Goal: Information Seeking & Learning: Check status

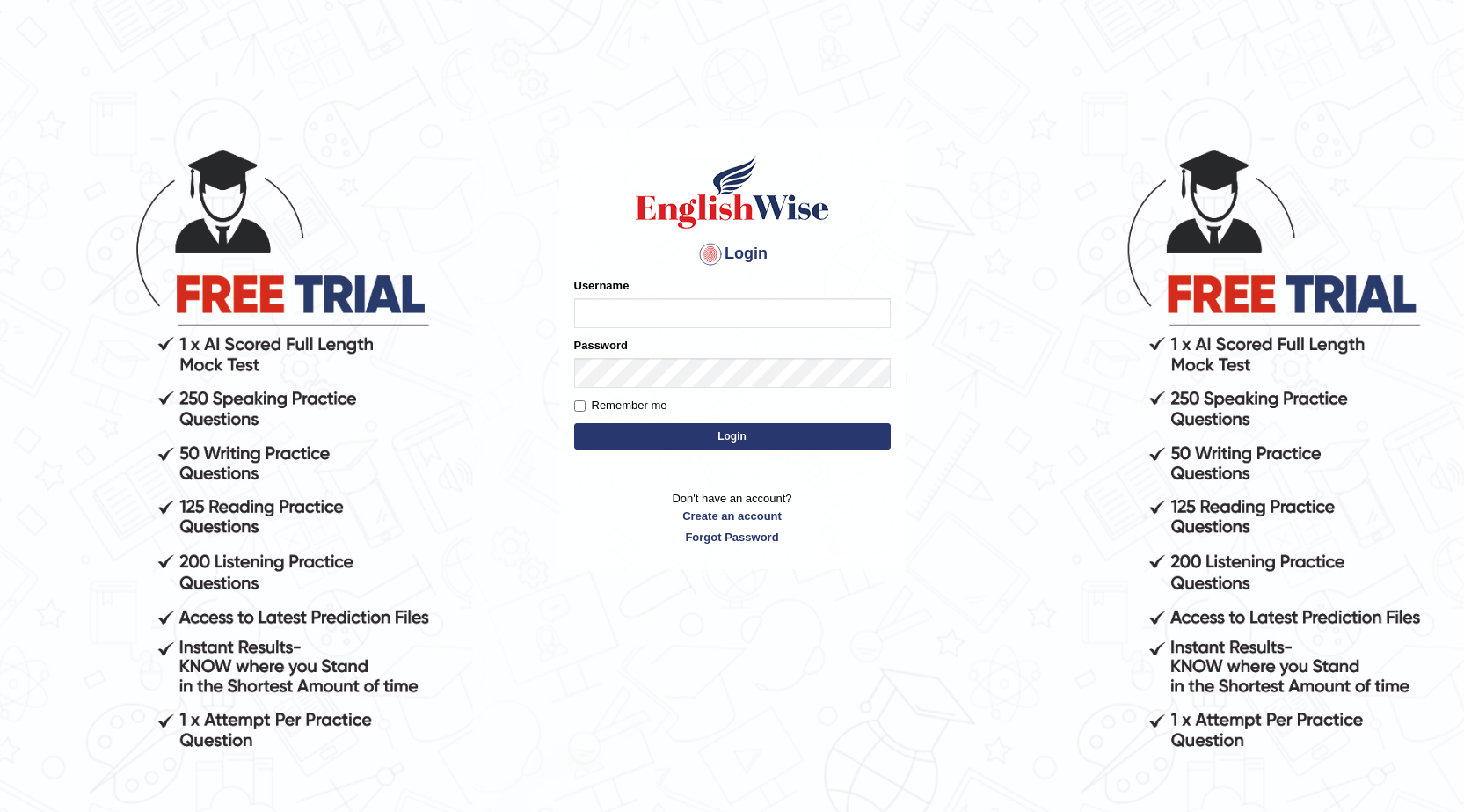
type input "0468472829"
click at [799, 441] on button "Login" at bounding box center [732, 436] width 316 height 27
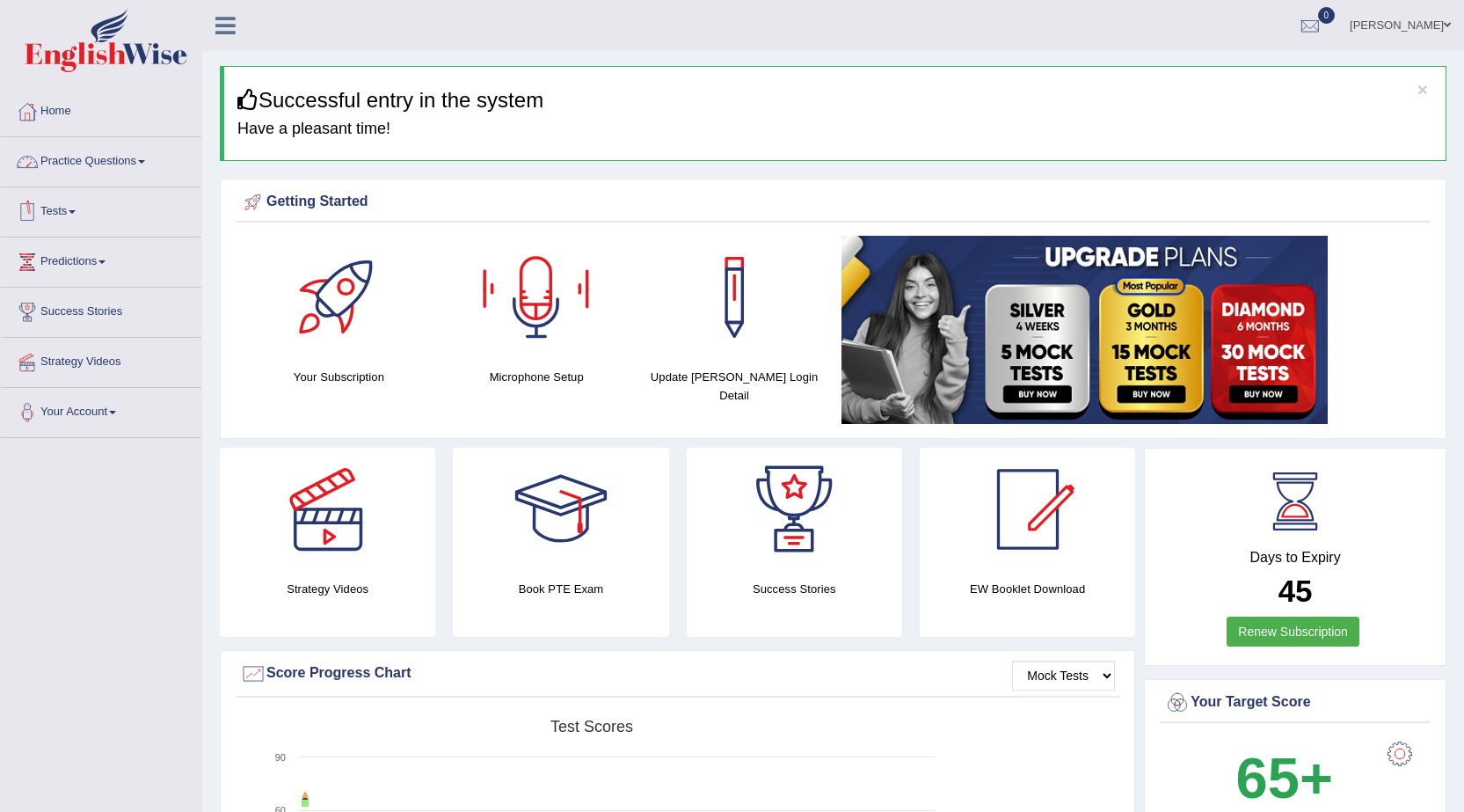
click at [96, 160] on link "Practice Questions" at bounding box center [101, 159] width 200 height 44
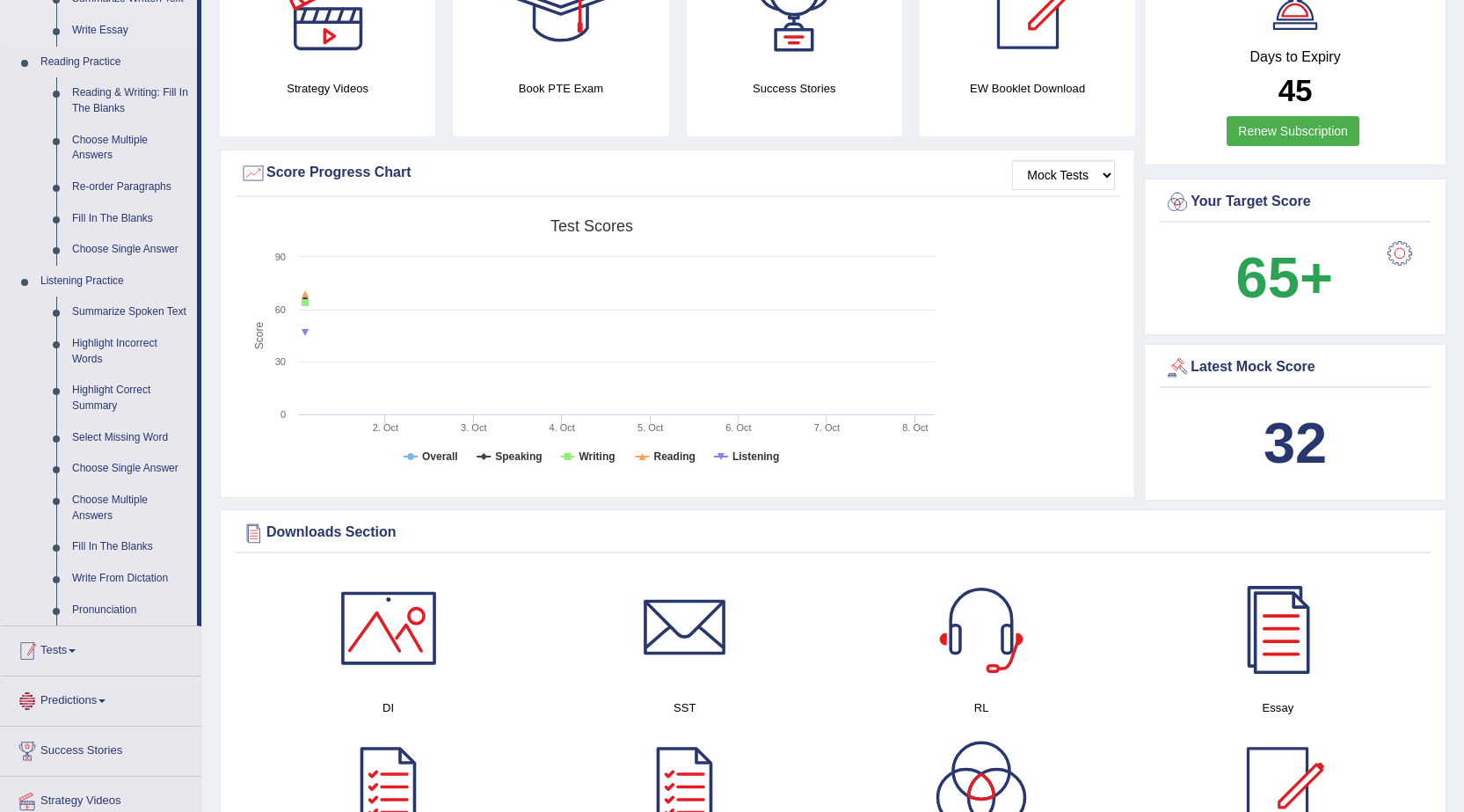
scroll to position [440, 0]
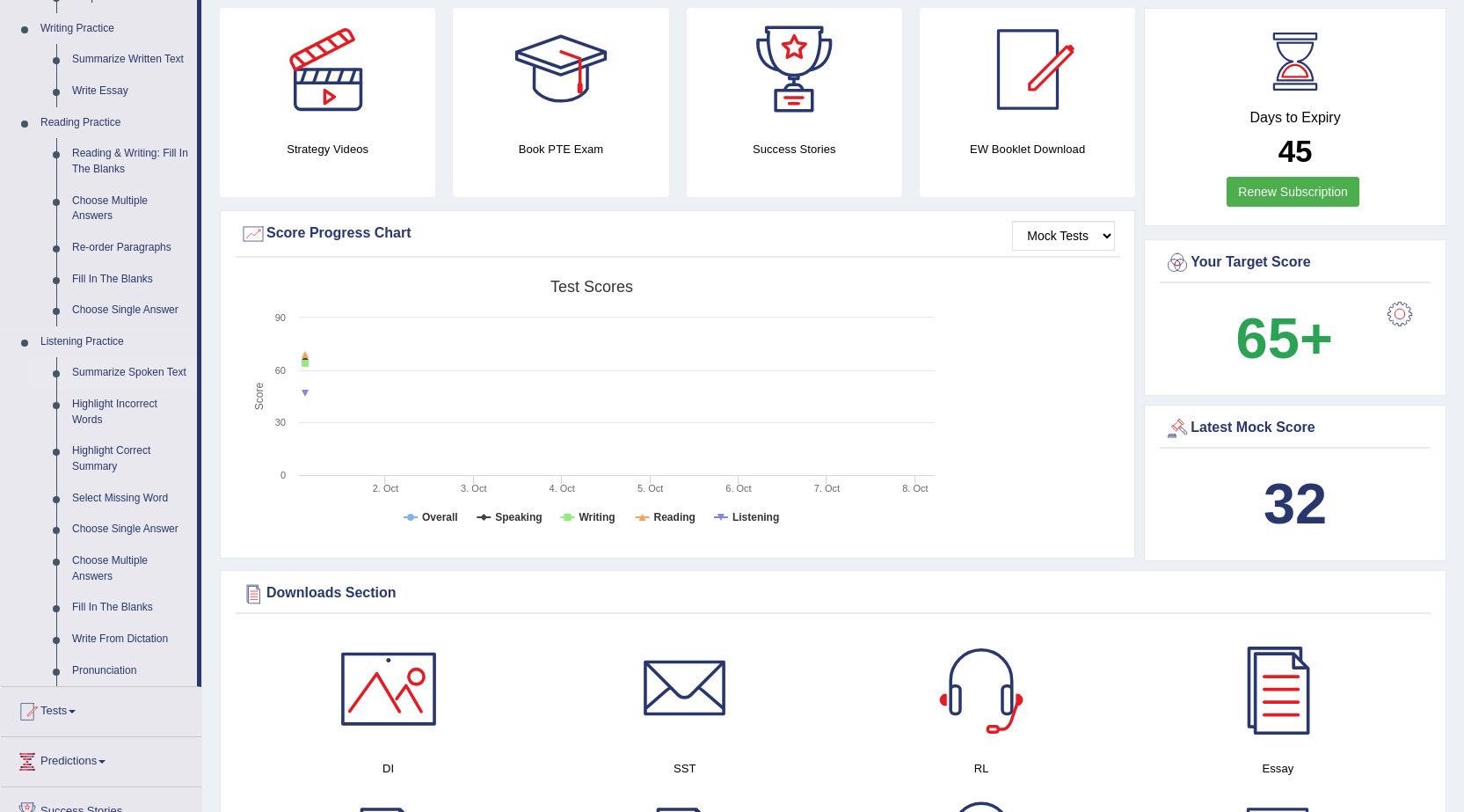
click at [139, 370] on link "Summarize Spoken Text" at bounding box center [130, 372] width 133 height 32
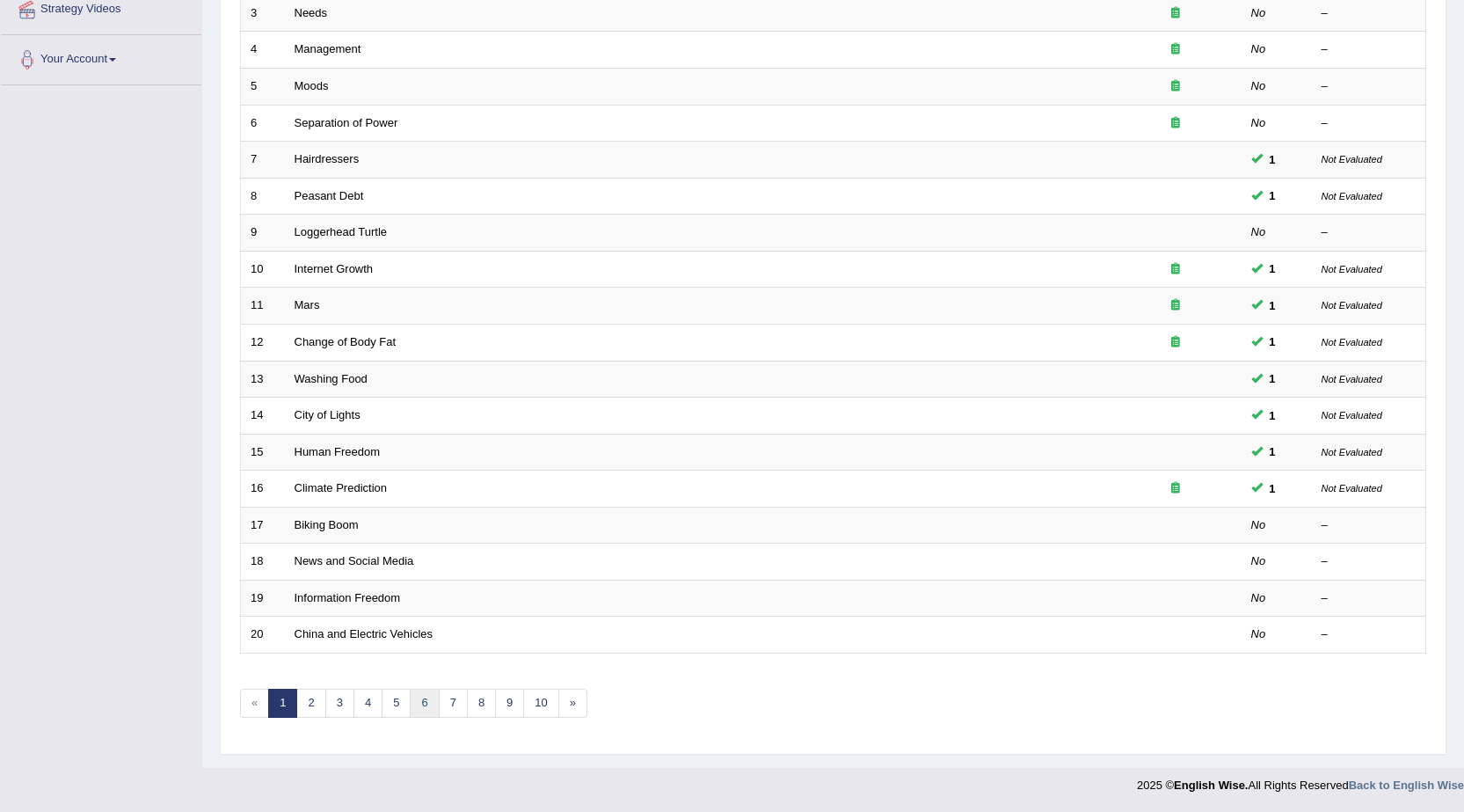
click at [428, 700] on link "6" at bounding box center [424, 703] width 29 height 29
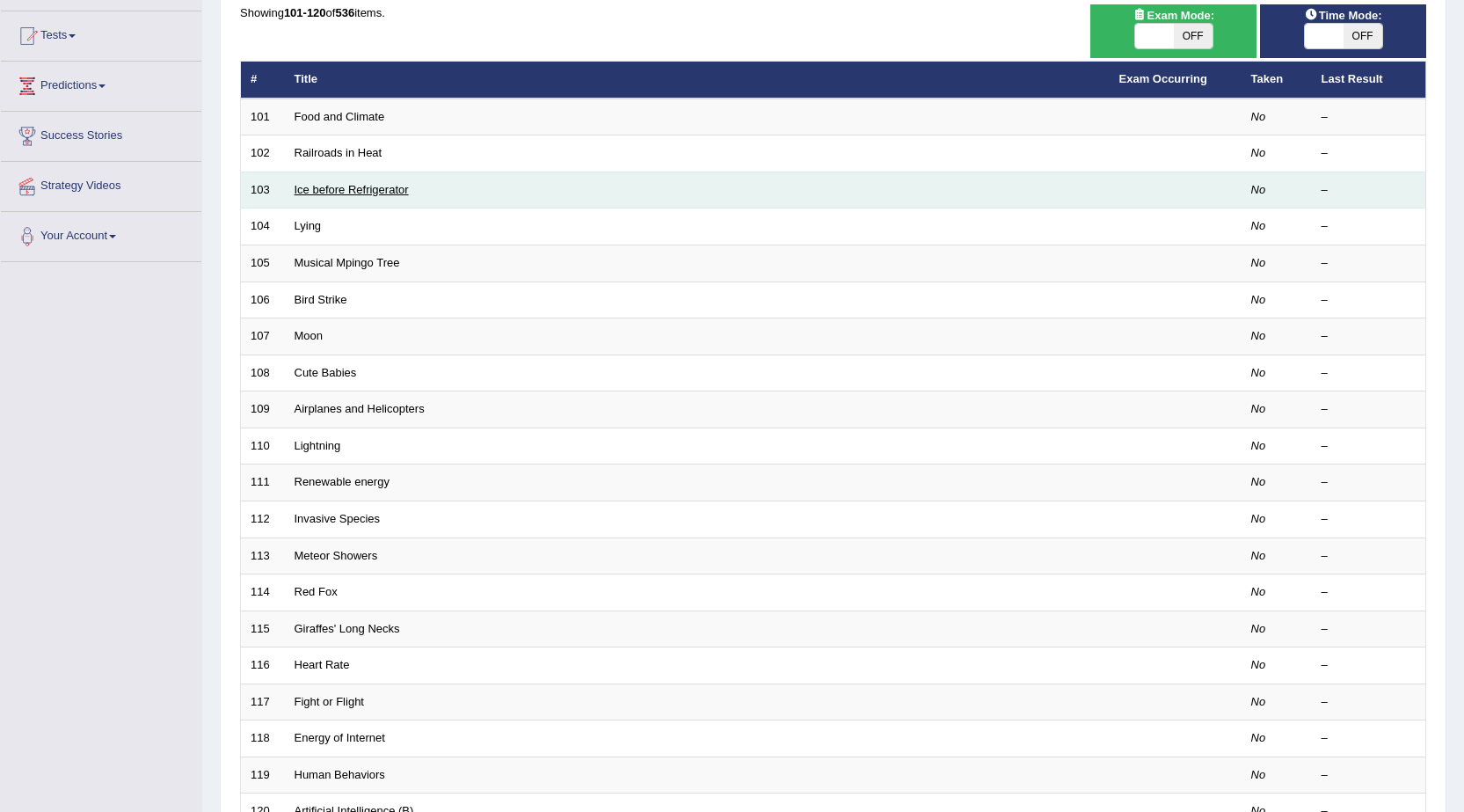
click at [368, 192] on link "Ice before Refrigerator" at bounding box center [351, 189] width 114 height 13
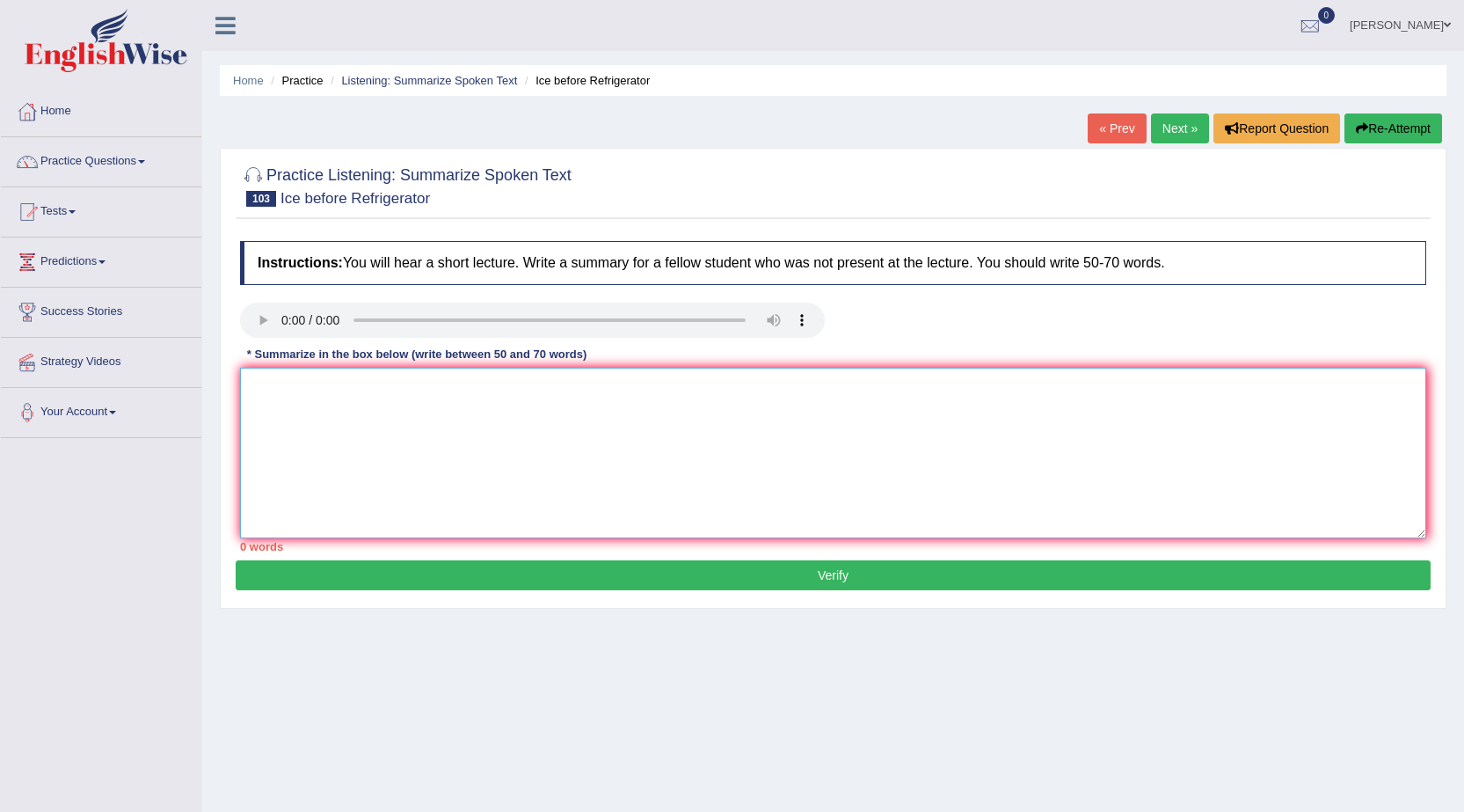
click at [482, 427] on textarea at bounding box center [833, 453] width 1186 height 171
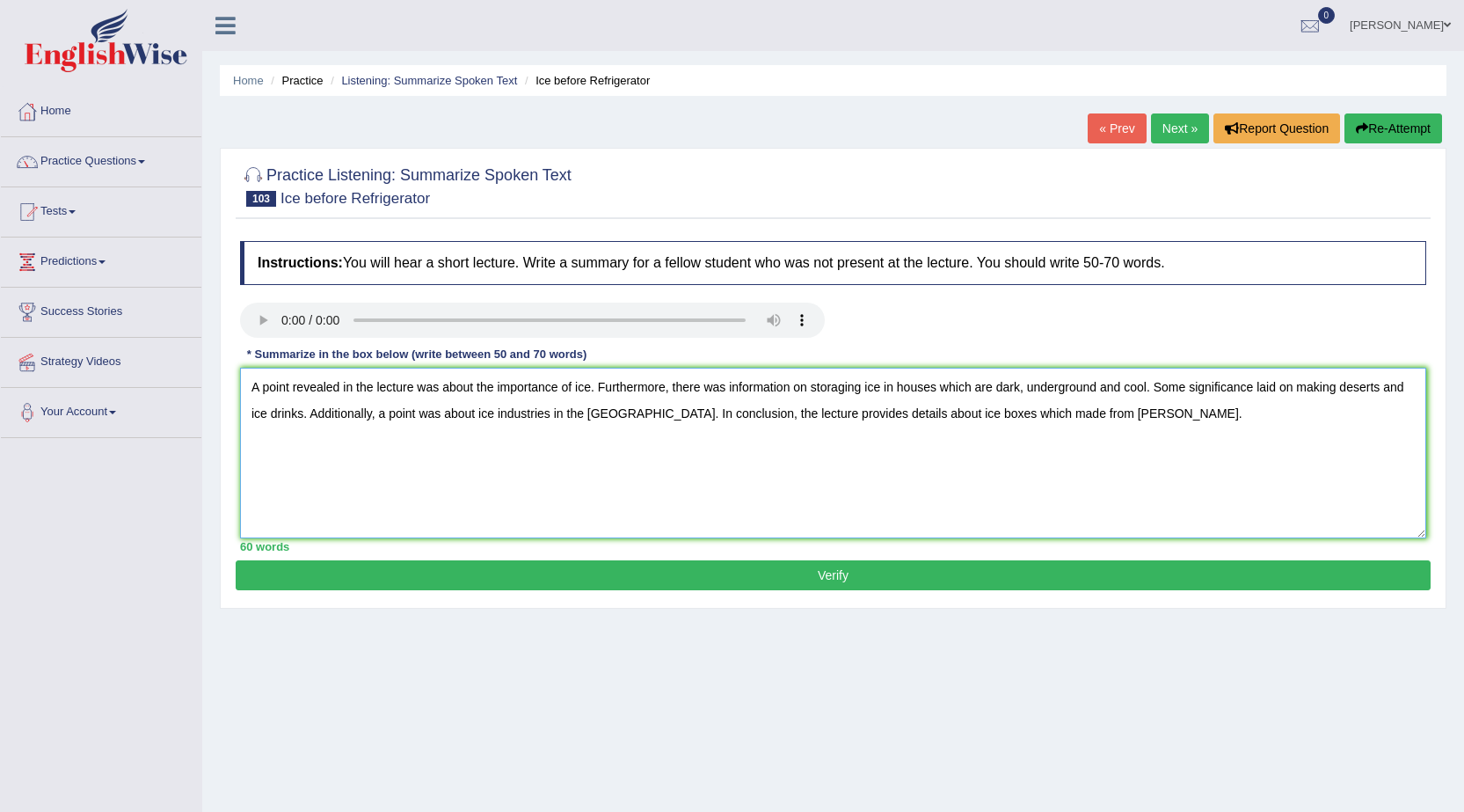
type textarea "A point revealed in the lecture was about the importance of ice. Furthermore, t…"
click at [904, 578] on button "Verify" at bounding box center [833, 575] width 1195 height 30
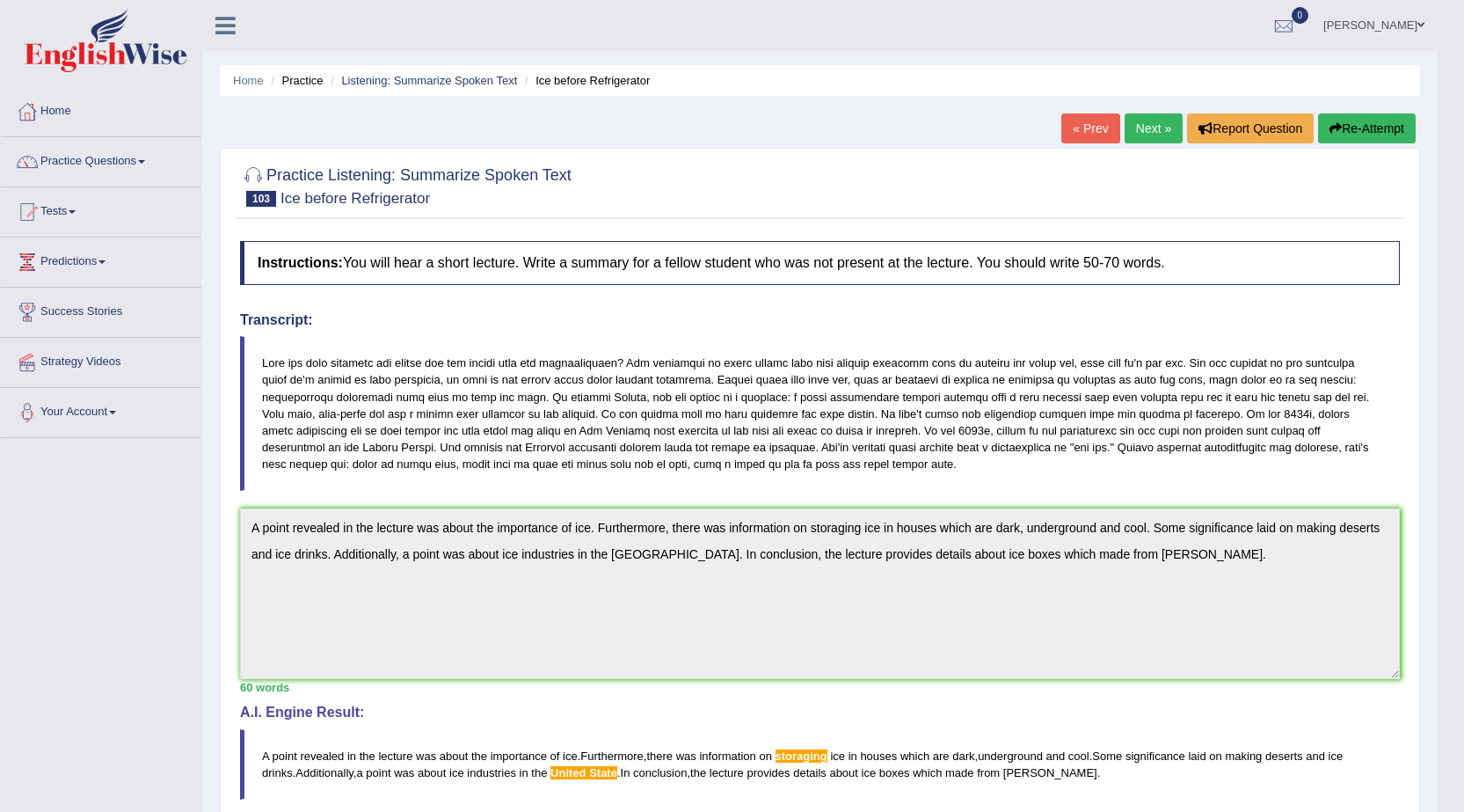
click at [1372, 129] on button "Re-Attempt" at bounding box center [1367, 128] width 98 height 30
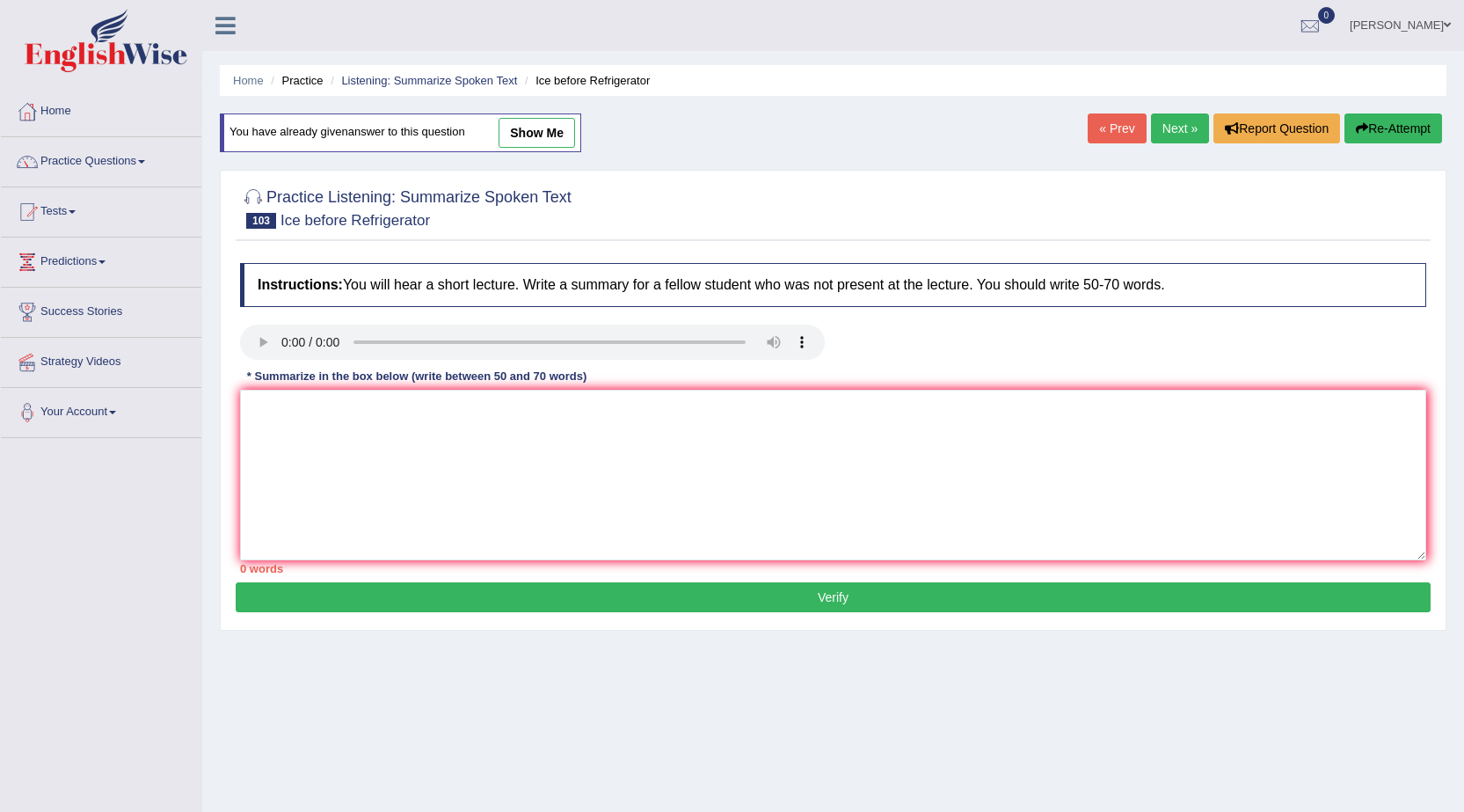
click at [344, 136] on div "You have already given answer to this question show me" at bounding box center [400, 133] width 361 height 38
click at [562, 137] on link "show me" at bounding box center [537, 133] width 77 height 30
type textarea "A point revealed in the lecture was about the importance of ice. Furthermore, t…"
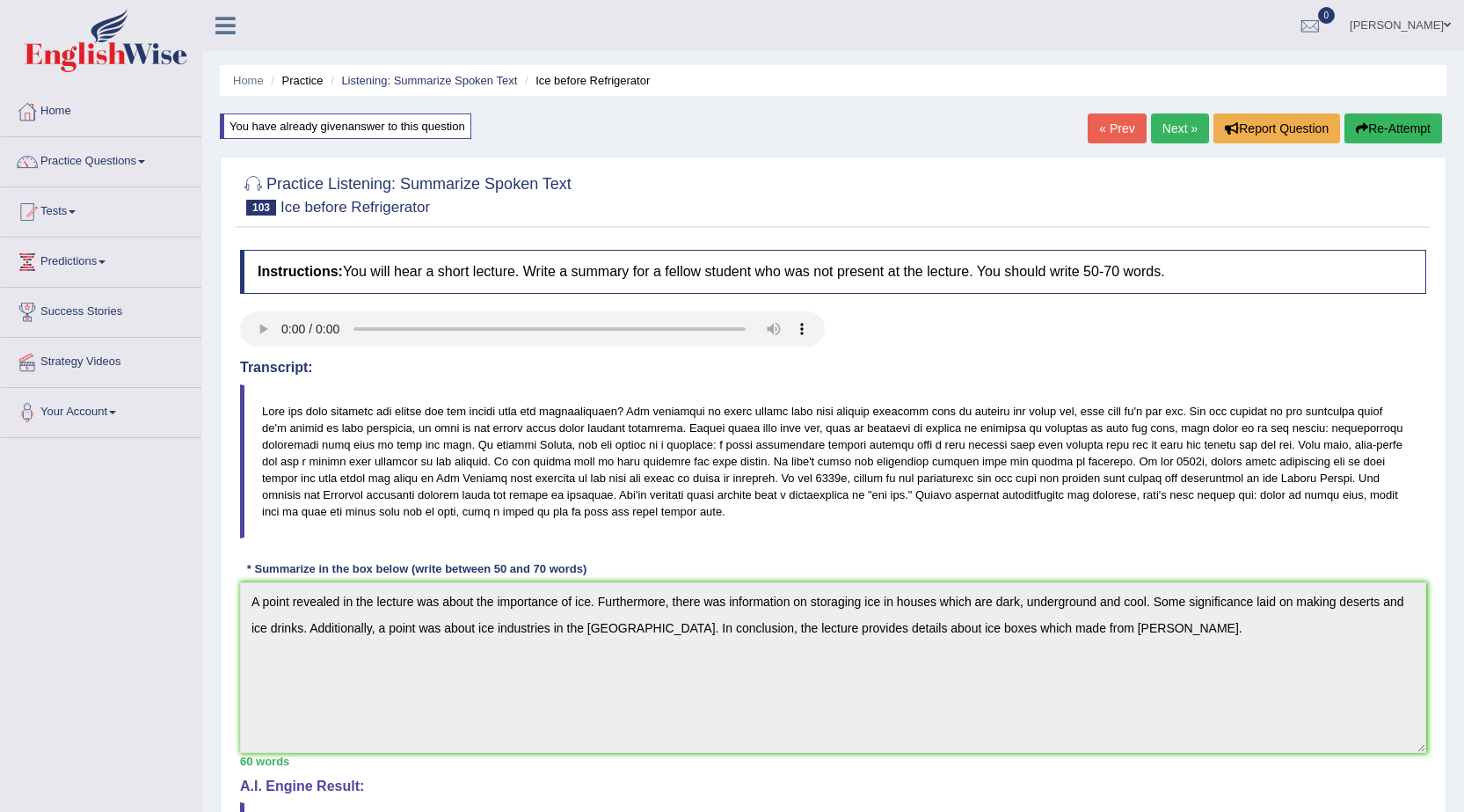
click at [1405, 127] on button "Re-Attempt" at bounding box center [1394, 128] width 98 height 30
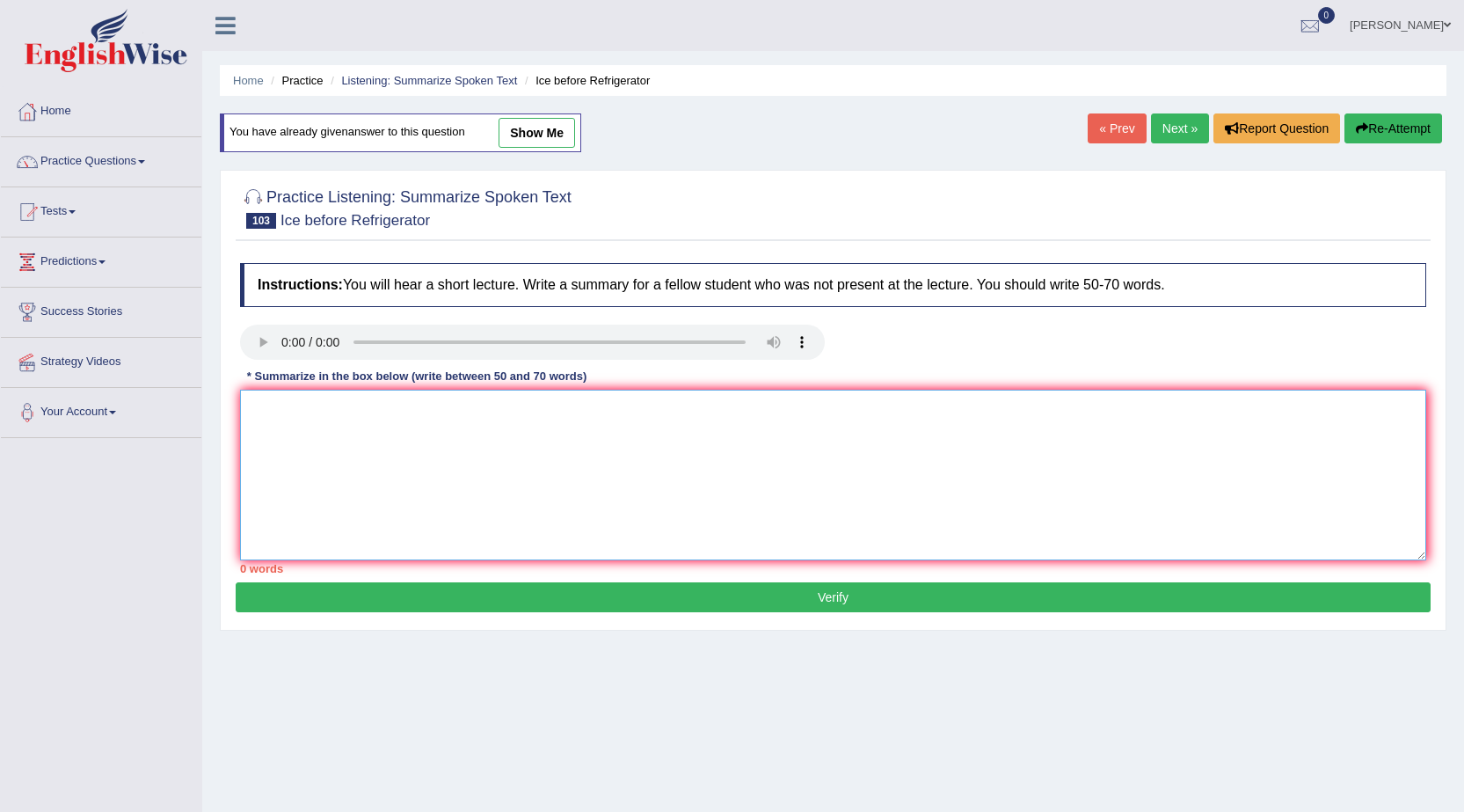
click at [287, 417] on textarea at bounding box center [833, 475] width 1186 height 171
click at [1167, 121] on link "Next »" at bounding box center [1180, 128] width 58 height 30
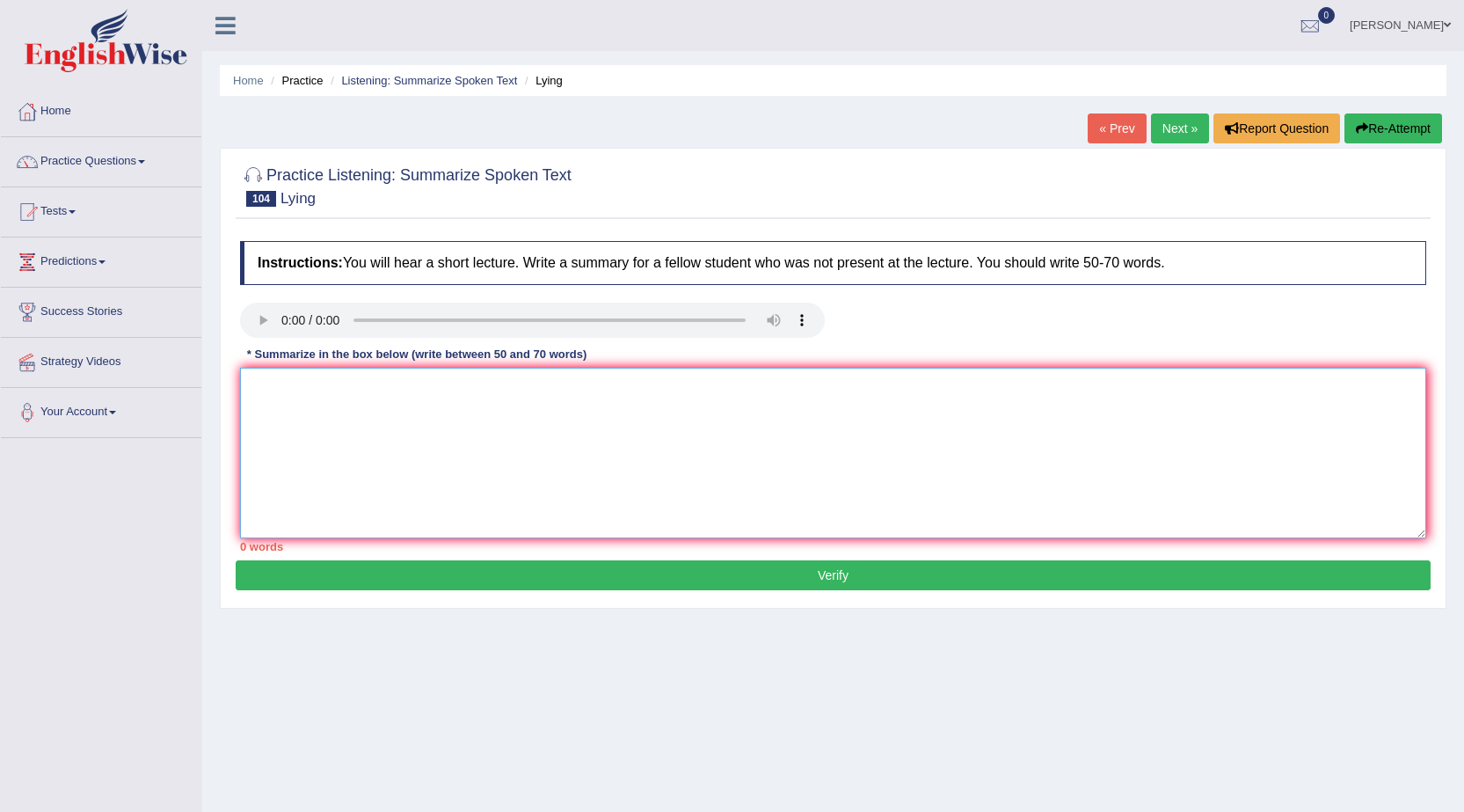
click at [305, 437] on textarea at bounding box center [833, 453] width 1186 height 171
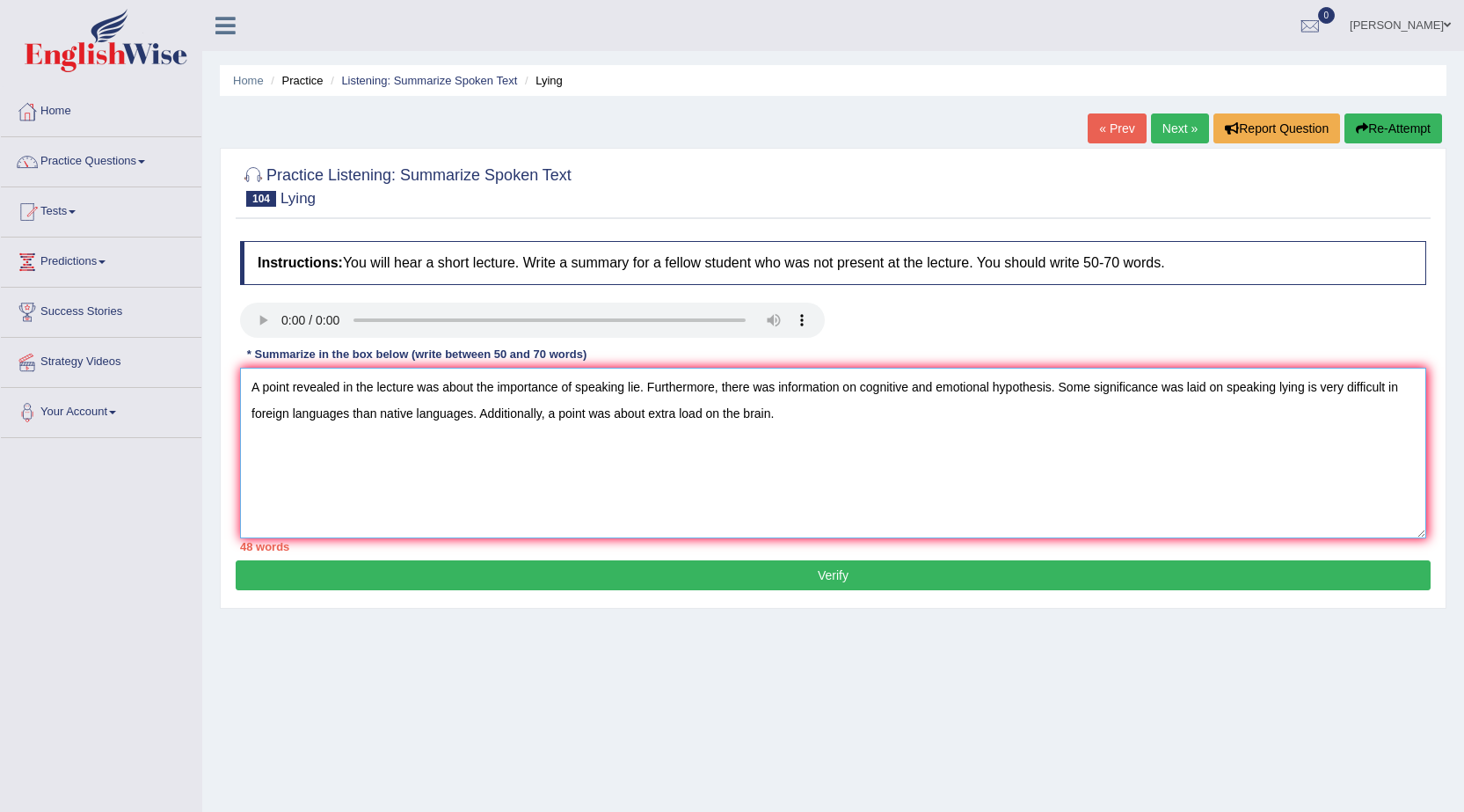
click at [650, 412] on textarea "A point revealed in the lecture was about the importance of speaking lie. Furth…" at bounding box center [833, 453] width 1186 height 171
click at [828, 418] on textarea "A point revealed in the lecture was about the importance of speaking lie. Furth…" at bounding box center [833, 453] width 1186 height 171
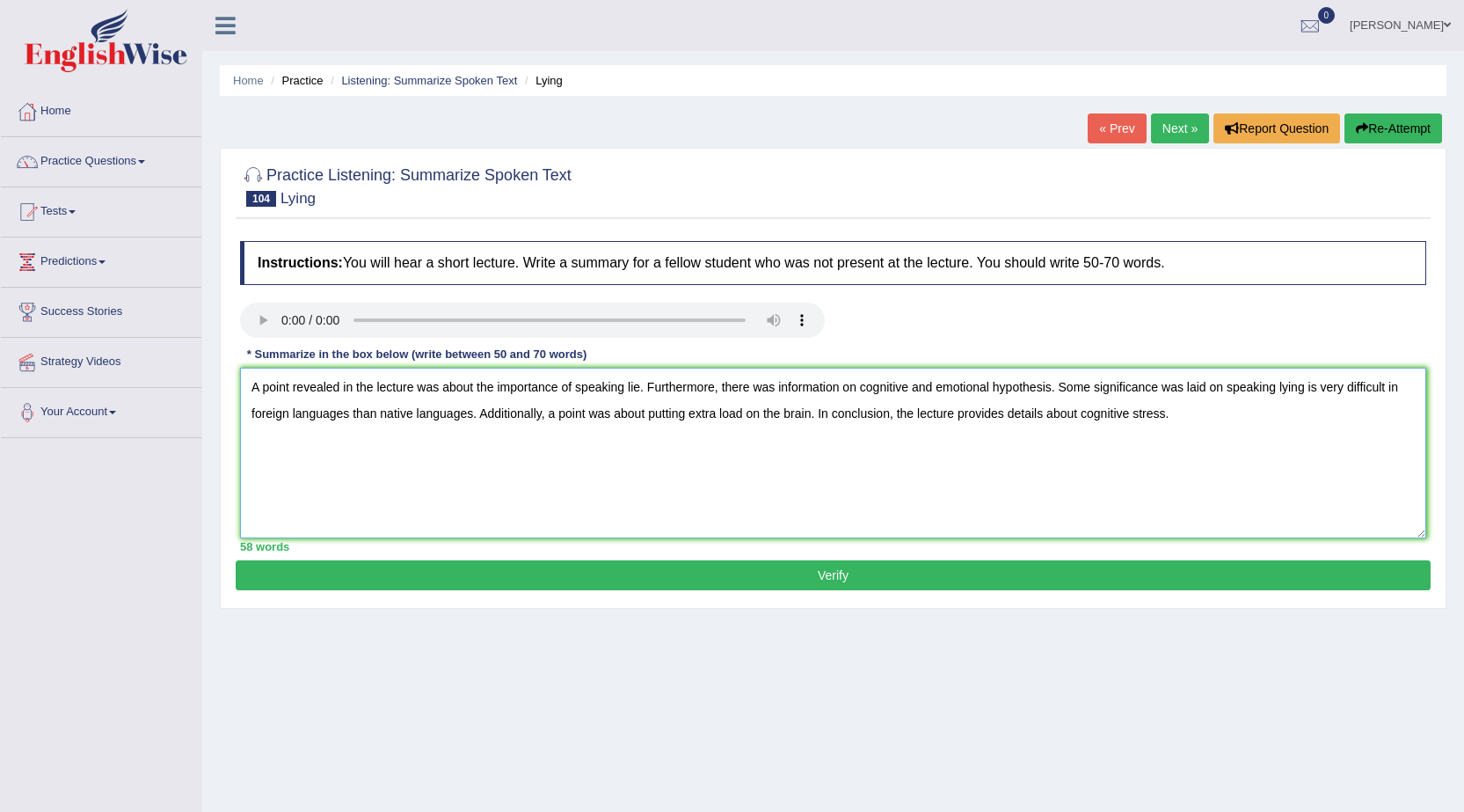
type textarea "A point revealed in the lecture was about the importance of speaking lie. Furth…"
click at [846, 575] on button "Verify" at bounding box center [833, 575] width 1195 height 30
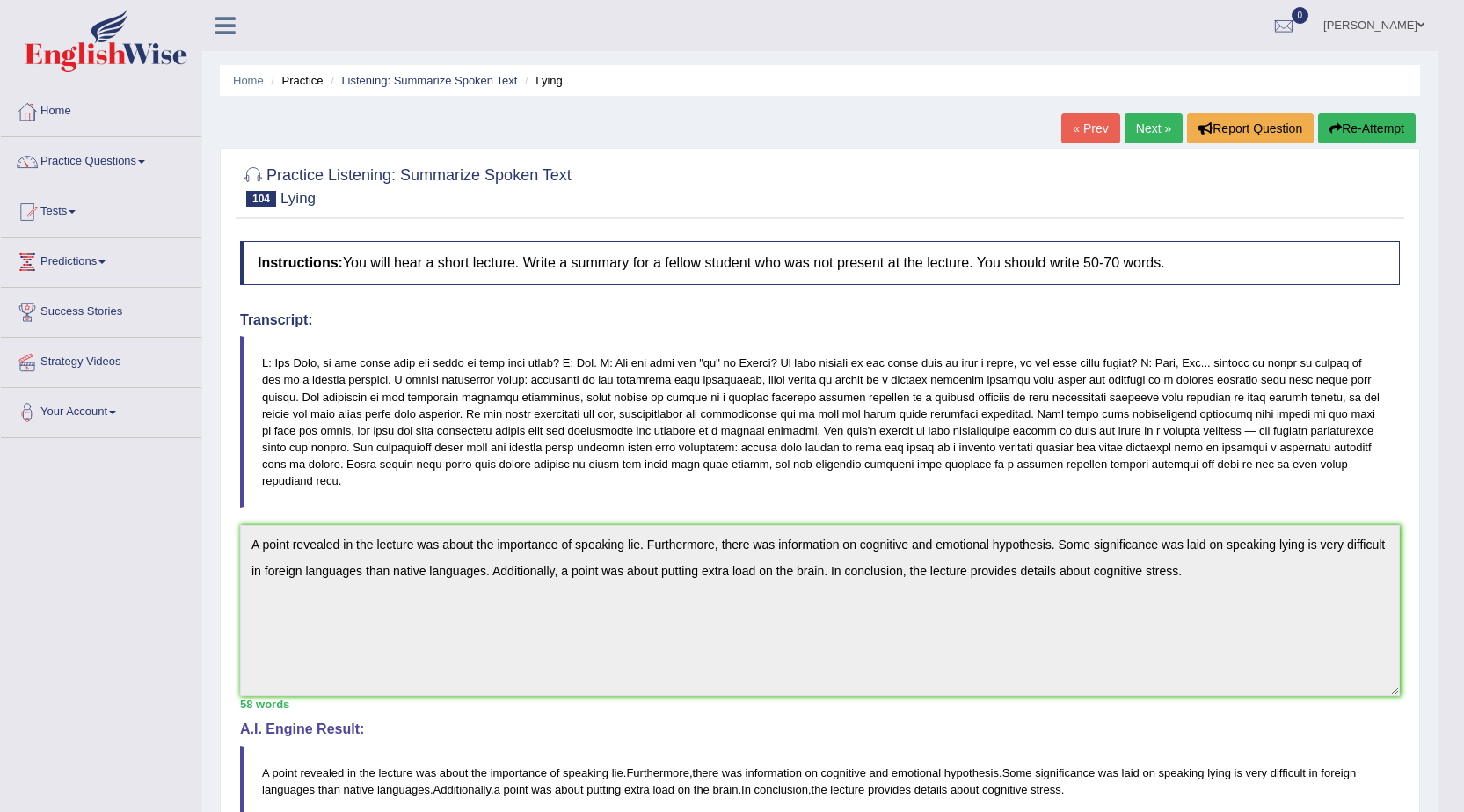
click at [1375, 121] on button "Re-Attempt" at bounding box center [1367, 128] width 98 height 30
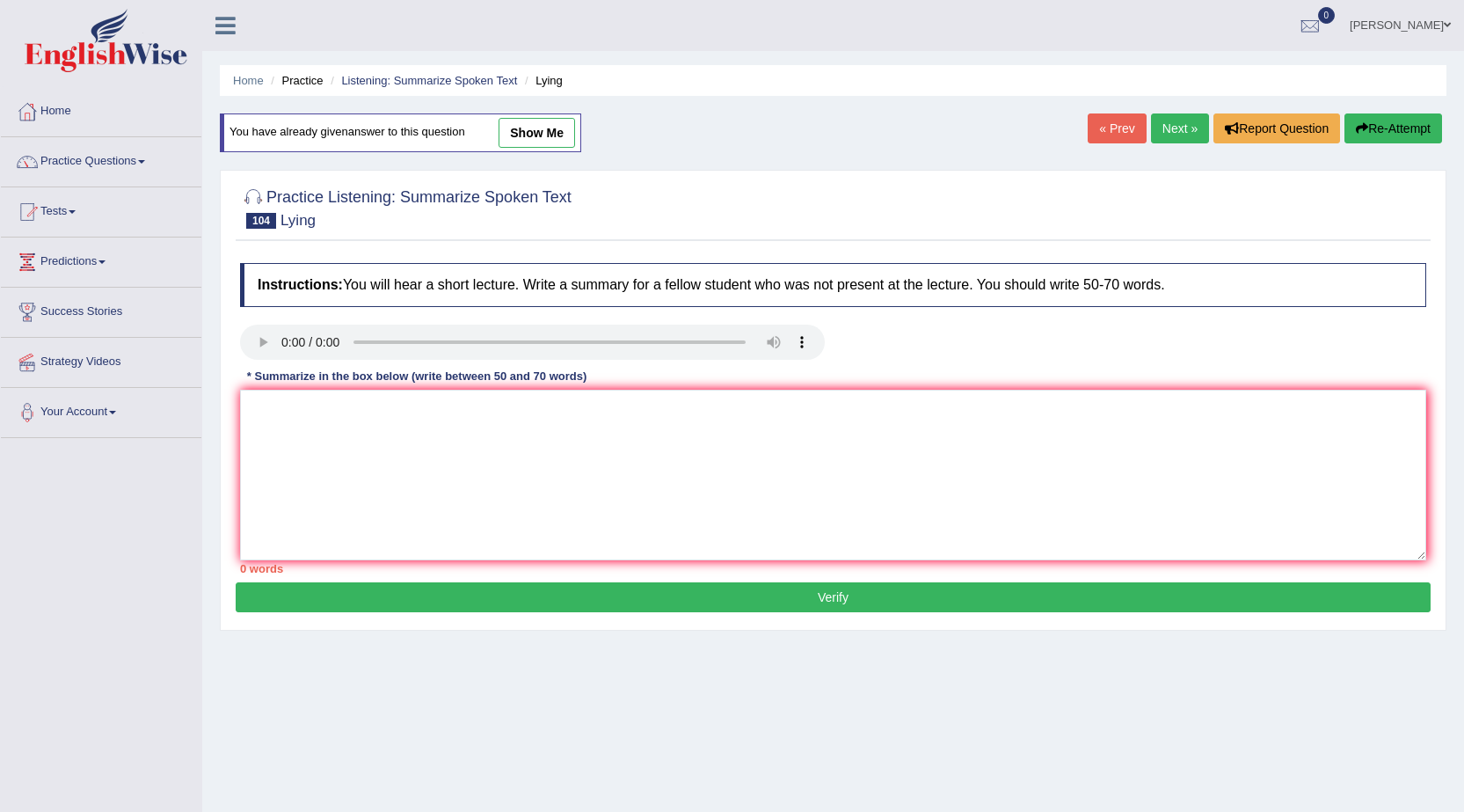
click at [407, 132] on div "You have already given answer to this question show me" at bounding box center [400, 133] width 361 height 38
click at [564, 135] on link "show me" at bounding box center [537, 133] width 77 height 30
type textarea "A point revealed in the lecture was about the importance of speaking lie. Furth…"
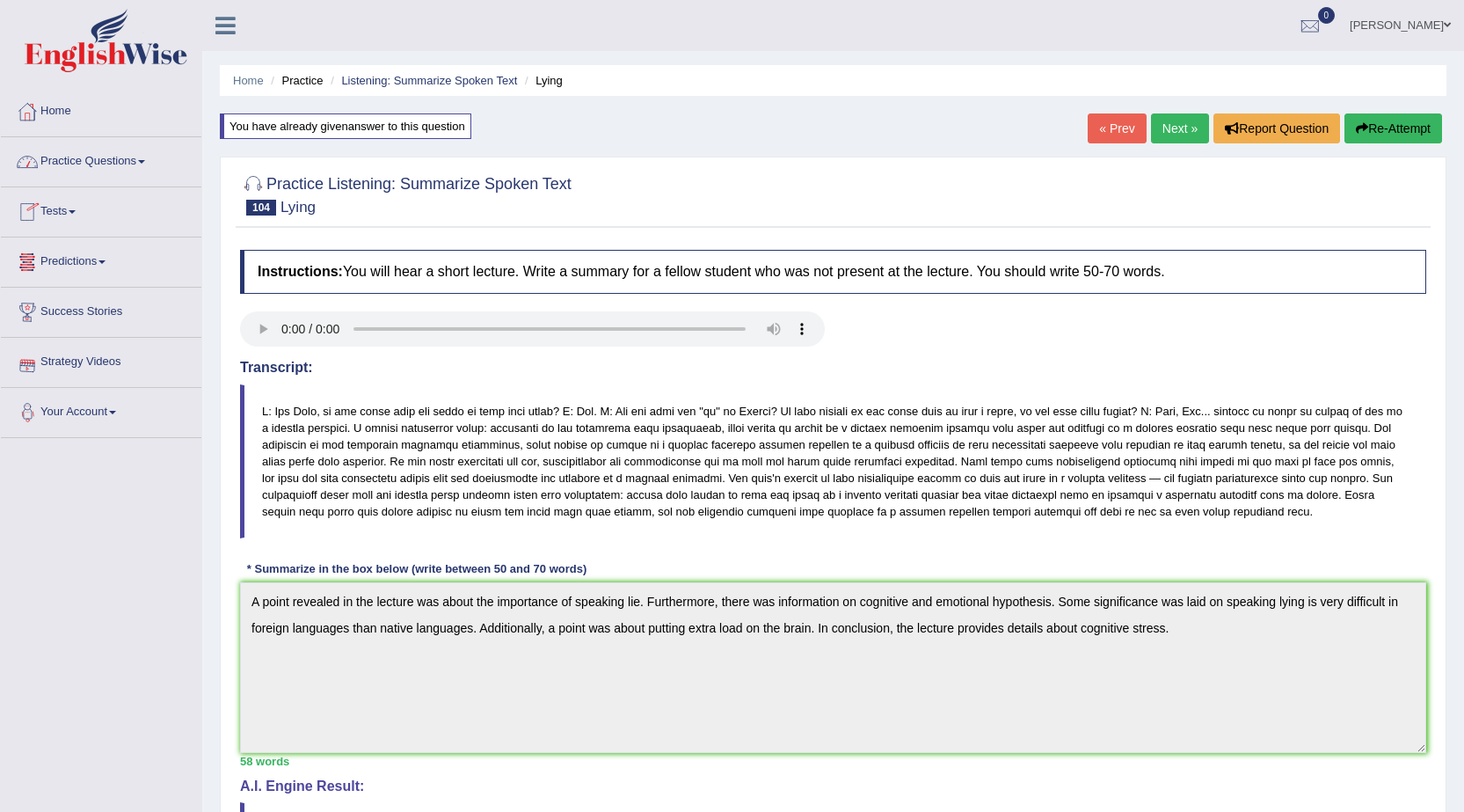
click at [133, 165] on link "Practice Questions" at bounding box center [101, 159] width 200 height 44
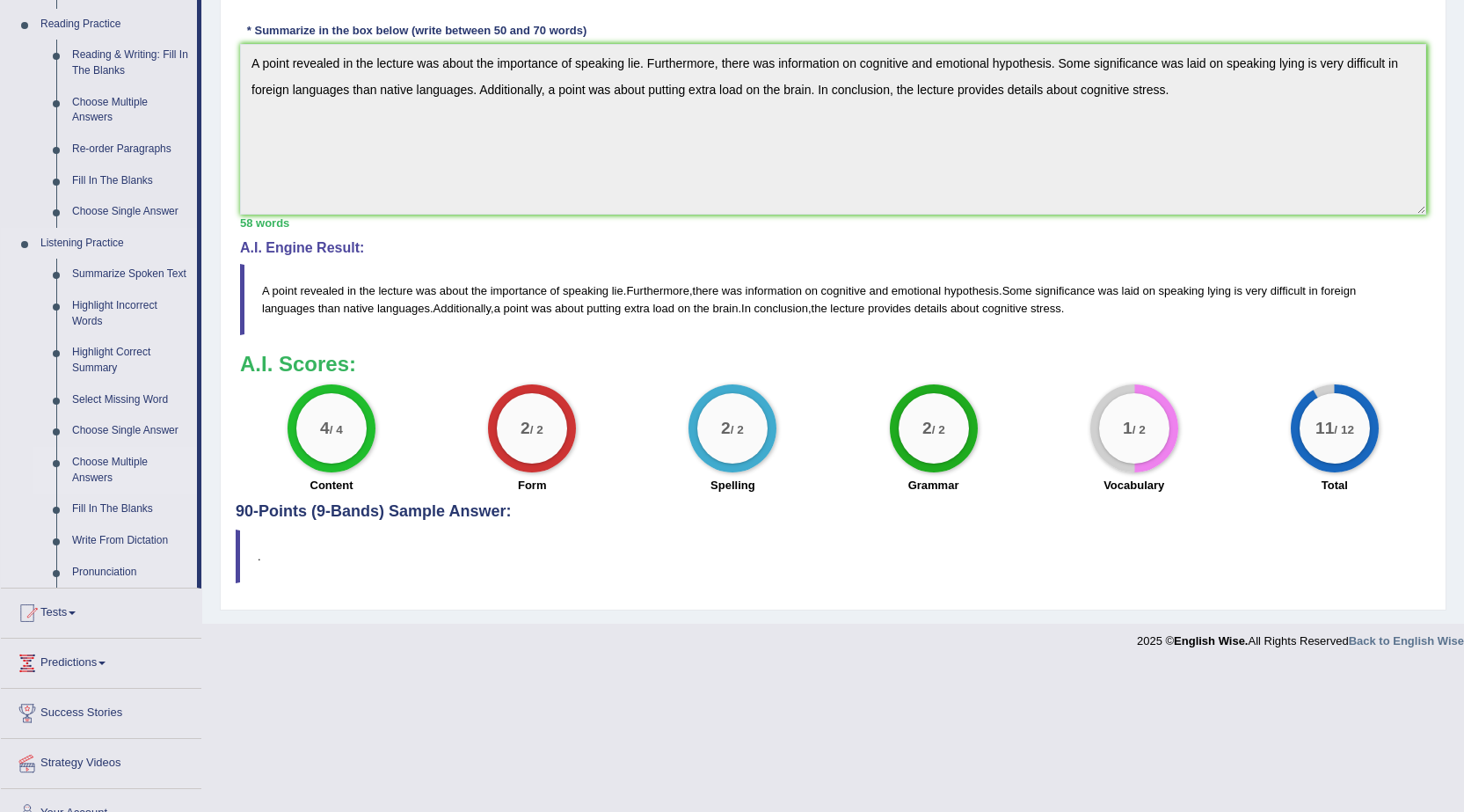
scroll to position [566, 0]
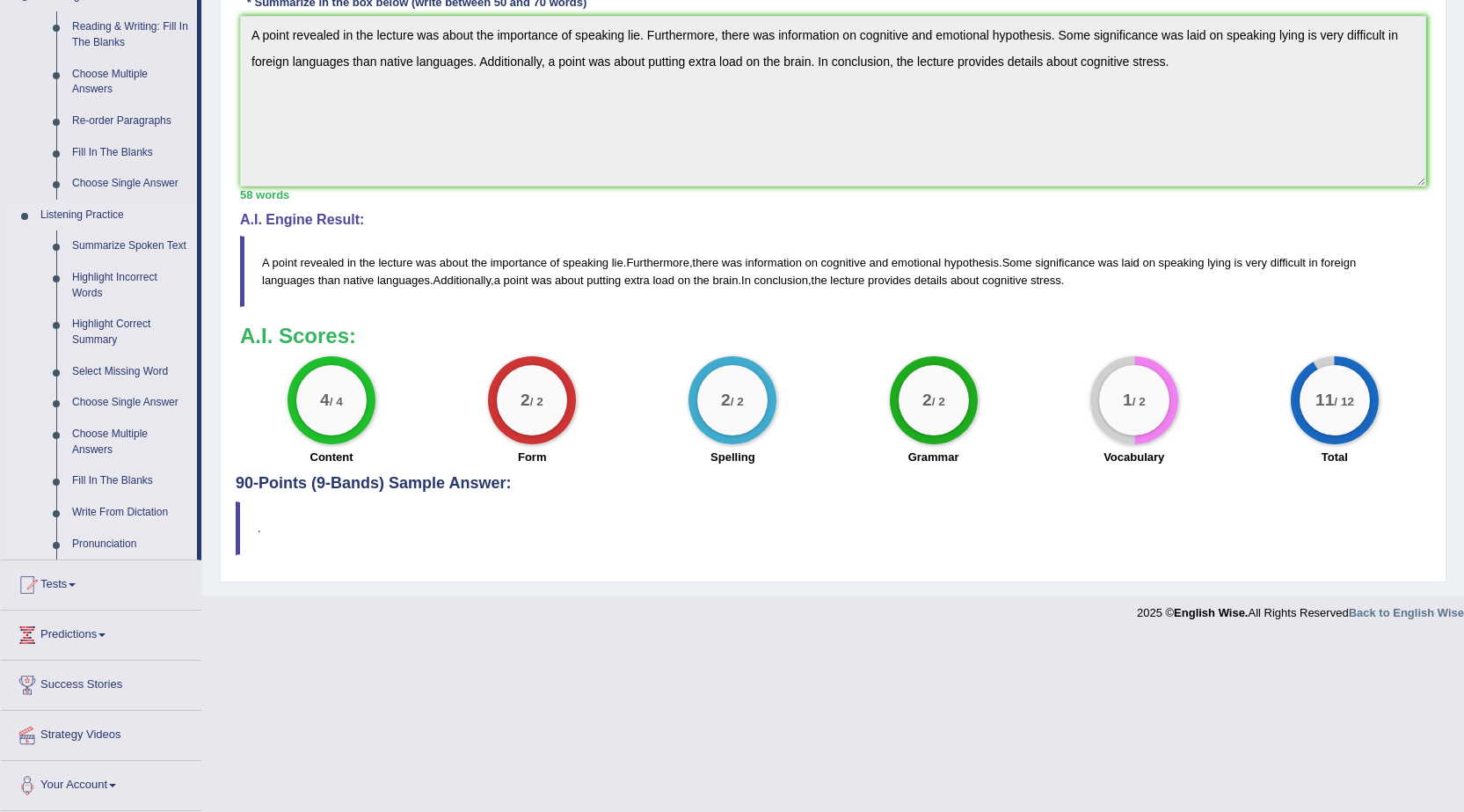
click at [100, 508] on link "Write From Dictation" at bounding box center [130, 512] width 133 height 32
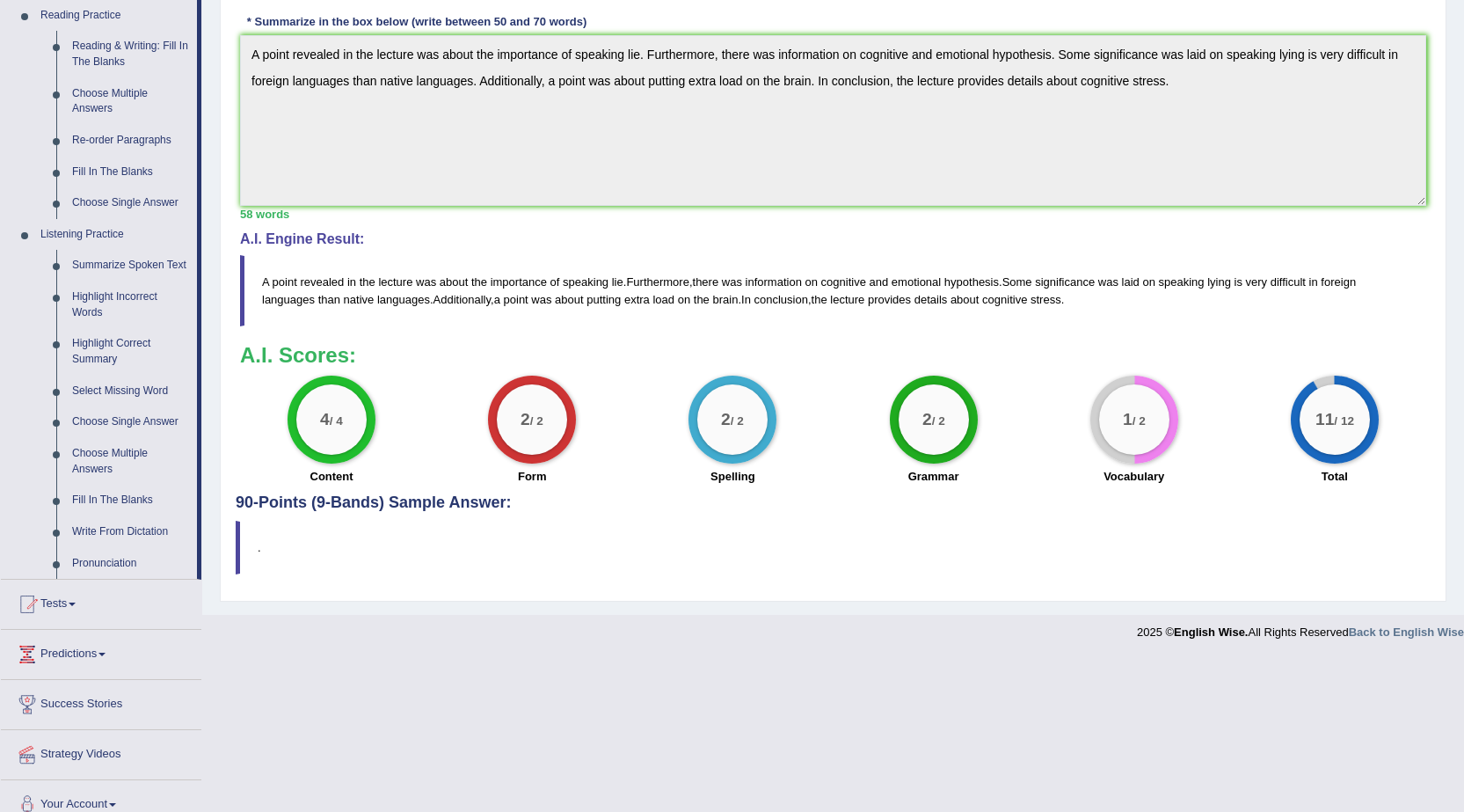
scroll to position [394, 0]
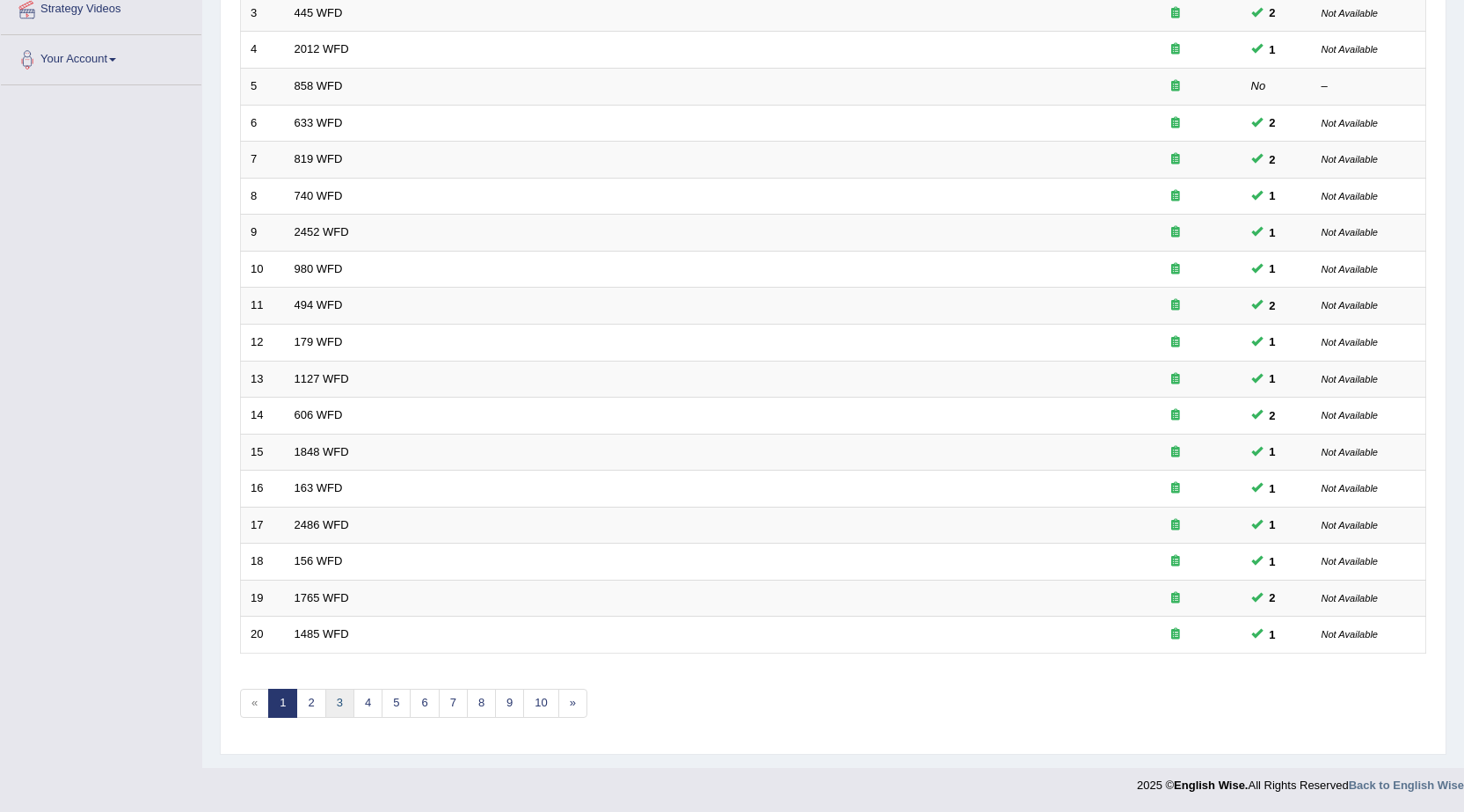
click at [337, 700] on link "3" at bounding box center [340, 703] width 29 height 29
click at [376, 706] on link "4" at bounding box center [369, 703] width 29 height 29
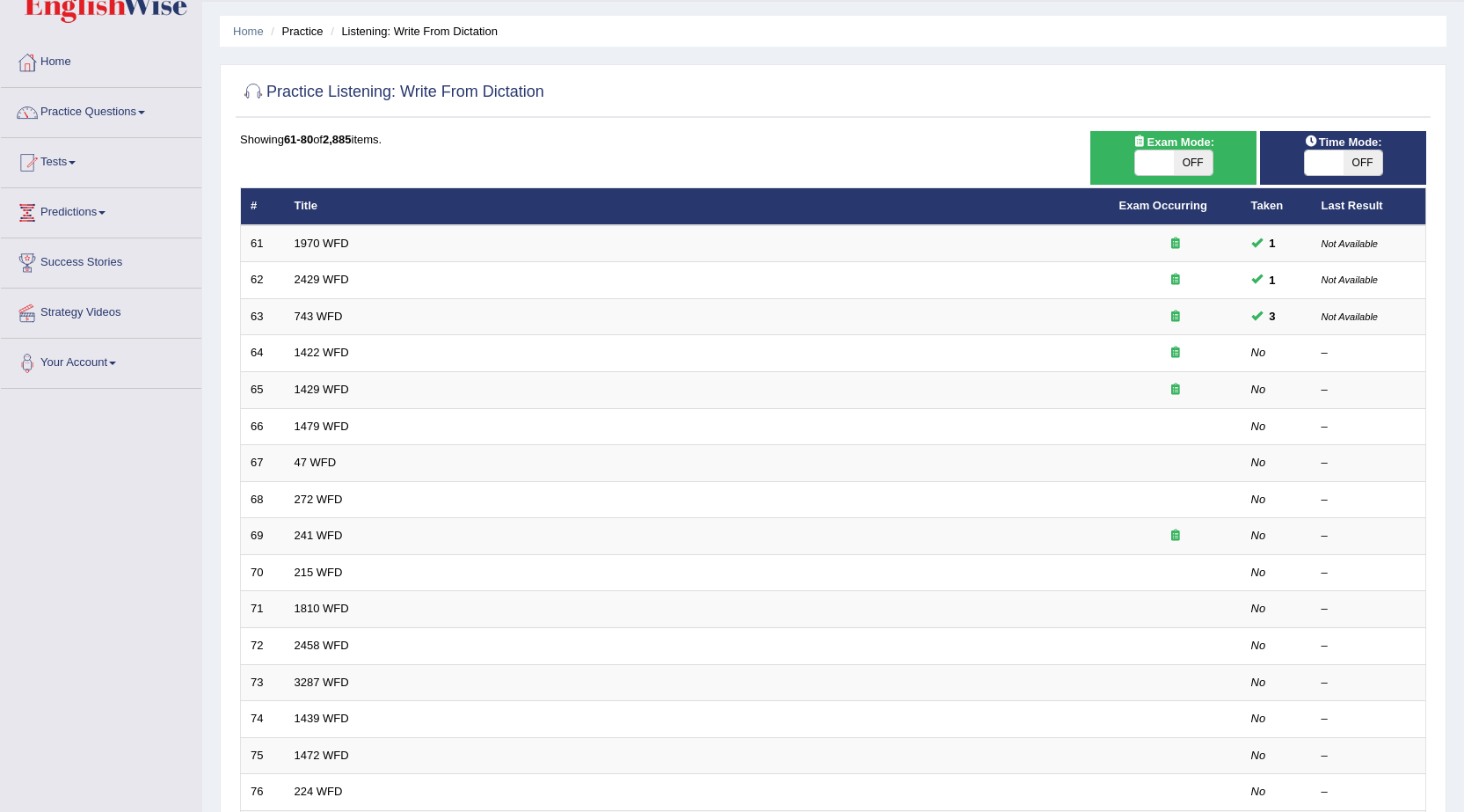
scroll to position [1, 0]
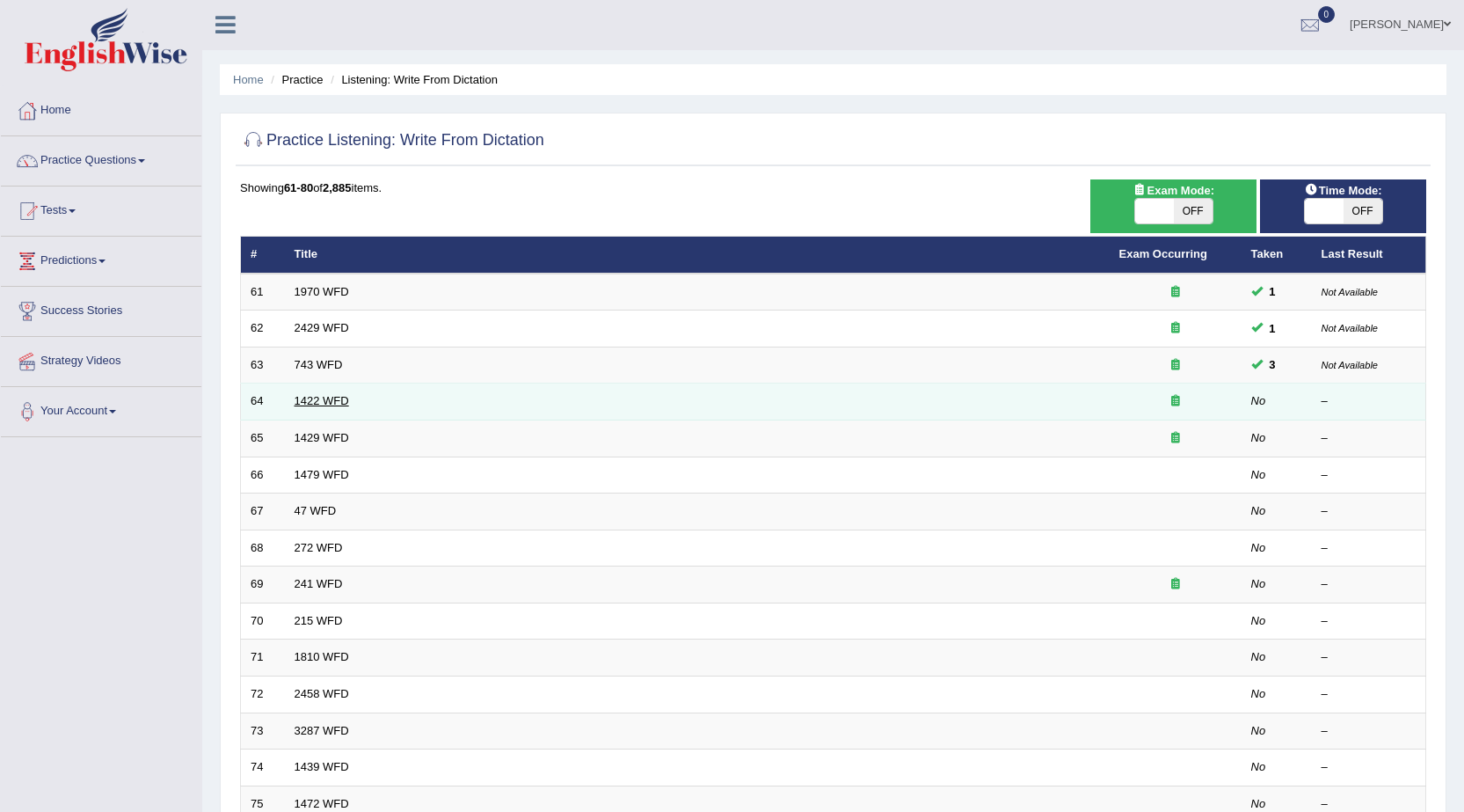
click at [322, 402] on link "1422 WFD" at bounding box center [322, 401] width 55 height 13
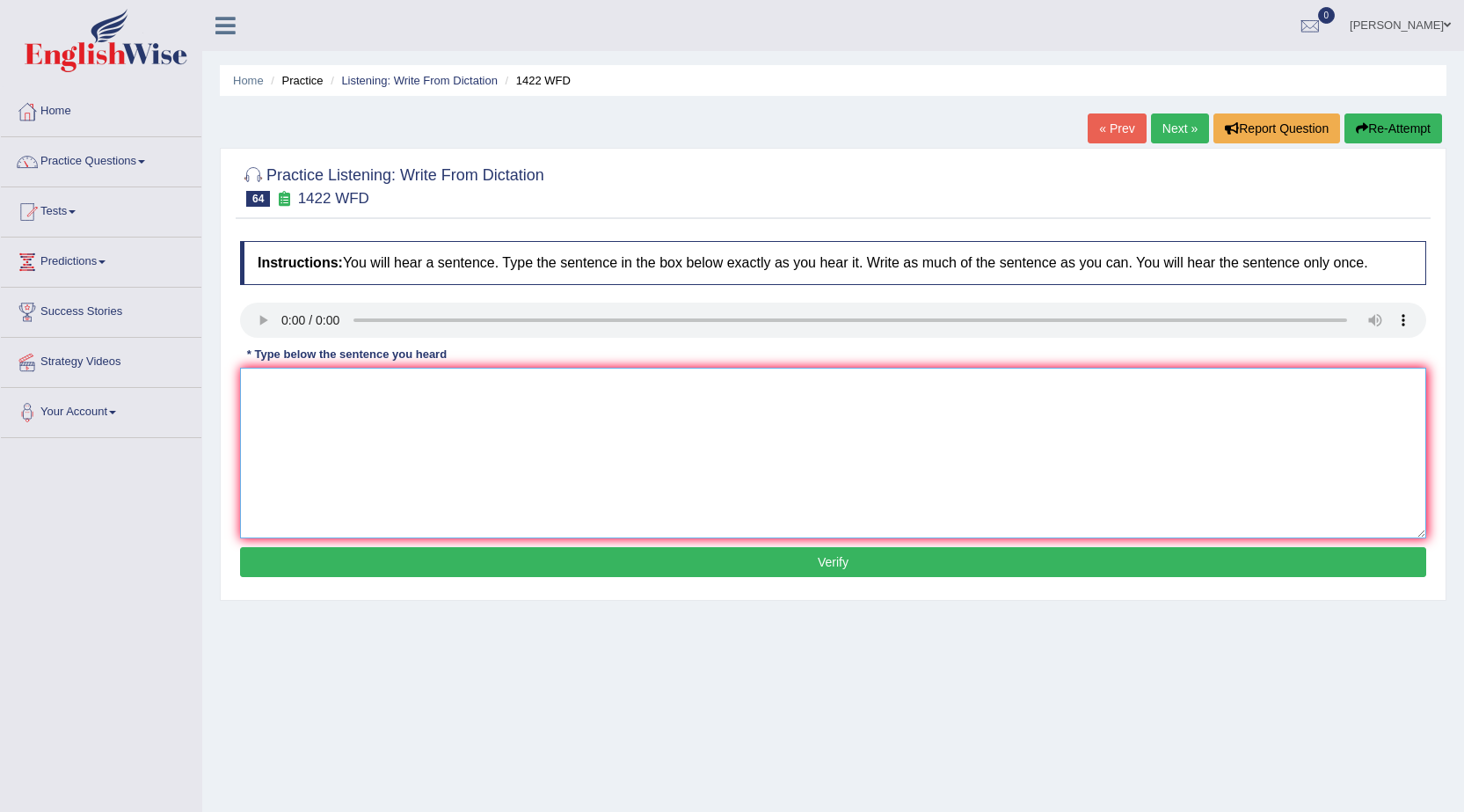
click at [302, 396] on textarea at bounding box center [833, 453] width 1186 height 171
click at [481, 431] on textarea at bounding box center [833, 453] width 1186 height 171
click at [336, 391] on textarea "We are looking for new ways to engage learners." at bounding box center [833, 453] width 1186 height 171
click at [433, 386] on textarea "We are looking look for new ways to engage learners." at bounding box center [833, 453] width 1186 height 171
click at [541, 401] on textarea "We are looking look for new ways a way to engage learners." at bounding box center [833, 453] width 1186 height 171
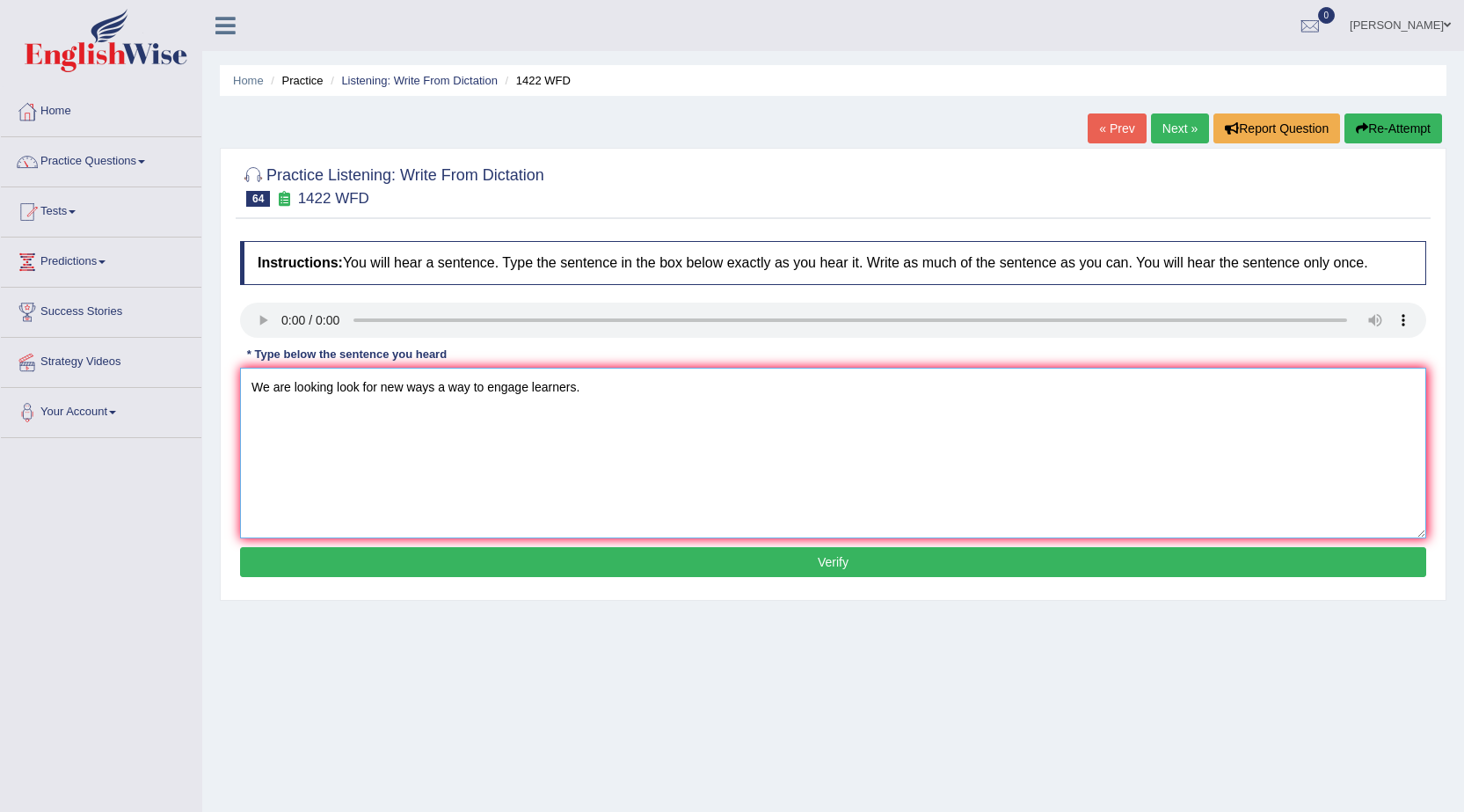
click at [530, 393] on textarea "We are looking look for new ways a way to engage learners." at bounding box center [833, 453] width 1186 height 171
type textarea "We are looking look for new ways a way to engage engaging learners."
click at [698, 563] on button "Verify" at bounding box center [833, 561] width 1186 height 30
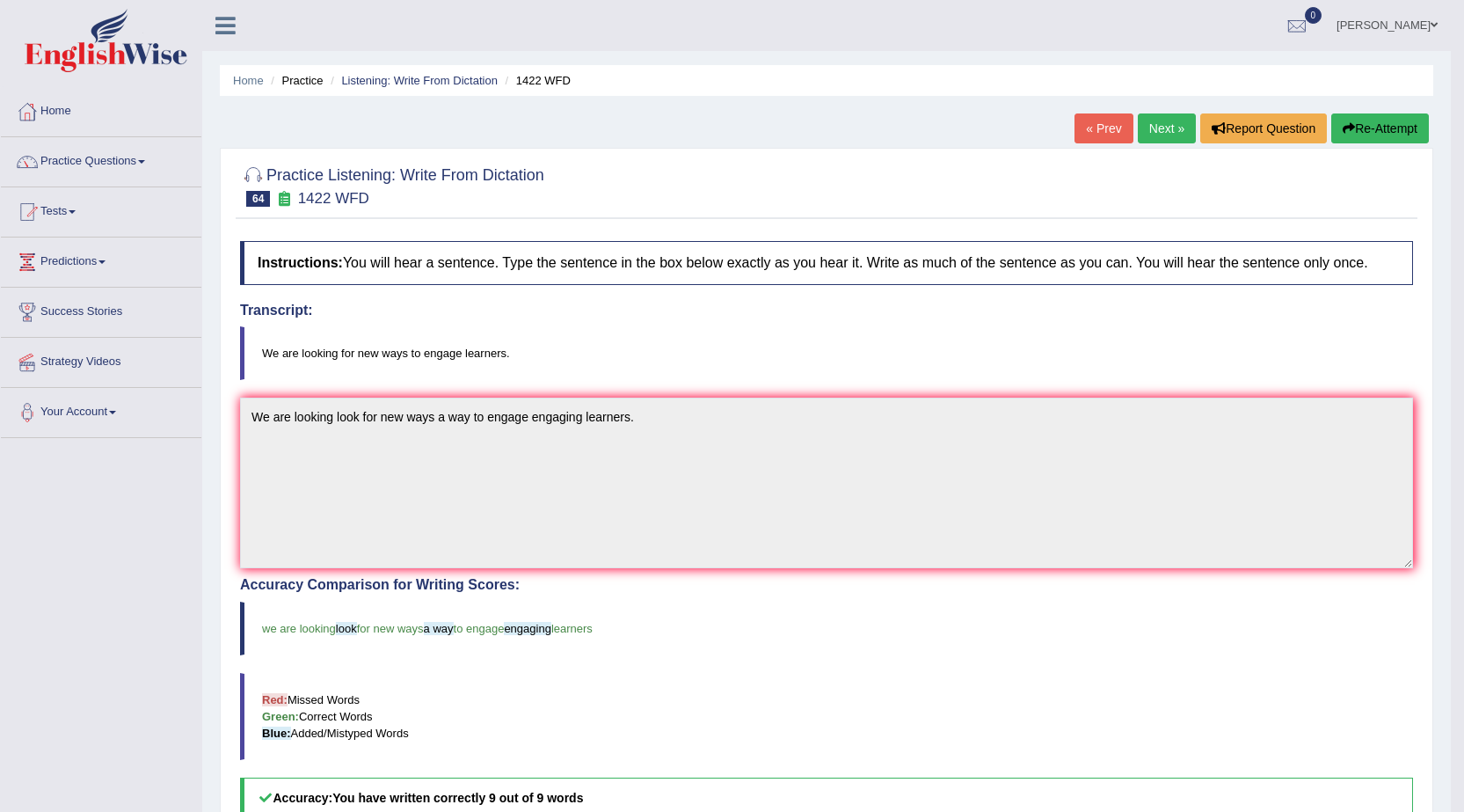
click at [1138, 120] on link "Next »" at bounding box center [1167, 128] width 58 height 30
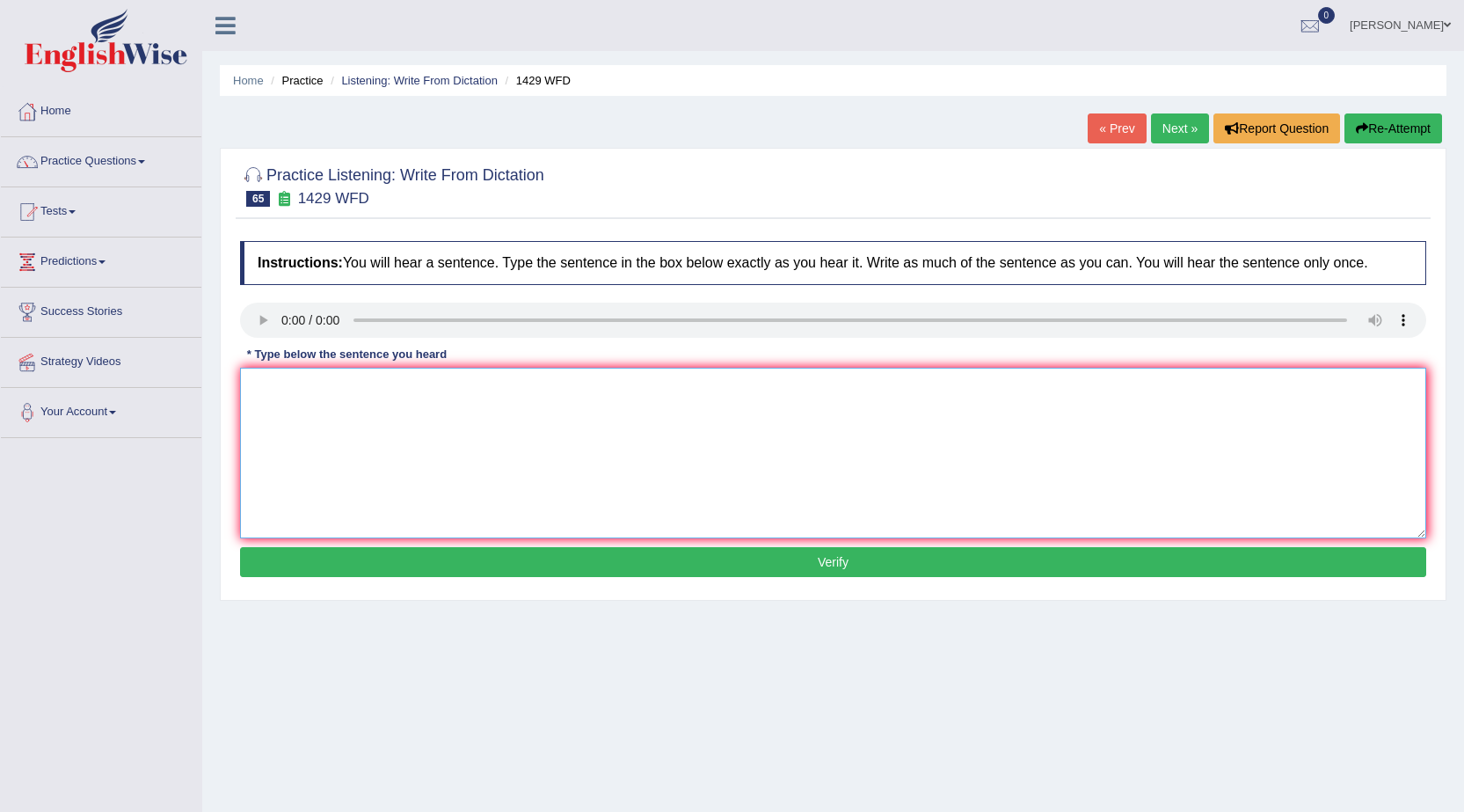
click at [291, 395] on textarea at bounding box center [833, 453] width 1186 height 171
click at [368, 385] on textarea "When you are attend attending job interviews punctuality is the key." at bounding box center [833, 453] width 1186 height 171
click at [421, 390] on textarea "When you are attend attending job interviews punctuality is the key." at bounding box center [833, 453] width 1186 height 171
click at [450, 390] on textarea "When you are attend attending a job interviews punctuality is the key." at bounding box center [833, 453] width 1186 height 171
click at [602, 401] on textarea "When you are attend attending a job jobs an interview interviews punctuality is…" at bounding box center [833, 453] width 1186 height 171
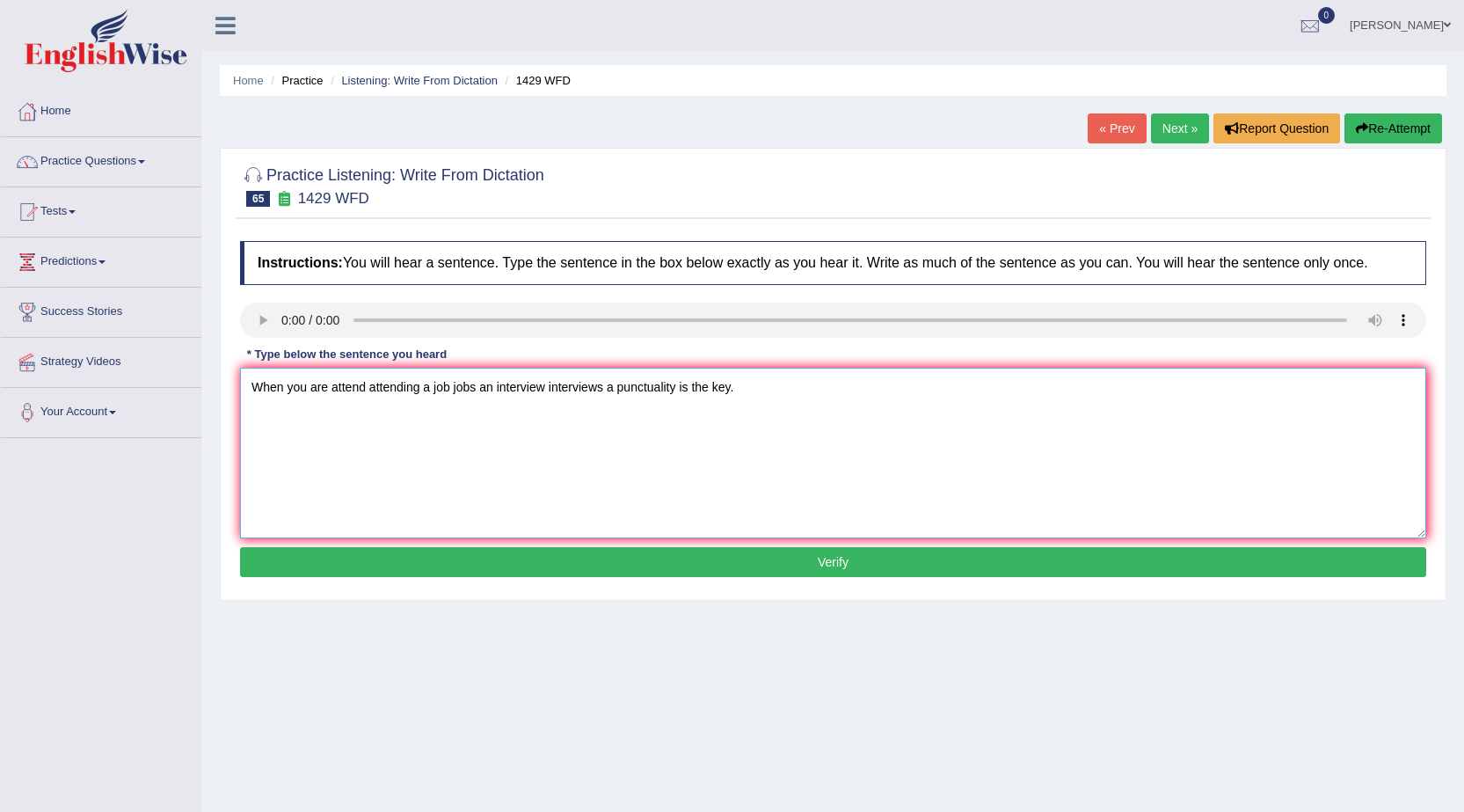
type textarea "When you are attend attending a job jobs an interview interviews a punctuality …"
click at [717, 565] on button "Verify" at bounding box center [833, 561] width 1186 height 30
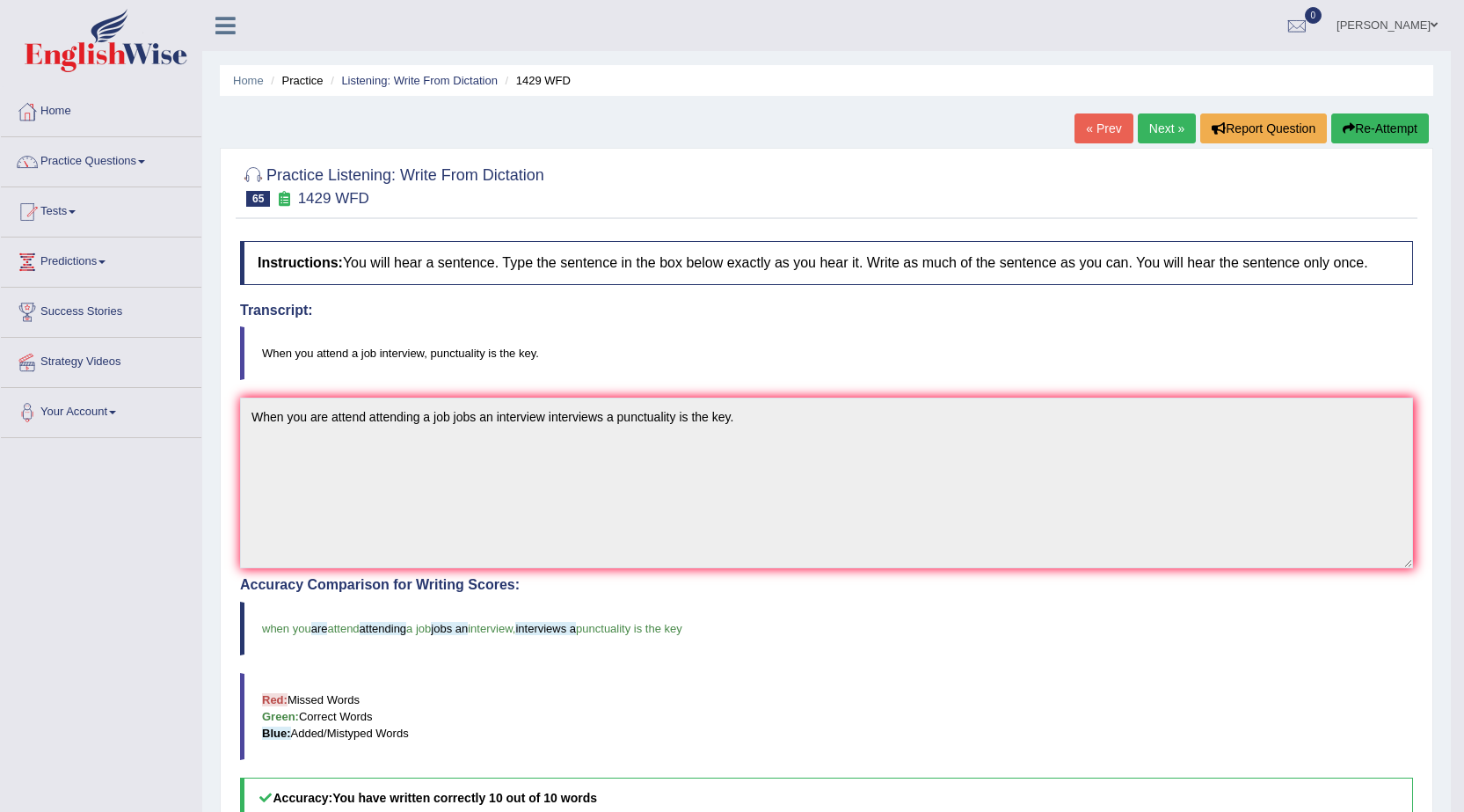
click at [1169, 132] on link "Next »" at bounding box center [1167, 128] width 58 height 30
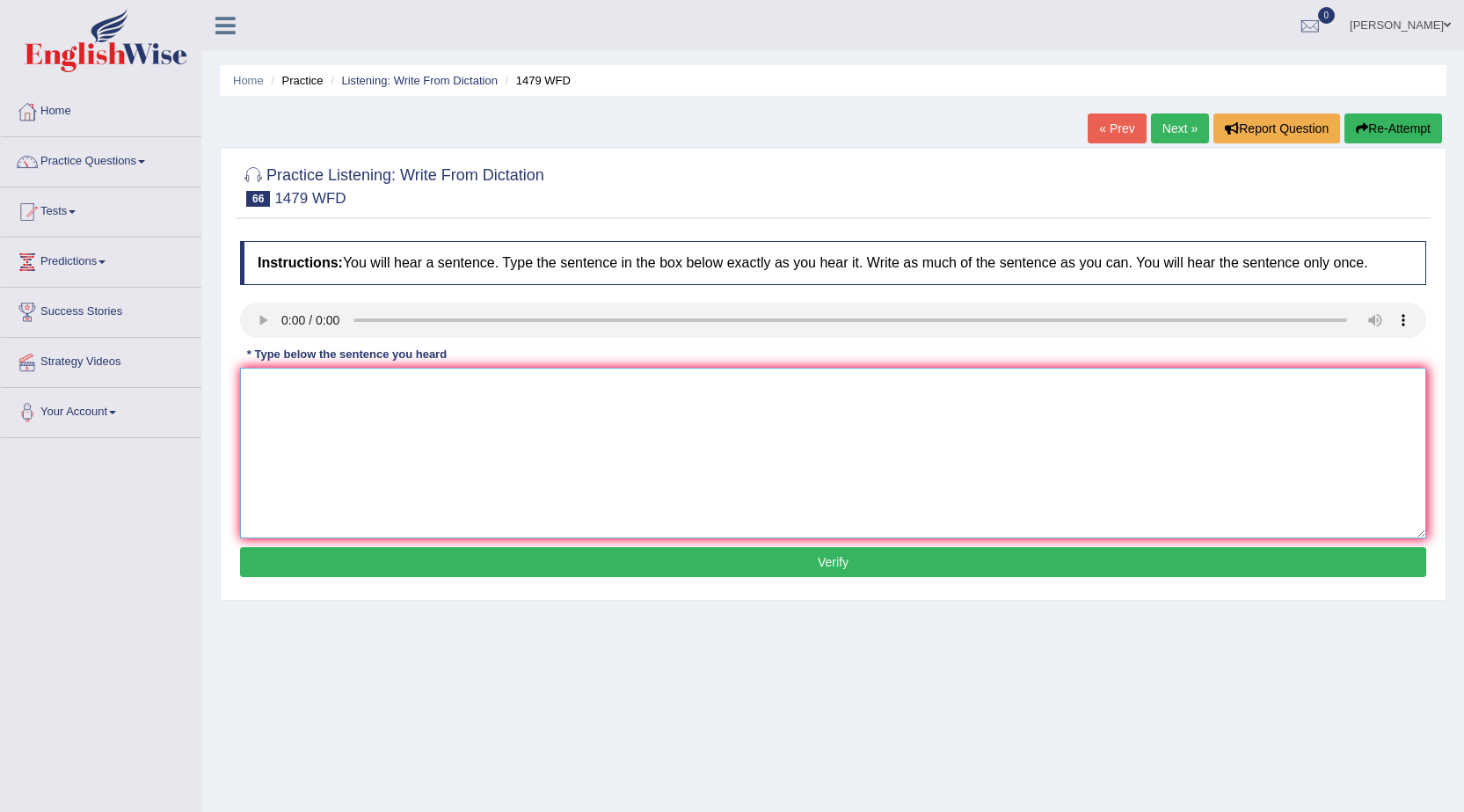
click at [357, 448] on textarea at bounding box center [833, 453] width 1186 height 171
type textarea "T"
click at [274, 384] on textarea "The teachers required students to attend ceremoney in playground of summer vaca…" at bounding box center [833, 453] width 1186 height 171
click at [331, 392] on textarea "The teachers required students to attend ceremoney in playground of summer vaca…" at bounding box center [833, 453] width 1186 height 171
click at [324, 390] on textarea "The teachers required students to attend ceremoney in playground of summer vaca…" at bounding box center [833, 453] width 1186 height 171
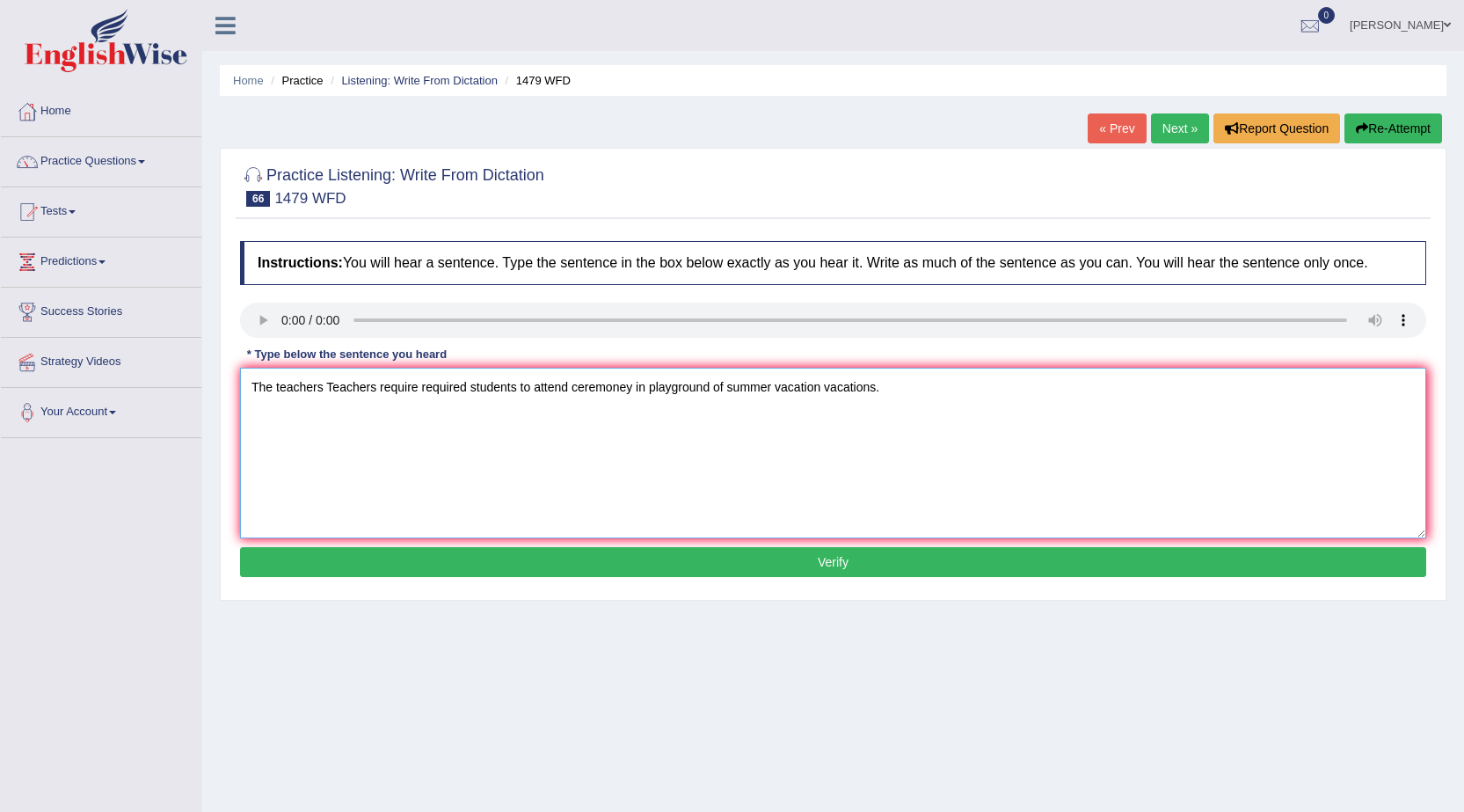
click at [579, 395] on textarea "The teachers Teachers require required students to attend ceremoney in playgrou…" at bounding box center [833, 453] width 1186 height 171
click at [567, 391] on textarea "The teachers Teachers require required students to attend ceremoney in playgrou…" at bounding box center [833, 453] width 1186 height 171
click at [707, 389] on textarea "The teachers Teachers require required students to attend attending ceremoney i…" at bounding box center [833, 453] width 1186 height 171
click at [700, 393] on textarea "The teachers Teachers require required students to attend attending ceremoney i…" at bounding box center [833, 453] width 1186 height 171
click at [702, 390] on textarea "The teachers Teachers require required students to attend attending ceremoney i…" at bounding box center [833, 453] width 1186 height 171
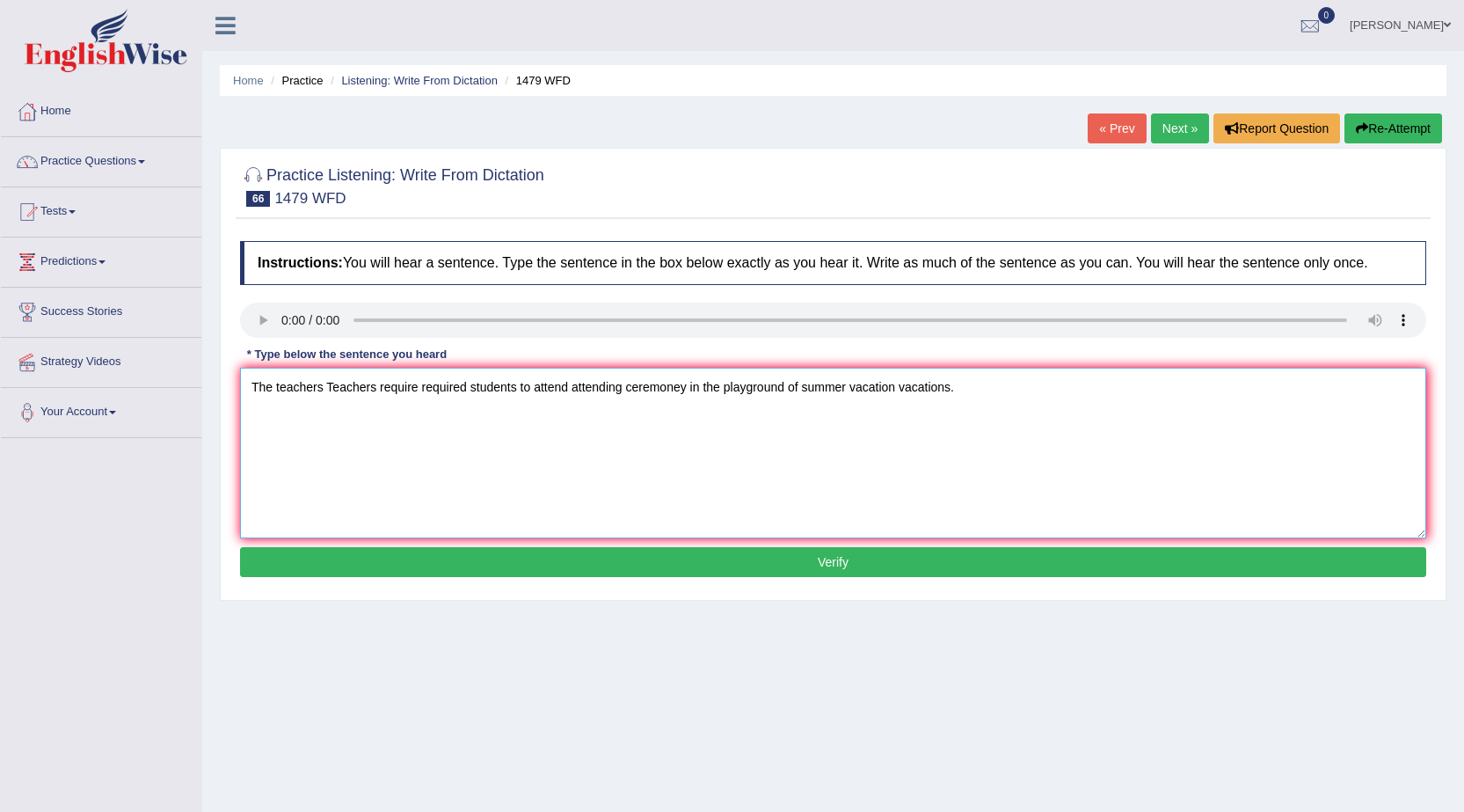
click at [802, 390] on textarea "The teachers Teachers require required students to attend attending ceremoney i…" at bounding box center [833, 453] width 1186 height 171
type textarea "The teachers Teachers require required students to attend attending ceremoney i…"
click at [743, 555] on button "Verify" at bounding box center [833, 561] width 1186 height 30
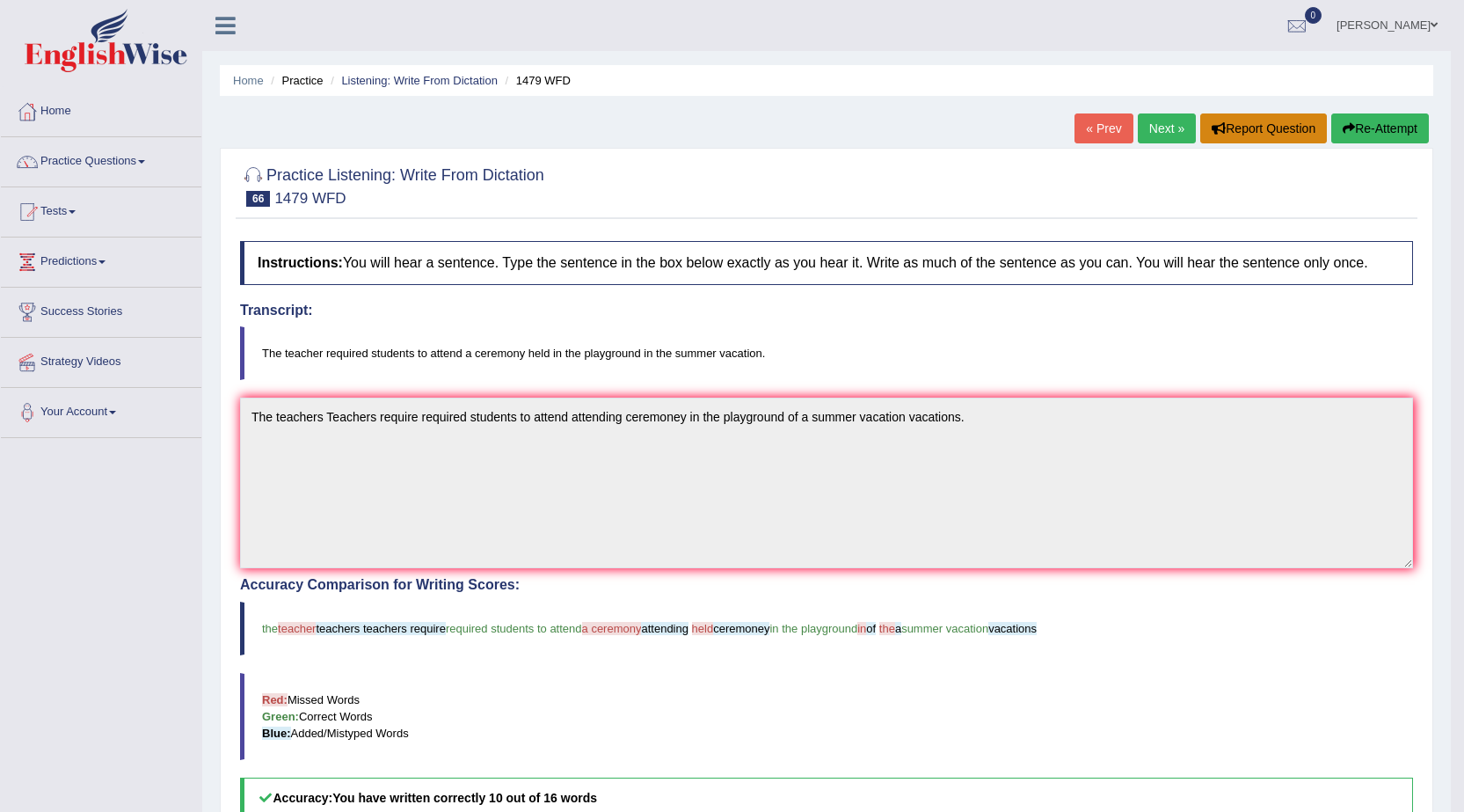
drag, startPoint x: 1371, startPoint y: 116, endPoint x: 1315, endPoint y: 132, distance: 58.2
click at [1371, 116] on button "Re-Attempt" at bounding box center [1380, 128] width 98 height 30
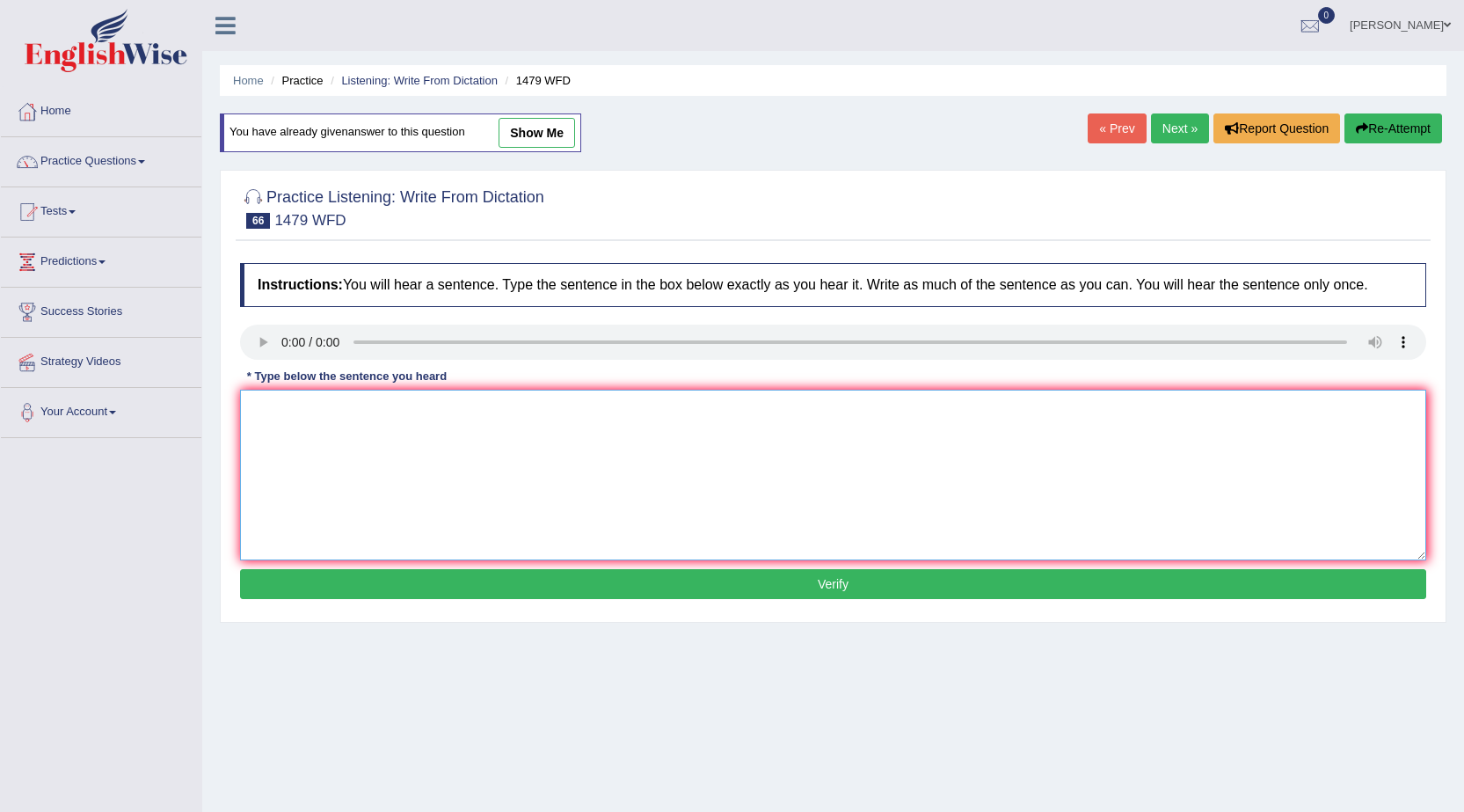
click at [394, 494] on textarea at bounding box center [833, 475] width 1186 height 171
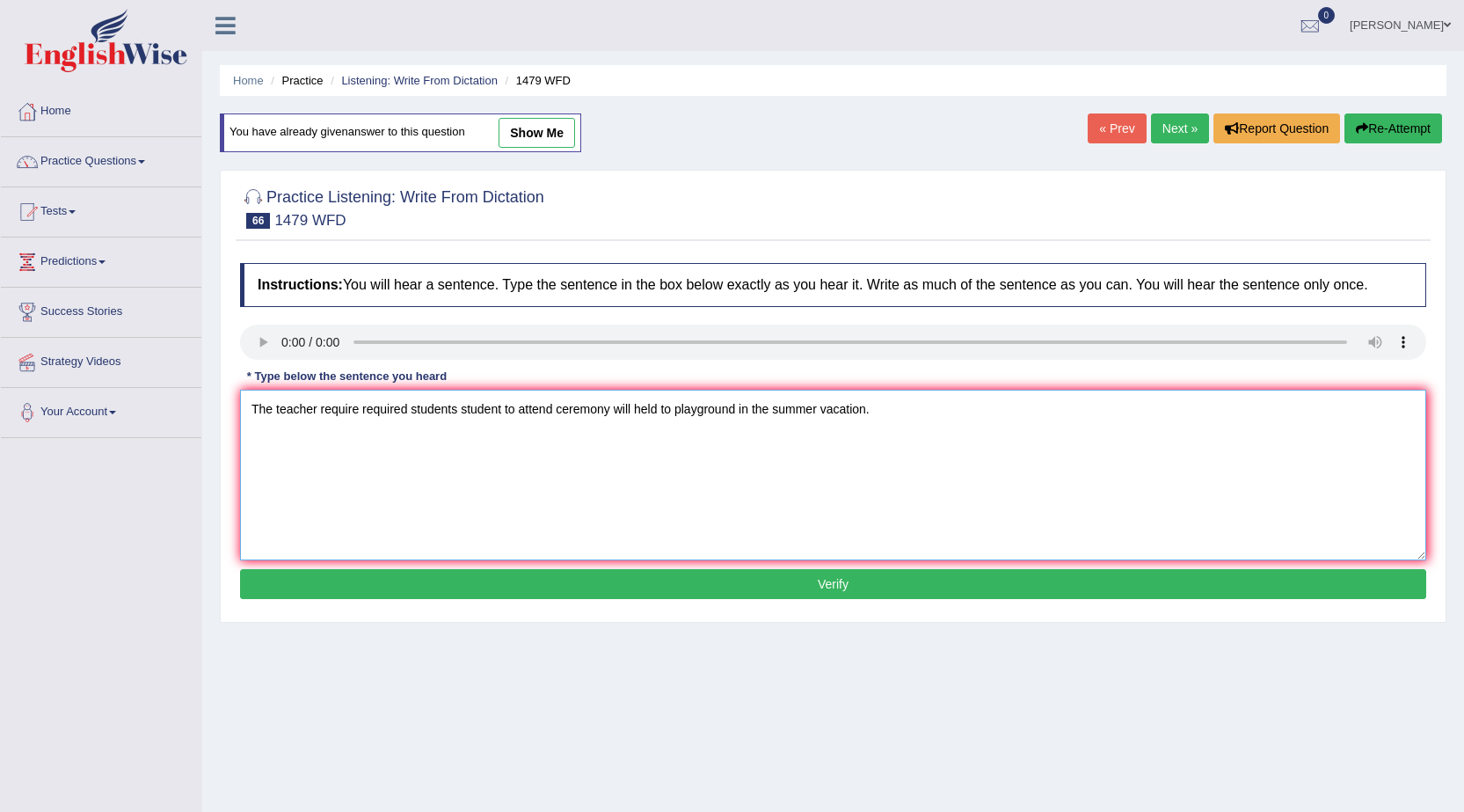
type textarea "The teacher require required students student to attend ceremony will held to p…"
click at [537, 593] on button "Verify" at bounding box center [833, 583] width 1186 height 30
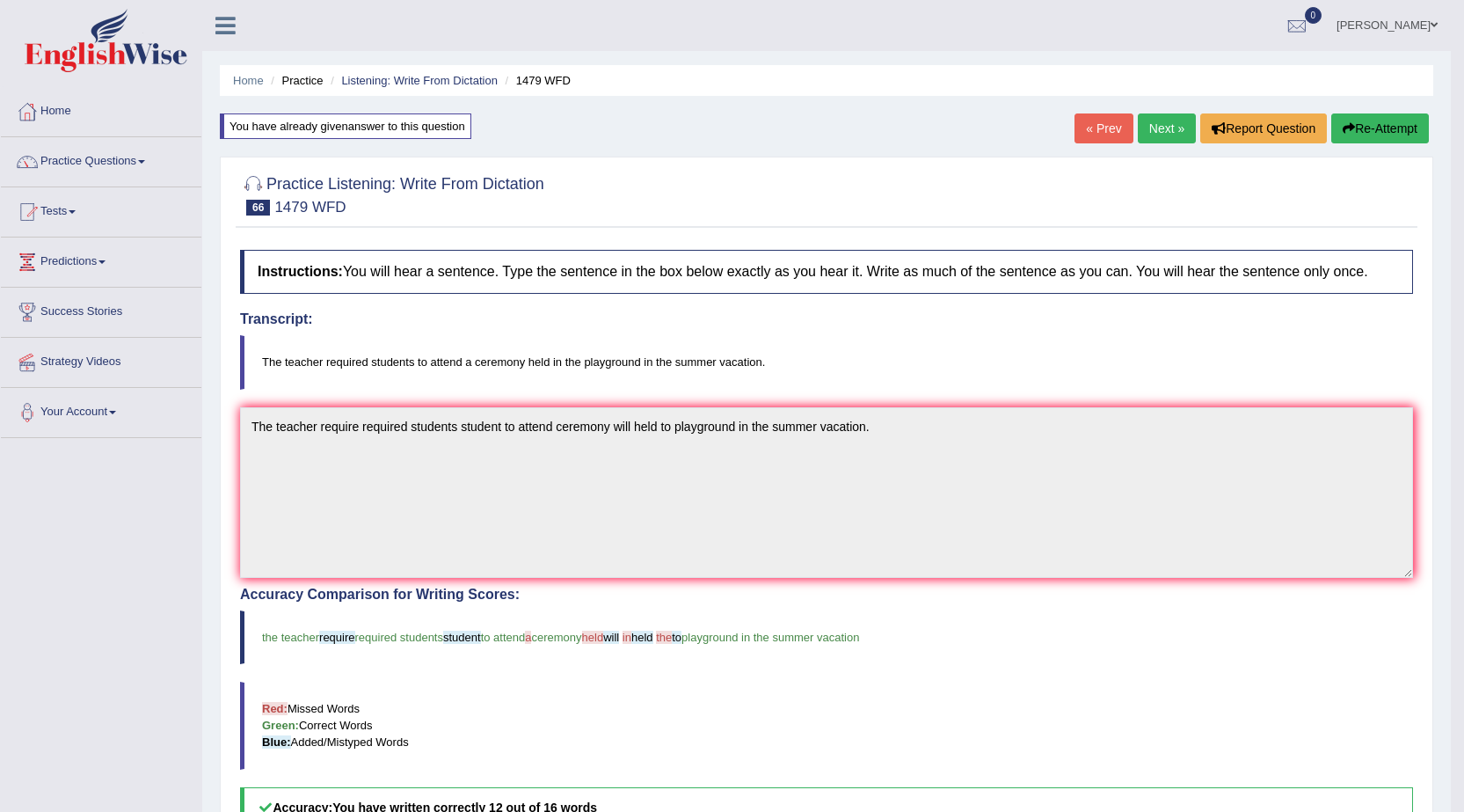
click at [1163, 127] on link "Next »" at bounding box center [1167, 128] width 58 height 30
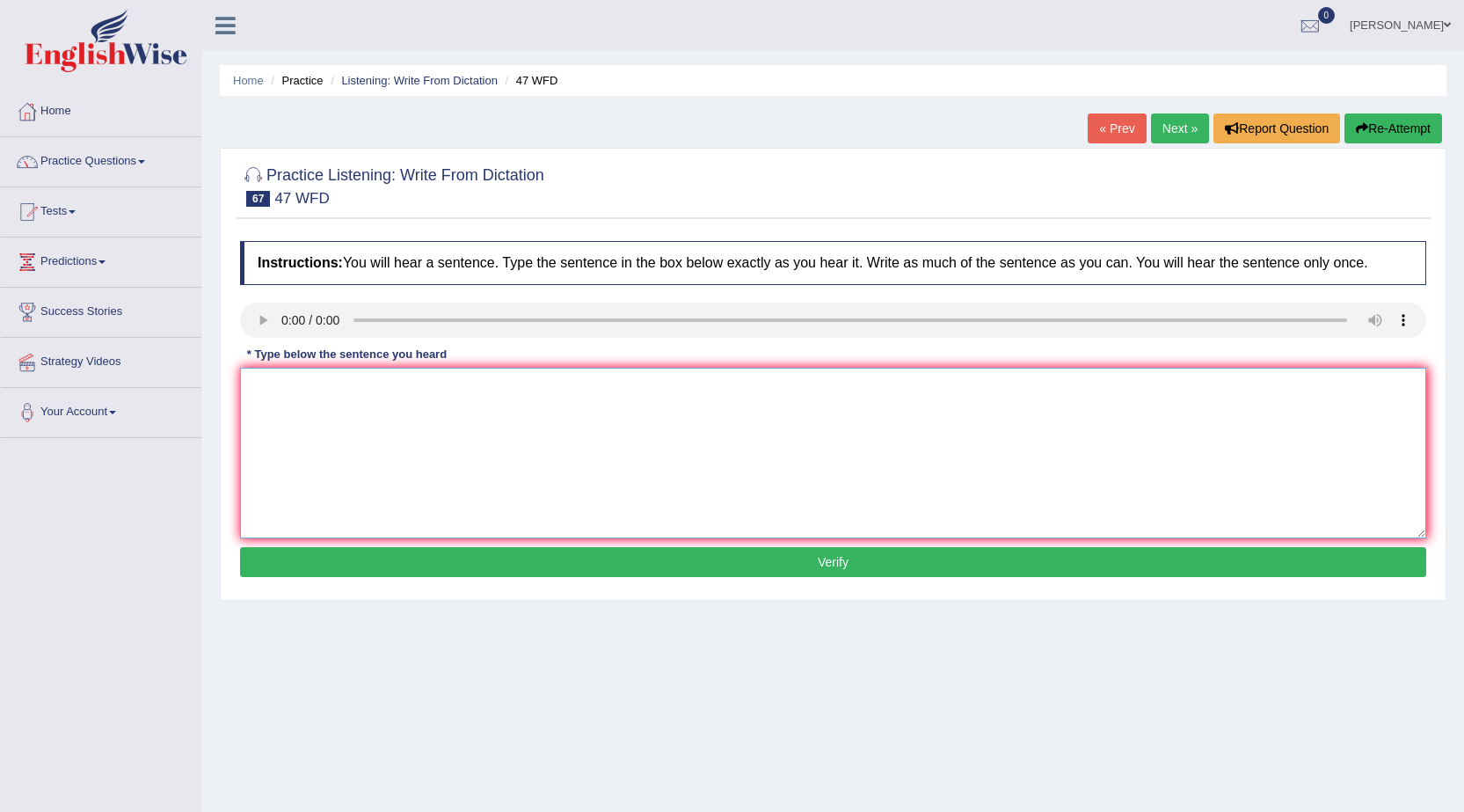
click at [298, 462] on textarea at bounding box center [833, 453] width 1186 height 171
type textarea "Two drops of the solution is hidden in the test tube."
click at [472, 555] on button "Verify" at bounding box center [833, 561] width 1186 height 30
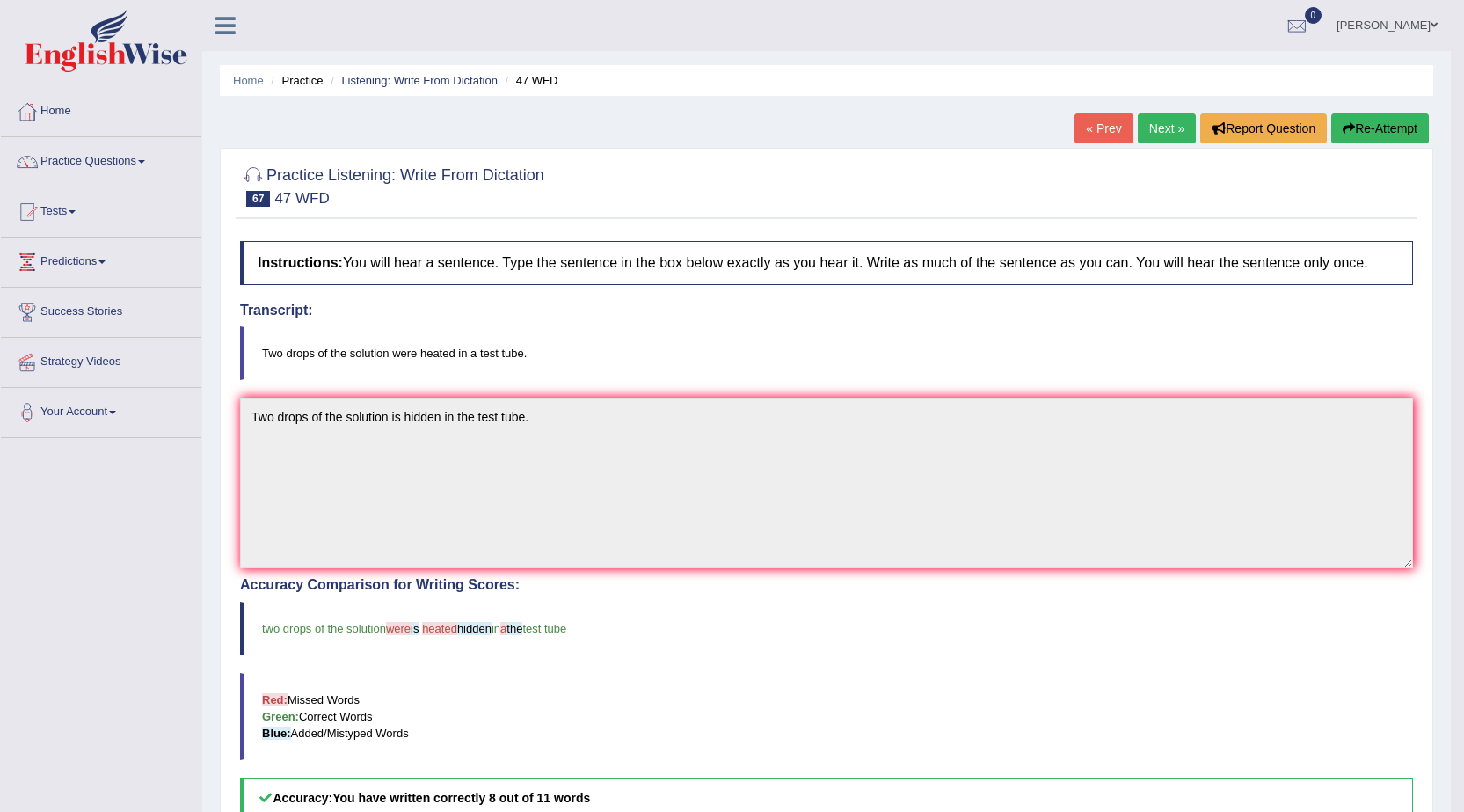
click at [1415, 118] on button "Re-Attempt" at bounding box center [1380, 128] width 98 height 30
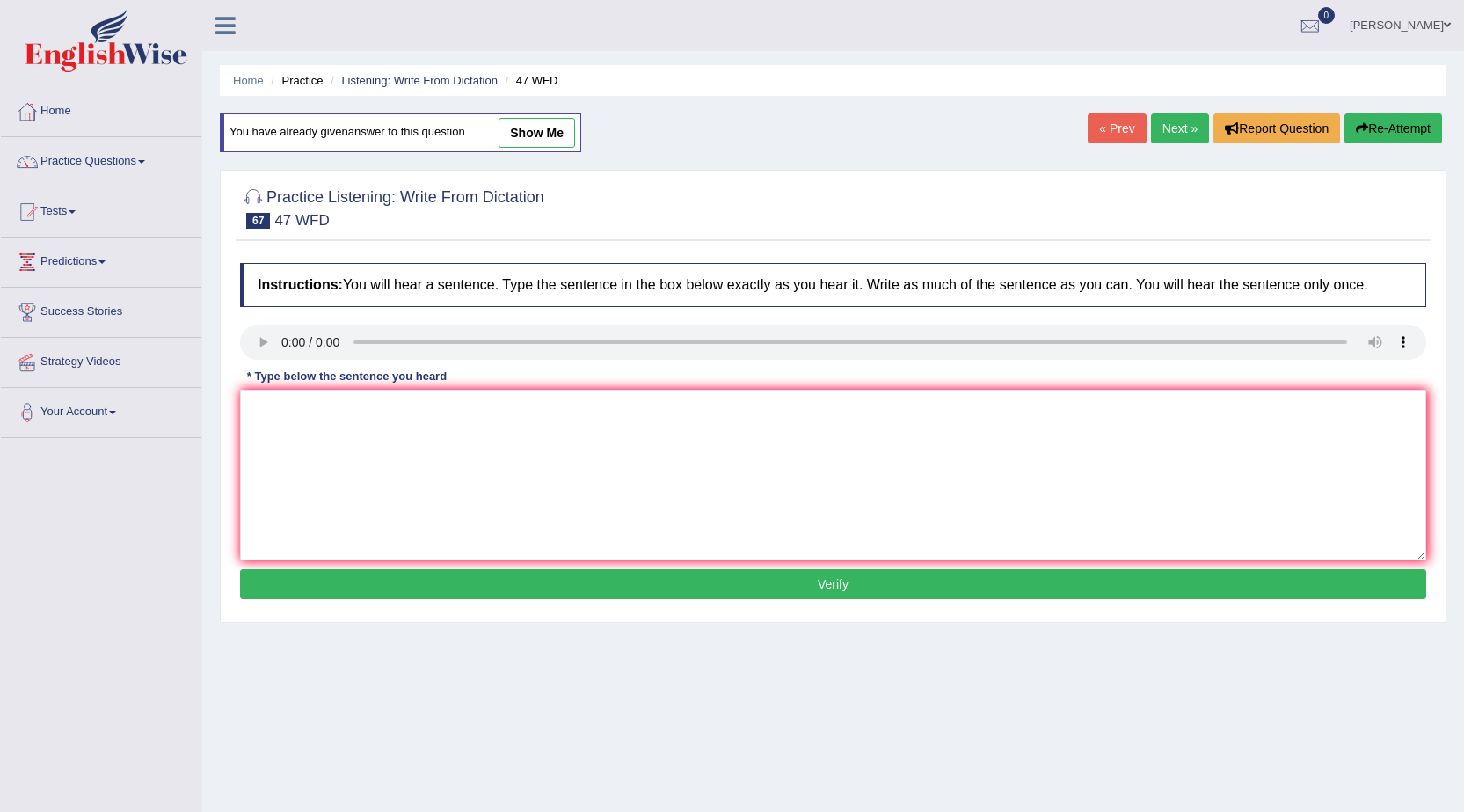
click at [1169, 130] on link "Next »" at bounding box center [1180, 128] width 58 height 30
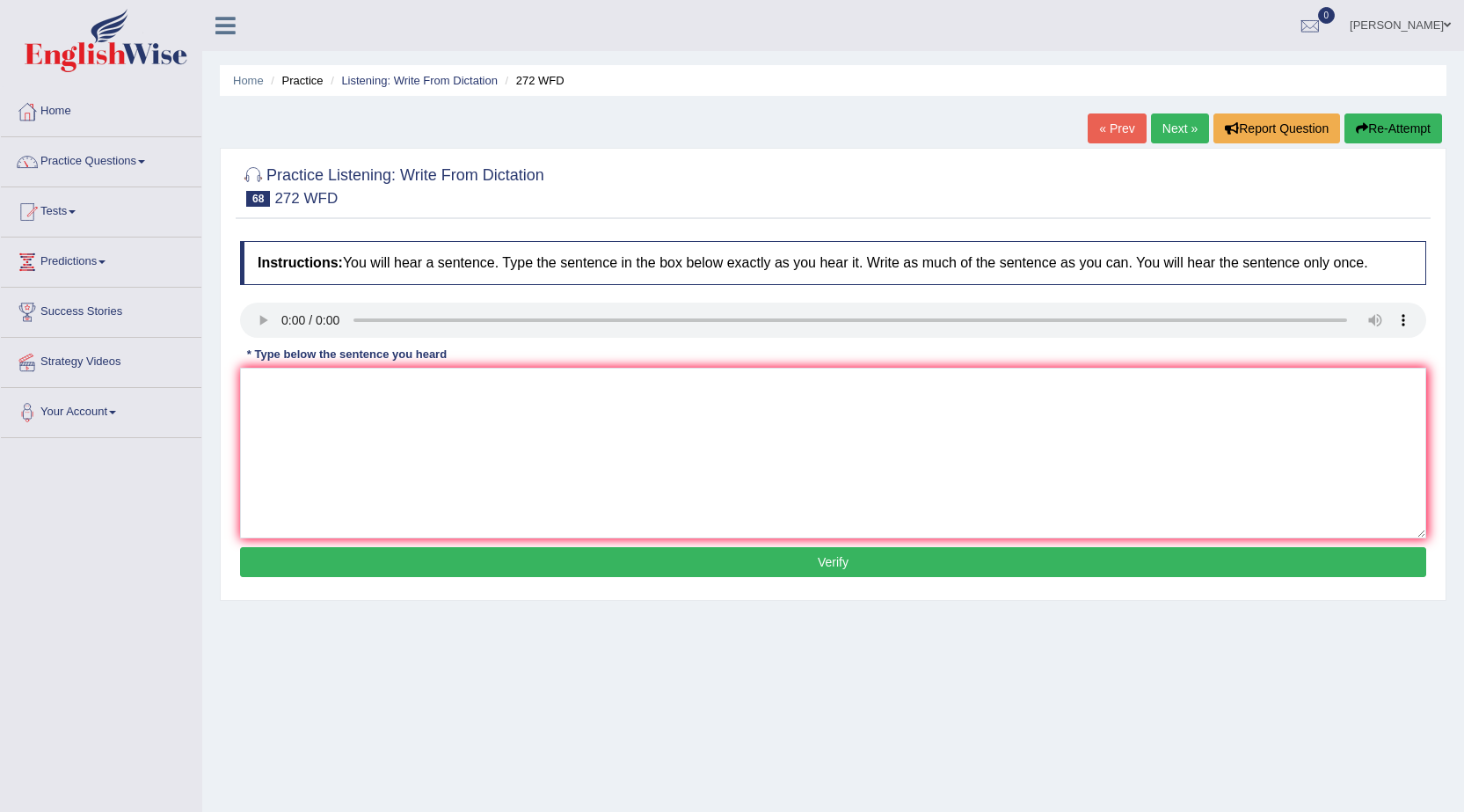
click at [278, 402] on textarea at bounding box center [833, 453] width 1186 height 171
click at [254, 398] on textarea at bounding box center [833, 453] width 1186 height 171
type textarea "The development has great negative impact on the environment."
click at [490, 564] on button "Verify" at bounding box center [833, 561] width 1186 height 30
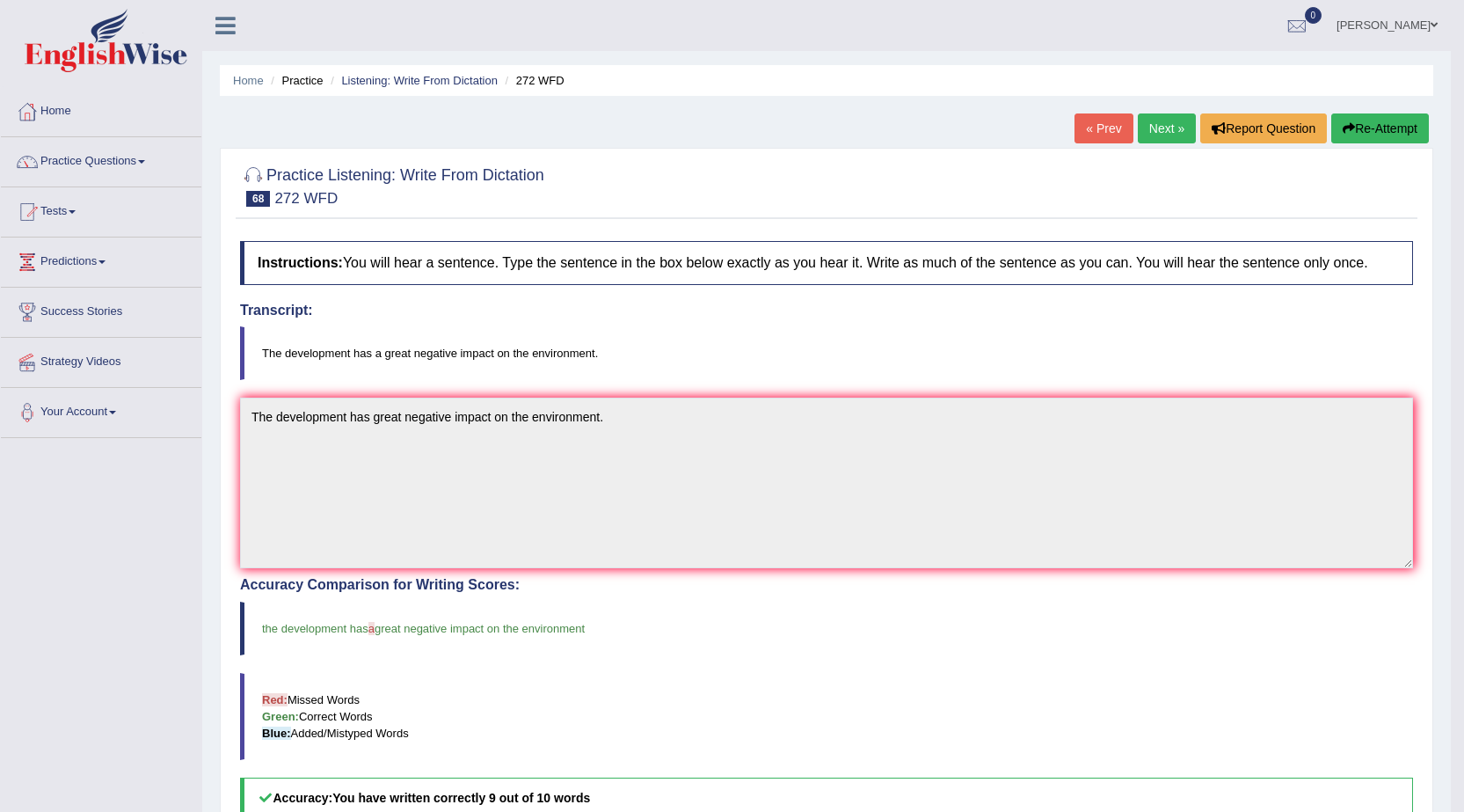
click at [1152, 133] on link "Next »" at bounding box center [1167, 128] width 58 height 30
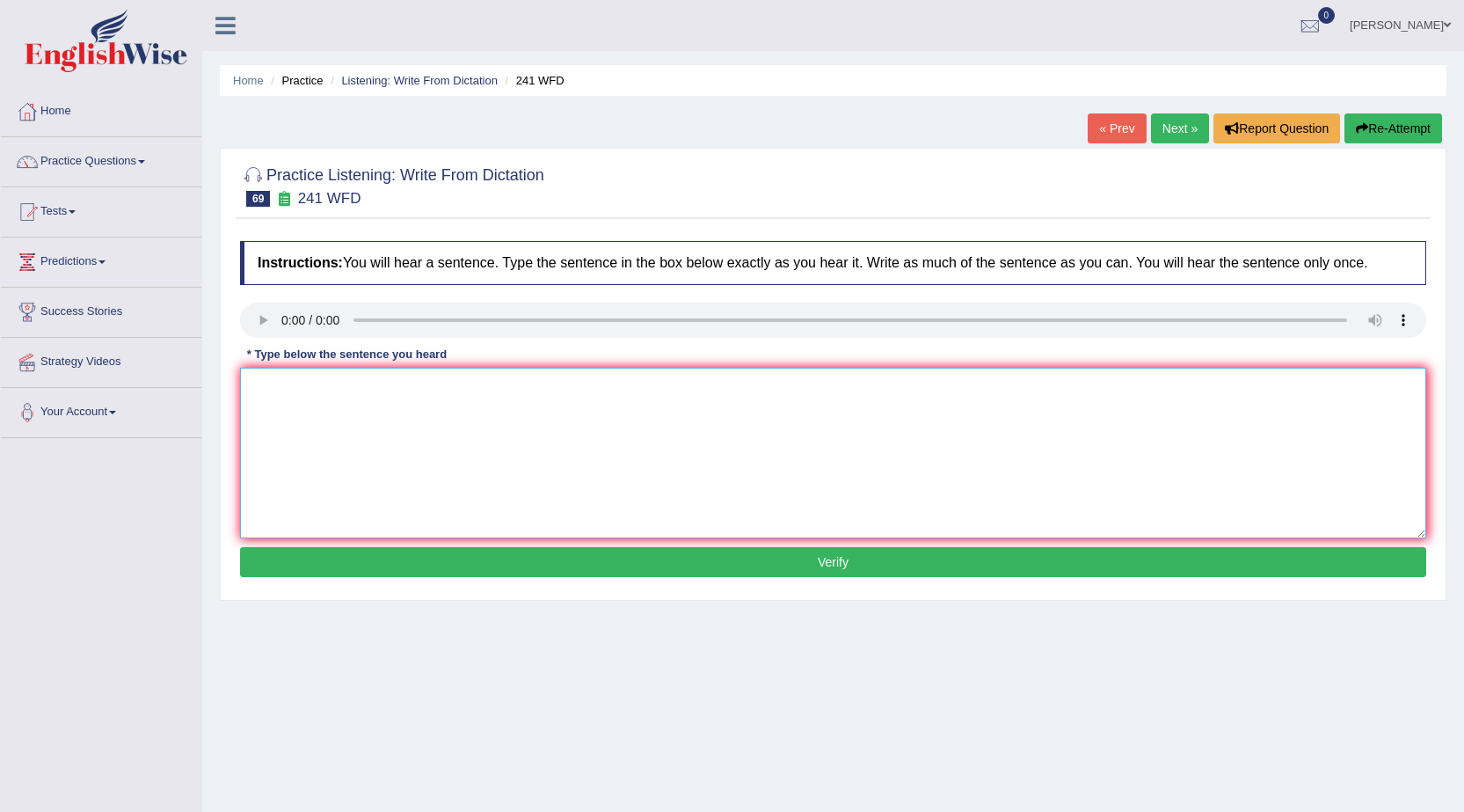
click at [379, 400] on textarea at bounding box center [833, 453] width 1186 height 171
click at [326, 381] on textarea "Please check information on the website websites for opening time." at bounding box center [833, 453] width 1186 height 171
click at [433, 396] on textarea "Please check checks information on the website websites for opening time." at bounding box center [833, 453] width 1186 height 171
type textarea "Please check checks information on the website websites for opening time."
click at [352, 568] on button "Verify" at bounding box center [833, 561] width 1186 height 30
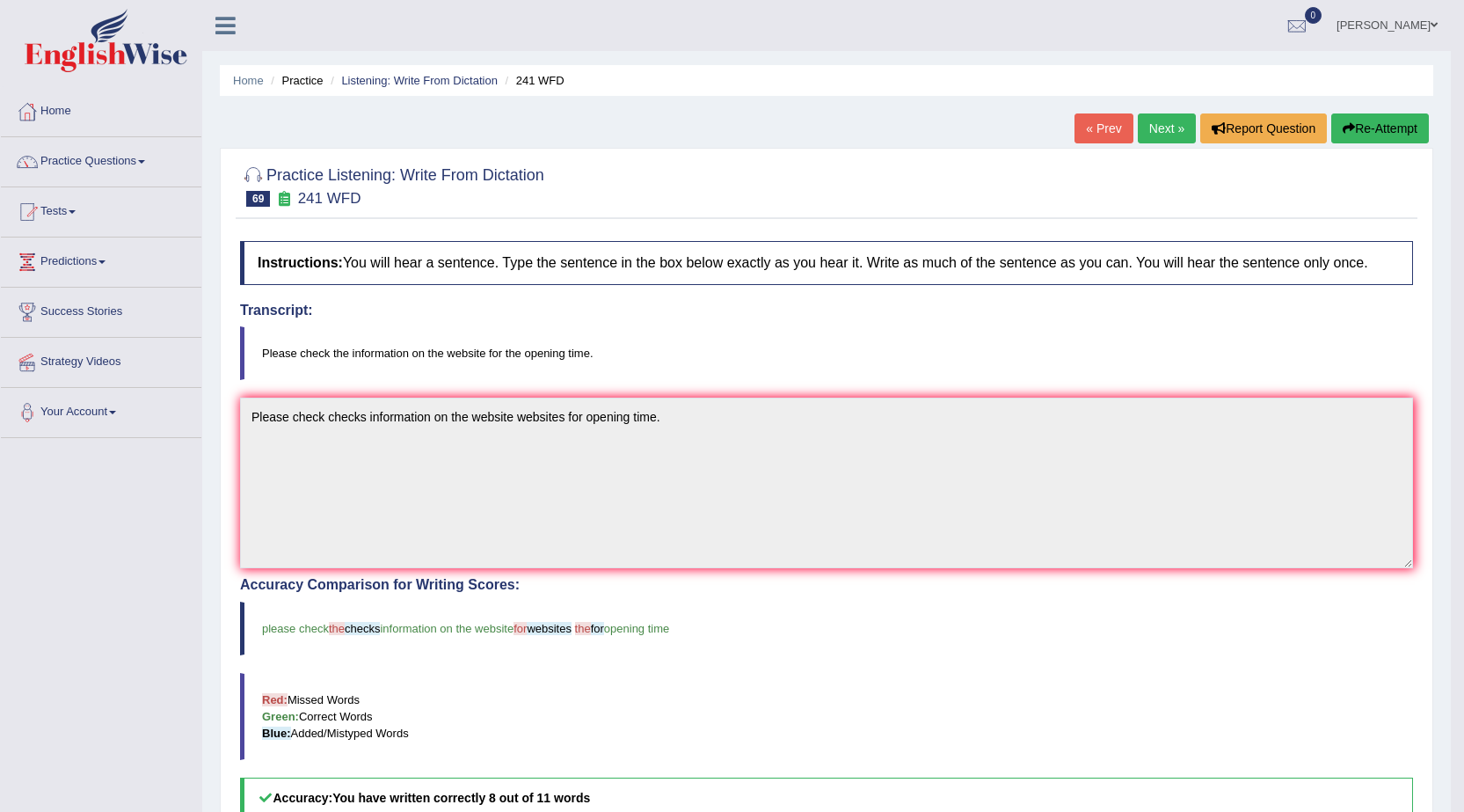
click at [1138, 123] on link "Next »" at bounding box center [1167, 128] width 58 height 30
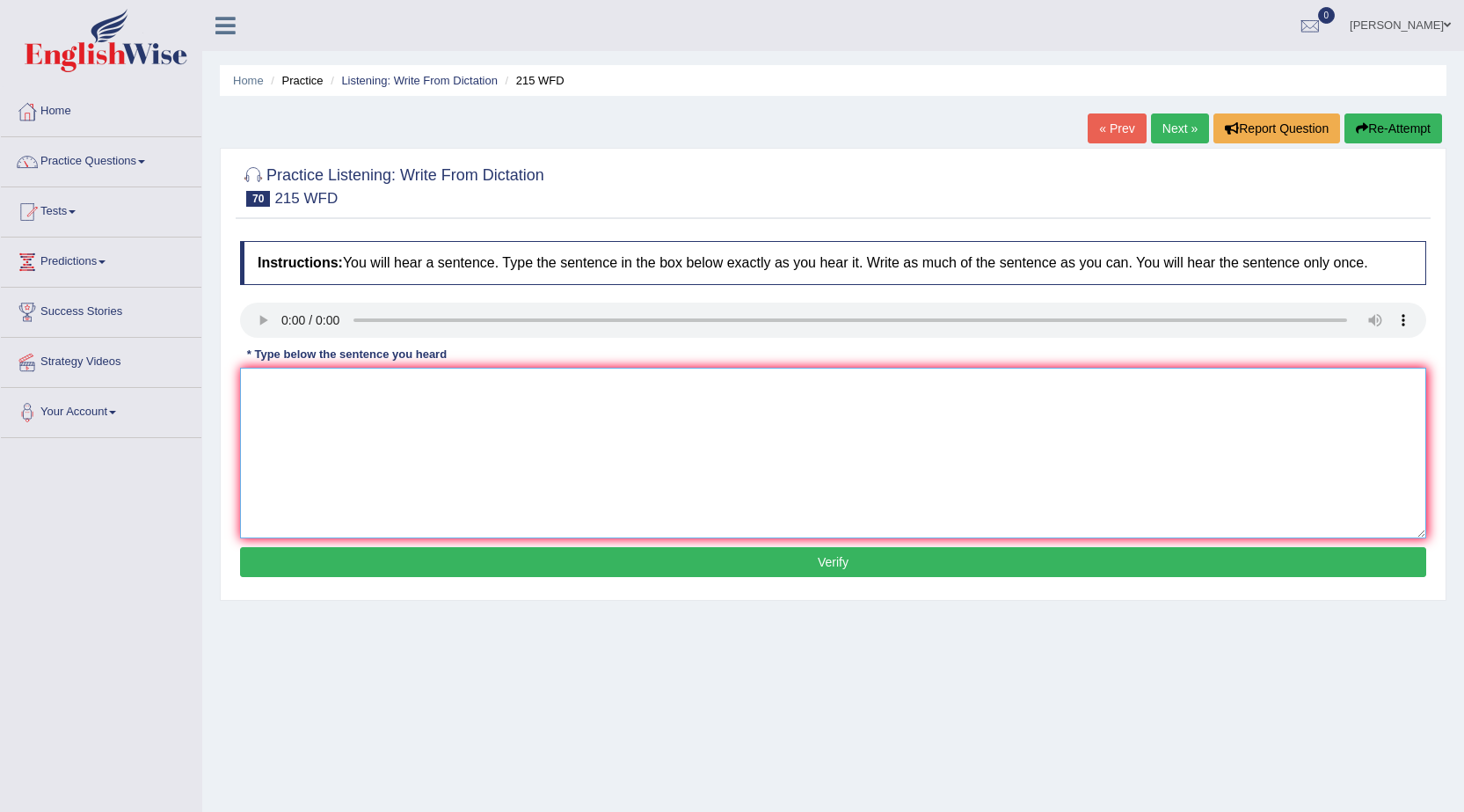
click at [293, 443] on textarea at bounding box center [833, 453] width 1186 height 171
click at [421, 390] on textarea "Scientists down everywhere in society today." at bounding box center [833, 453] width 1186 height 171
type textarea "Scientists down everywhere in the society today."
click at [690, 556] on button "Verify" at bounding box center [833, 561] width 1186 height 30
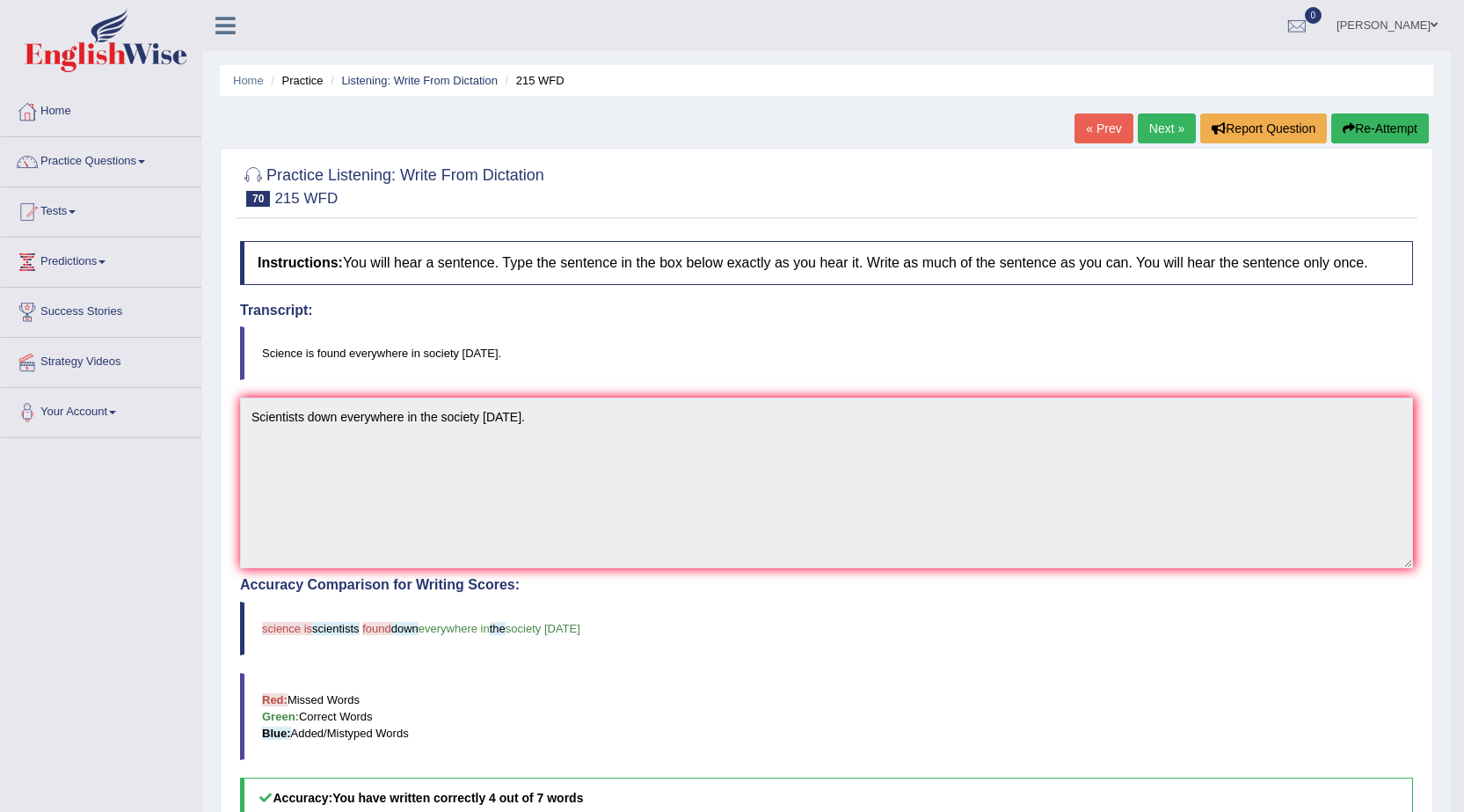
click at [1387, 137] on button "Re-Attempt" at bounding box center [1380, 128] width 98 height 30
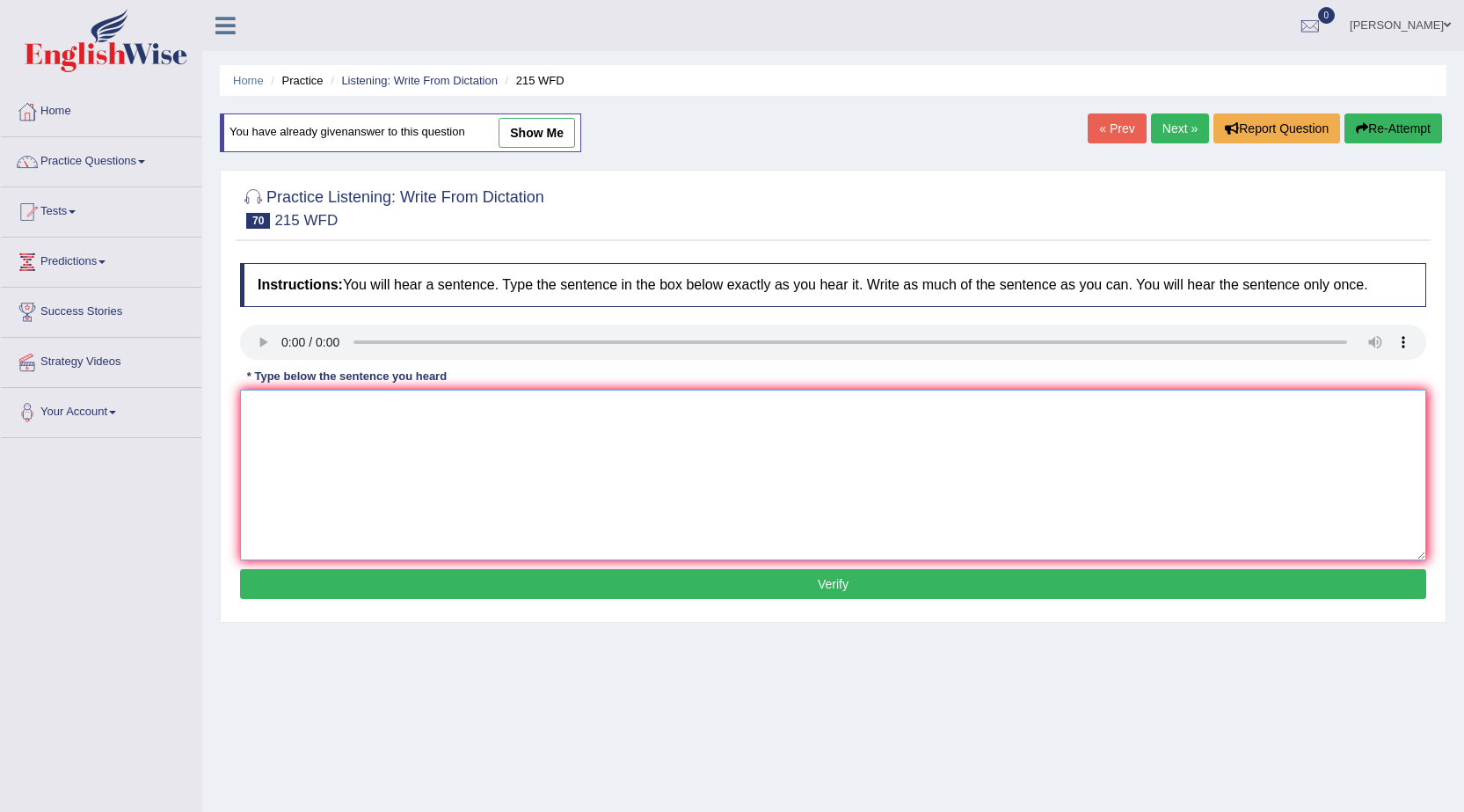
click at [294, 445] on textarea at bounding box center [833, 475] width 1186 height 171
type textarea "Science is found everywhere in the society today."
click at [711, 572] on button "Verify" at bounding box center [833, 583] width 1186 height 30
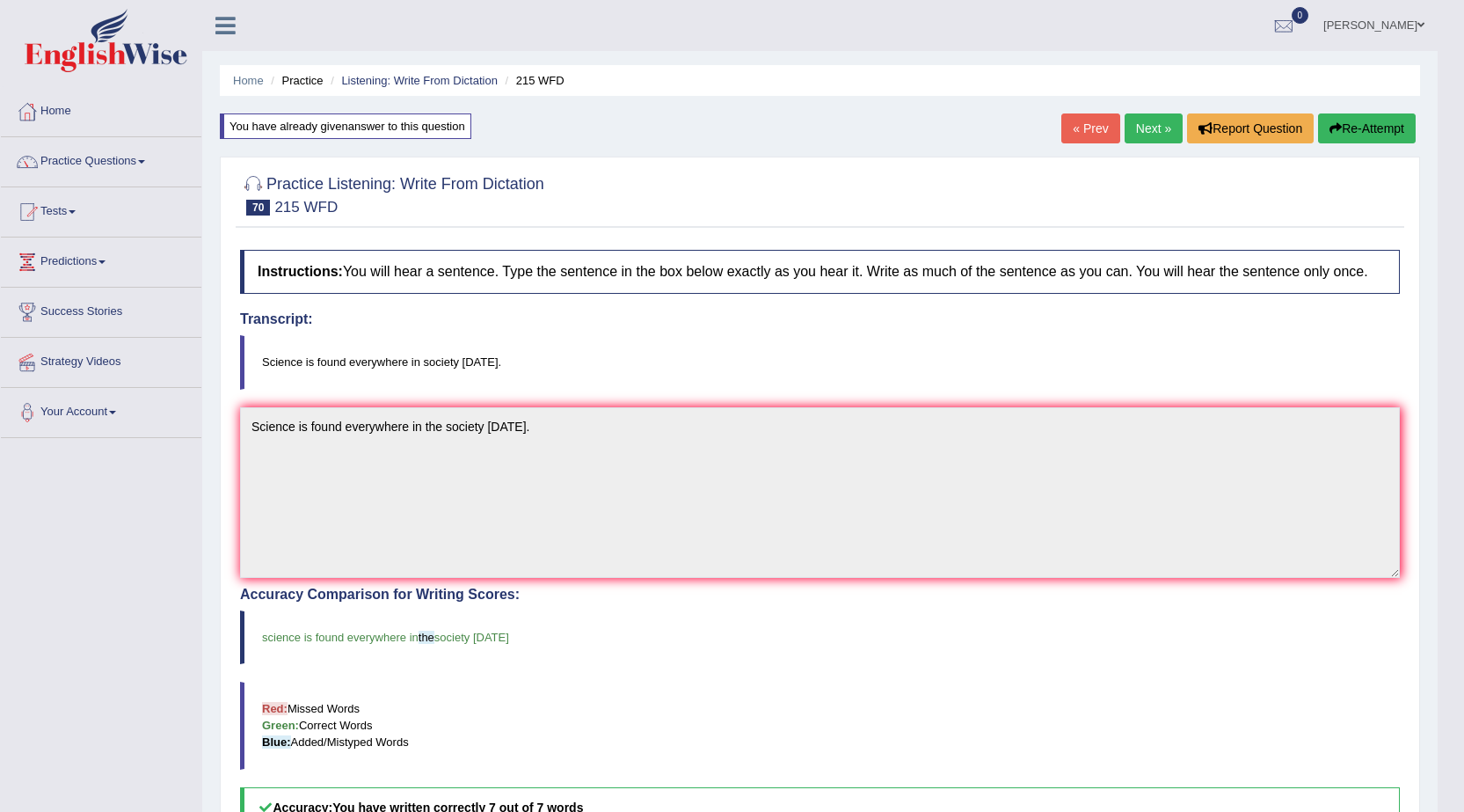
click at [1138, 127] on link "Next »" at bounding box center [1153, 128] width 58 height 30
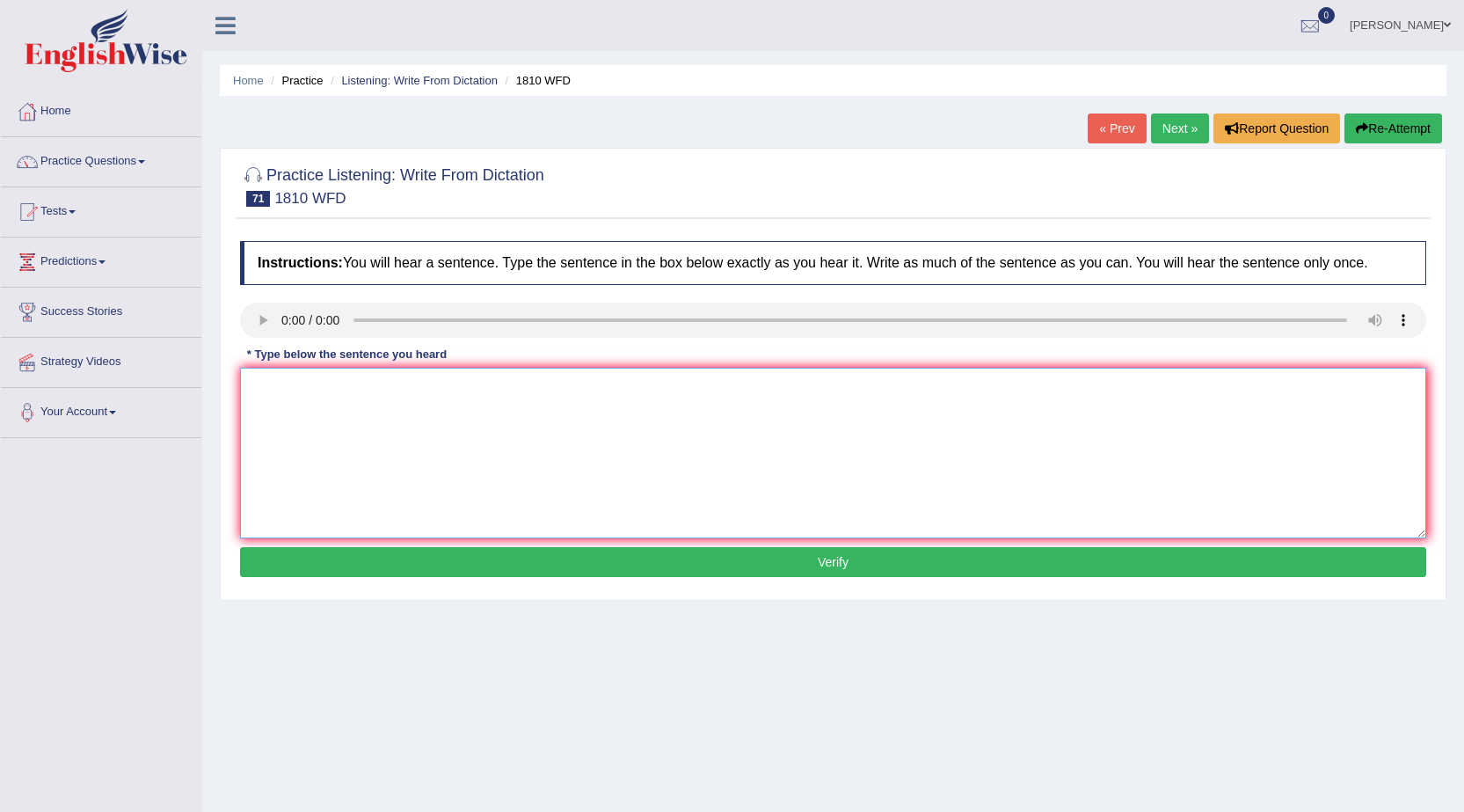
click at [301, 402] on textarea at bounding box center [833, 453] width 1186 height 171
click at [364, 455] on textarea at bounding box center [833, 453] width 1186 height 171
type textarea "You can borrow eight books from the library at a time."
click at [571, 564] on button "Verify" at bounding box center [833, 561] width 1186 height 30
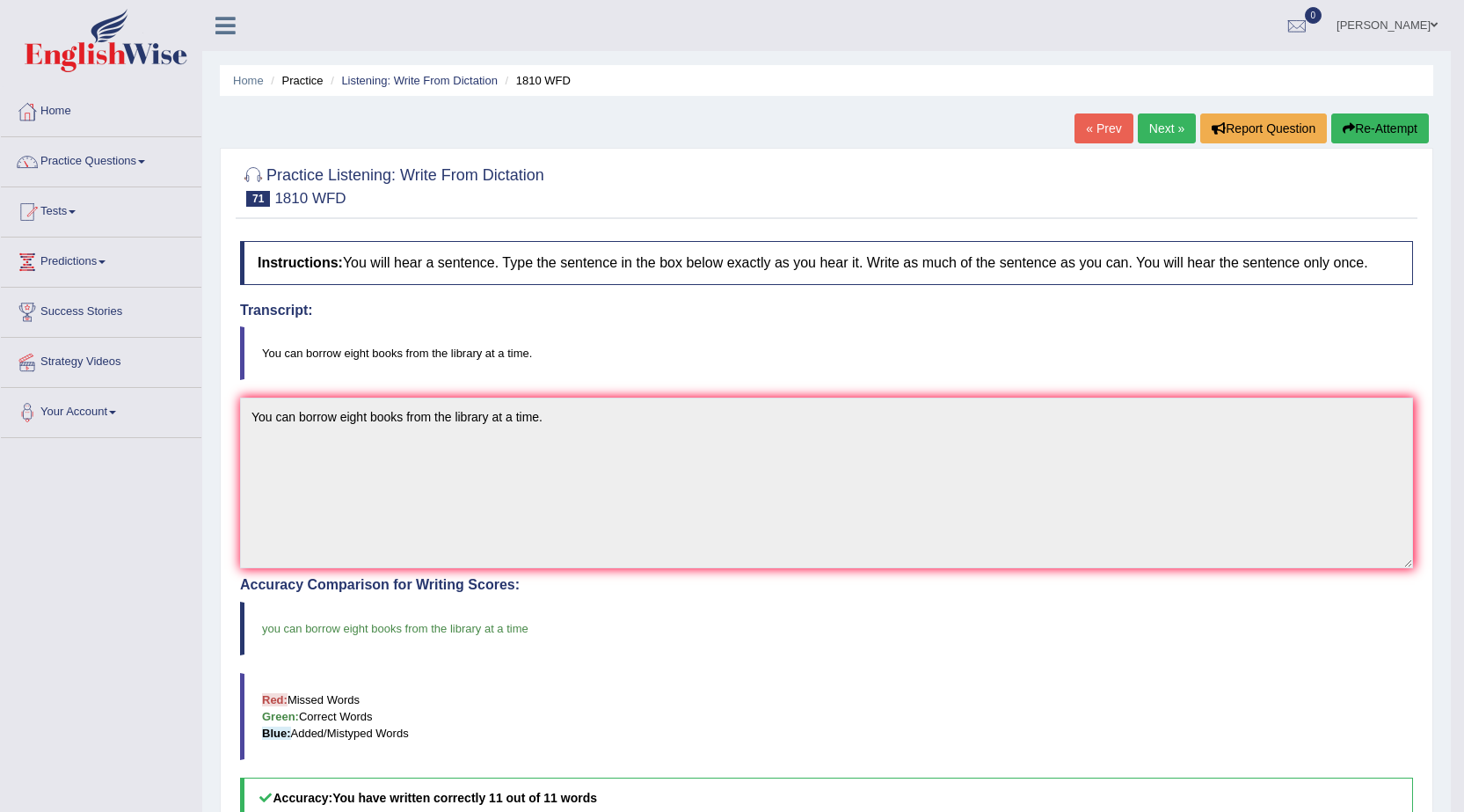
click at [1163, 121] on link "Next »" at bounding box center [1167, 128] width 58 height 30
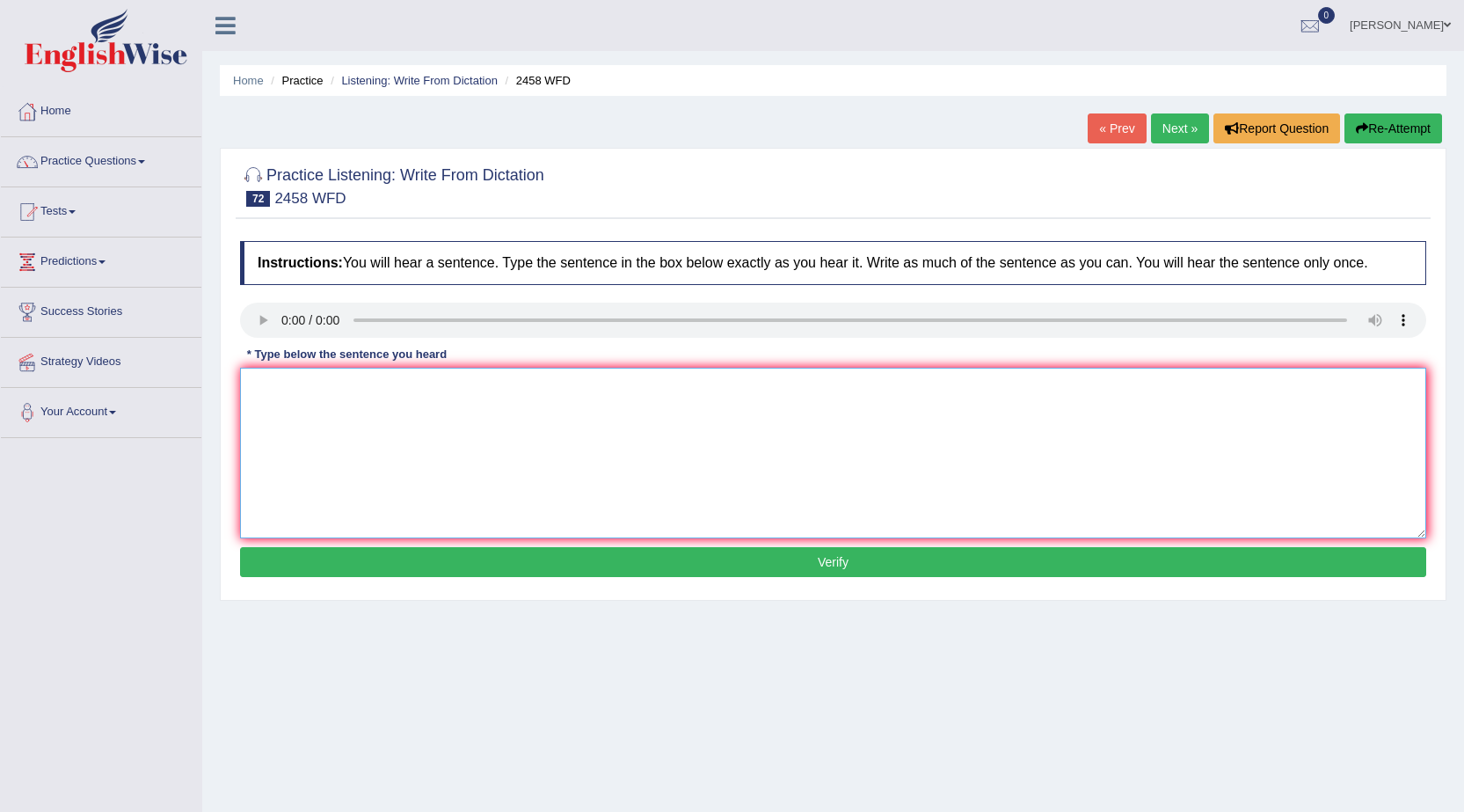
click at [284, 396] on textarea at bounding box center [833, 453] width 1186 height 171
click at [296, 392] on textarea "Courses of nutritional nutritious are growing popularity in every year." at bounding box center [833, 453] width 1186 height 171
click at [532, 386] on textarea "Courses Course of nutritional nutritious are growing popularity in every year." at bounding box center [833, 453] width 1186 height 171
type textarea "Courses Course of nutritional nutritious are growing grow in popularity in ever…"
click at [647, 569] on button "Verify" at bounding box center [833, 561] width 1186 height 30
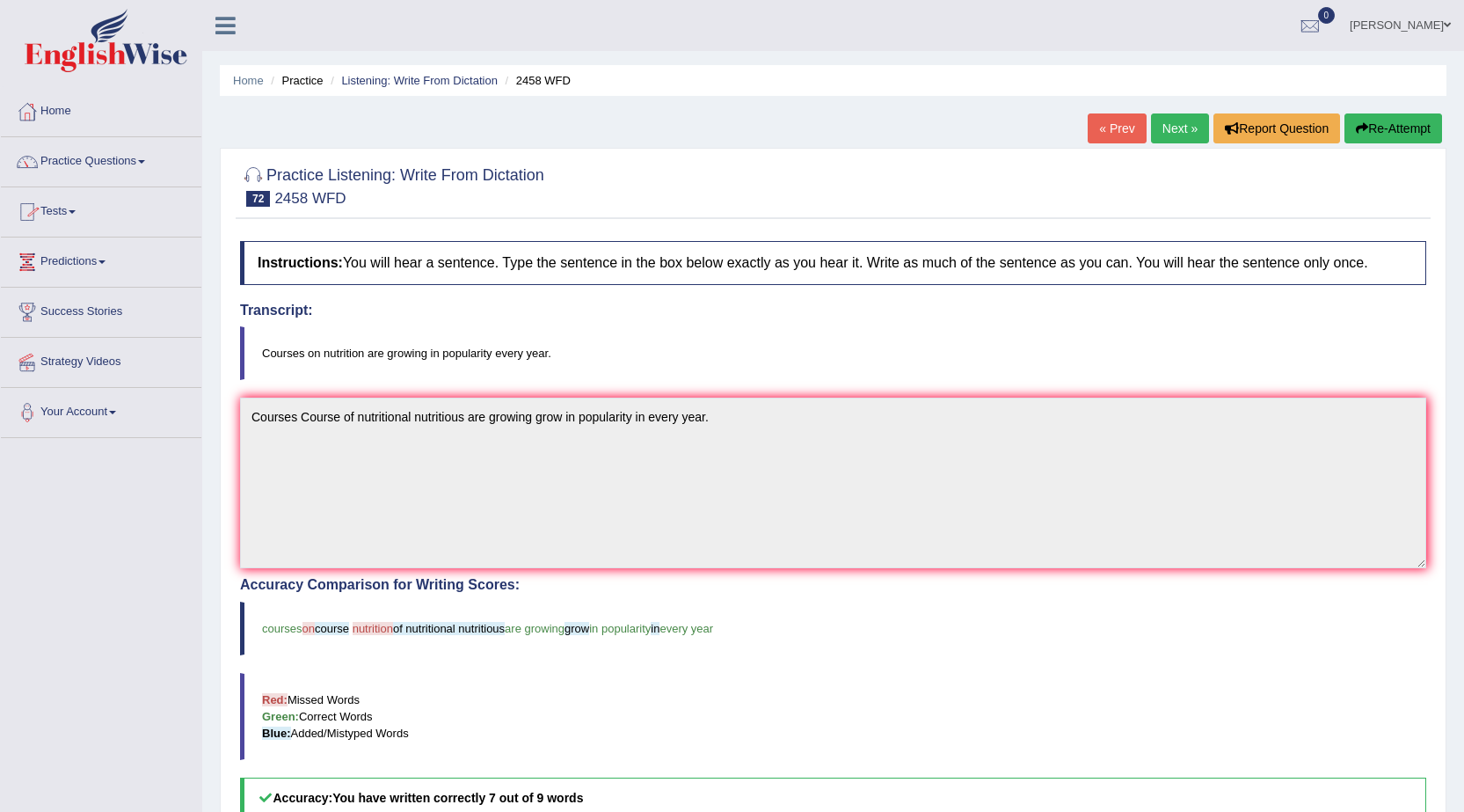
click at [1178, 126] on link "Next »" at bounding box center [1180, 128] width 58 height 30
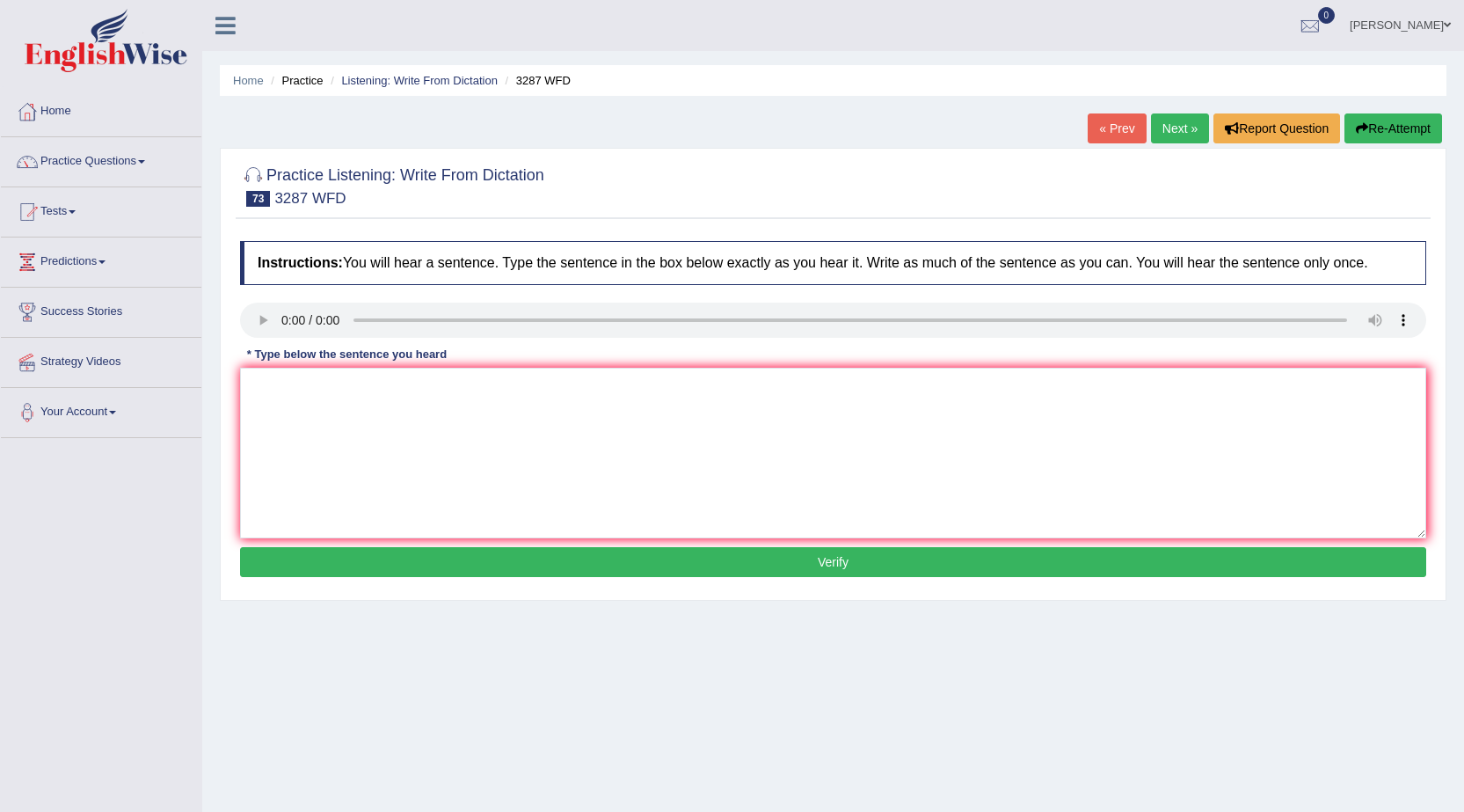
click at [1116, 130] on link "« Prev" at bounding box center [1117, 128] width 58 height 30
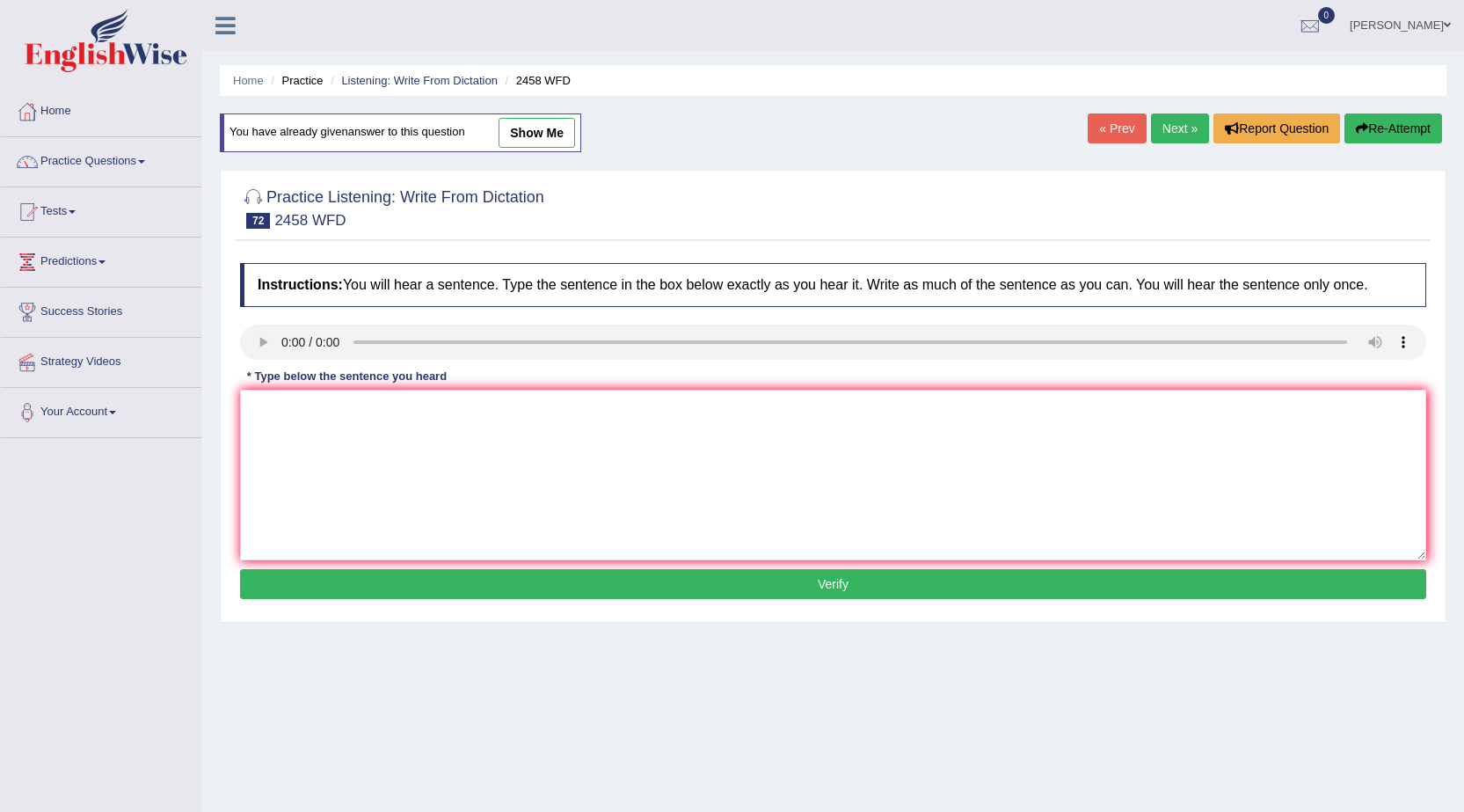
click at [1165, 125] on link "Next »" at bounding box center [1180, 128] width 58 height 30
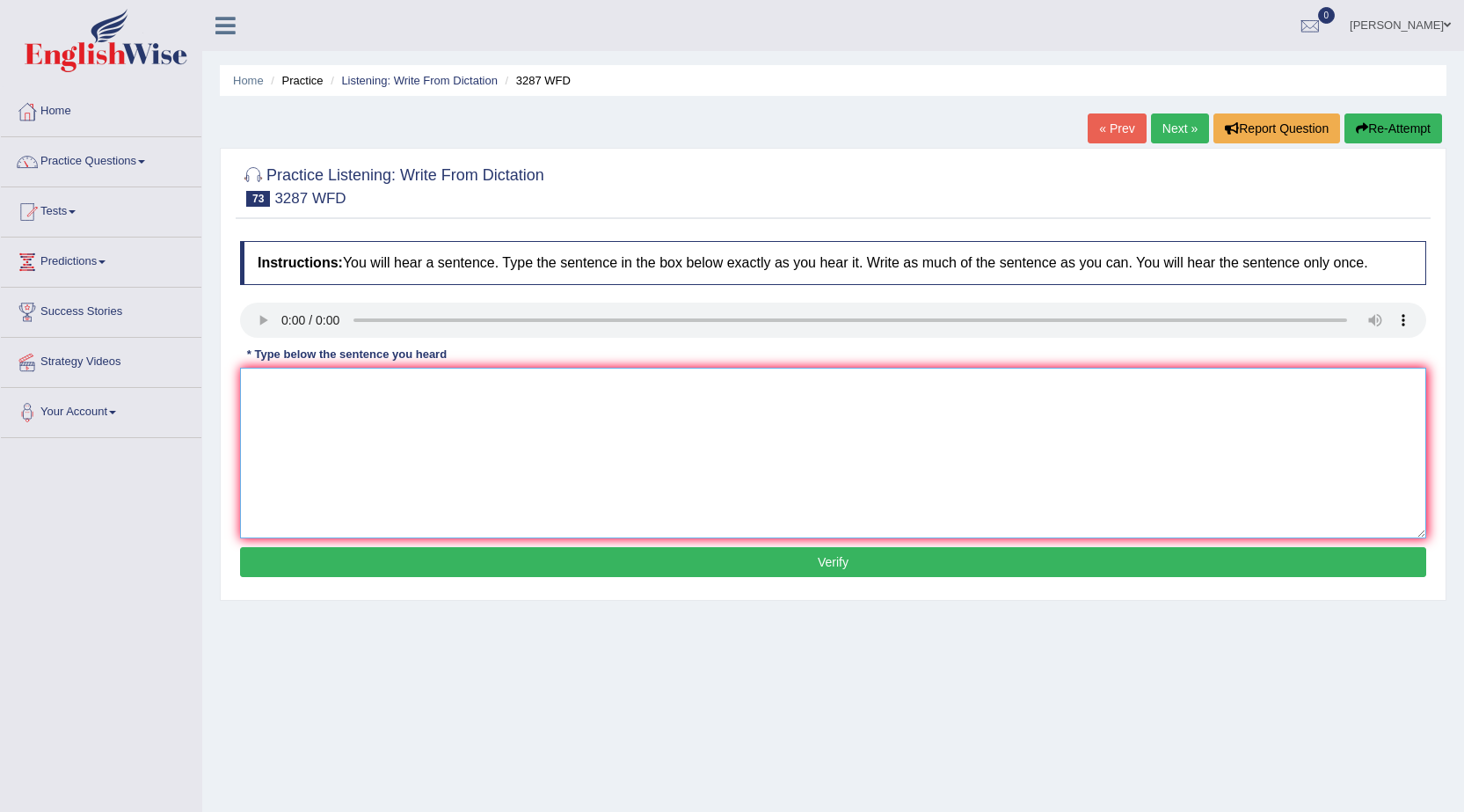
click at [360, 401] on textarea at bounding box center [833, 453] width 1186 height 171
click at [368, 390] on textarea "A new article publish regarding university in the last week." at bounding box center [833, 453] width 1186 height 171
click at [363, 390] on textarea "A new article publish regarding university in the last week." at bounding box center [833, 453] width 1186 height 171
type textarea "A new article publish published regarding university in the last week."
click at [573, 560] on button "Verify" at bounding box center [833, 561] width 1186 height 30
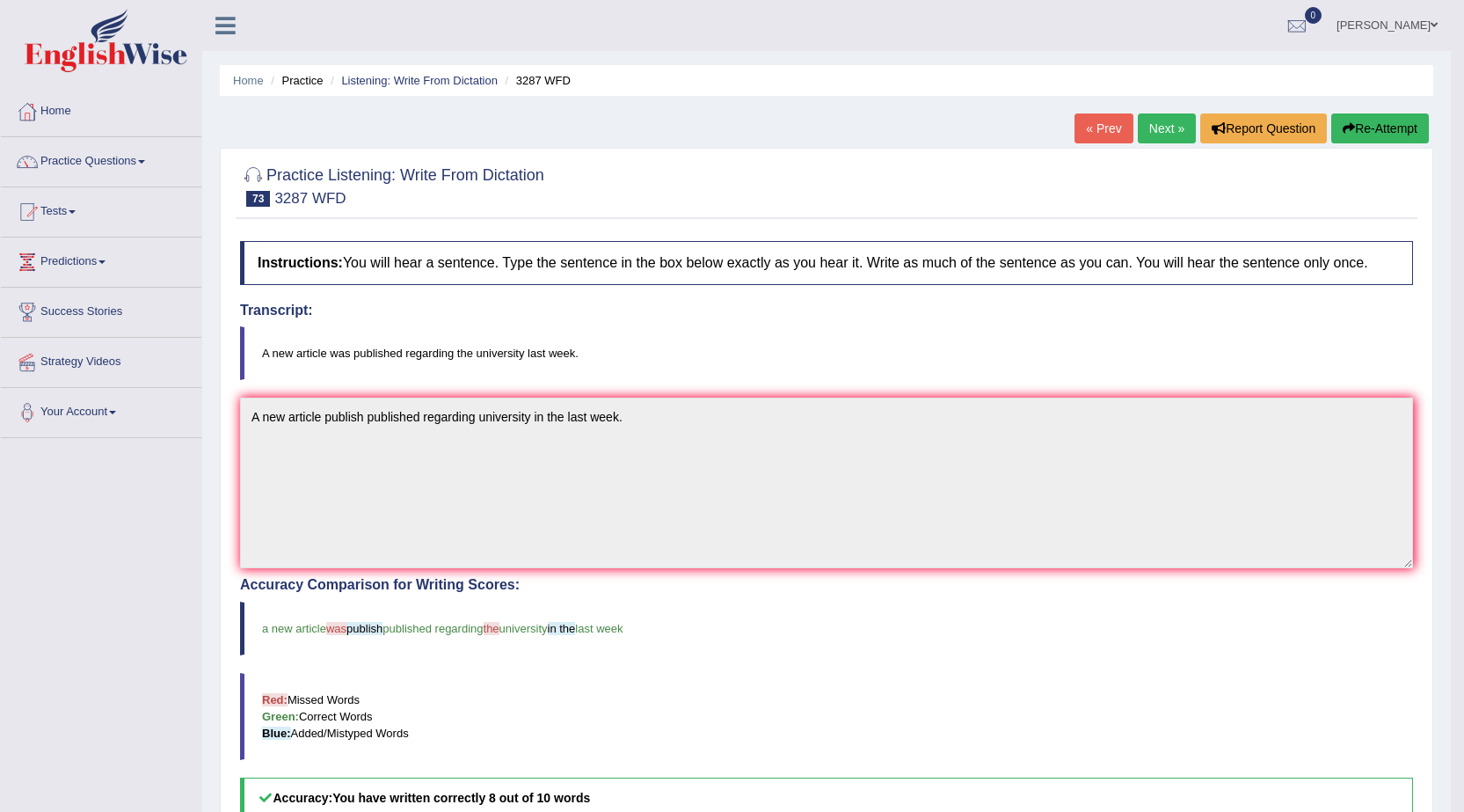
click at [1173, 128] on link "Next »" at bounding box center [1167, 128] width 58 height 30
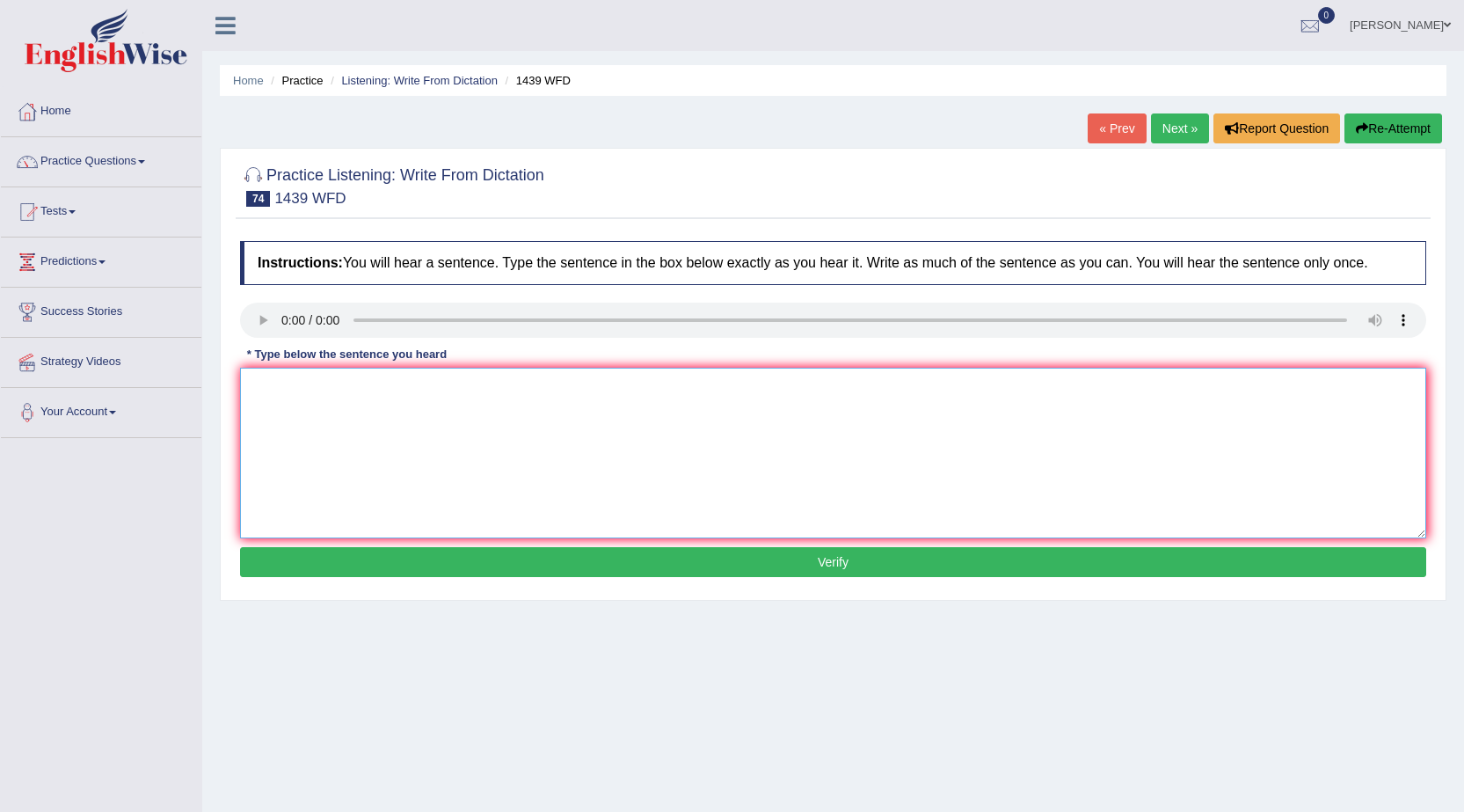
click at [338, 411] on textarea at bounding box center [833, 453] width 1186 height 171
type textarea "t"
click at [346, 389] on textarea "The fiction books just pass on the counter." at bounding box center [833, 453] width 1186 height 171
type textarea "The fiction books book just pass on the counter."
click at [566, 563] on button "Verify" at bounding box center [833, 561] width 1186 height 30
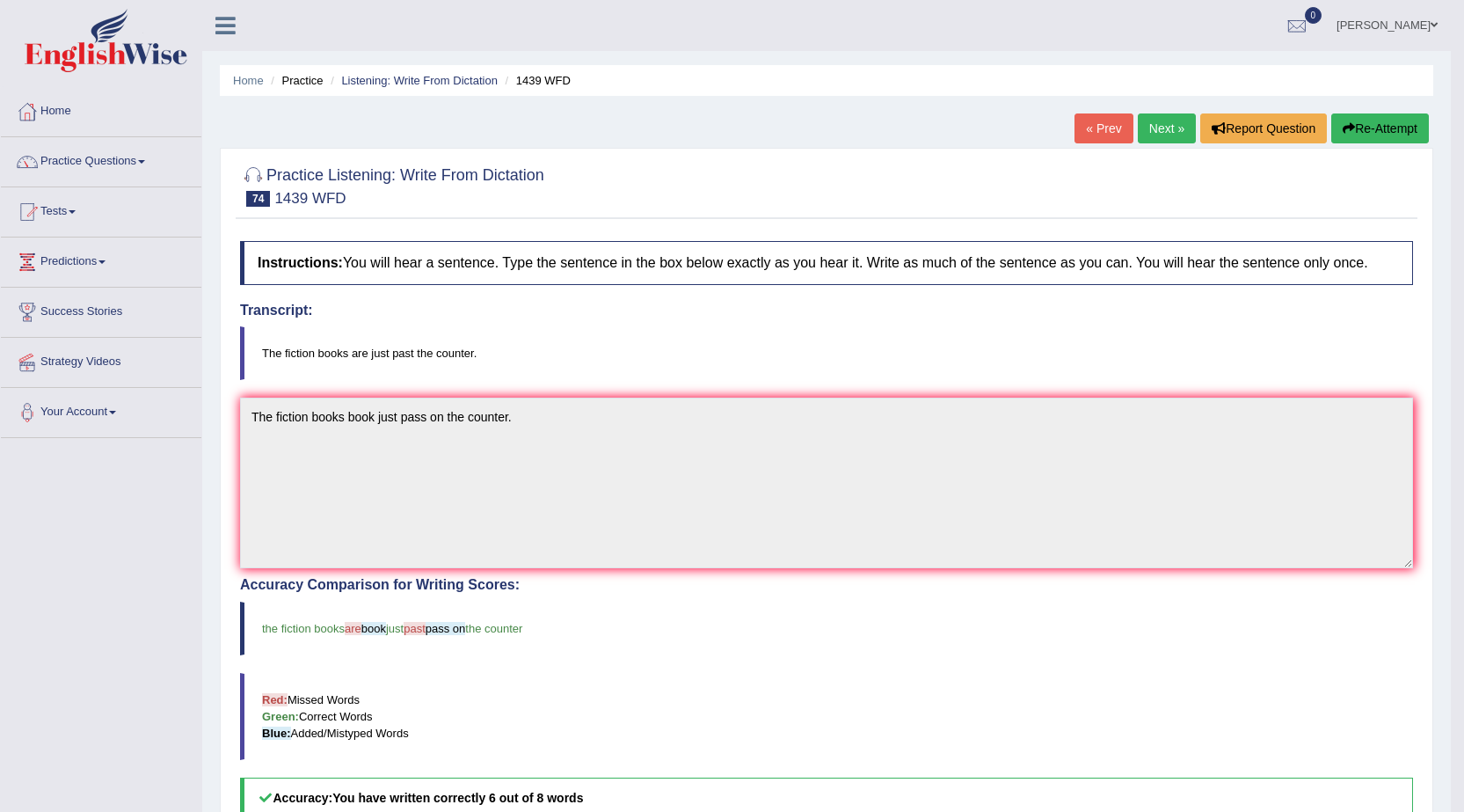
click at [1168, 133] on link "Next »" at bounding box center [1167, 128] width 58 height 30
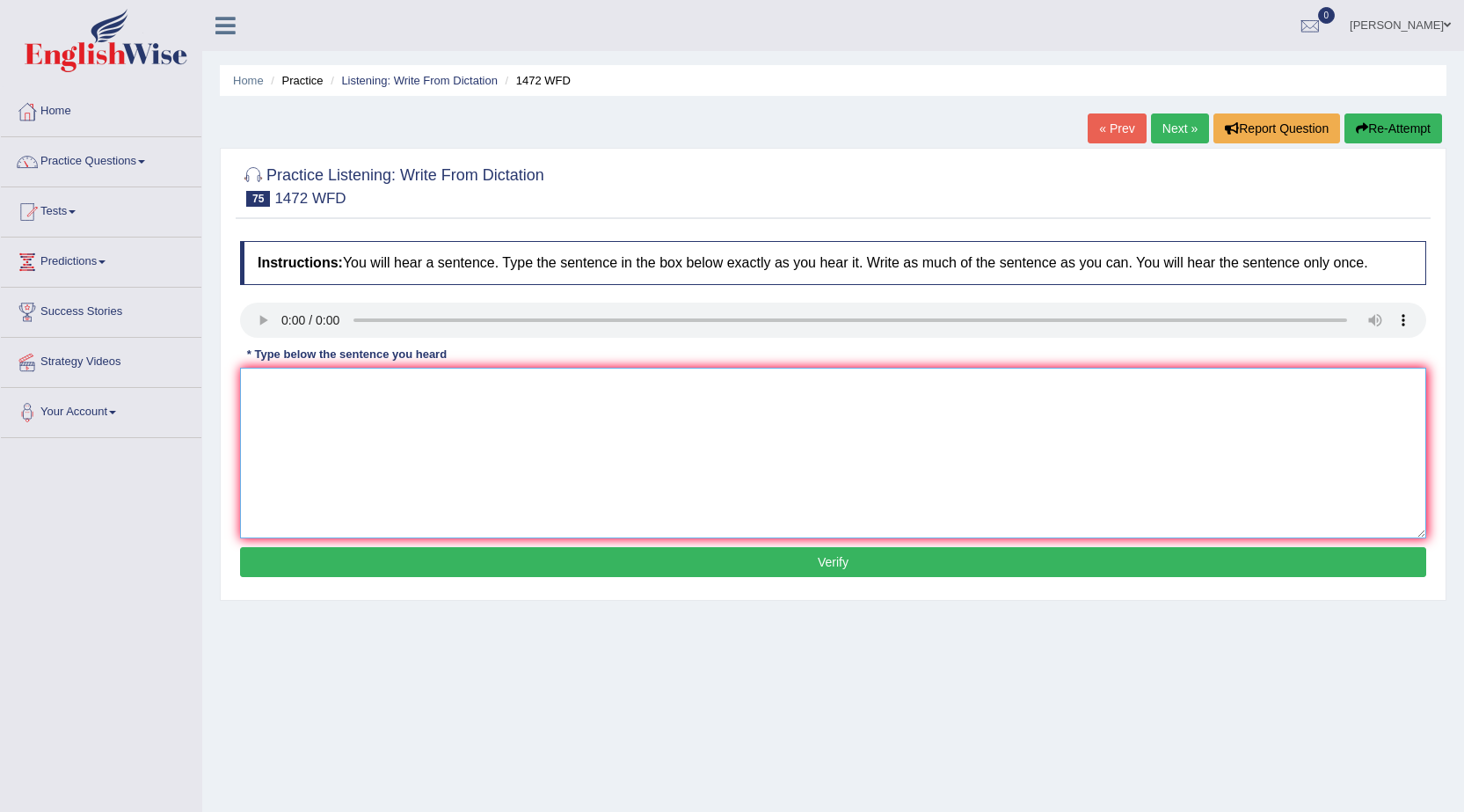
click at [301, 398] on textarea at bounding box center [833, 453] width 1186 height 171
type textarea "The local government has adopted plan of the infrastructure development."
click at [636, 561] on button "Verify" at bounding box center [833, 561] width 1186 height 30
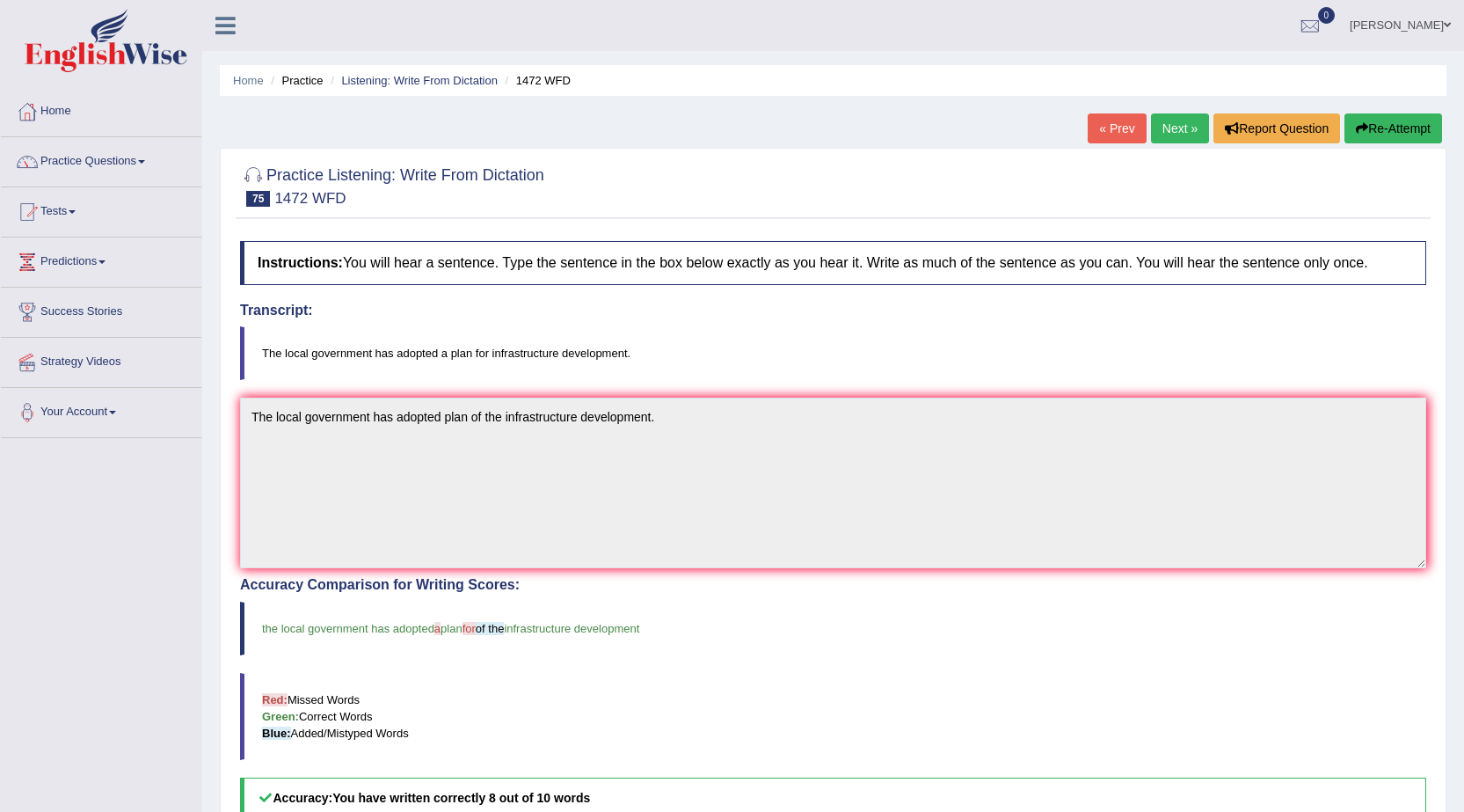
click at [1179, 129] on link "Next »" at bounding box center [1180, 128] width 58 height 30
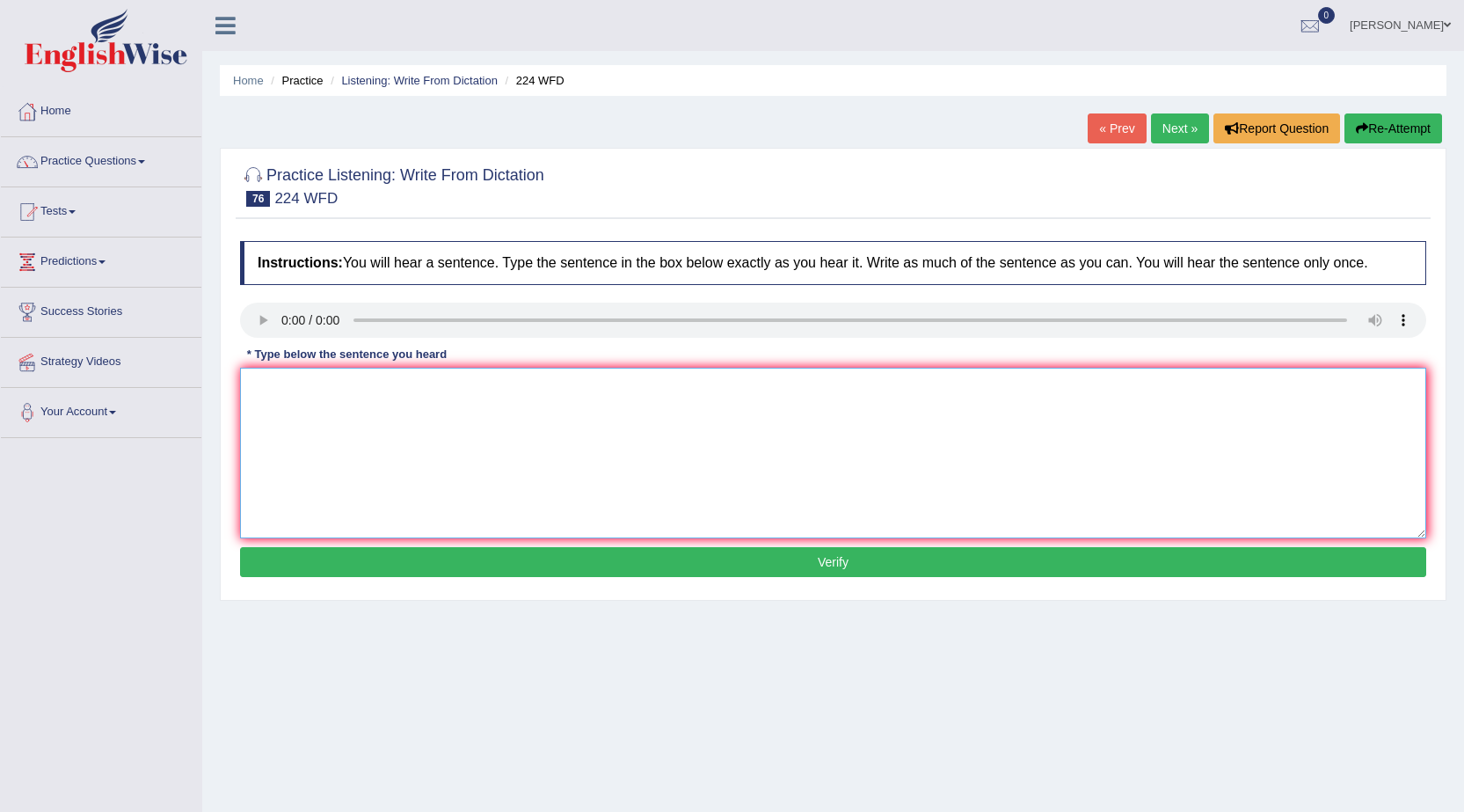
click at [283, 403] on textarea at bounding box center [833, 453] width 1186 height 171
type textarea "In the winter get harsh, but warm be initiated by some heaters."
click at [534, 564] on button "Verify" at bounding box center [833, 561] width 1186 height 30
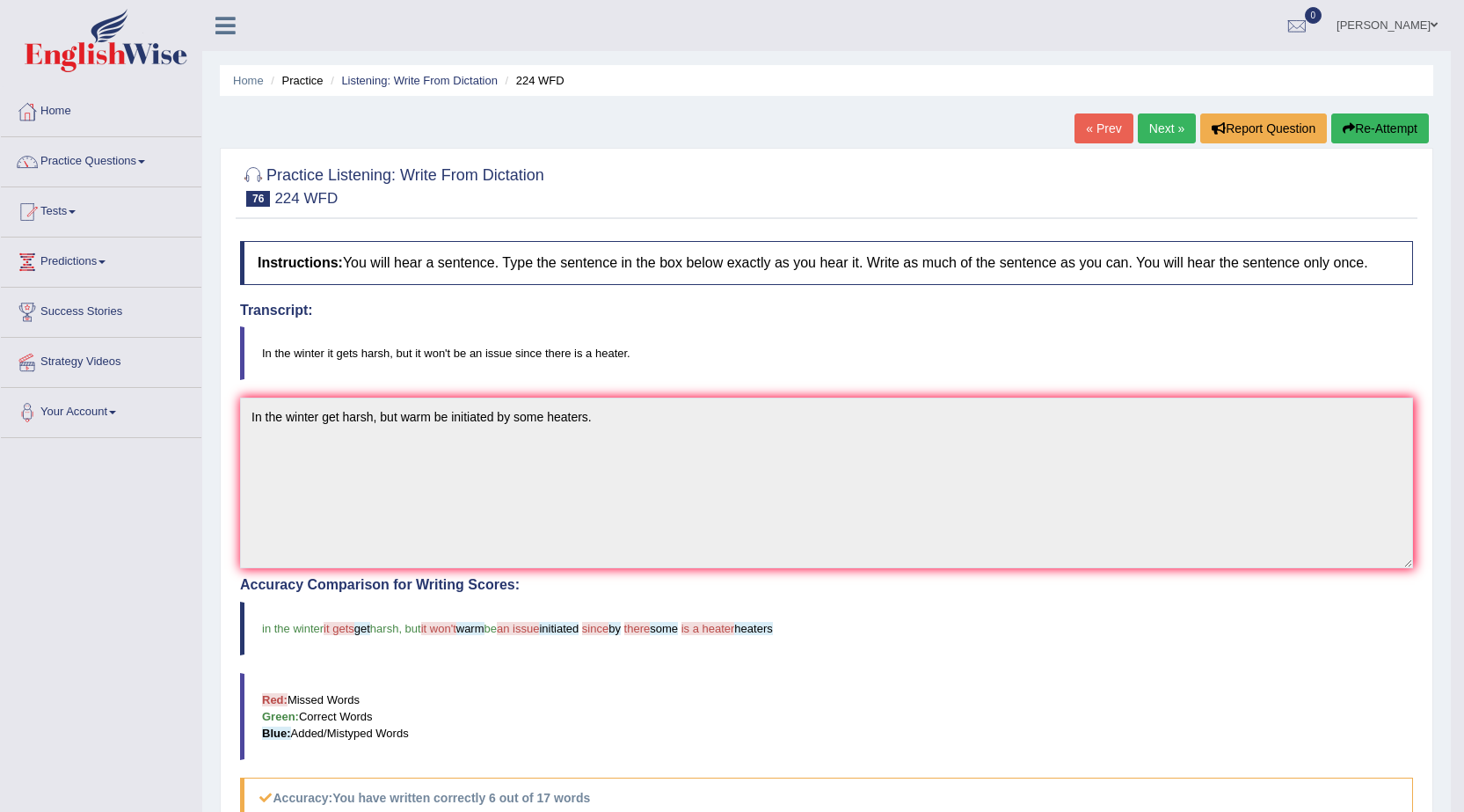
click at [1394, 138] on button "Re-Attempt" at bounding box center [1380, 128] width 98 height 30
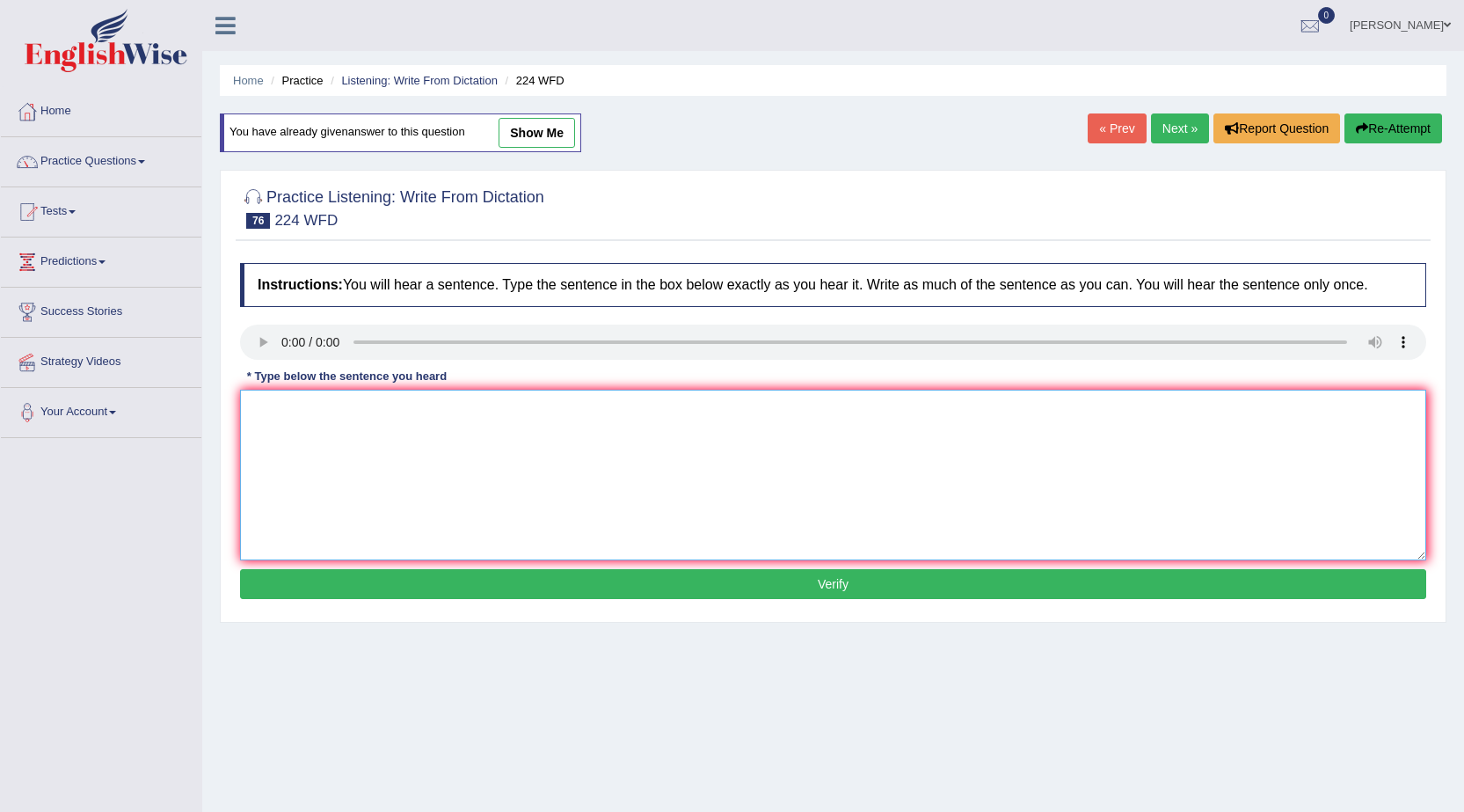
click at [421, 449] on textarea at bounding box center [833, 475] width 1186 height 171
type textarea "In the winter its get harsh, but it won't be issue since there is heater."
click at [644, 587] on button "Verify" at bounding box center [833, 583] width 1186 height 30
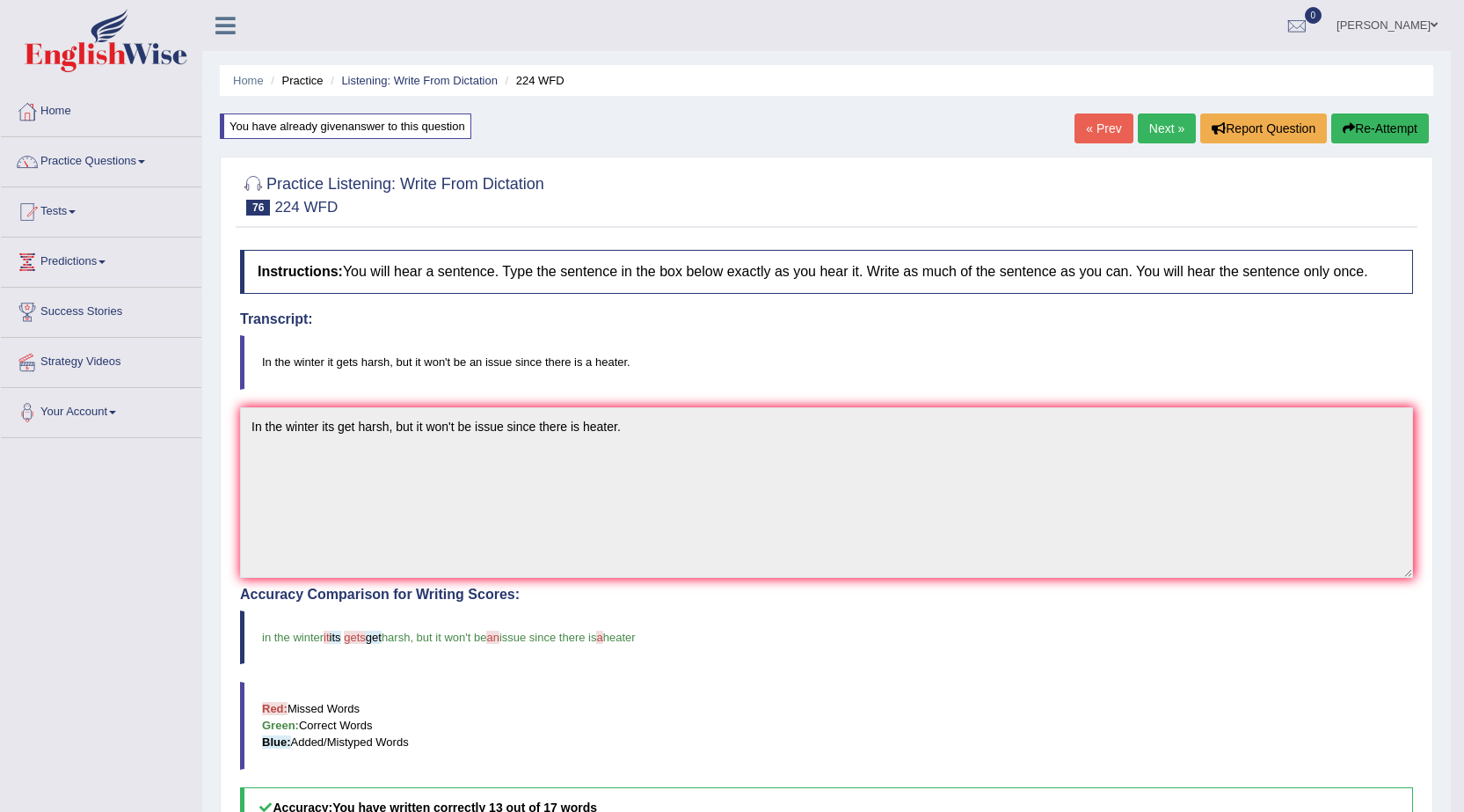
click at [332, 125] on div "You have already given answer to this question" at bounding box center [345, 126] width 251 height 26
click at [1377, 124] on button "Re-Attempt" at bounding box center [1380, 128] width 98 height 30
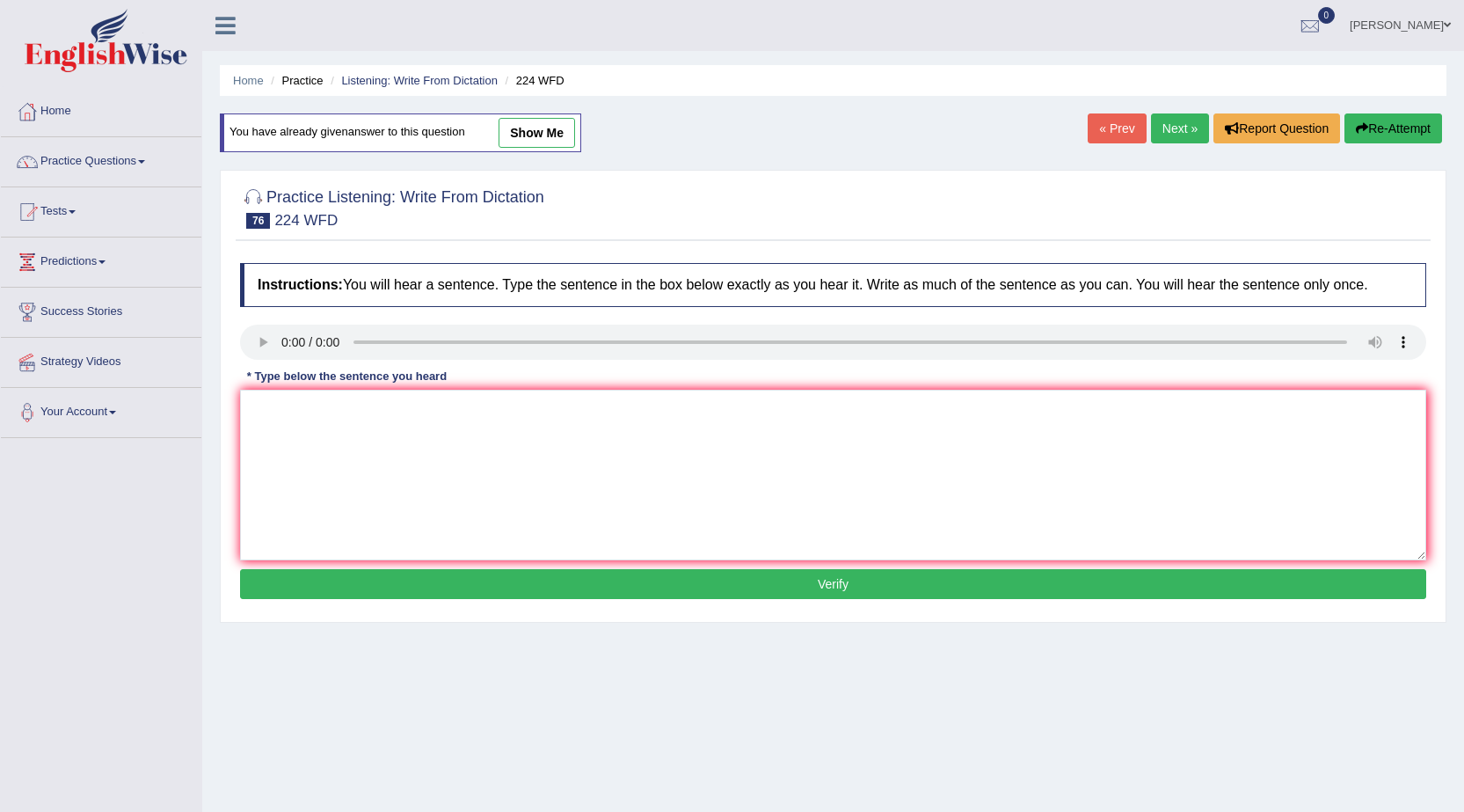
click at [536, 136] on link "show me" at bounding box center [537, 133] width 77 height 30
type textarea "In the winter its get harsh, but it won't be issue since there is heater."
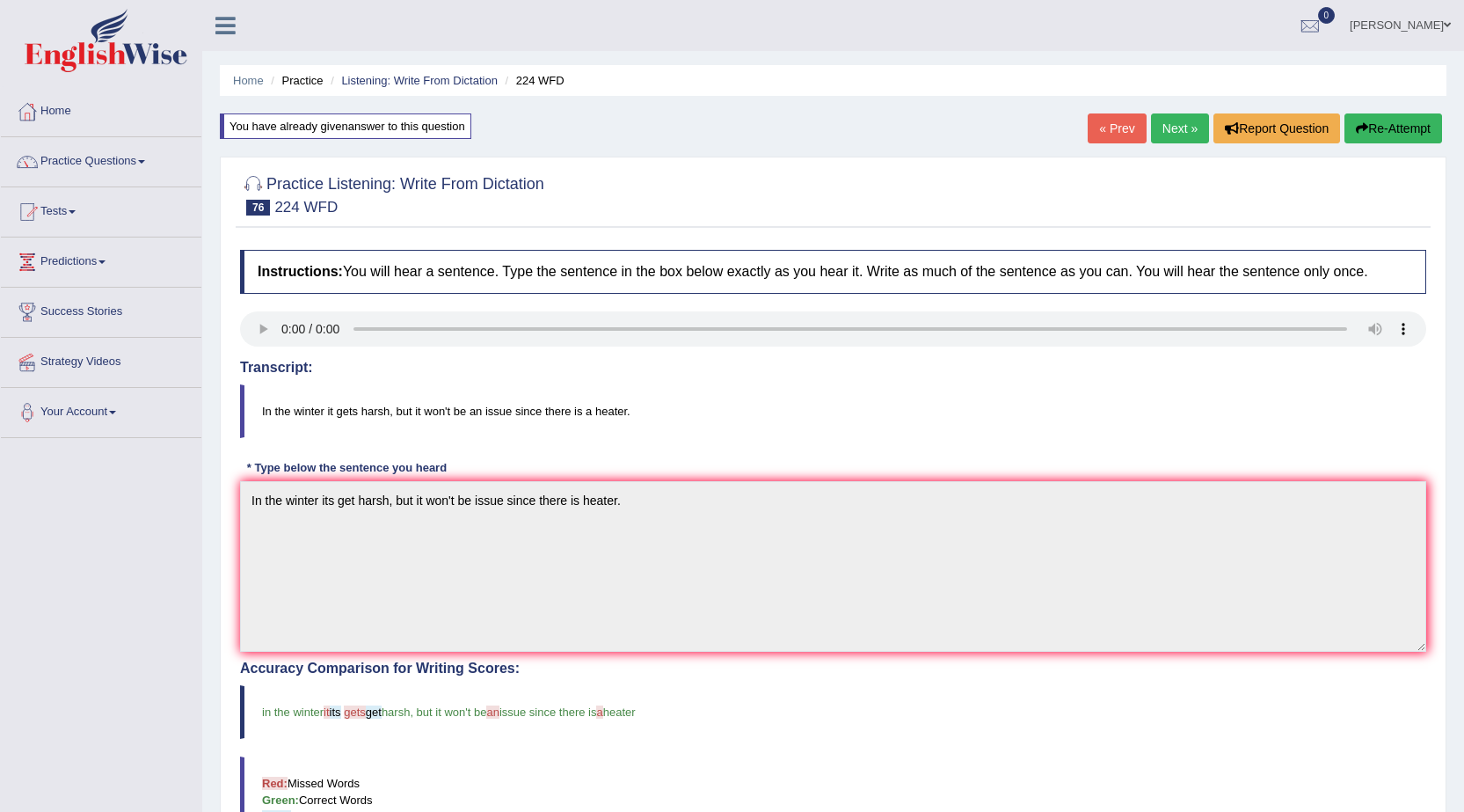
click at [272, 360] on h4 "Transcript:" at bounding box center [833, 367] width 1186 height 16
click at [1151, 124] on link "Next »" at bounding box center [1180, 128] width 58 height 30
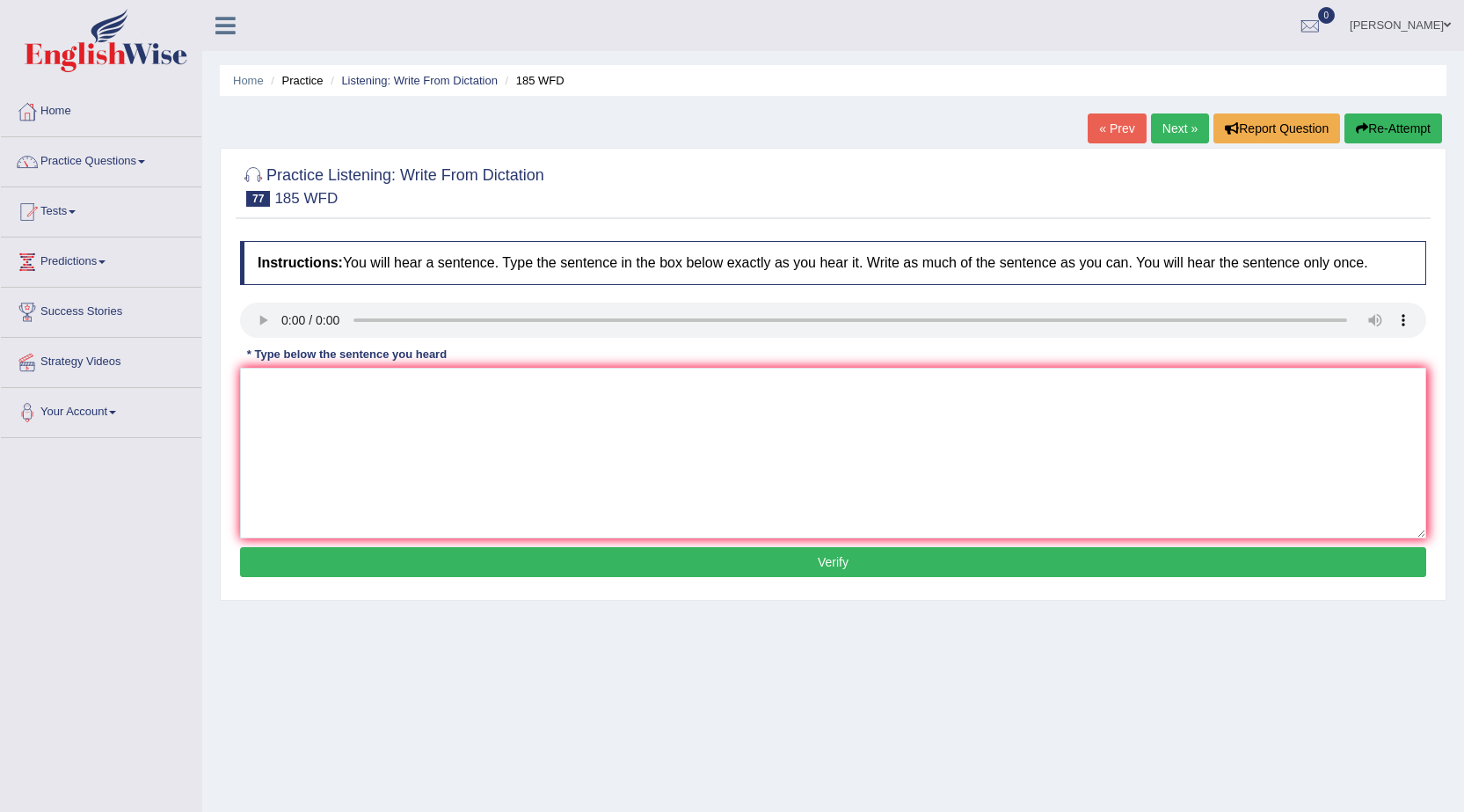
click at [270, 391] on textarea at bounding box center [833, 453] width 1186 height 171
click at [248, 401] on textarea at bounding box center [833, 453] width 1186 height 171
click at [506, 396] on textarea "Research says shows that many students feel stress and affect academic result r…" at bounding box center [833, 453] width 1186 height 171
click at [598, 385] on textarea "Research says shows that many students feel stress and affect academic result r…" at bounding box center [833, 453] width 1186 height 171
type textarea "Research says shows that many students feel stress and affect affecting an acad…"
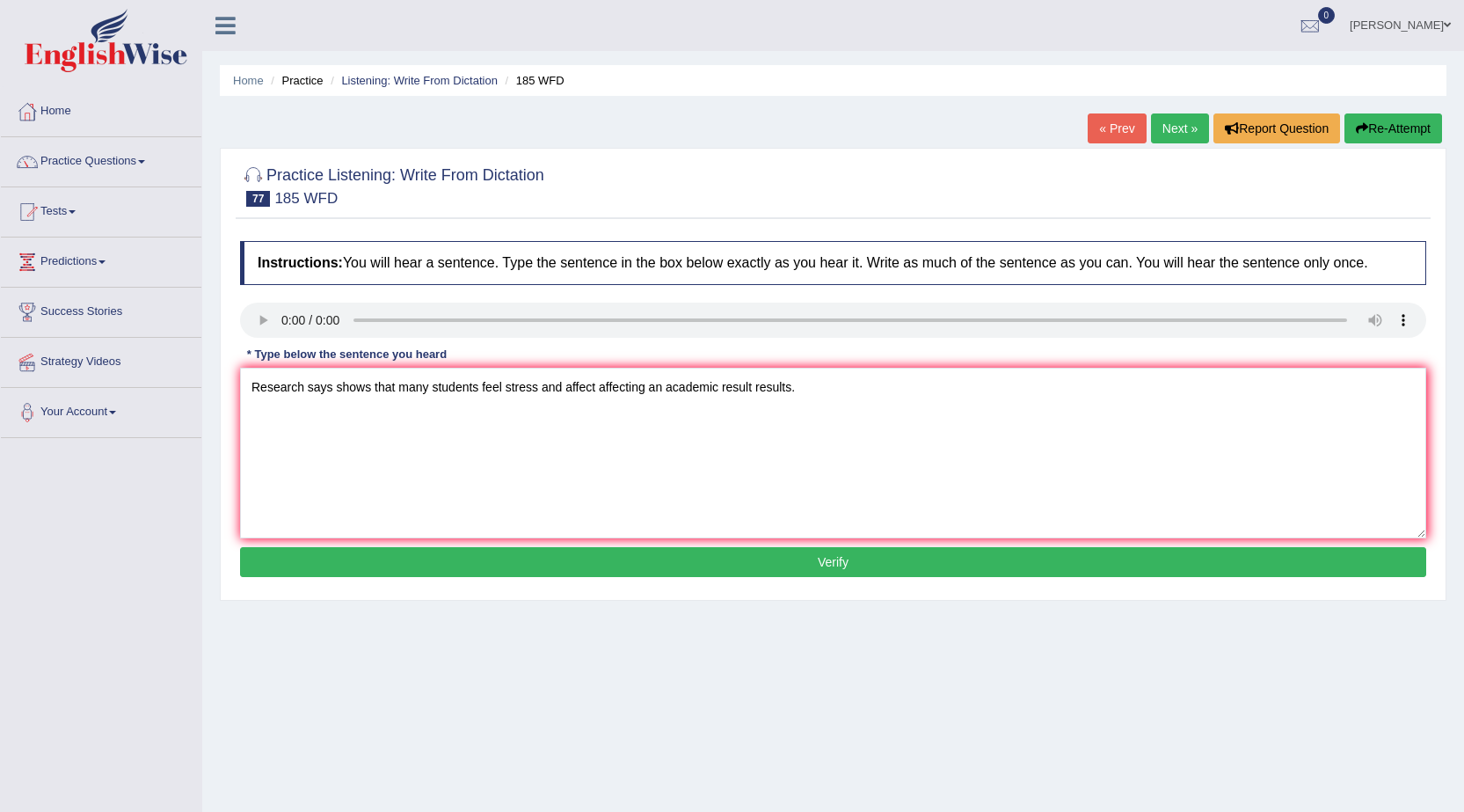
click at [796, 559] on button "Verify" at bounding box center [833, 561] width 1186 height 30
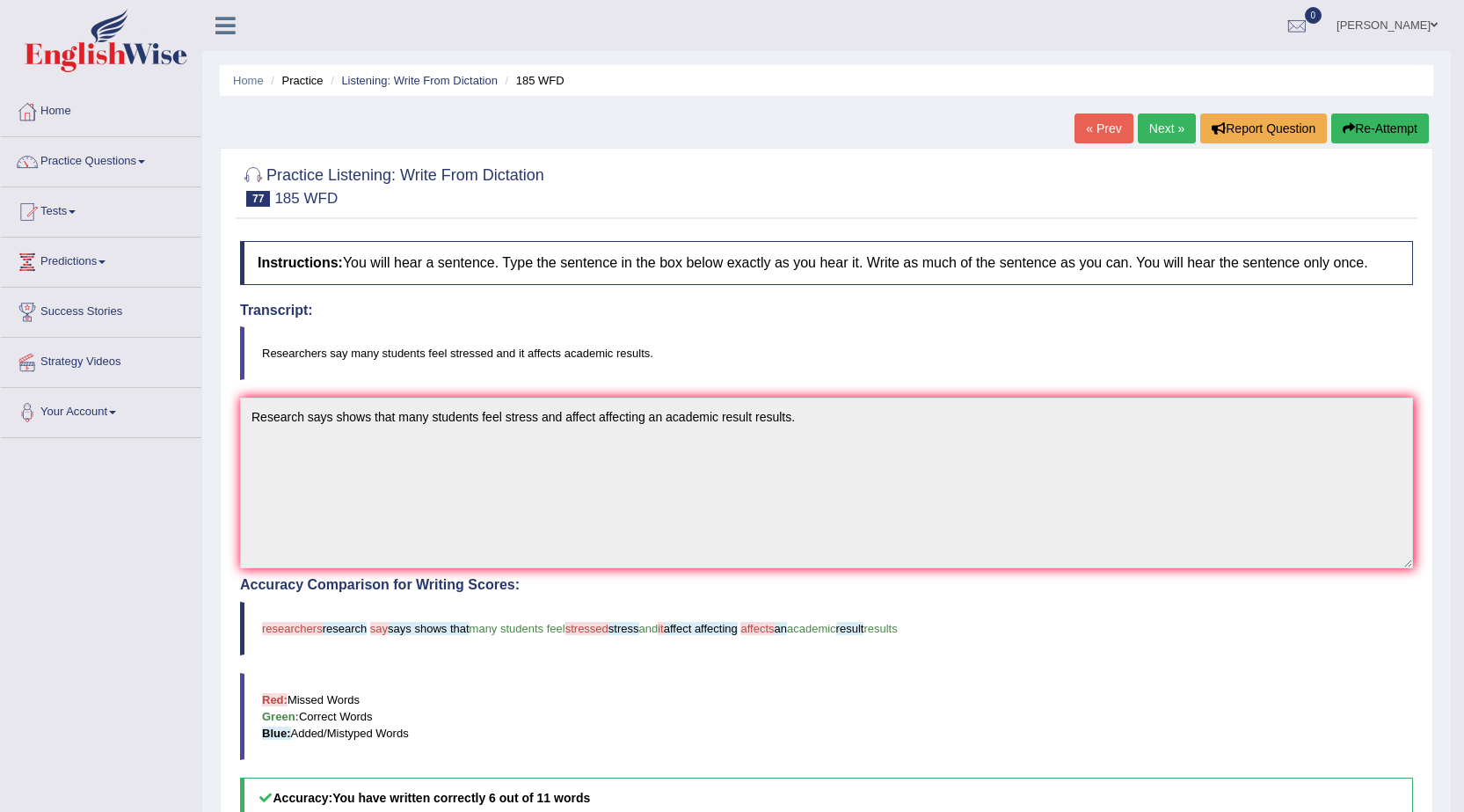
click at [1370, 127] on button "Re-Attempt" at bounding box center [1380, 128] width 98 height 30
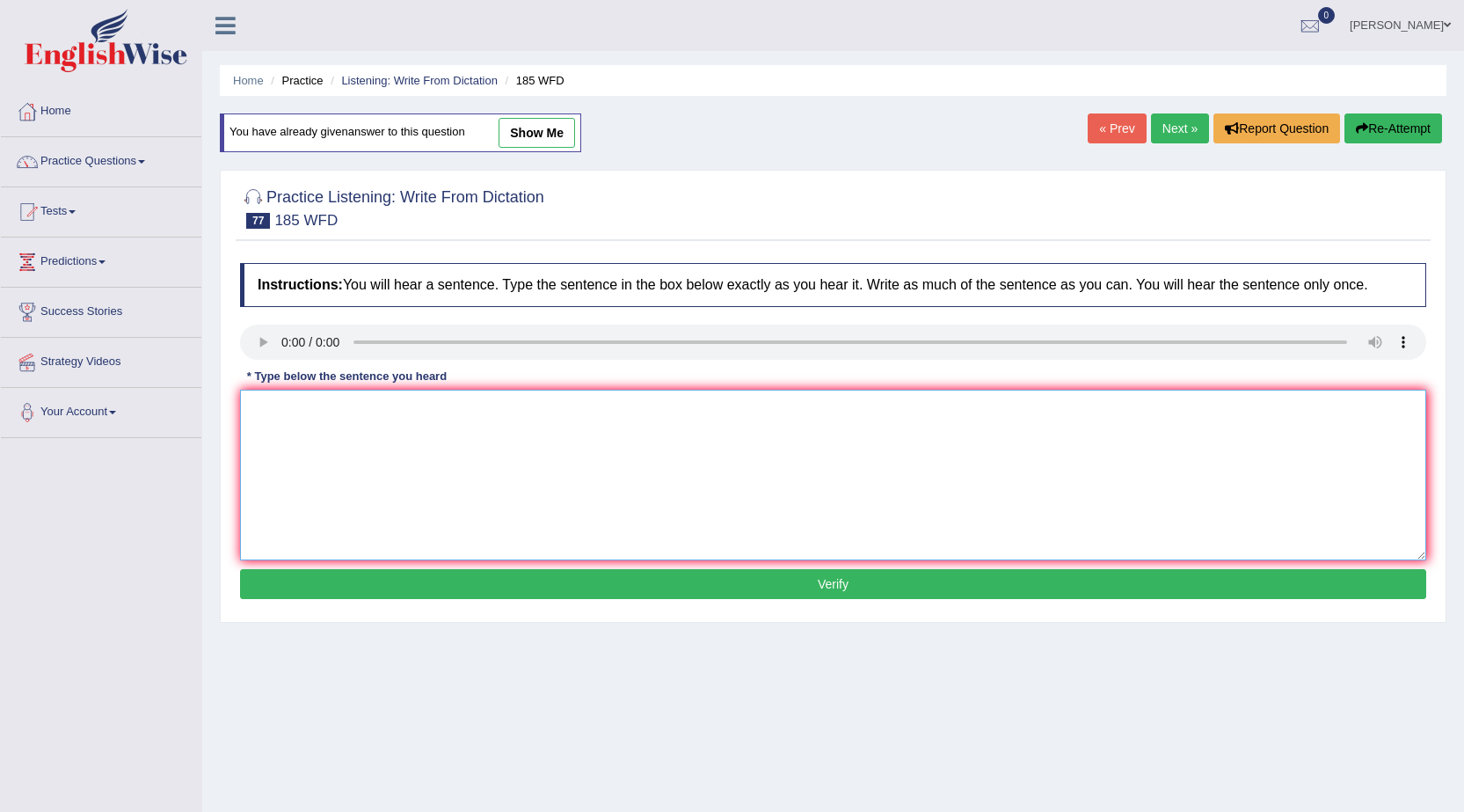
click at [307, 455] on textarea at bounding box center [833, 475] width 1186 height 171
type textarea "Researchers say that many students feel stress and its affect on academic resul…"
click at [530, 587] on button "Verify" at bounding box center [833, 583] width 1186 height 30
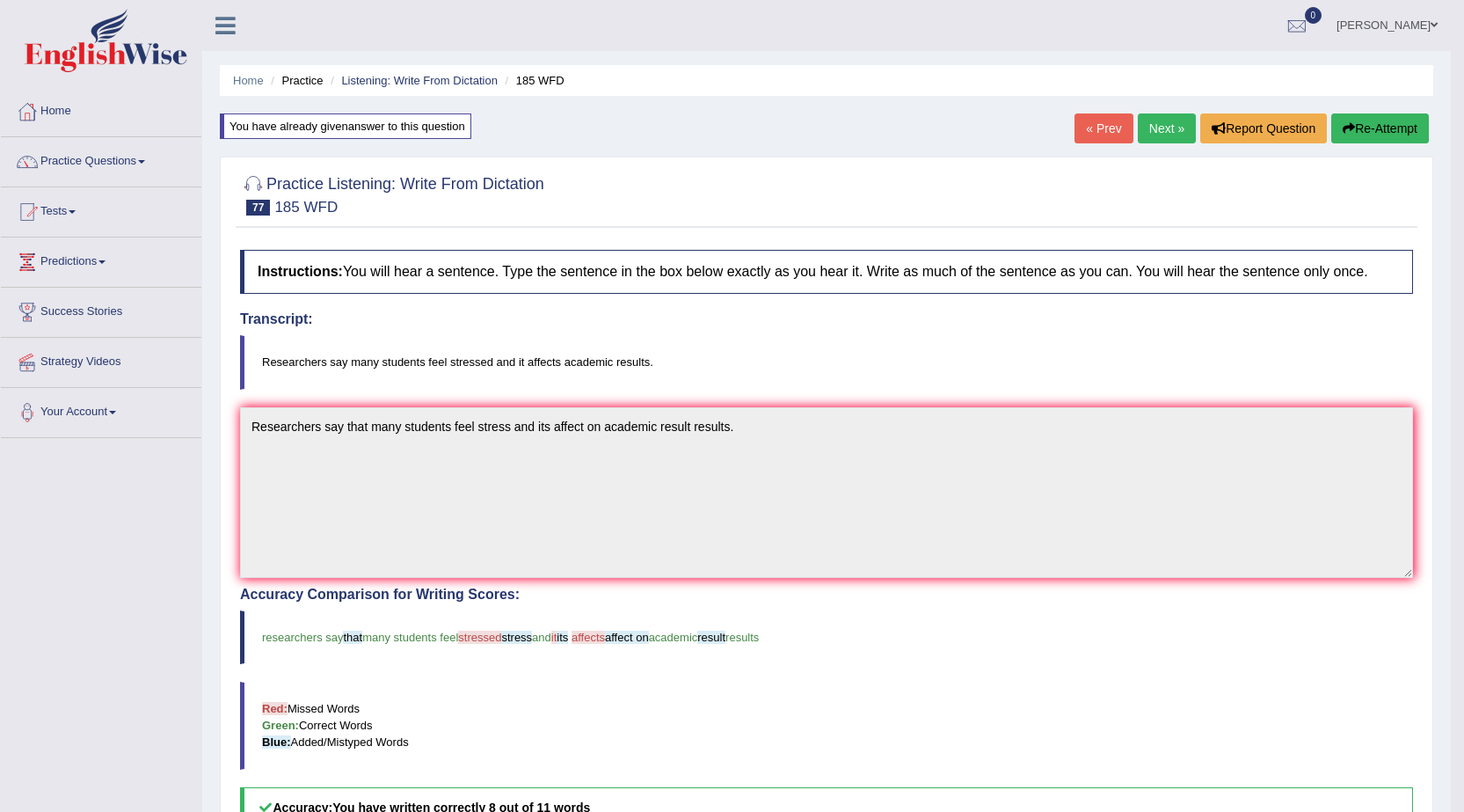
click at [1371, 127] on button "Re-Attempt" at bounding box center [1380, 128] width 98 height 30
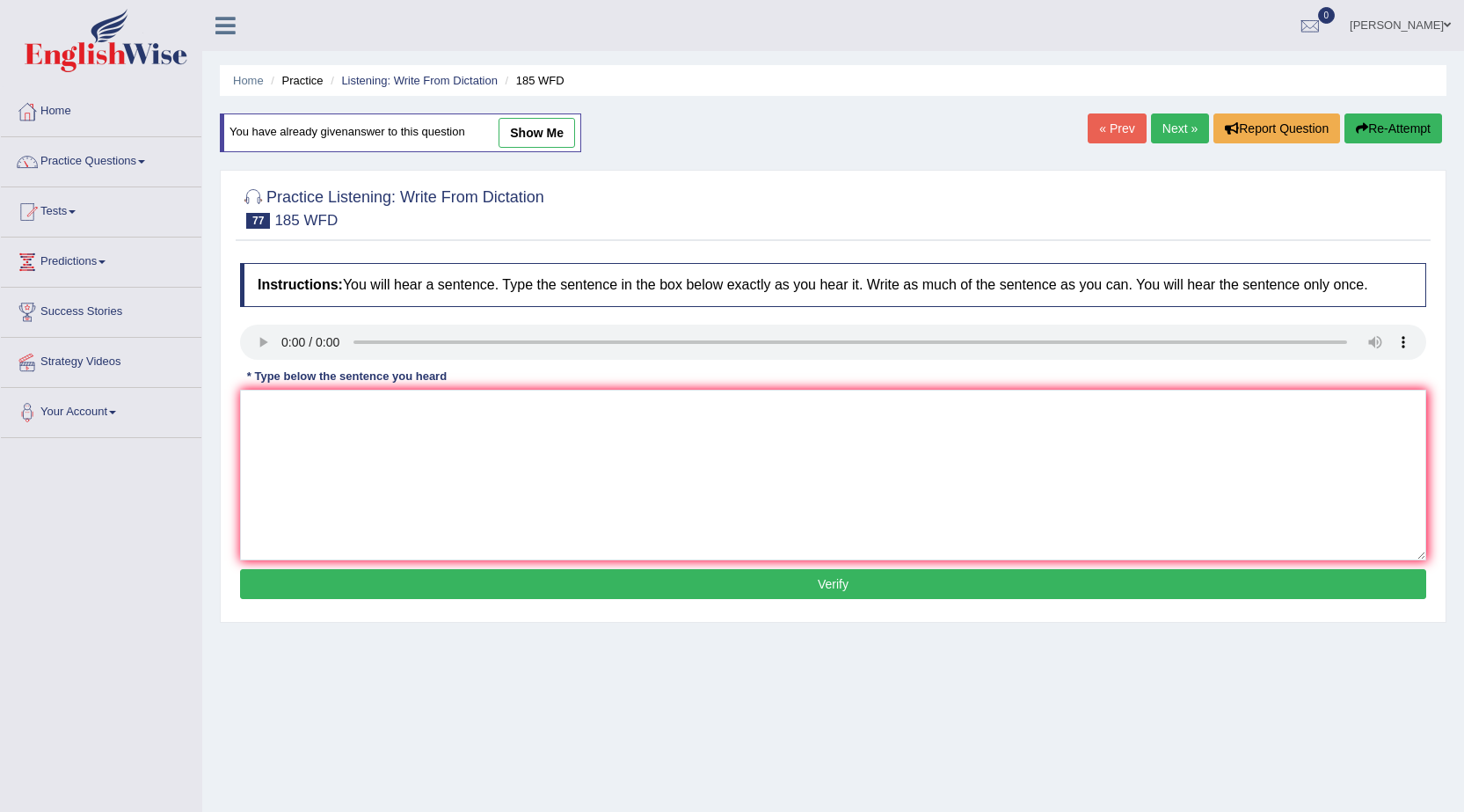
click at [564, 135] on link "show me" at bounding box center [537, 133] width 77 height 30
type textarea "Researchers say that many students feel stress and its affect on academic resul…"
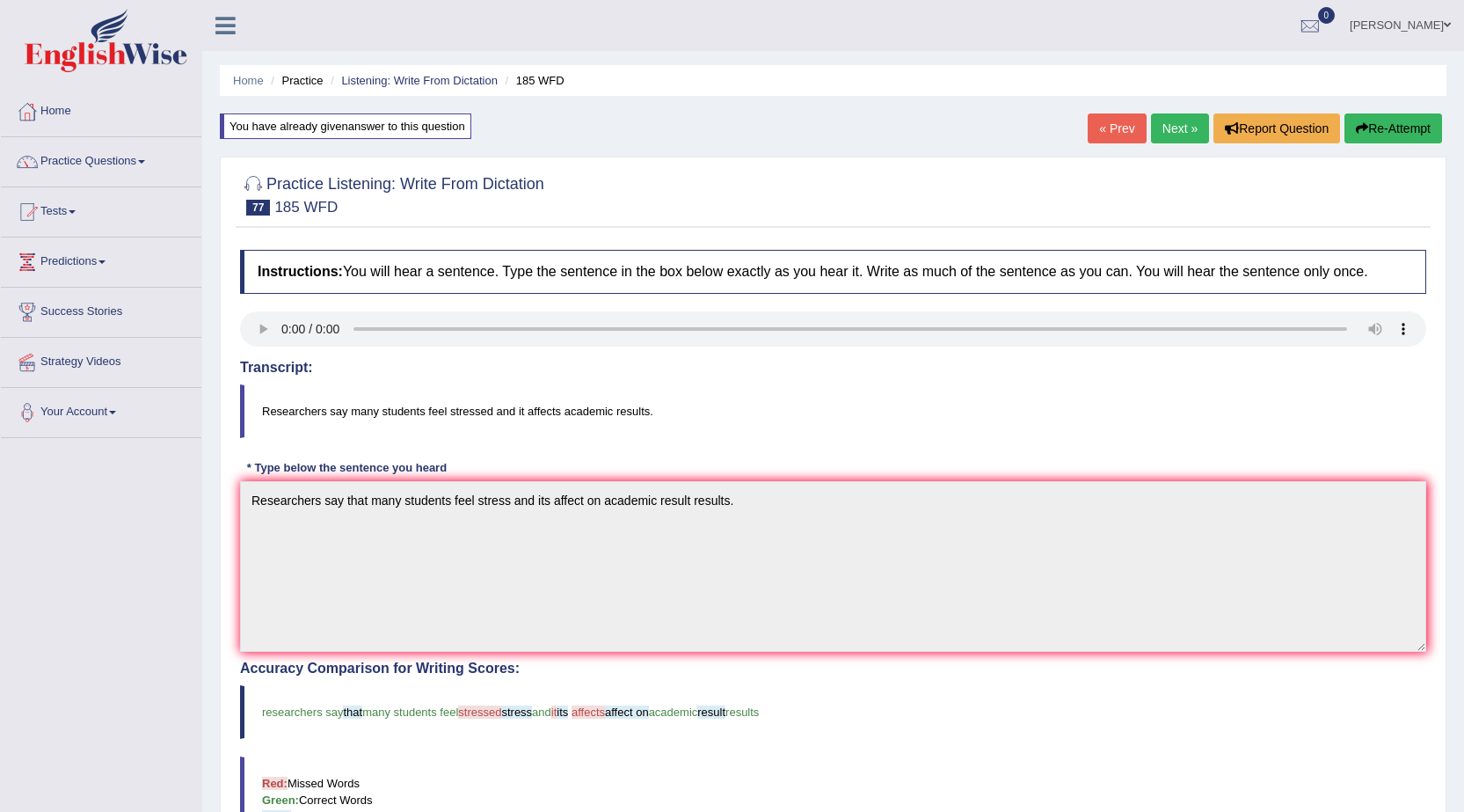
click at [1151, 129] on link "Next »" at bounding box center [1180, 128] width 58 height 30
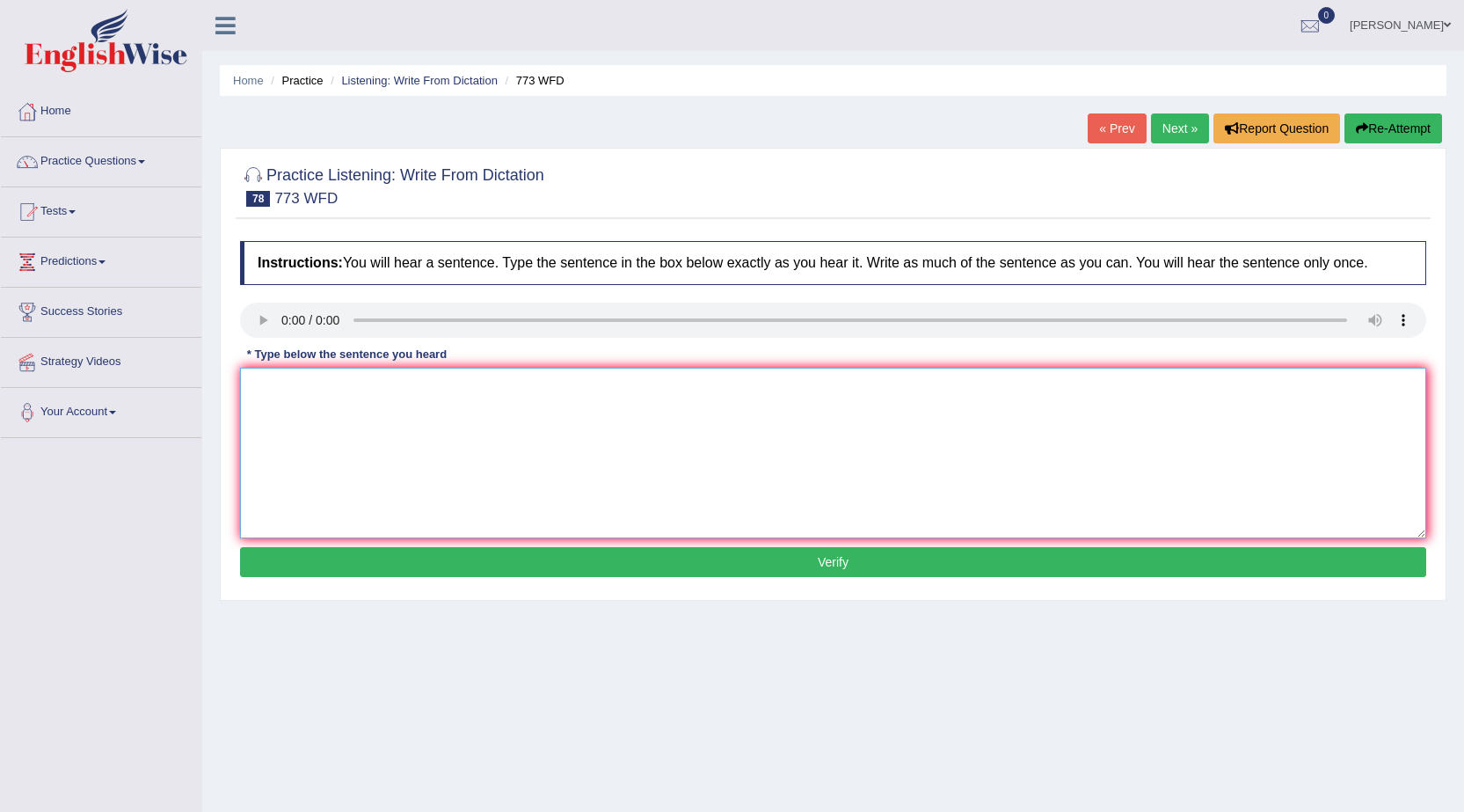
click at [265, 410] on textarea at bounding box center [833, 453] width 1186 height 171
click at [271, 390] on textarea "grevity is externally weak and" at bounding box center [833, 453] width 1186 height 171
click at [434, 397] on textarea "gravity is externally weak and" at bounding box center [833, 453] width 1186 height 171
click at [434, 391] on textarea "gravity is externally weak and [PERSON_NAME] imposible" at bounding box center [833, 453] width 1186 height 171
click at [516, 390] on textarea "gravity is externally weak and nearly imposible" at bounding box center [833, 453] width 1186 height 171
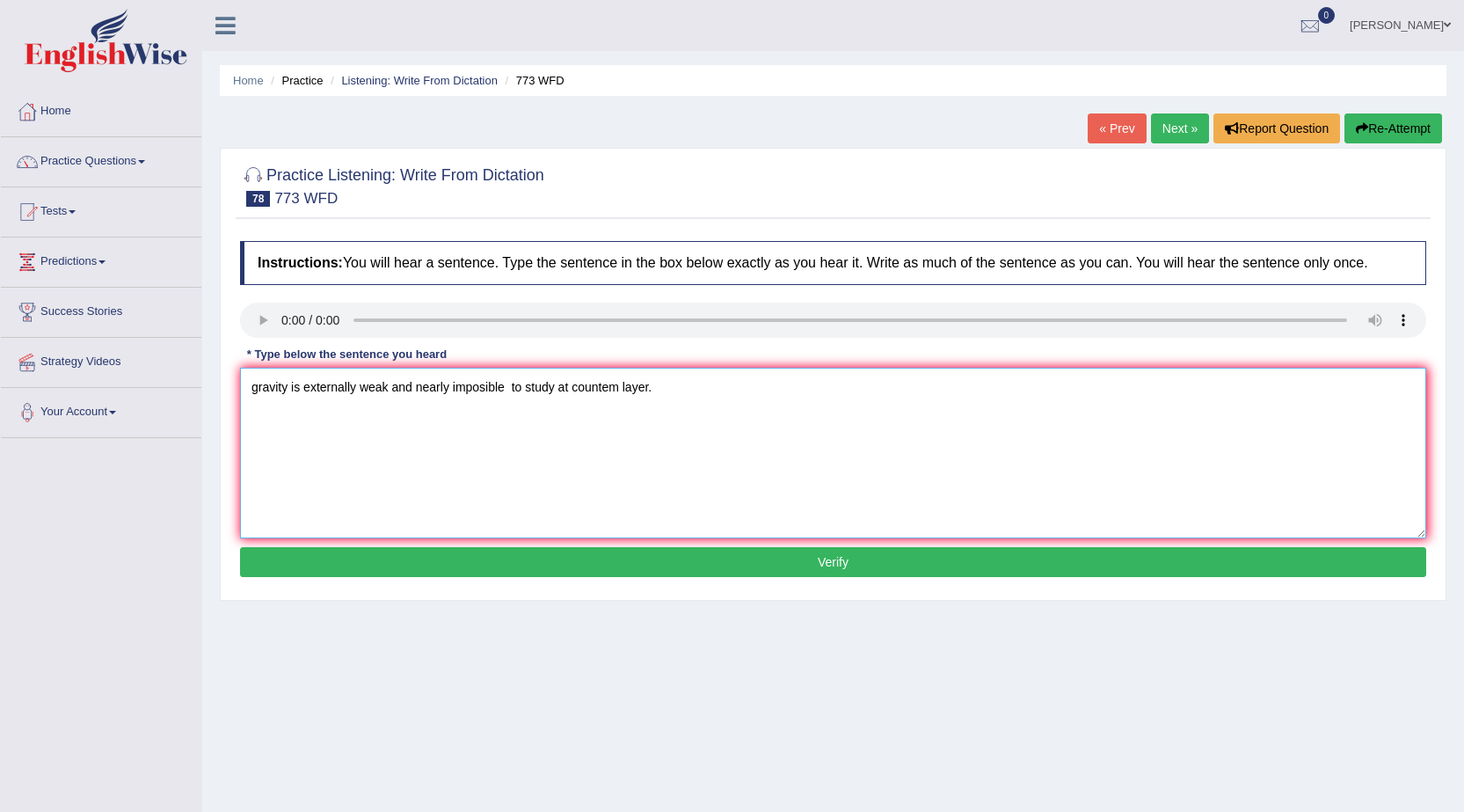
click at [257, 379] on textarea "gravity is externally weak and nearly imposible to study at countem layer." at bounding box center [833, 453] width 1186 height 171
type textarea "Gravity is externally weak and nearly imposible to study at countem layer."
click at [646, 563] on button "Verify" at bounding box center [833, 561] width 1186 height 30
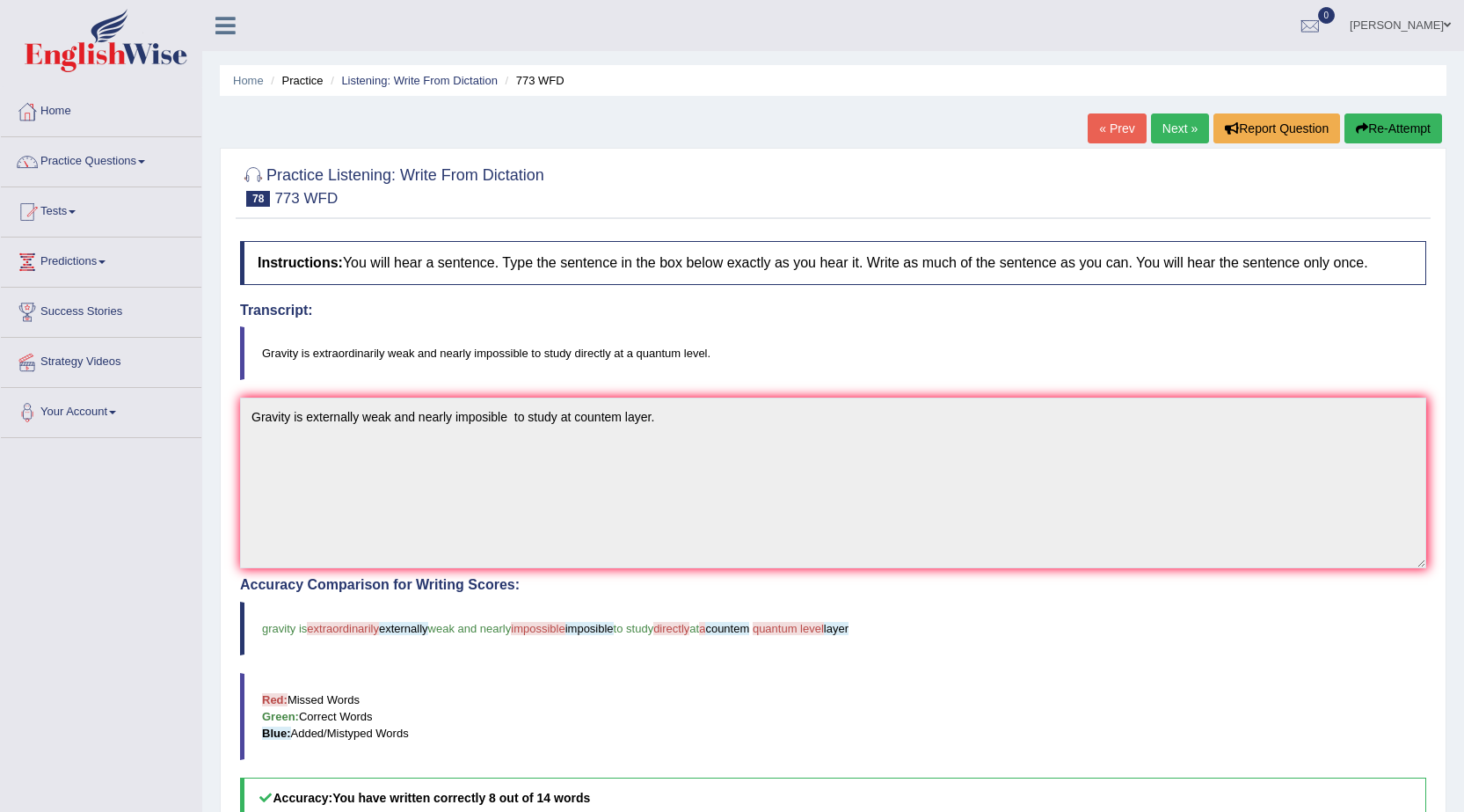
click at [1380, 118] on button "Re-Attempt" at bounding box center [1394, 128] width 98 height 30
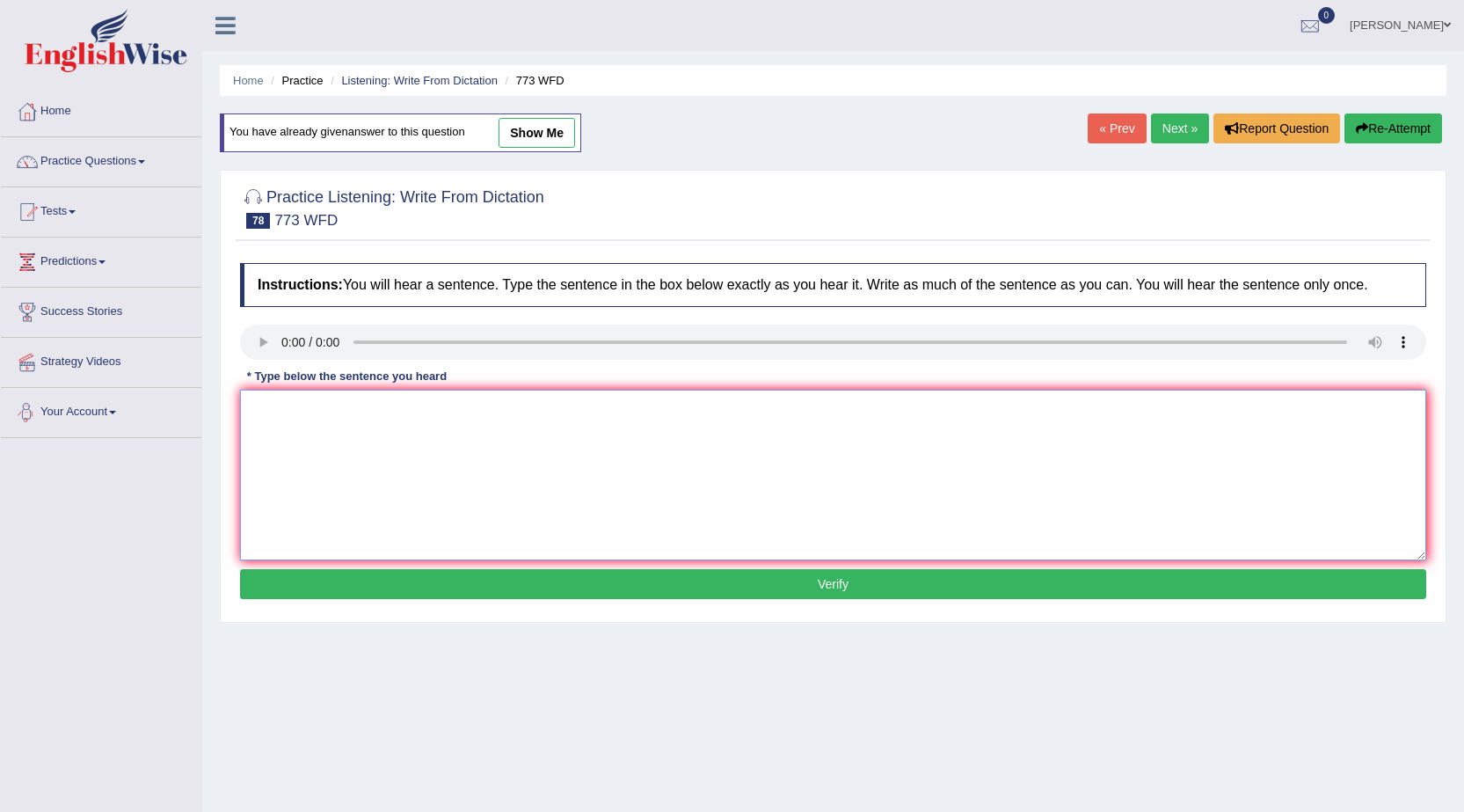
click at [373, 445] on textarea at bounding box center [833, 475] width 1186 height 171
click at [663, 409] on textarea "Gravity is extraordinally weak and nearly imposible study directly at the quntu…" at bounding box center [833, 475] width 1186 height 171
click at [681, 409] on textarea "Gravity is extraordinally weak and nearly imposible study directly at the quntu…" at bounding box center [833, 475] width 1186 height 171
type textarea "Gravity is extraordinally weak and nearly imposible study directly at the quant…"
click at [711, 586] on button "Verify" at bounding box center [833, 583] width 1186 height 30
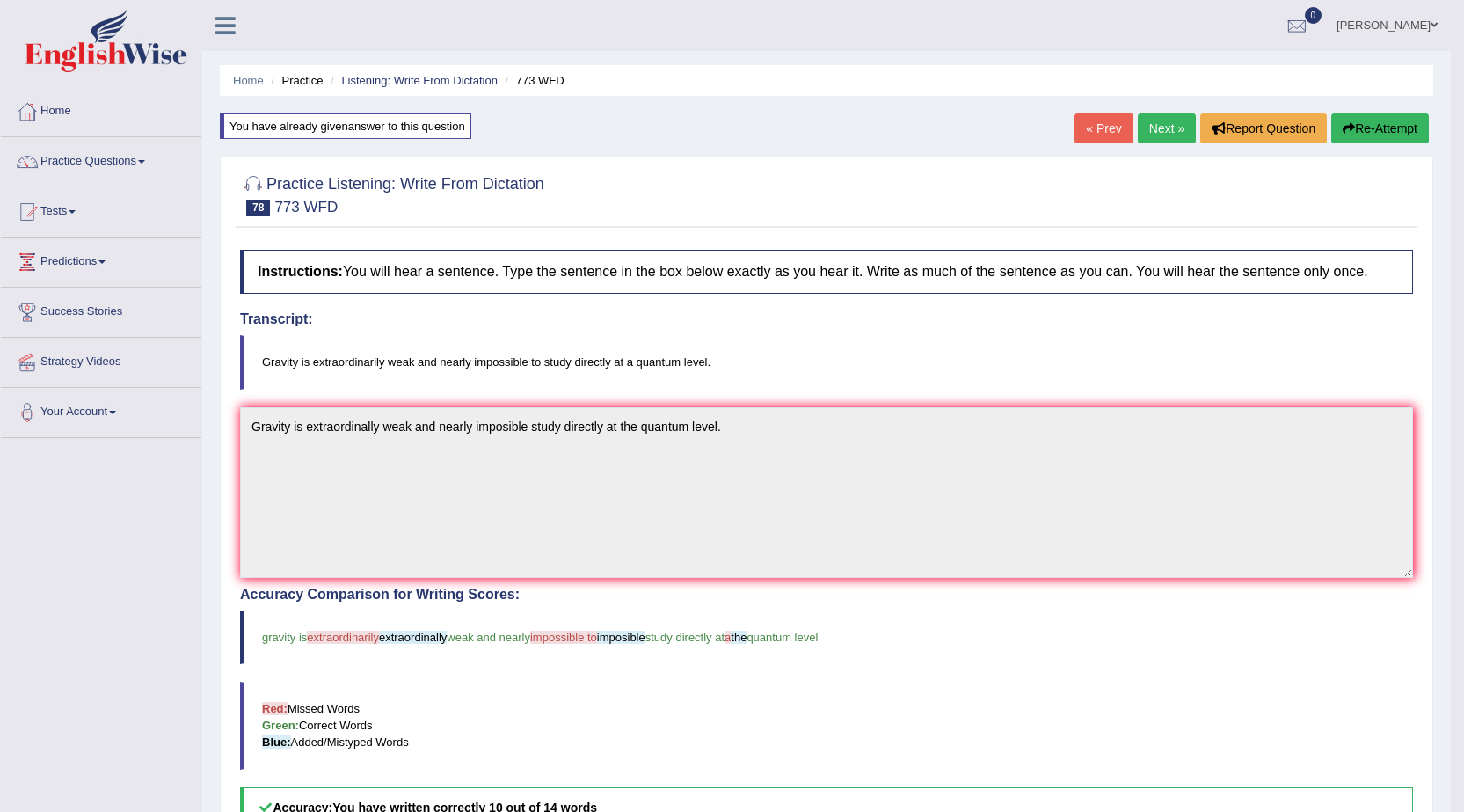
click at [1157, 119] on link "Next »" at bounding box center [1167, 128] width 58 height 30
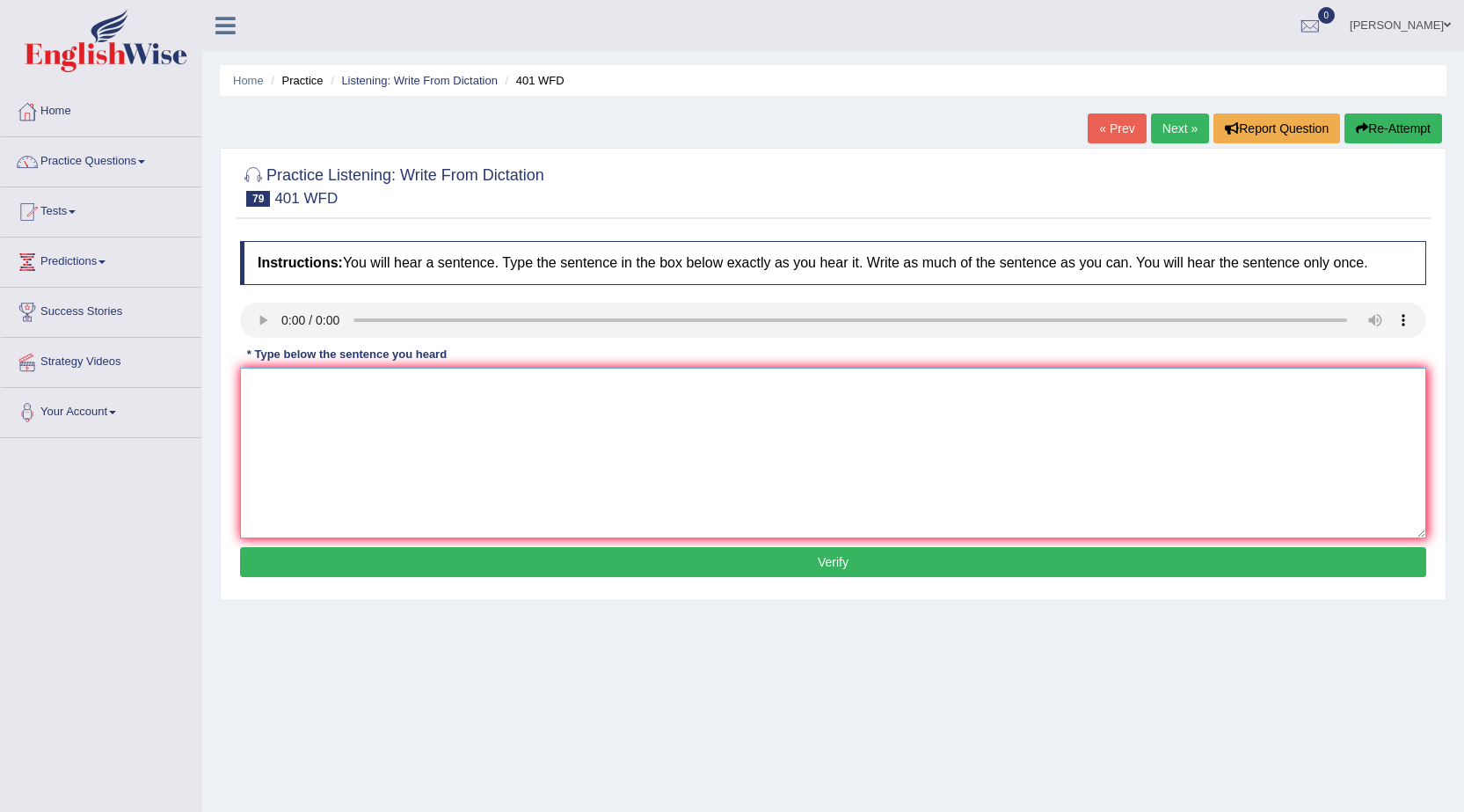
click at [334, 413] on textarea at bounding box center [833, 453] width 1186 height 171
type textarea "Students live in the hall of residents during a term time."
click at [451, 563] on button "Verify" at bounding box center [833, 561] width 1186 height 30
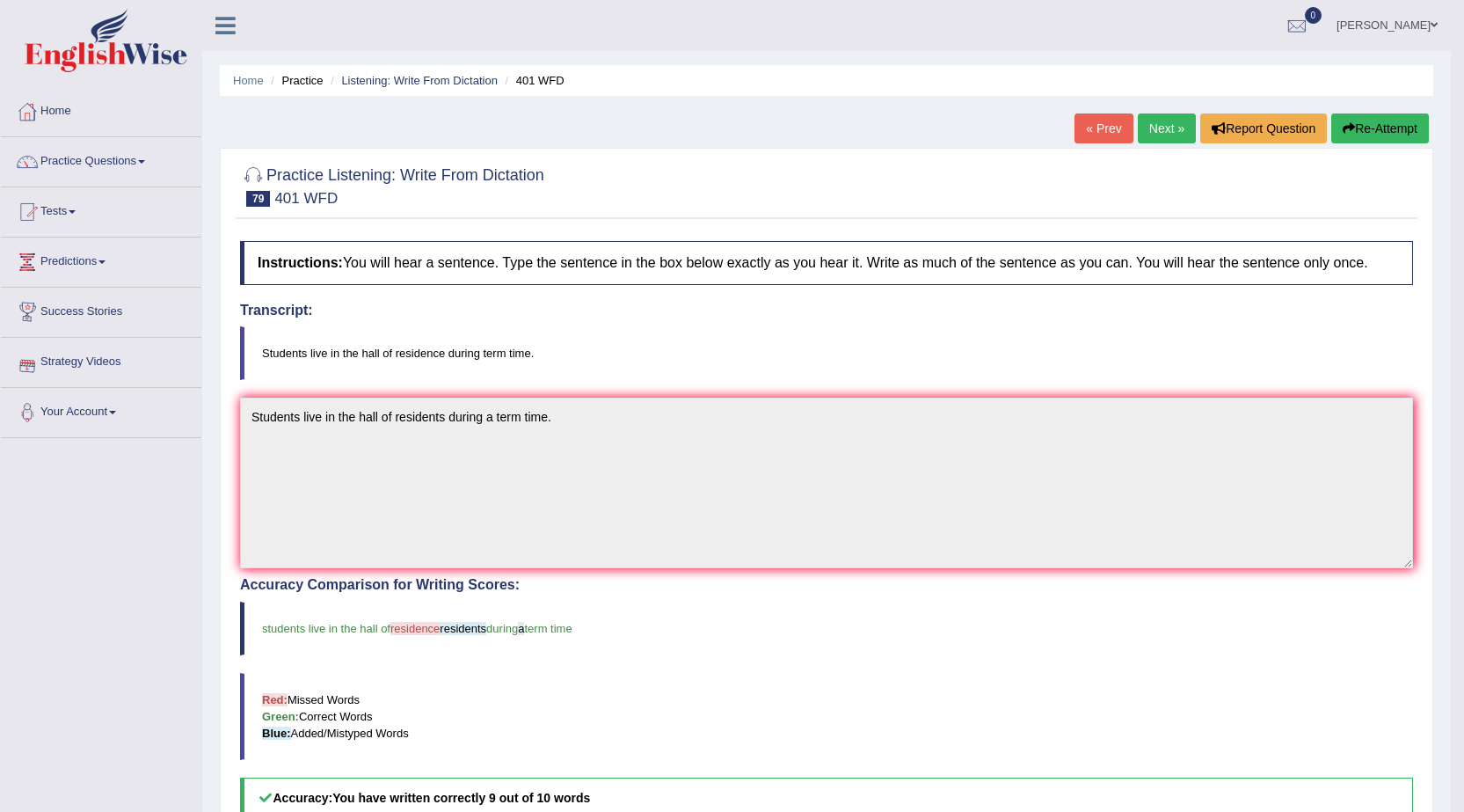
click at [1156, 119] on link "Next »" at bounding box center [1167, 128] width 58 height 30
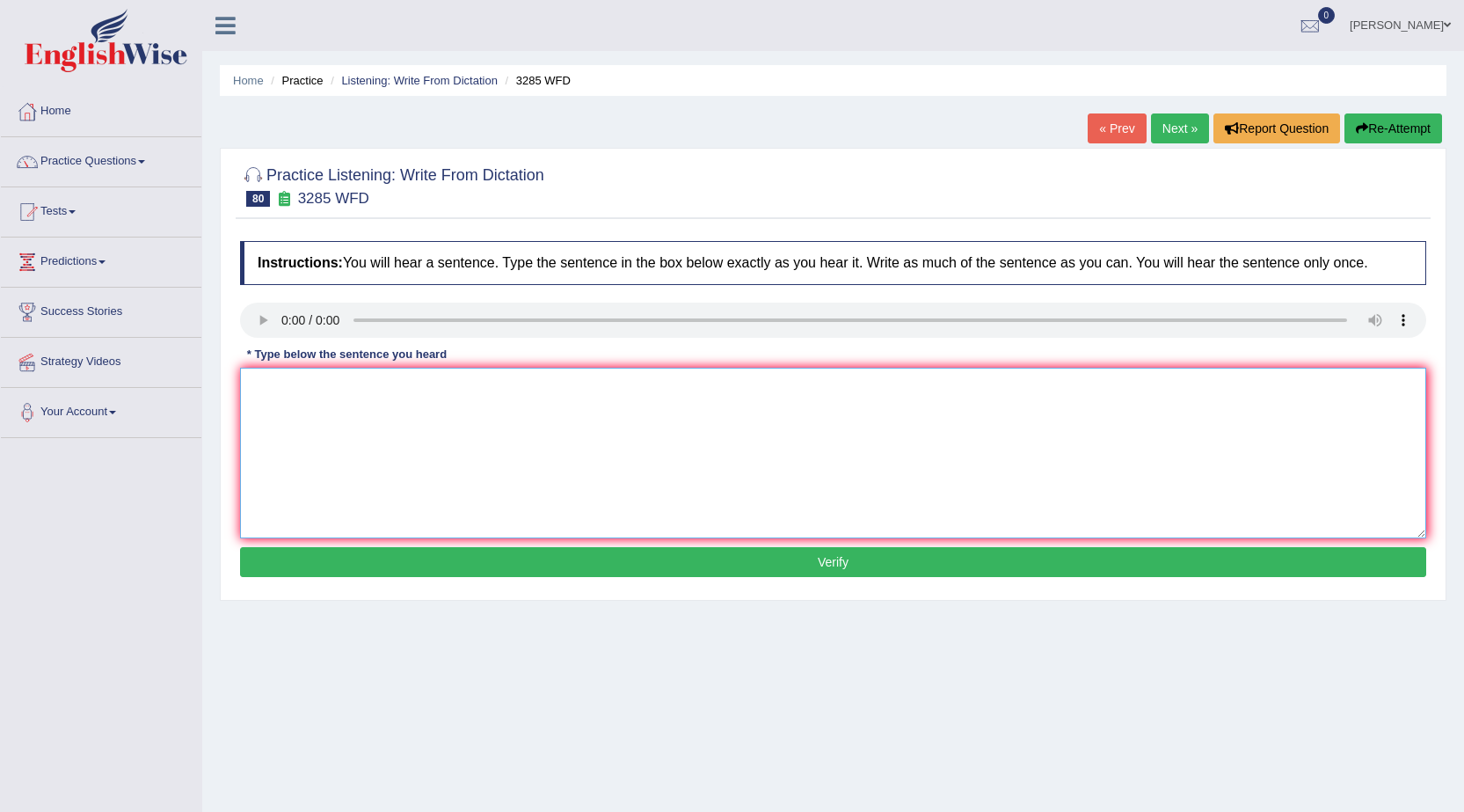
click at [283, 390] on textarea at bounding box center [833, 453] width 1186 height 171
click at [400, 395] on textarea "Poppulation has surprised recent [DATE]." at bounding box center [833, 453] width 1186 height 171
click at [337, 388] on textarea "Poppulation has surprised surprise recent [DATE]." at bounding box center [833, 453] width 1186 height 171
type textarea "Poppulation has have surprised surprise recent [DATE]."
click at [486, 554] on button "Verify" at bounding box center [833, 561] width 1186 height 30
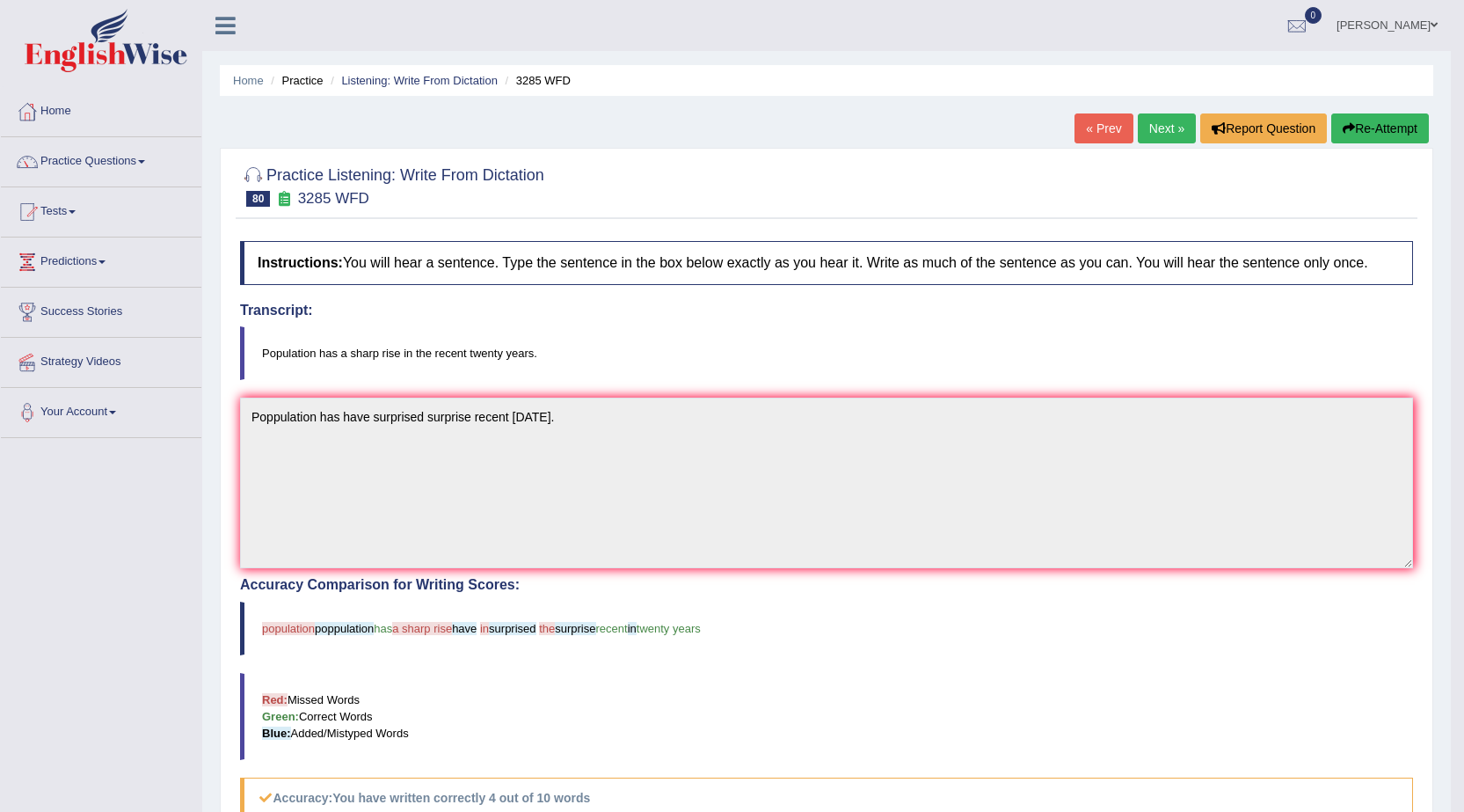
click at [1362, 123] on button "Re-Attempt" at bounding box center [1380, 128] width 98 height 30
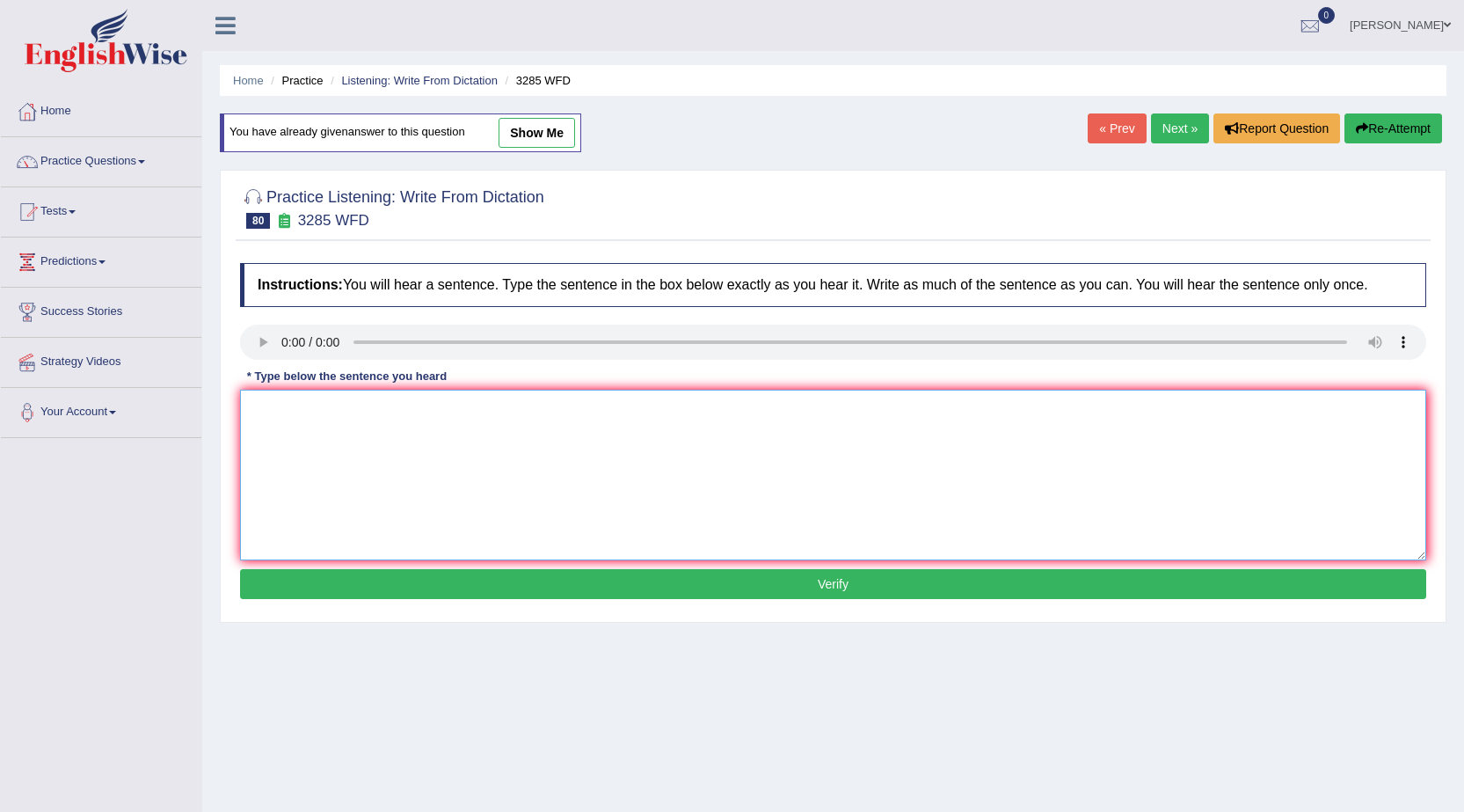
drag, startPoint x: 272, startPoint y: 417, endPoint x: 275, endPoint y: 442, distance: 25.2
click at [275, 442] on textarea at bounding box center [833, 475] width 1186 height 171
type textarea "population has sharp rise in recent twenty years."
click at [462, 593] on button "Verify" at bounding box center [833, 583] width 1186 height 30
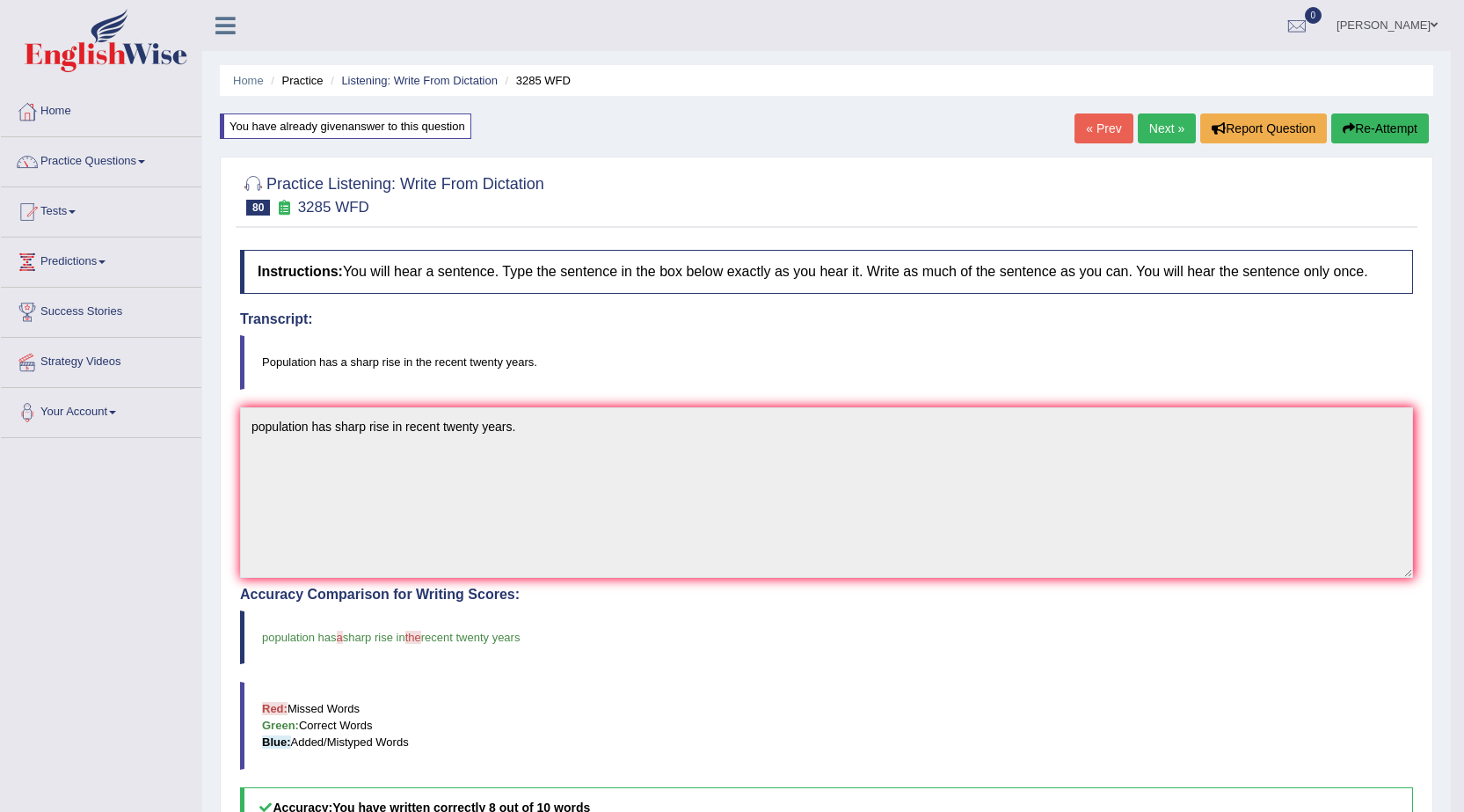
click at [1369, 123] on button "Re-Attempt" at bounding box center [1380, 128] width 98 height 30
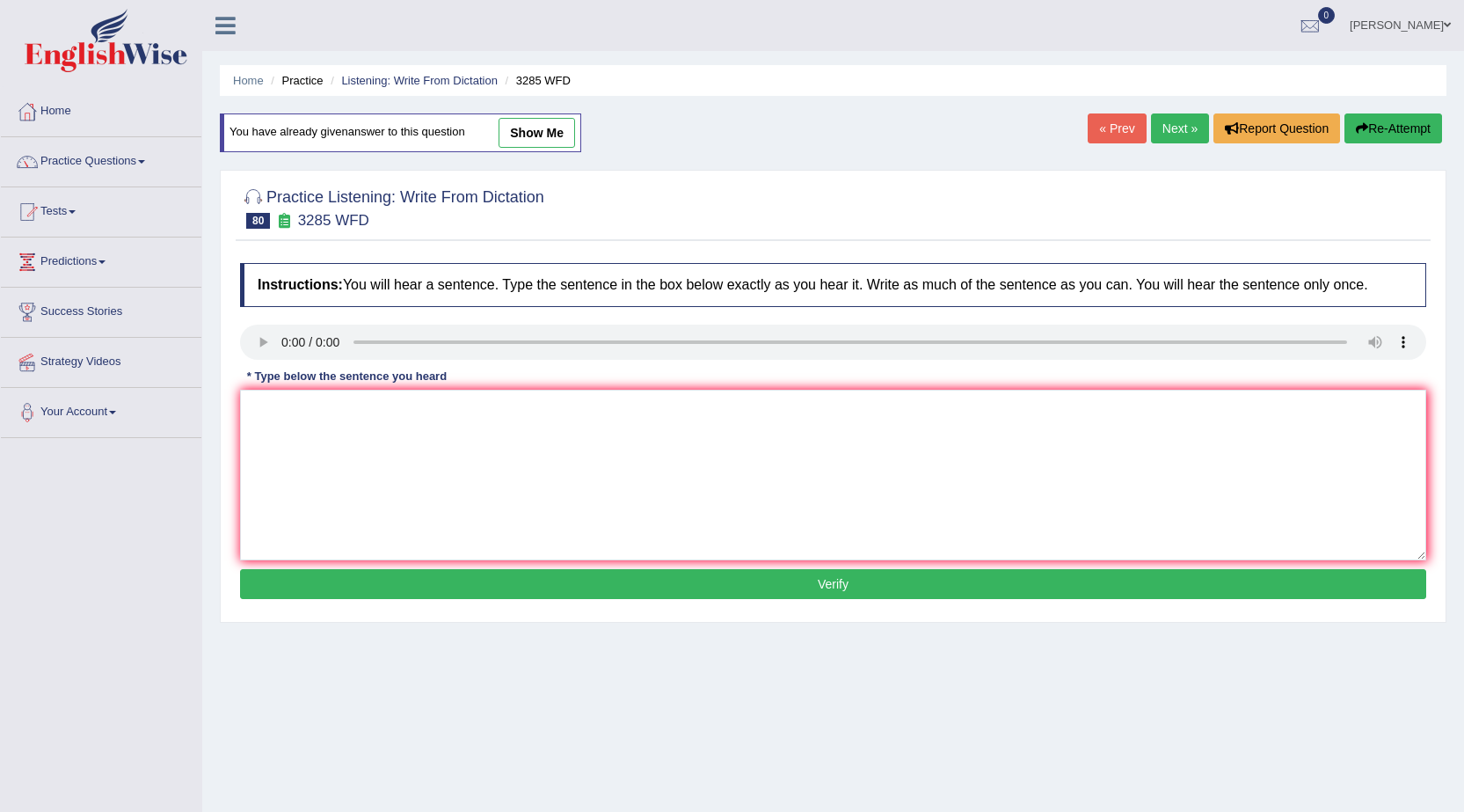
click at [561, 137] on link "show me" at bounding box center [537, 133] width 77 height 30
type textarea "population has sharp rise in recent twenty years."
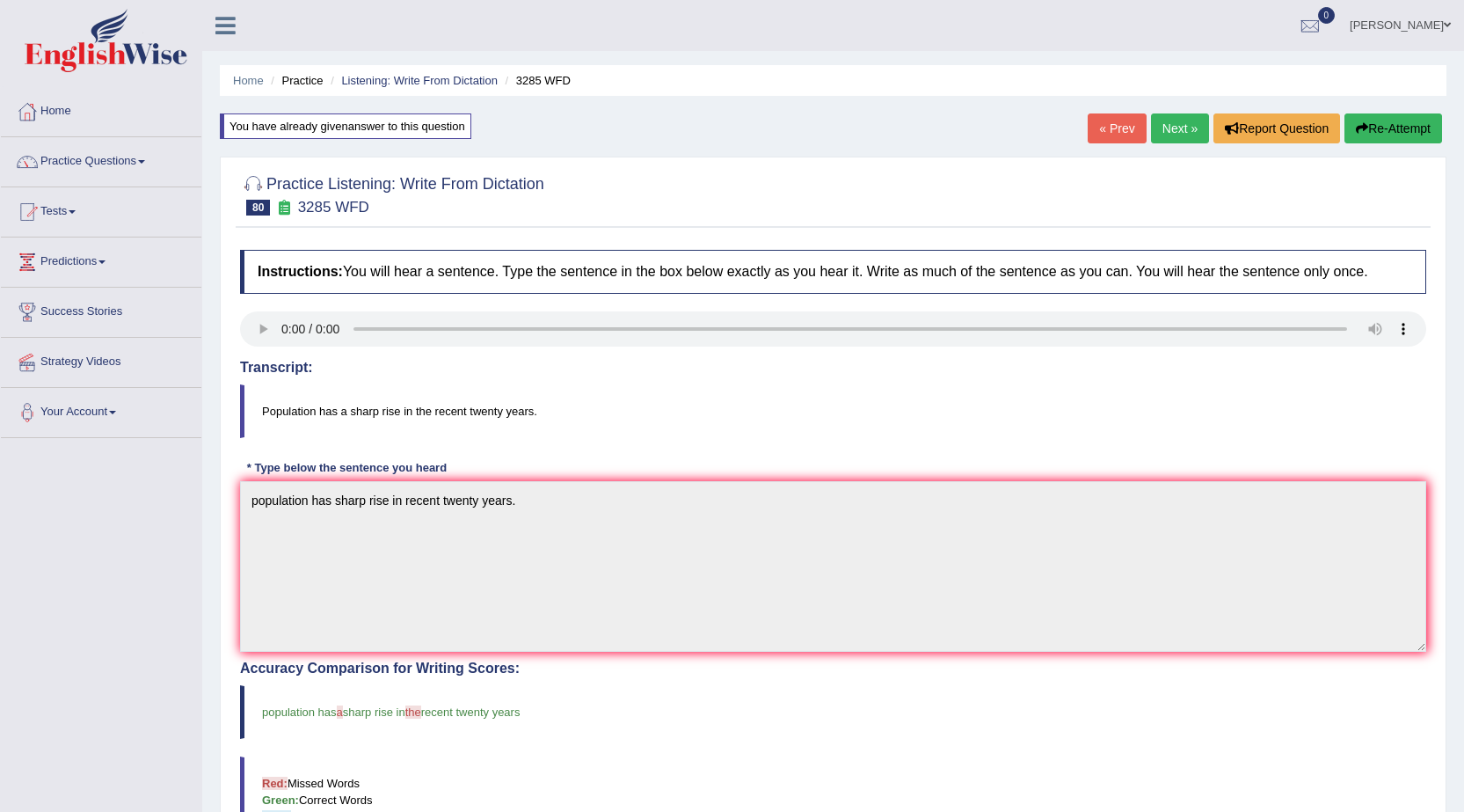
click at [1177, 126] on link "Next »" at bounding box center [1180, 128] width 58 height 30
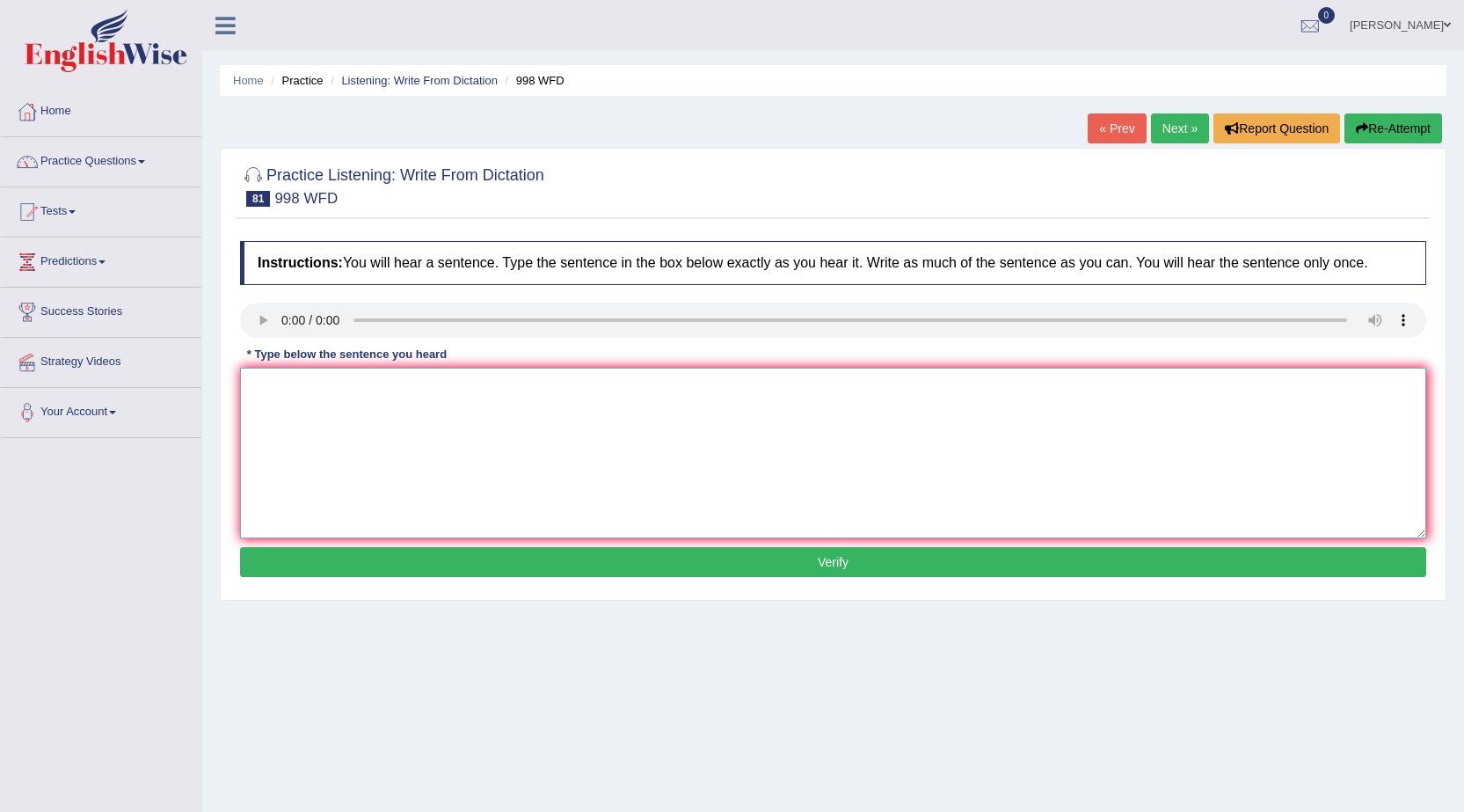
click at [285, 406] on textarea at bounding box center [833, 453] width 1186 height 171
type textarea "We have hold to celebration for the graduated students."
click at [554, 558] on button "Verify" at bounding box center [833, 561] width 1186 height 30
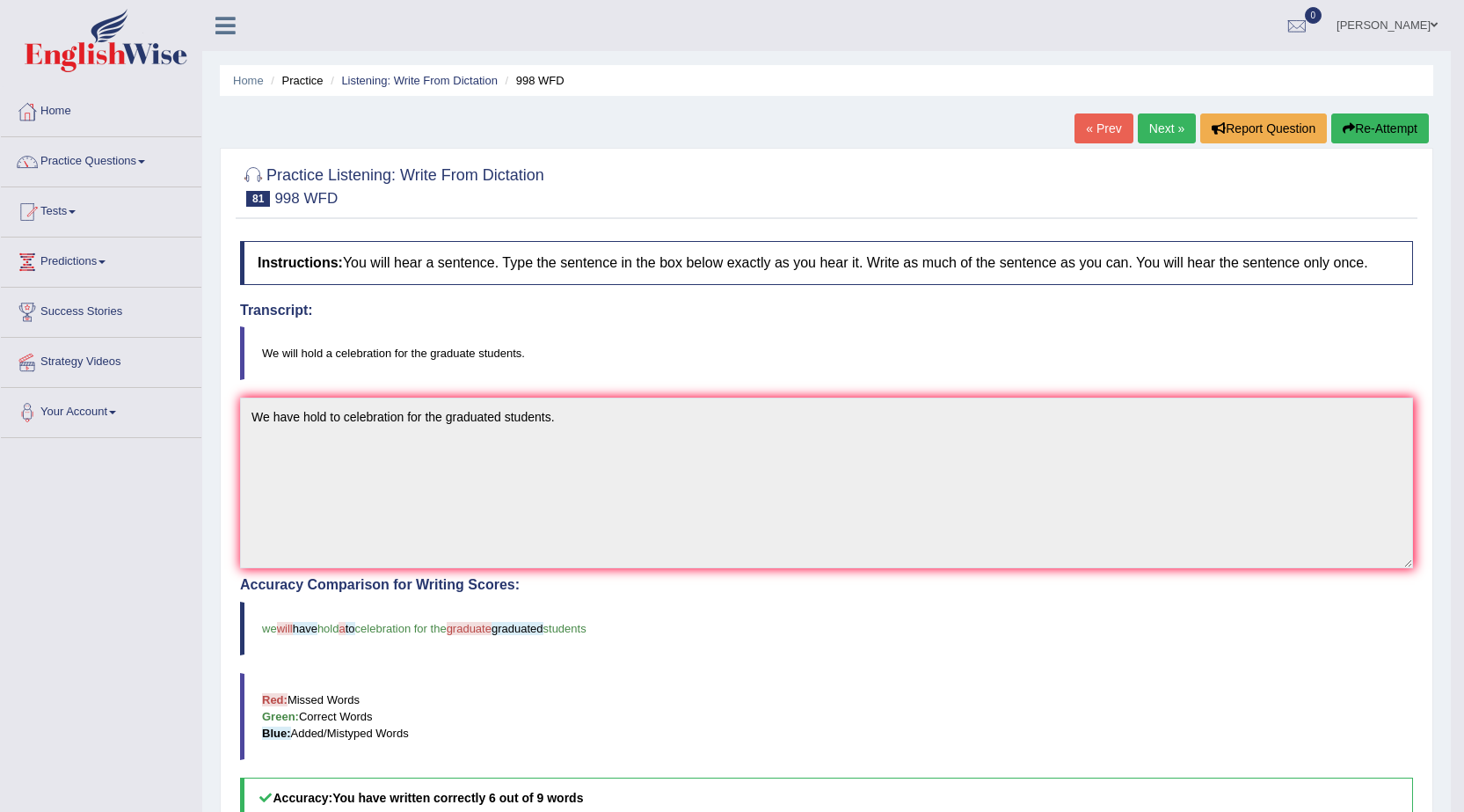
click at [1152, 129] on link "Next »" at bounding box center [1167, 128] width 58 height 30
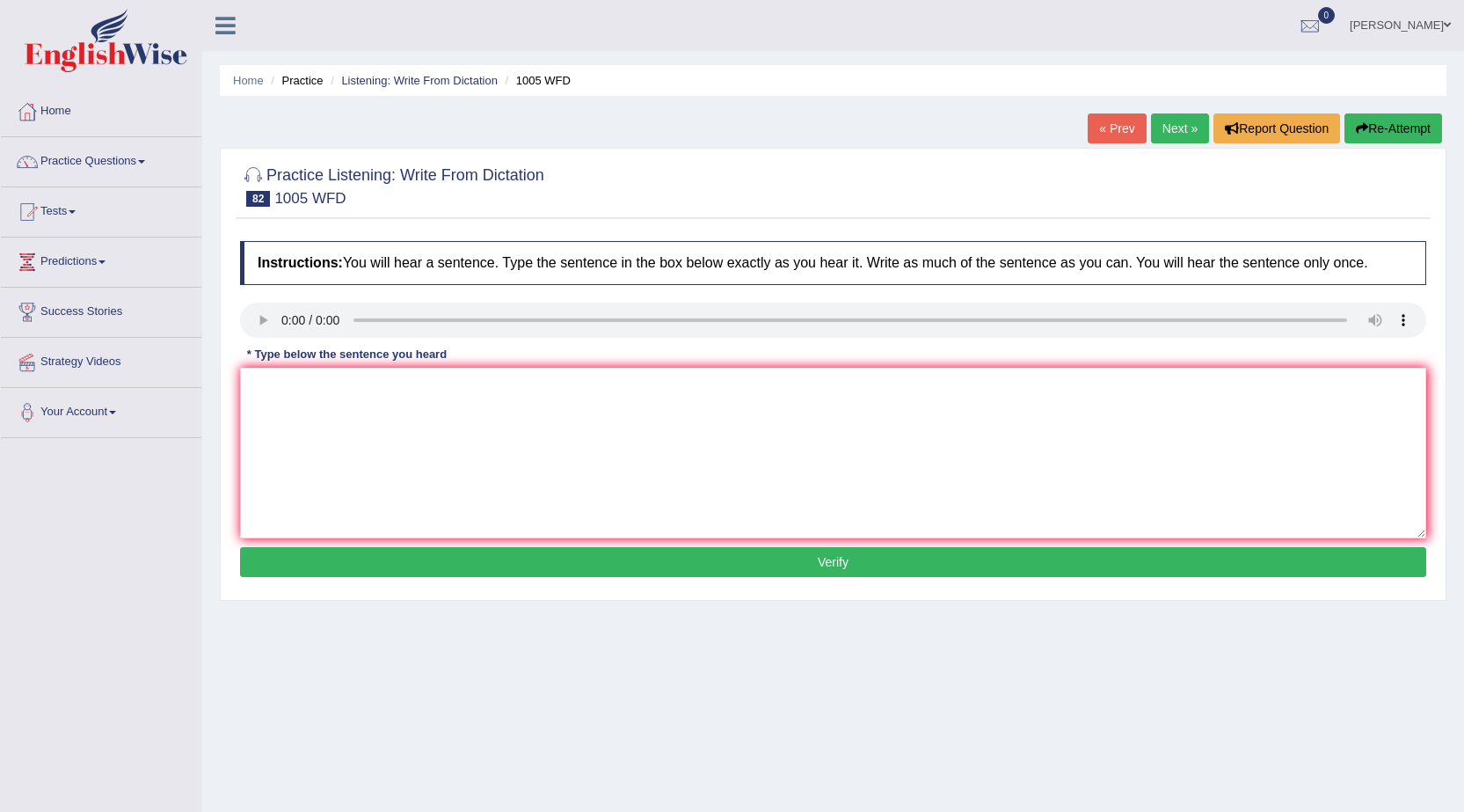
click at [1116, 125] on link "« Prev" at bounding box center [1117, 128] width 58 height 30
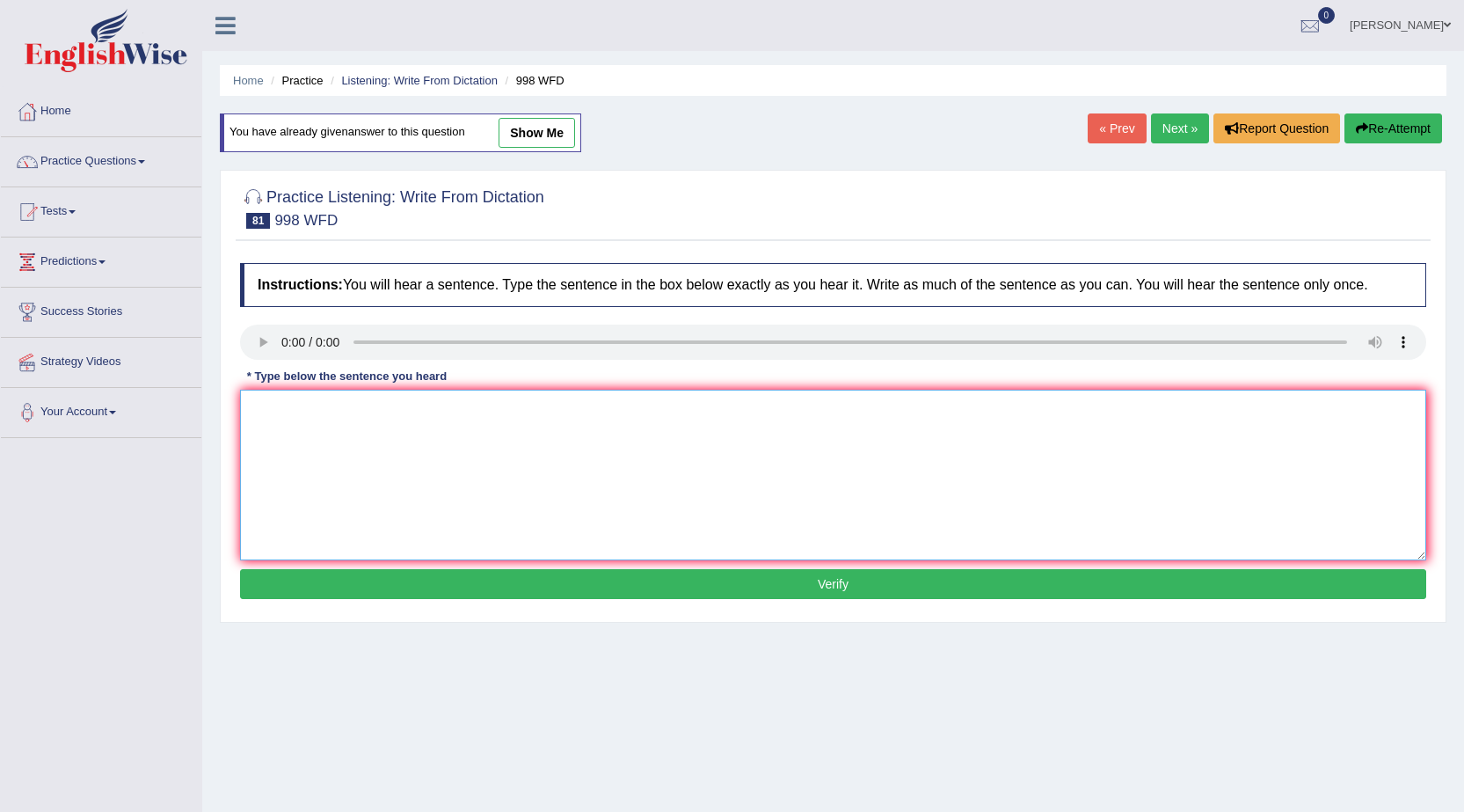
click at [325, 432] on textarea at bounding box center [833, 475] width 1186 height 171
type textarea "We will hold the celebration for the graduate students."
click at [497, 587] on button "Verify" at bounding box center [833, 583] width 1186 height 30
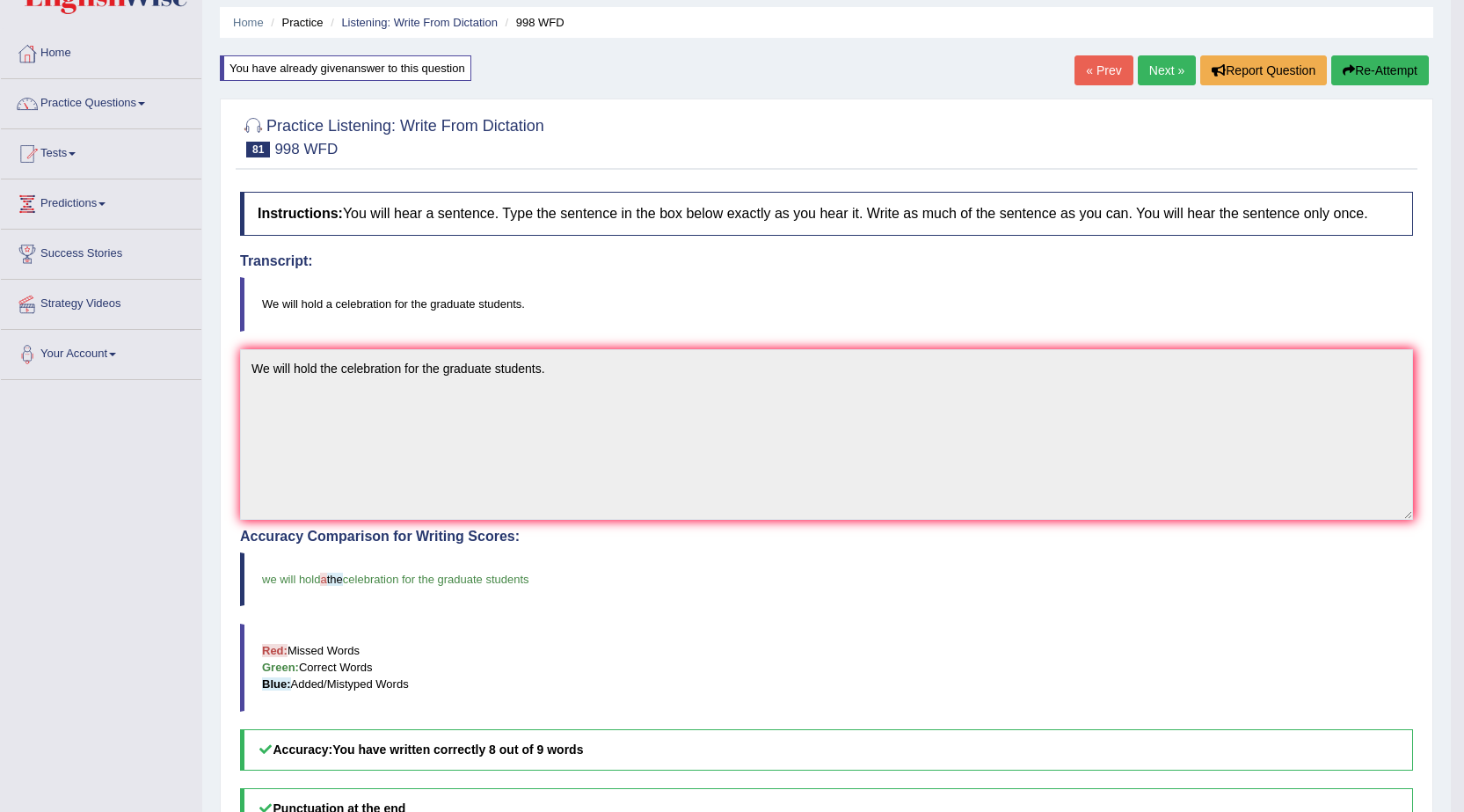
scroll to position [58, 0]
click at [1164, 66] on link "Next »" at bounding box center [1167, 71] width 58 height 30
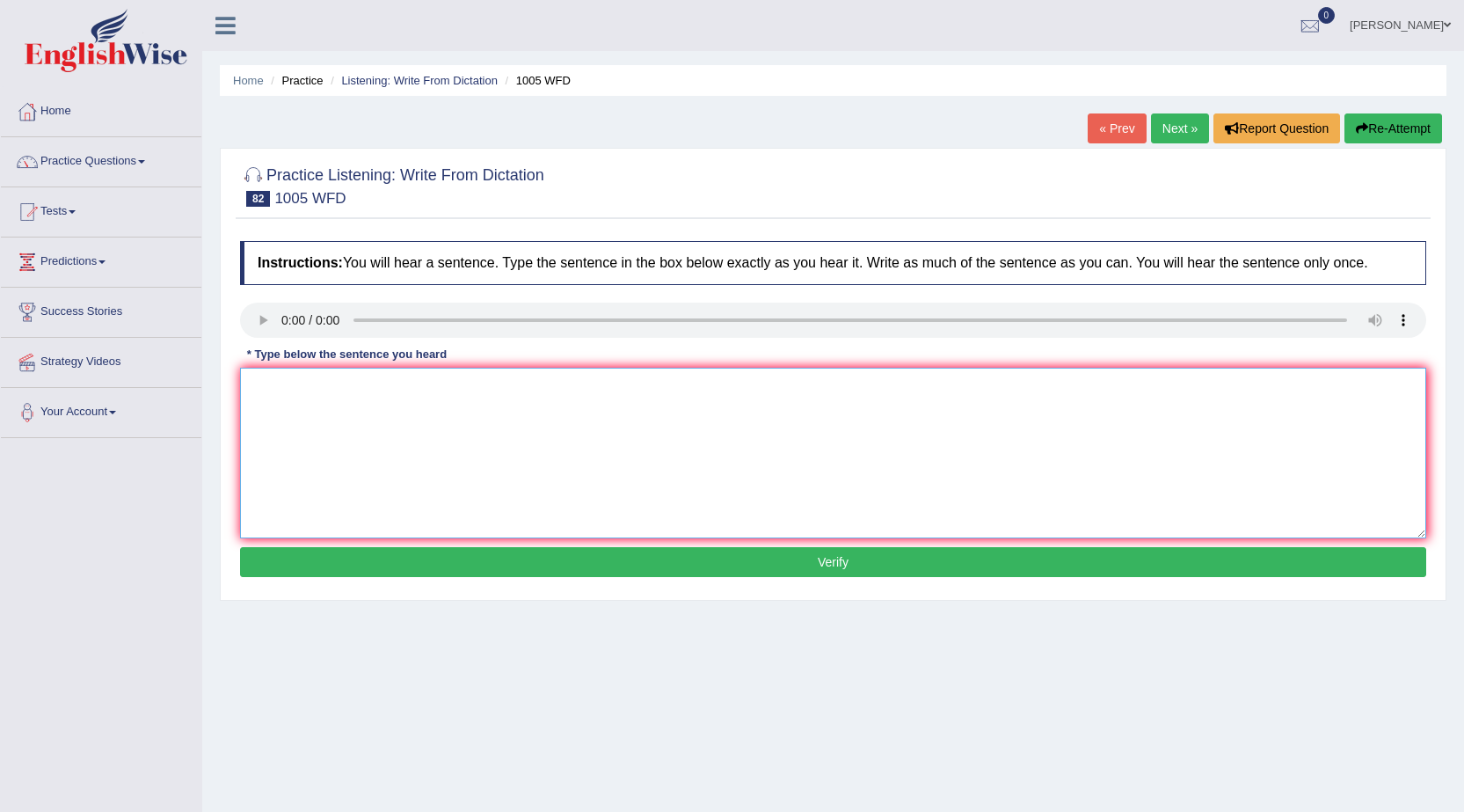
click at [308, 451] on textarea at bounding box center [833, 453] width 1186 height 171
click at [270, 401] on textarea at bounding box center [833, 453] width 1186 height 171
click at [561, 390] on textarea "The collapse of the house marking has trigger perception throughtour the world." at bounding box center [833, 453] width 1186 height 171
click at [700, 390] on textarea "The collapse of the house marking has trigger perception perceptions throughtou…" at bounding box center [833, 453] width 1186 height 171
click at [332, 511] on textarea "The collapse of the house marking has trigger perception perceptions throughtou…" at bounding box center [833, 453] width 1186 height 171
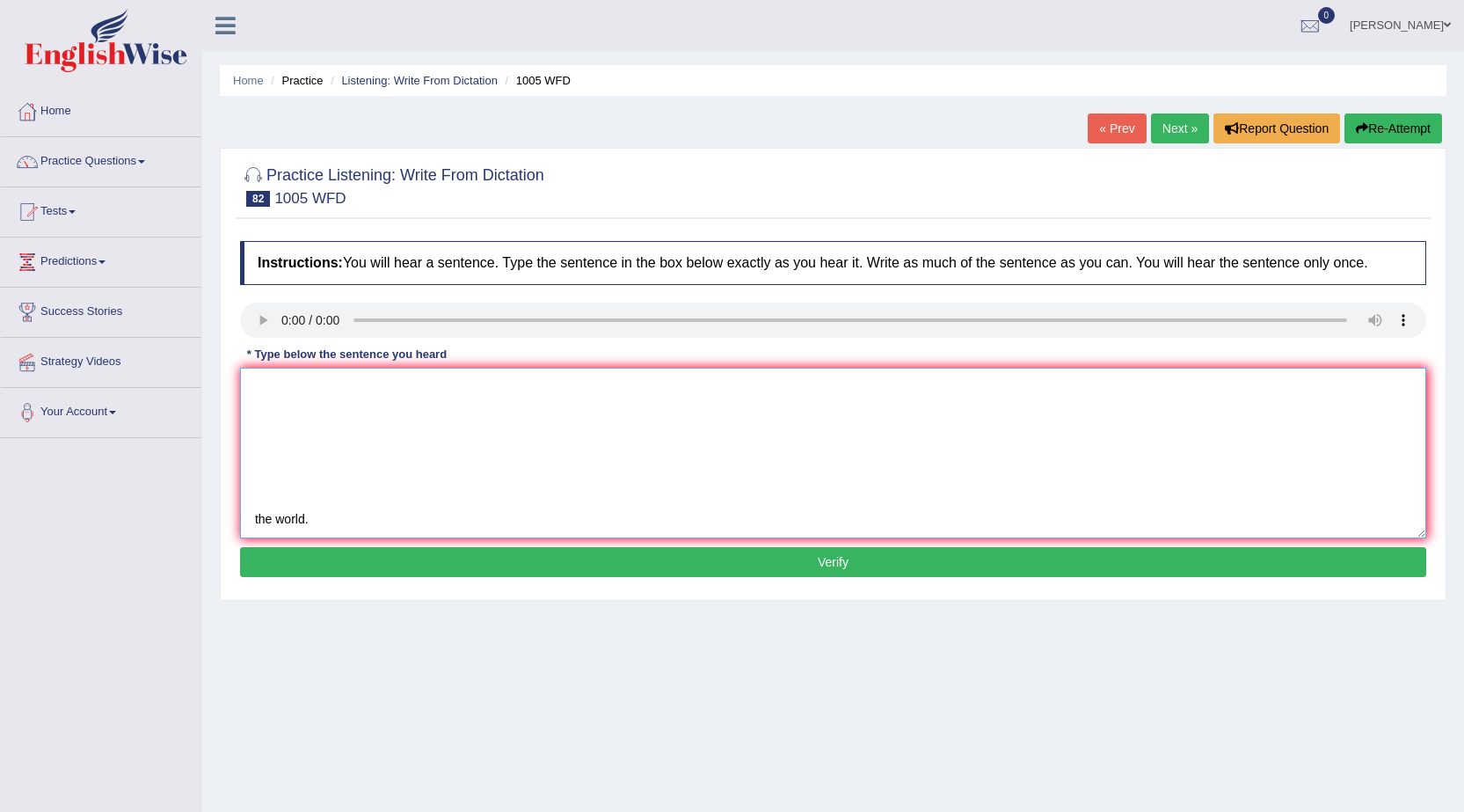
click at [332, 510] on textarea "The collapse of the house marking has trigger perception perceptions throughtou…" at bounding box center [833, 453] width 1186 height 171
click at [334, 509] on textarea "The collapse of the house marking has trigger perception perceptions throughtou…" at bounding box center [833, 453] width 1186 height 171
click at [287, 404] on textarea "The collapse of the house marking has trigger perception perceptions throughtou…" at bounding box center [833, 453] width 1186 height 171
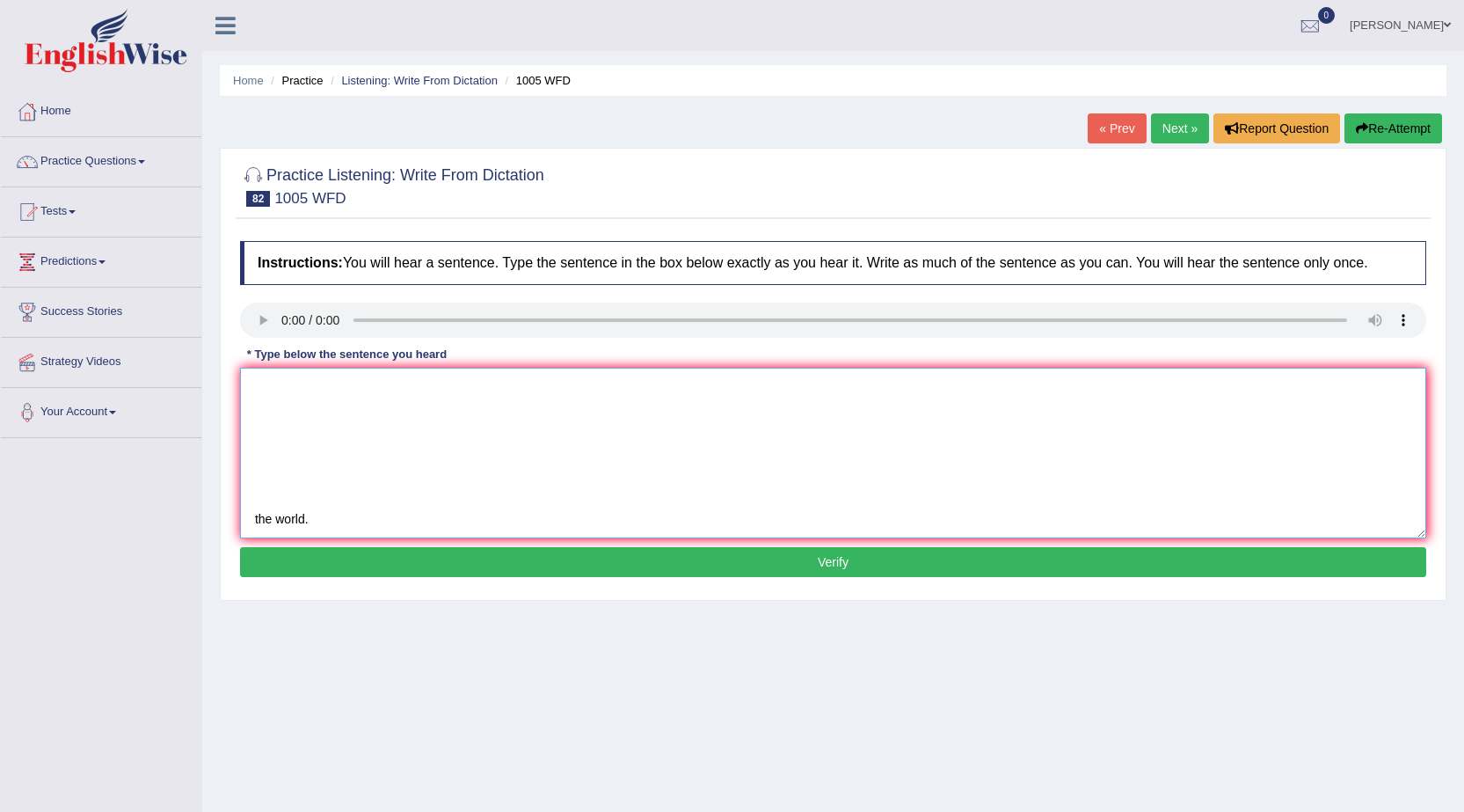
type textarea "The collapse of the house marking has trigger perception perceptions throughtou…"
click at [1155, 122] on link "Next »" at bounding box center [1180, 128] width 58 height 30
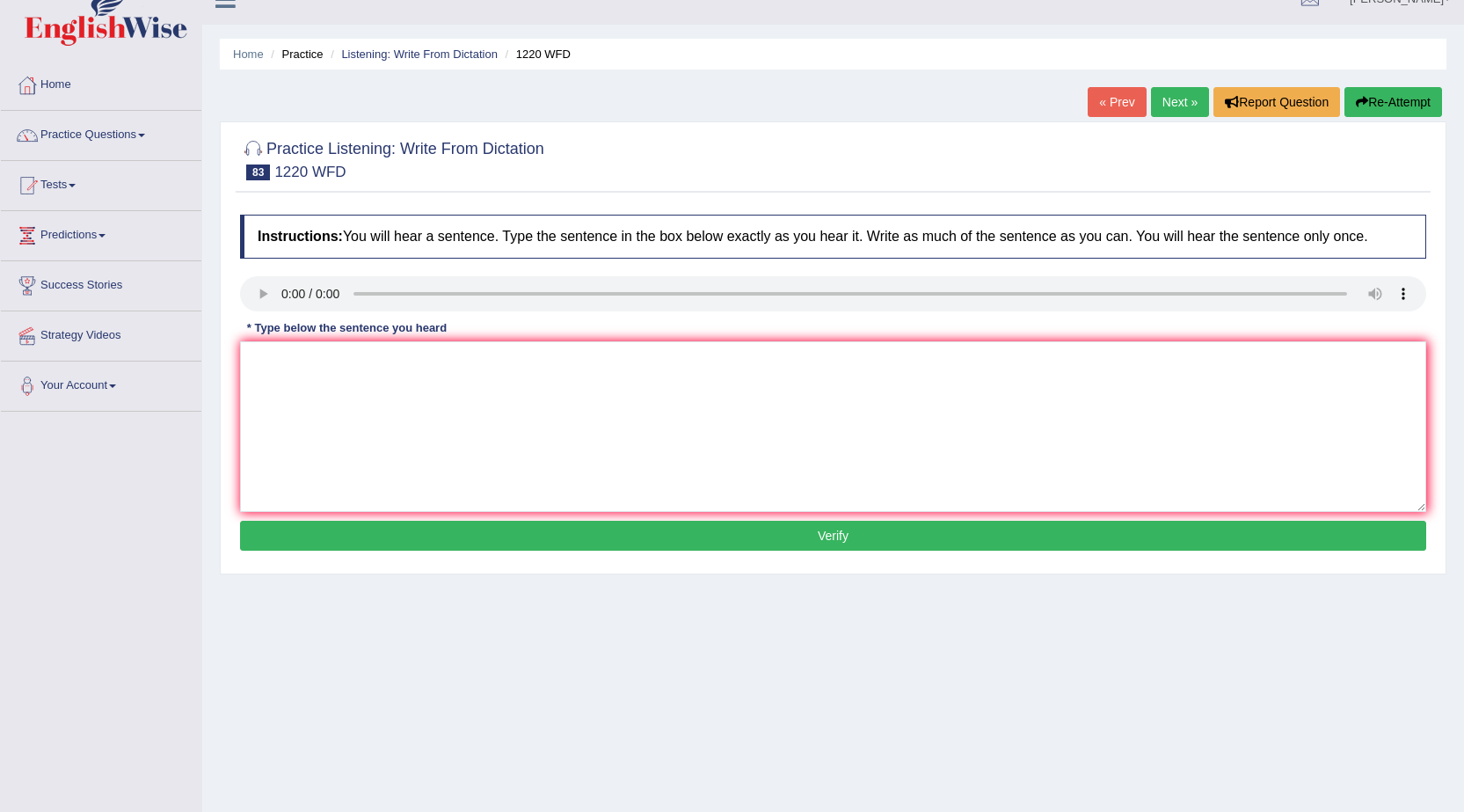
scroll to position [24, 0]
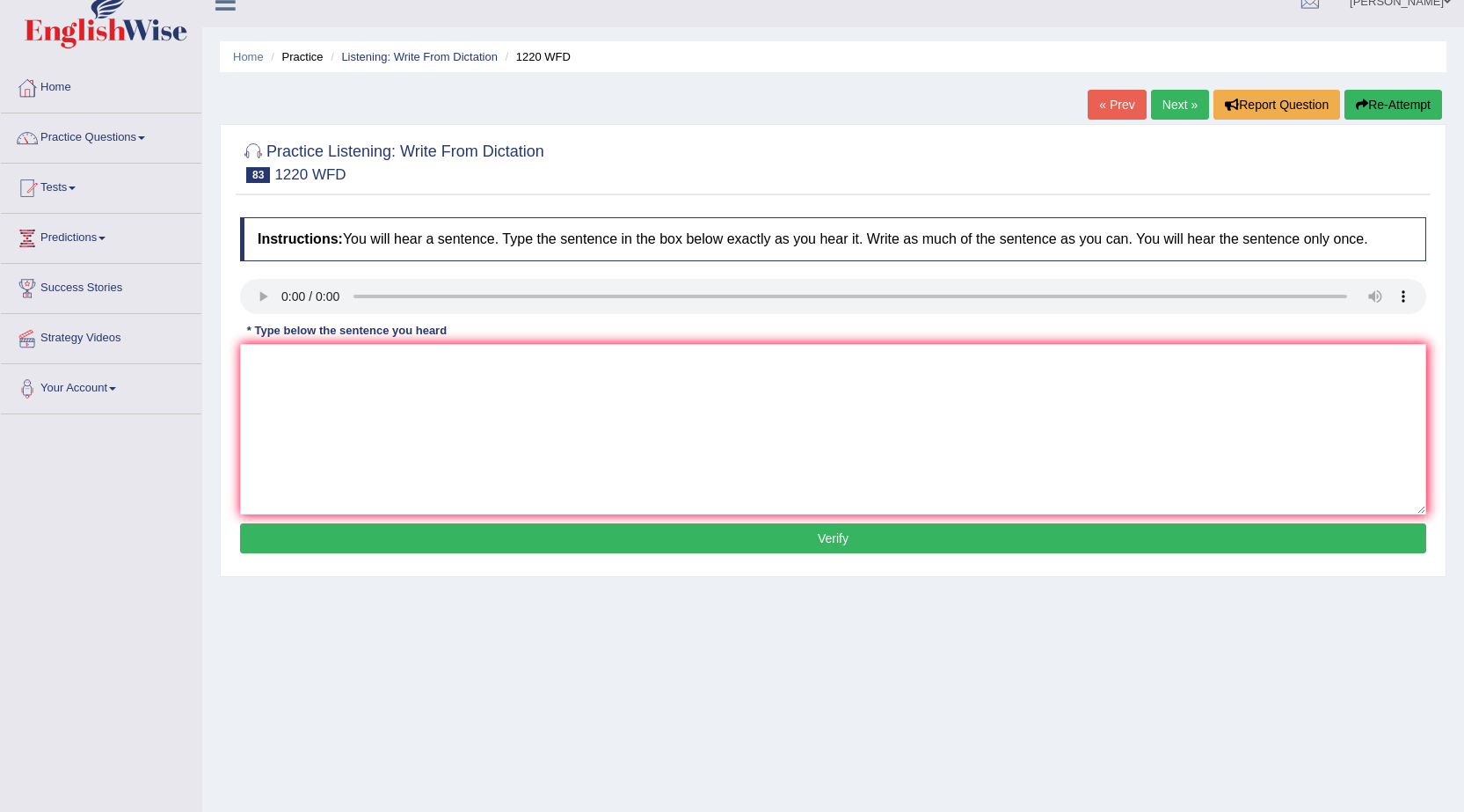
click at [1164, 99] on link "Next »" at bounding box center [1180, 104] width 58 height 30
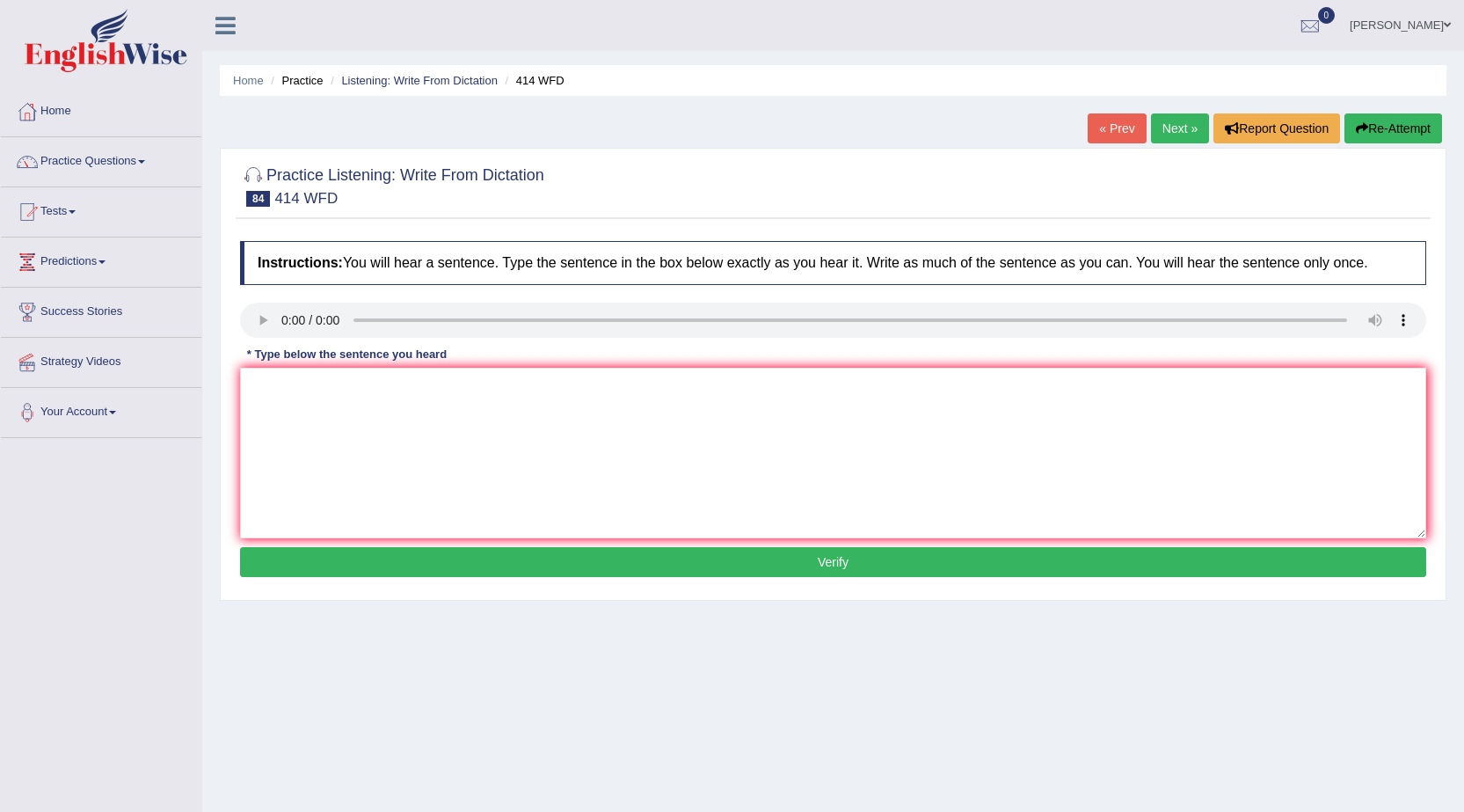
click at [1105, 121] on link "« Prev" at bounding box center [1117, 128] width 58 height 30
click at [287, 379] on textarea at bounding box center [833, 453] width 1186 height 171
type textarea "The collapse of housing markets has trigger perceptions throughout the world."
click at [476, 558] on button "Verify" at bounding box center [833, 561] width 1186 height 30
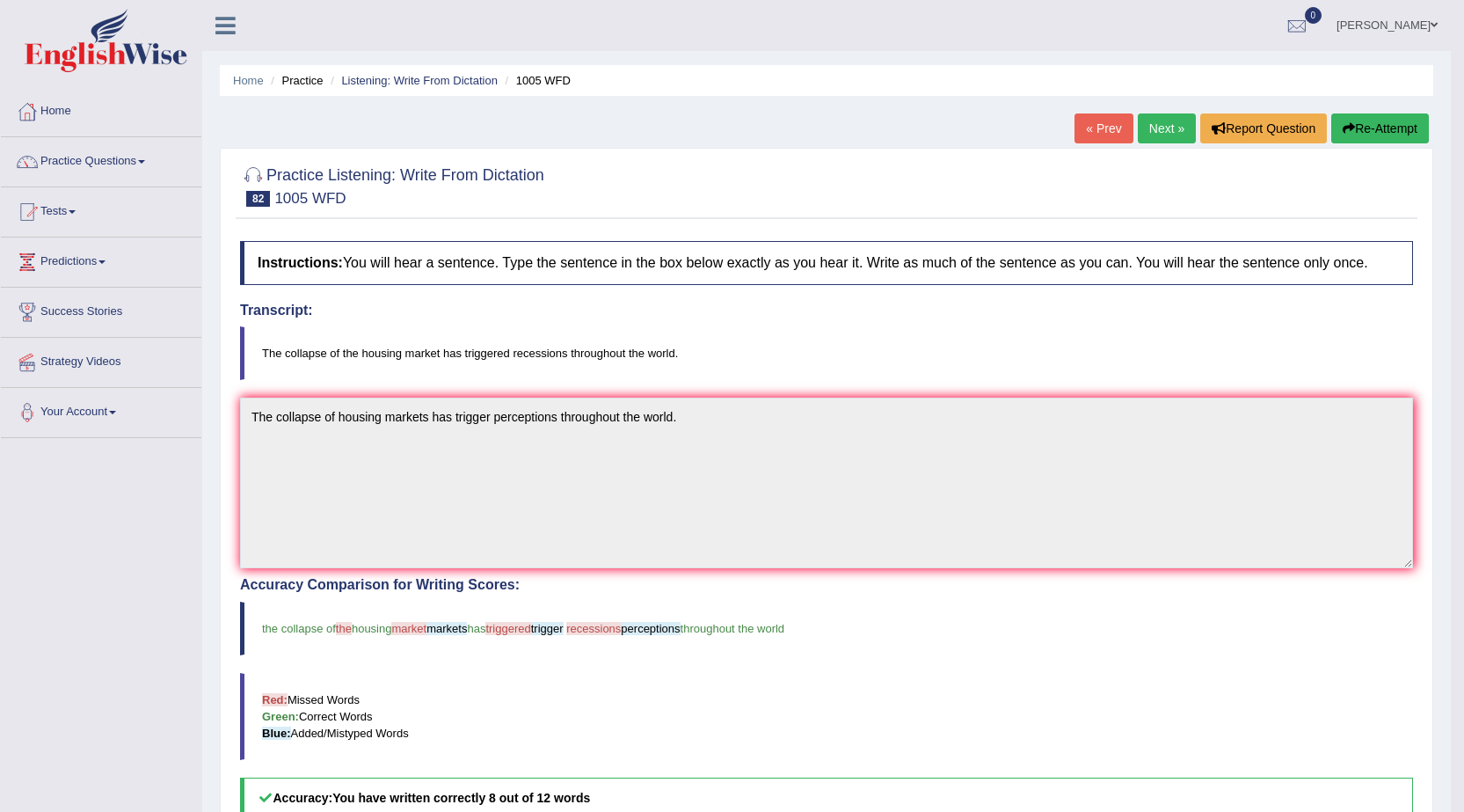
click at [1164, 126] on link "Next »" at bounding box center [1167, 128] width 58 height 30
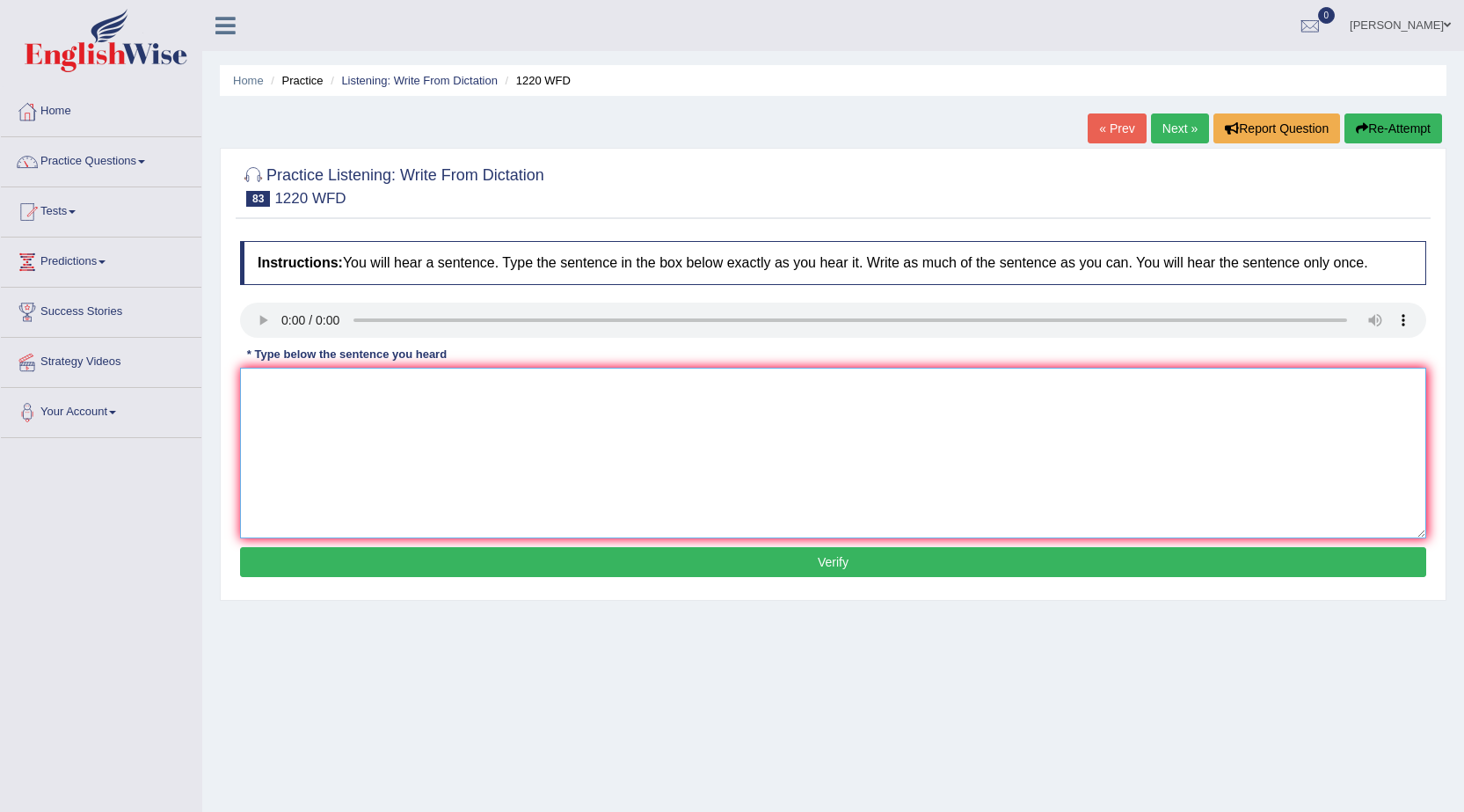
click at [465, 449] on textarea at bounding box center [833, 453] width 1186 height 171
click at [328, 443] on textarea at bounding box center [833, 453] width 1186 height 171
click at [358, 391] on textarea "We are accomodate to a more students than previously." at bounding box center [833, 453] width 1186 height 171
type textarea "We are accomodate accomodated to a more students than previously."
click at [425, 551] on button "Verify" at bounding box center [833, 561] width 1186 height 30
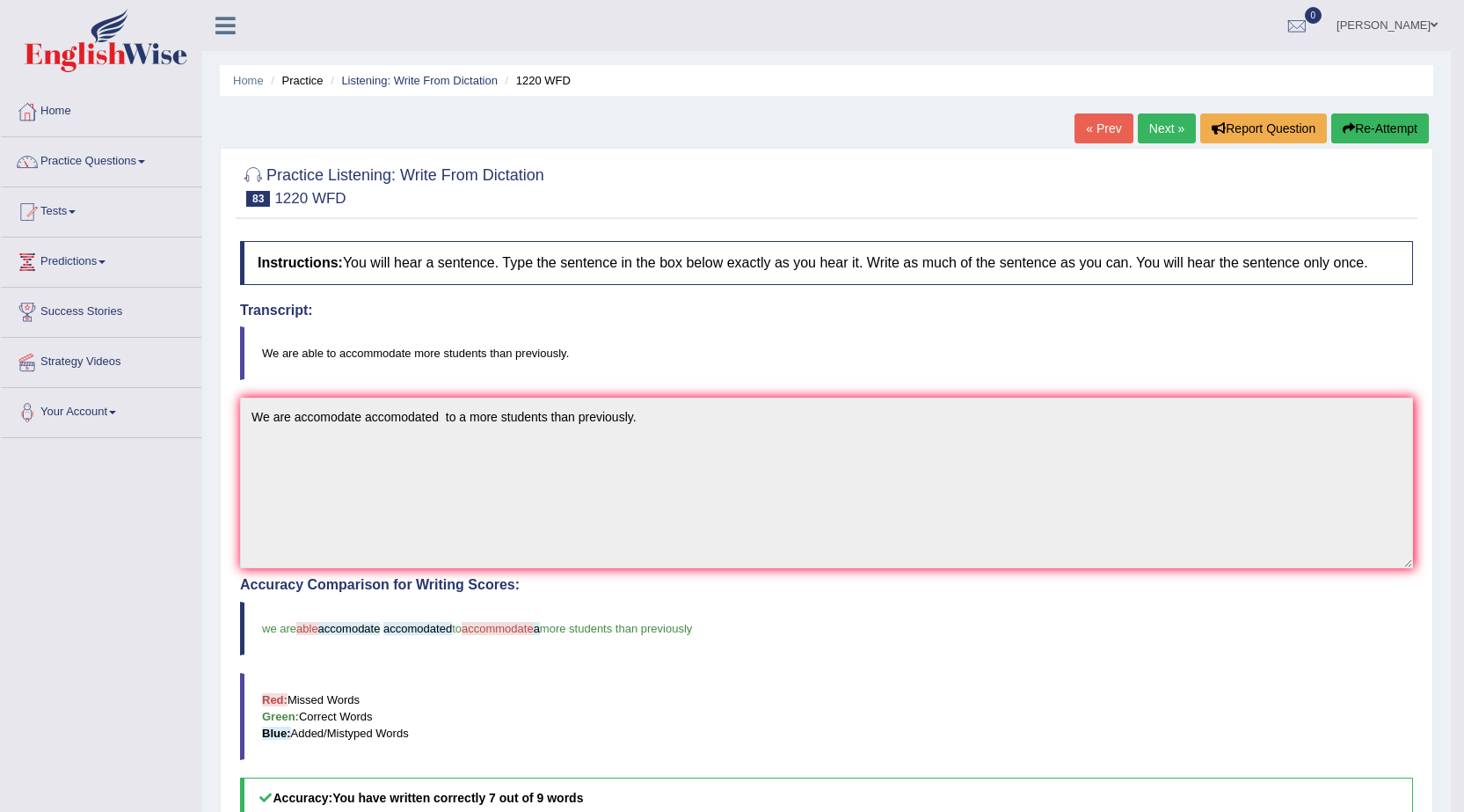
click at [1186, 640] on blockquote "we are able accomodate accomodated to accommodate a more students than previous…" at bounding box center [827, 628] width 1173 height 54
click at [77, 209] on link "Tests" at bounding box center [101, 209] width 200 height 44
click at [83, 250] on link "Take Practice Sectional Test" at bounding box center [115, 252] width 165 height 32
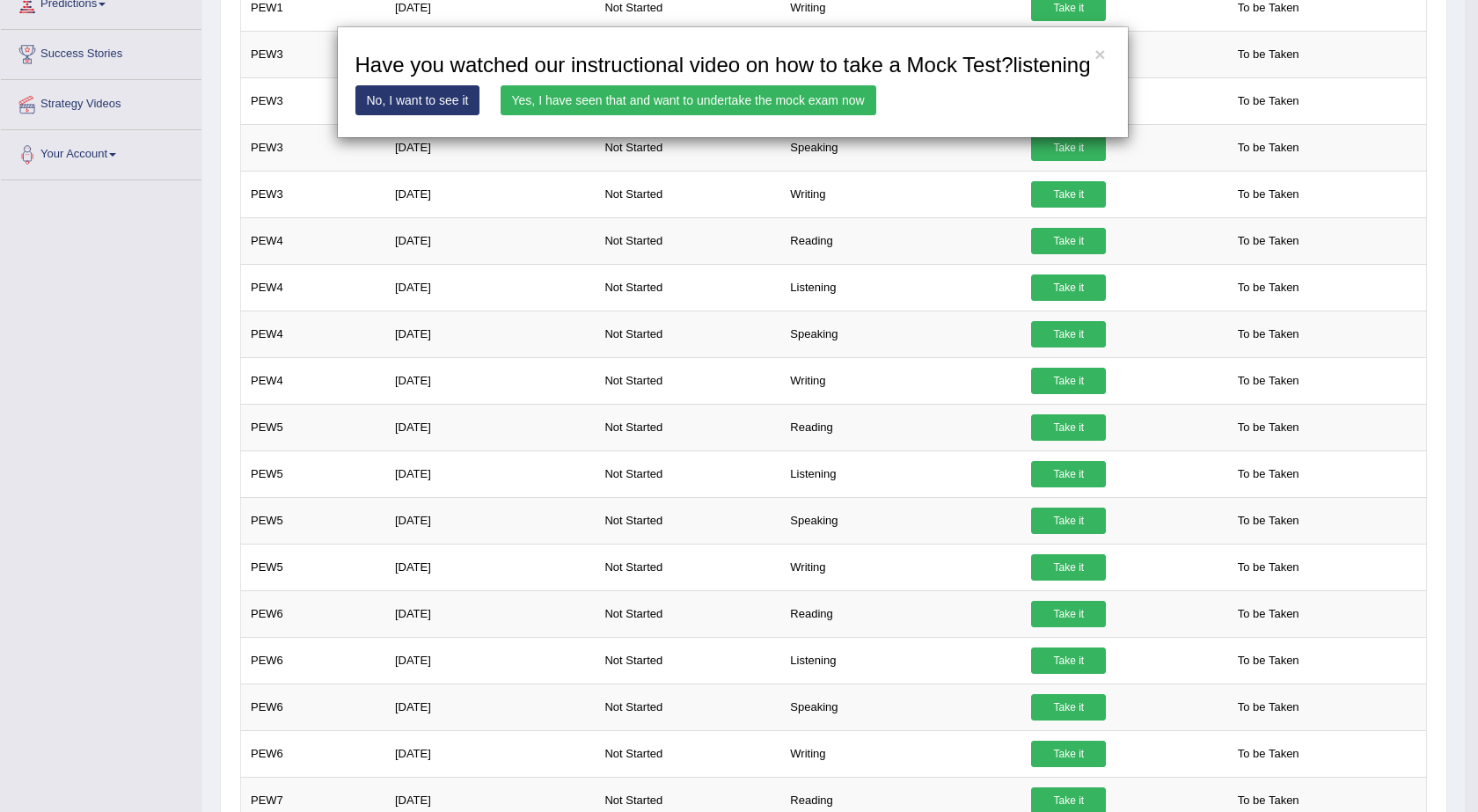
click at [716, 99] on link "Yes, I have seen that and want to undertake the mock exam now" at bounding box center [688, 100] width 376 height 30
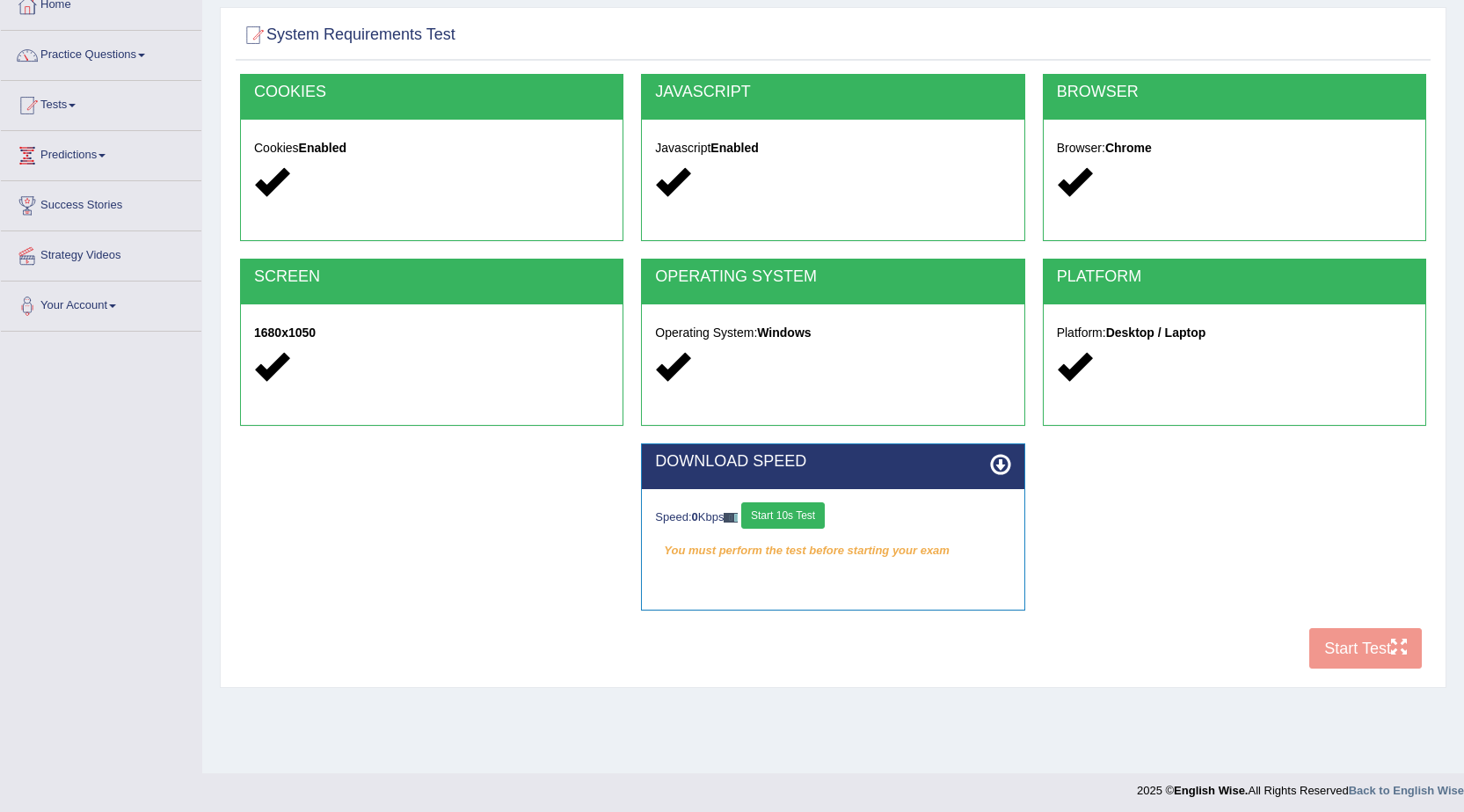
scroll to position [112, 0]
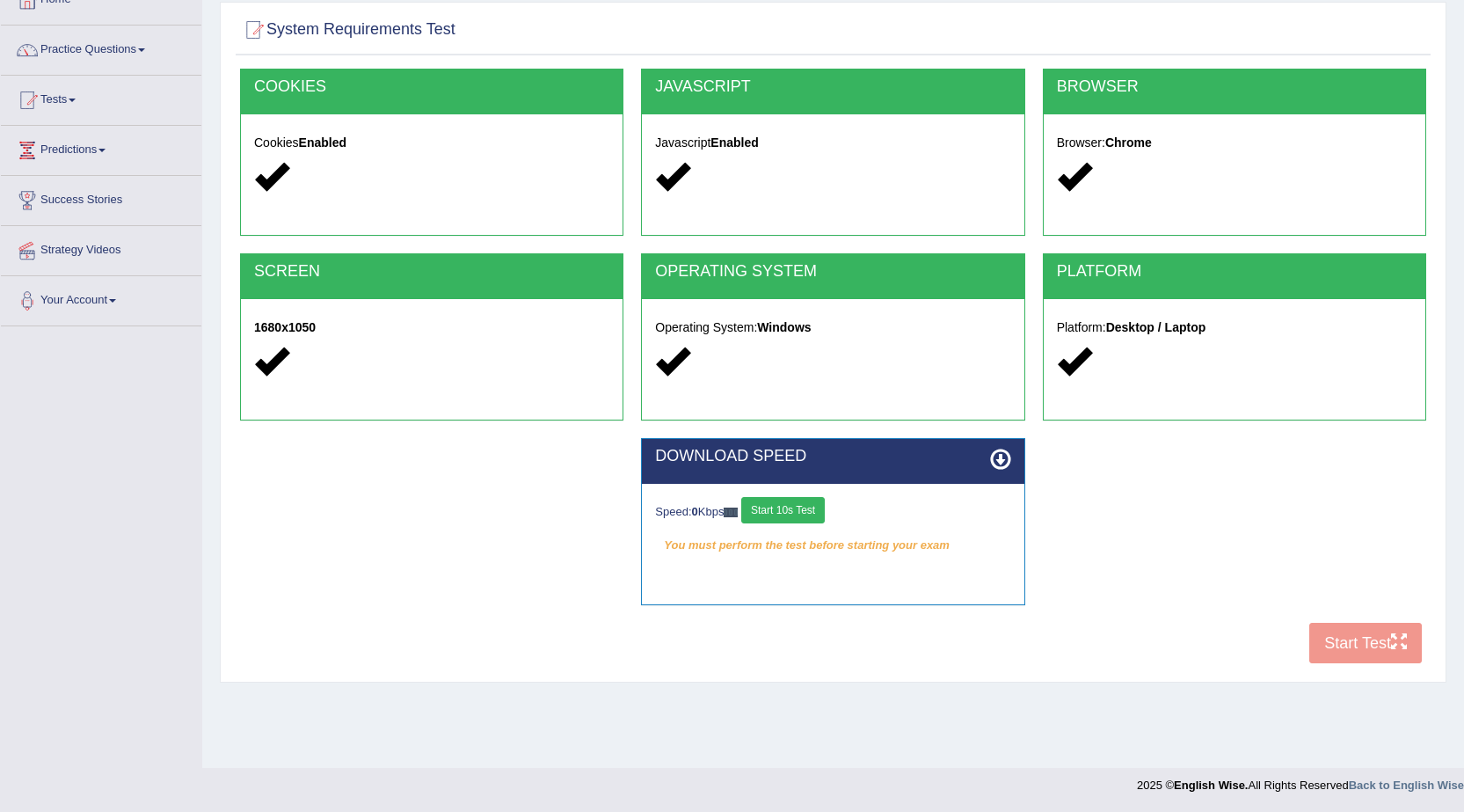
click at [808, 505] on button "Start 10s Test" at bounding box center [783, 509] width 83 height 27
click at [1331, 628] on button "Start Test" at bounding box center [1365, 643] width 112 height 40
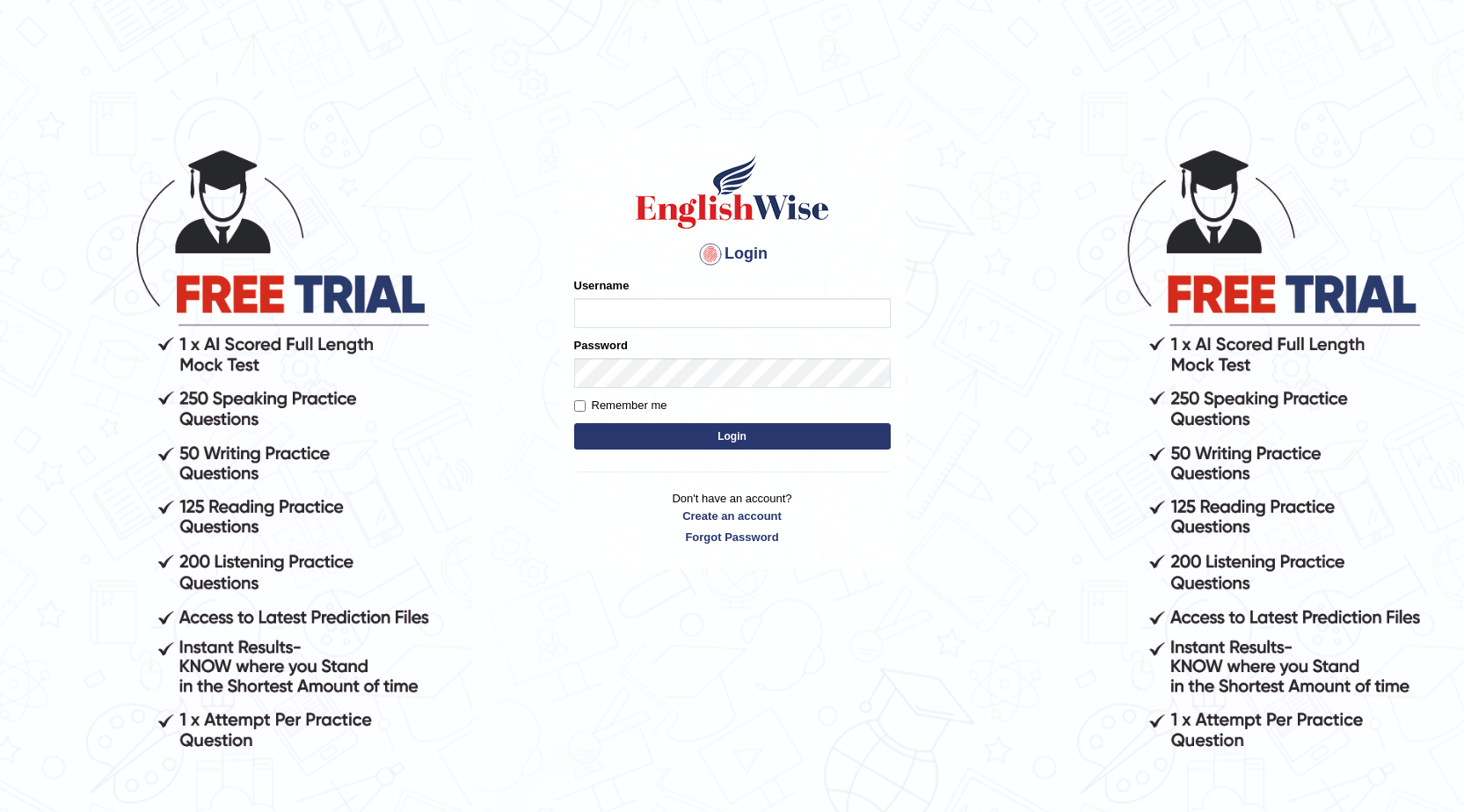
type input "0468472829"
click at [654, 440] on button "Login" at bounding box center [732, 436] width 316 height 27
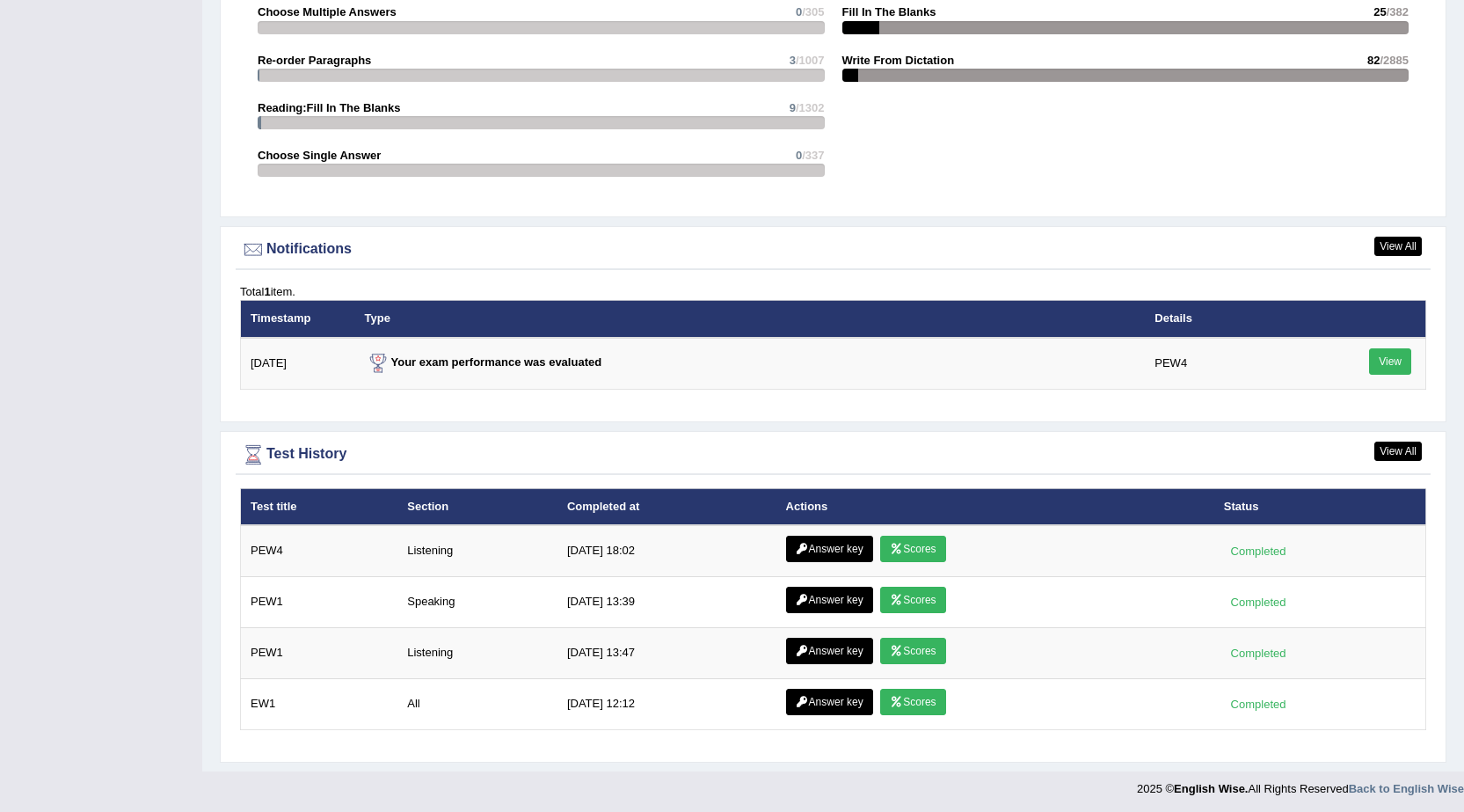
scroll to position [2043, 0]
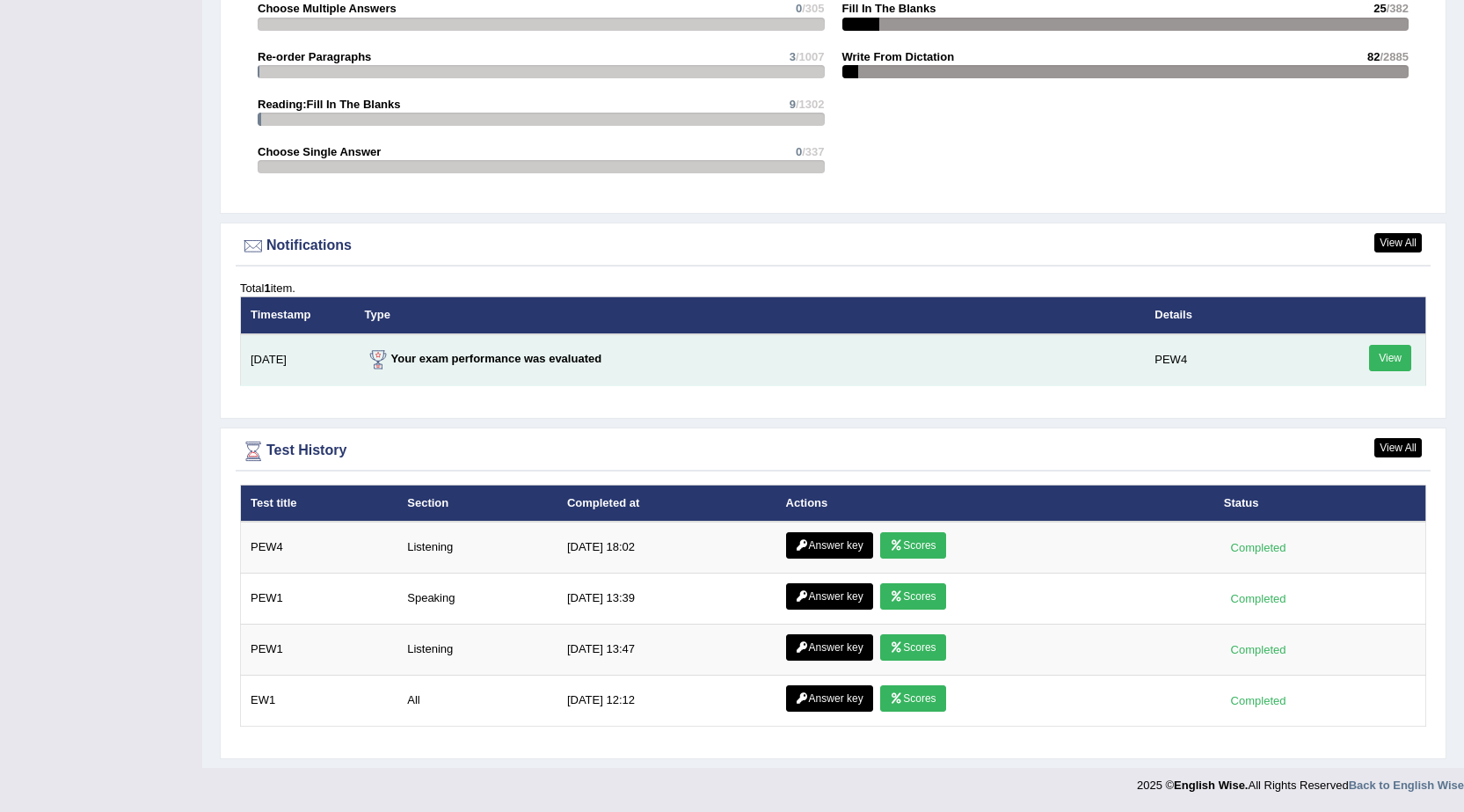
click at [1398, 368] on link "View" at bounding box center [1391, 358] width 42 height 27
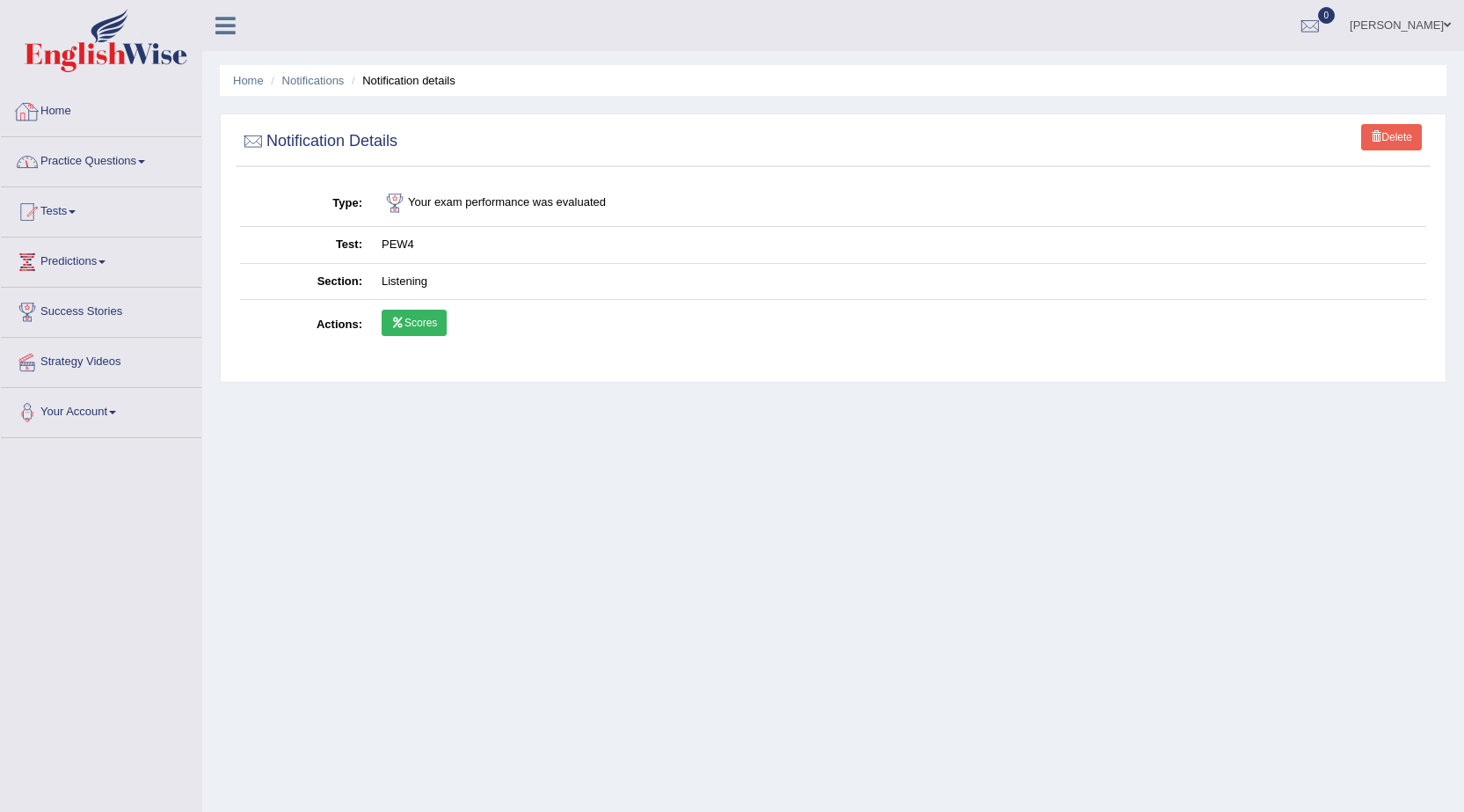
click at [63, 122] on link "Home" at bounding box center [101, 109] width 200 height 44
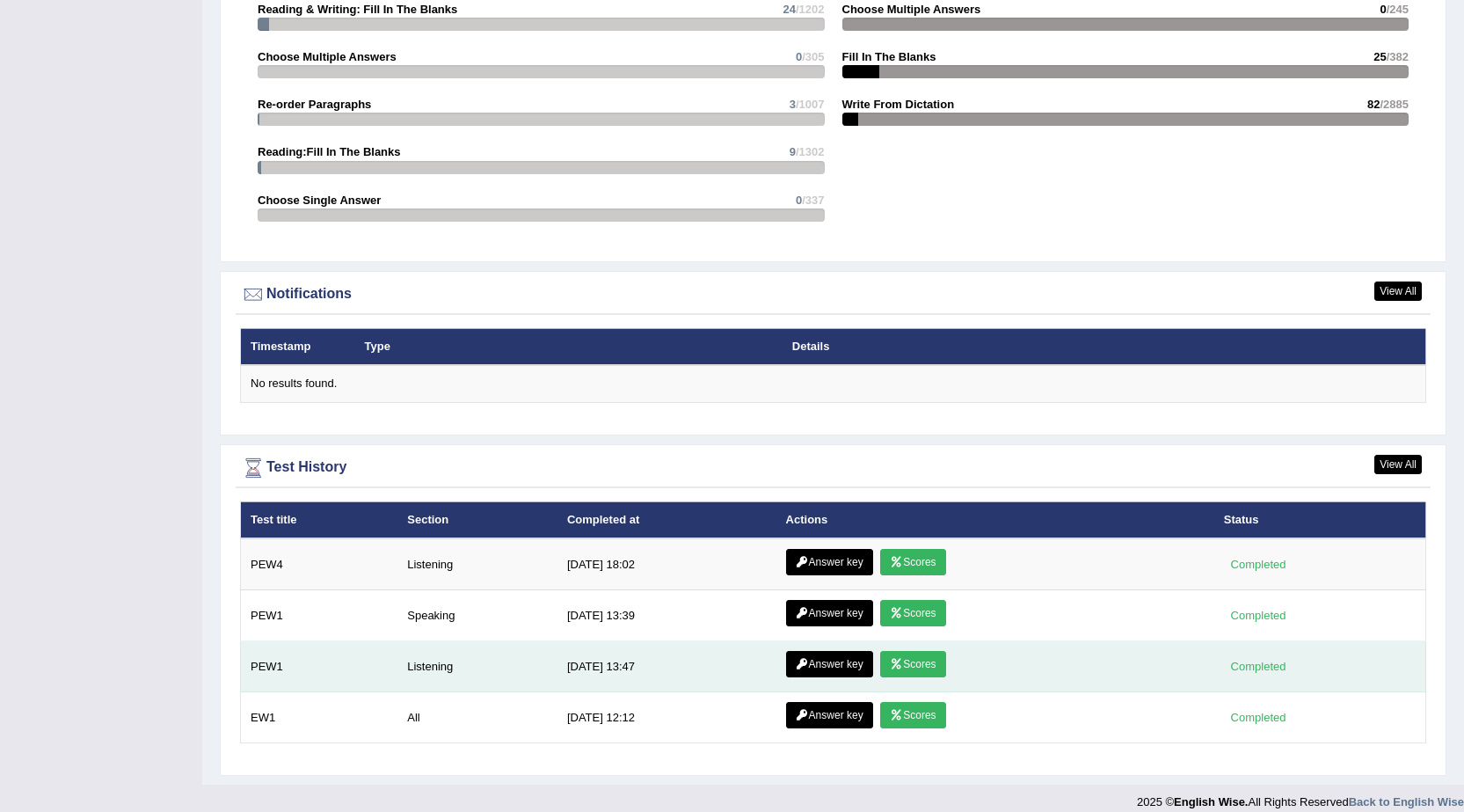
scroll to position [1899, 0]
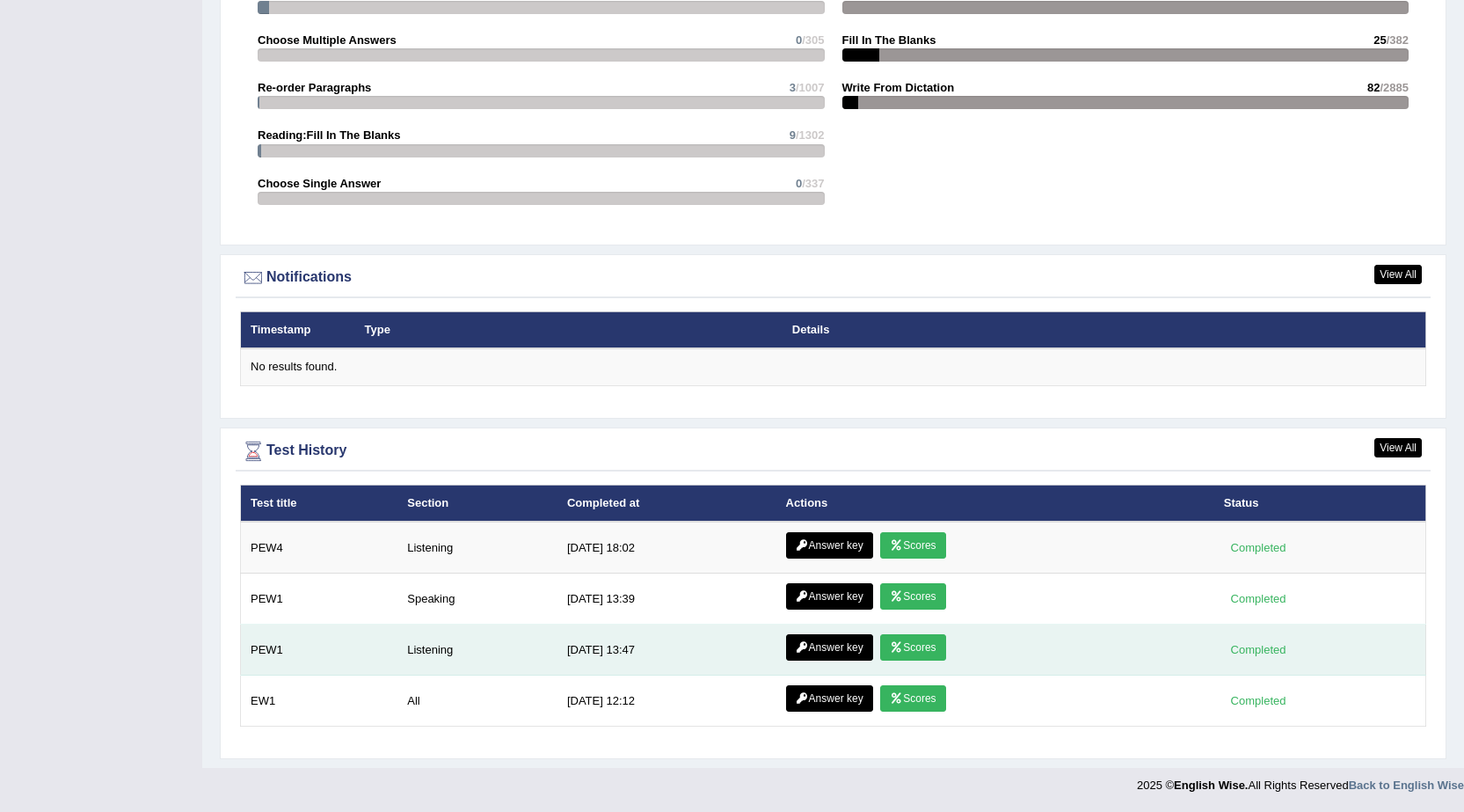
click at [927, 647] on link "Scores" at bounding box center [913, 646] width 65 height 27
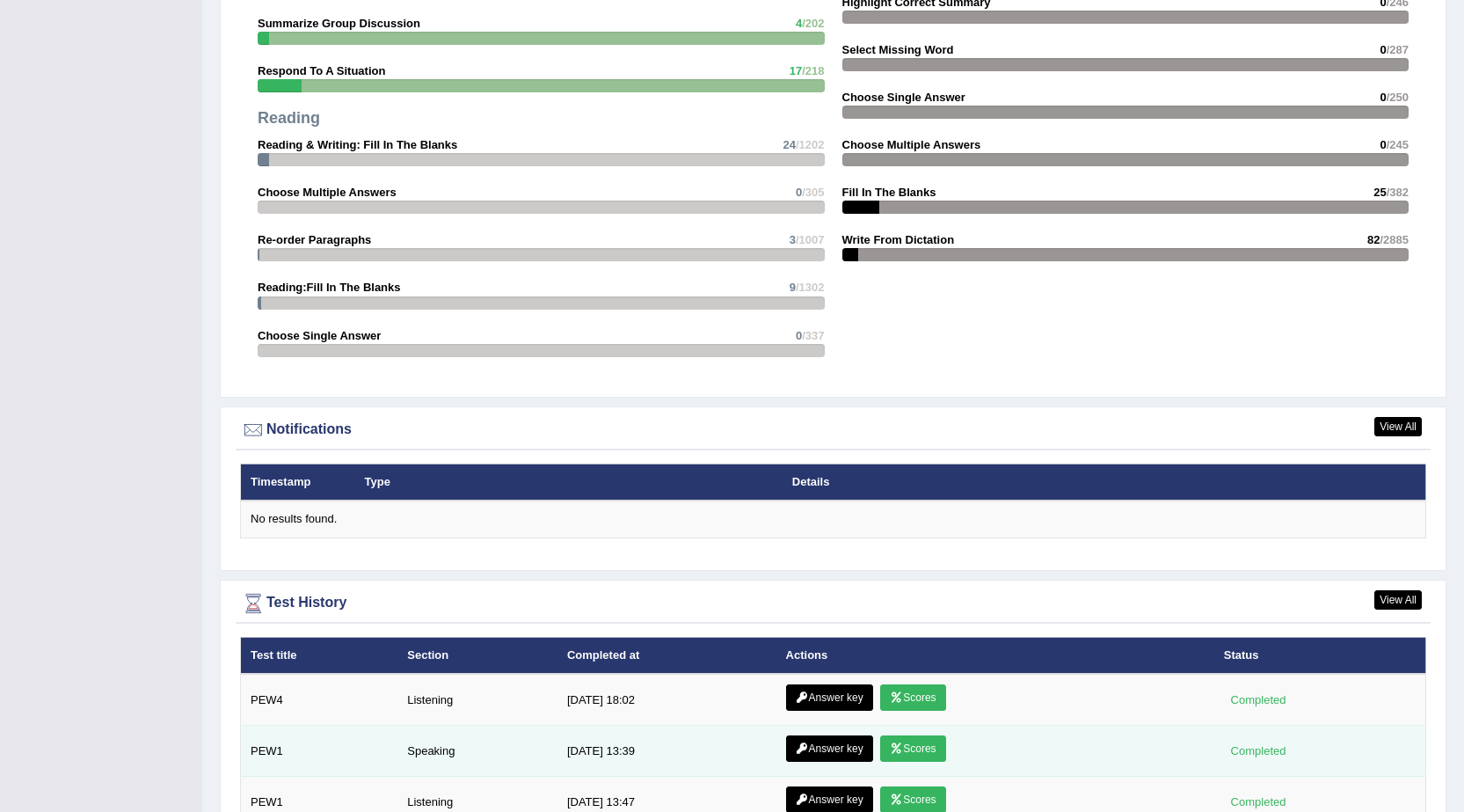
scroll to position [1899, 0]
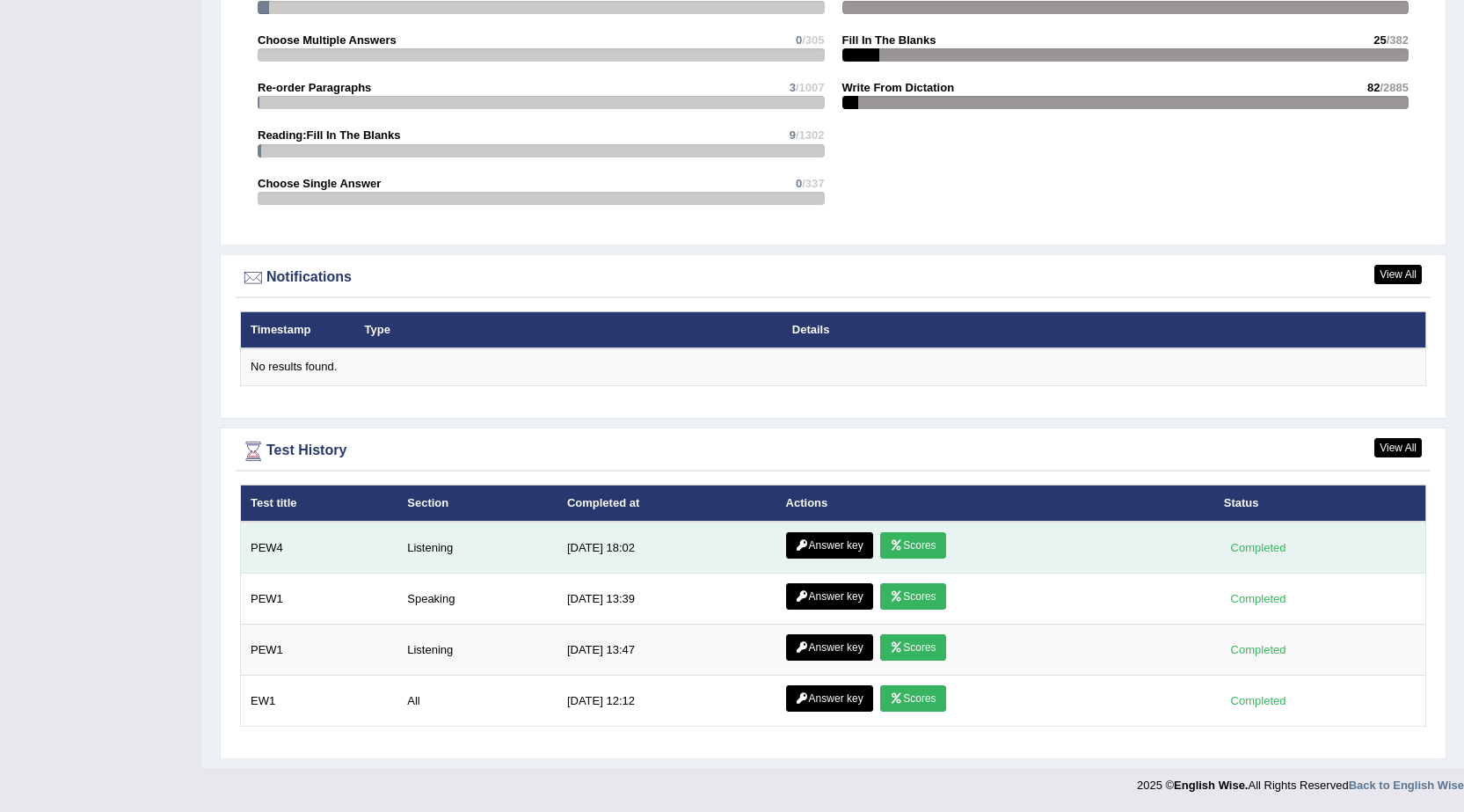
click at [902, 542] on link "Scores" at bounding box center [913, 545] width 65 height 27
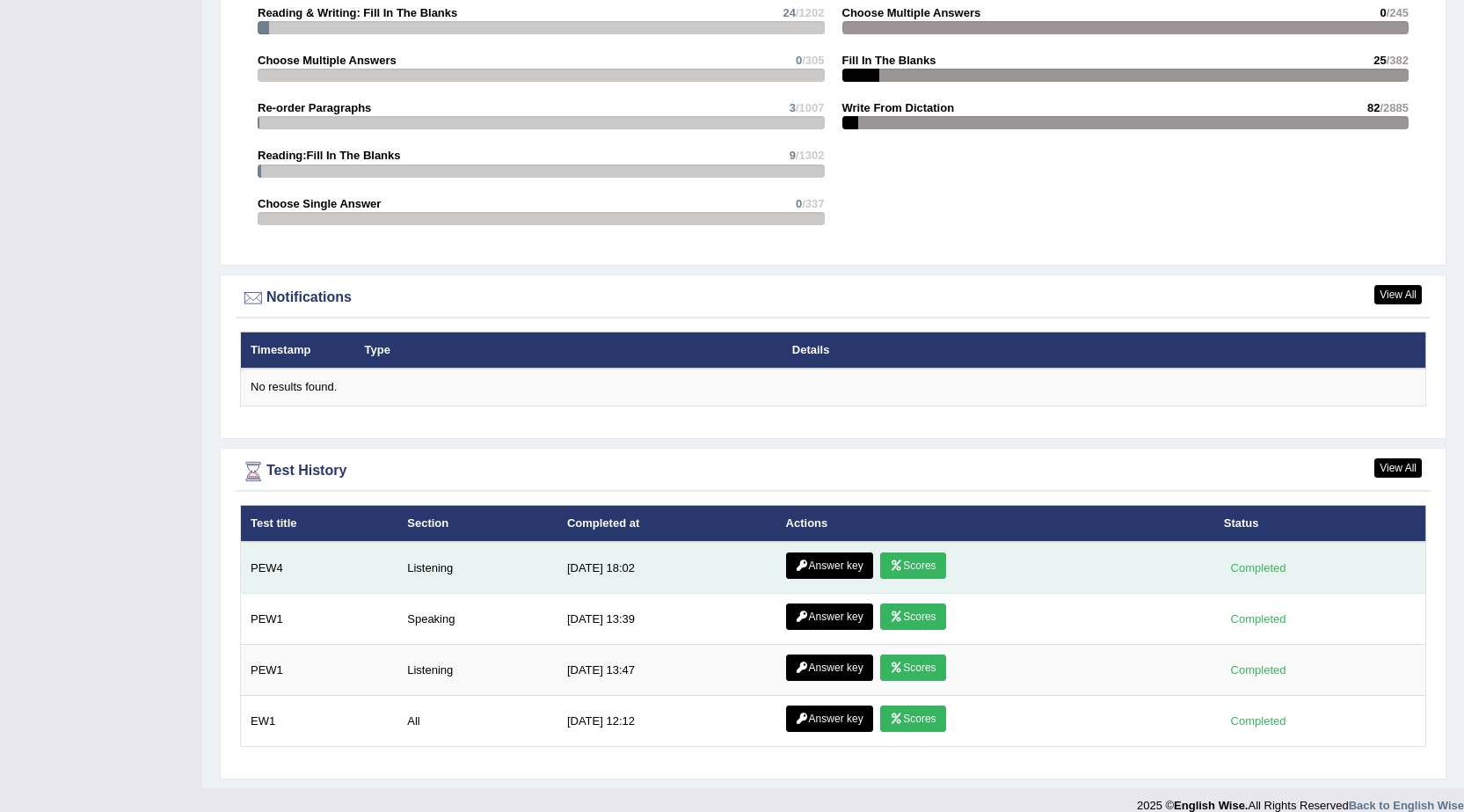
scroll to position [1899, 0]
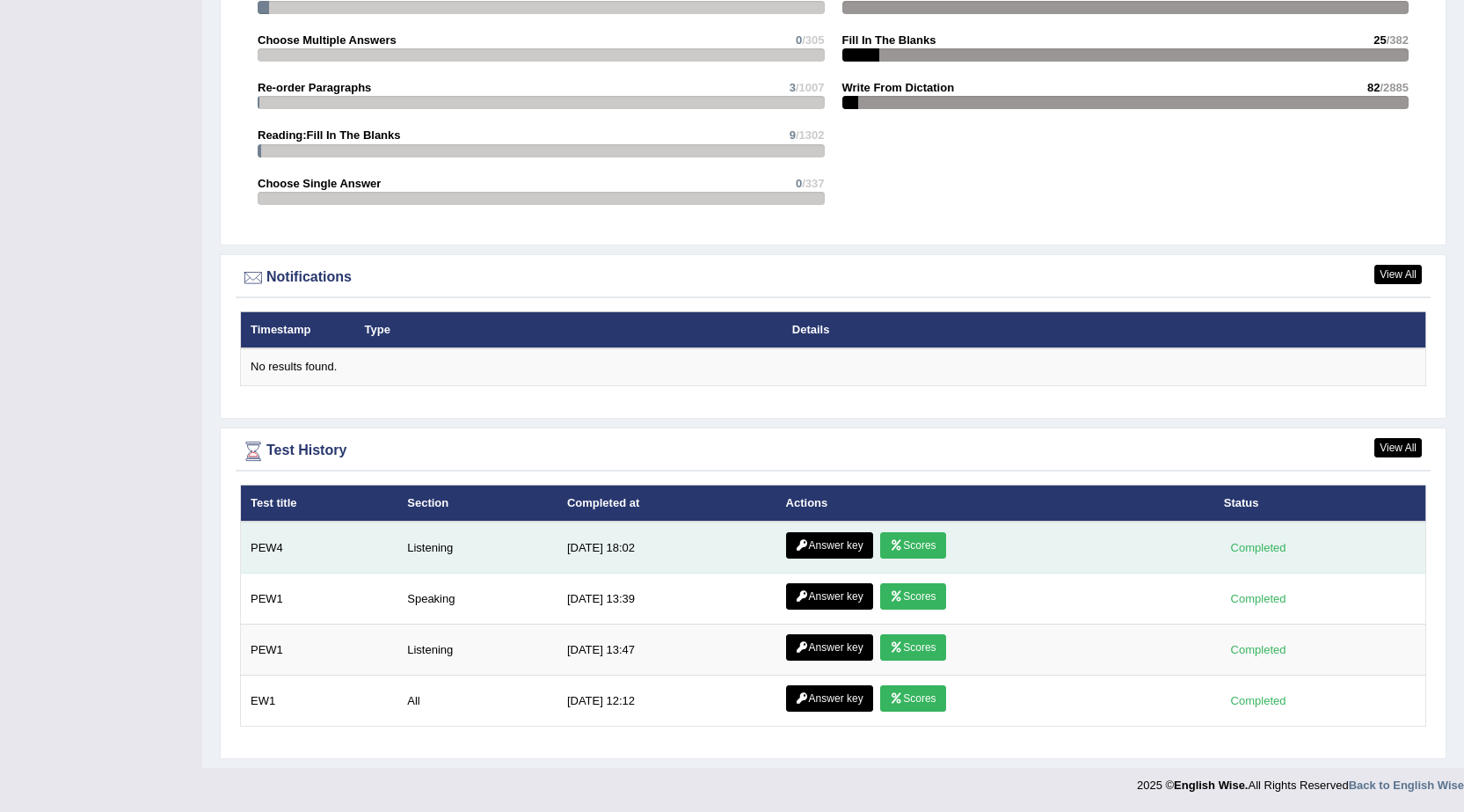
click at [804, 547] on link "Answer key" at bounding box center [829, 545] width 87 height 27
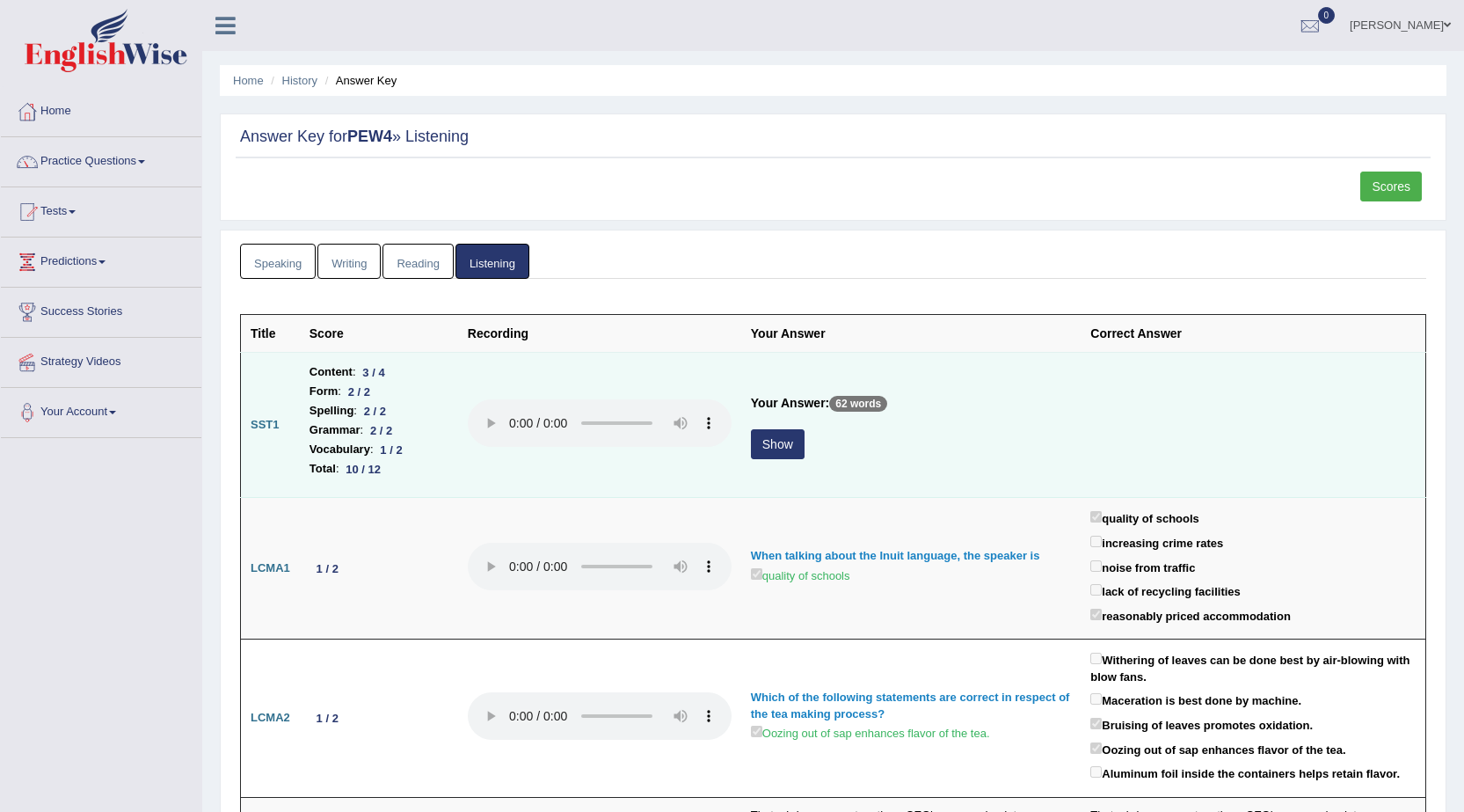
click at [769, 450] on button "Show" at bounding box center [777, 443] width 54 height 30
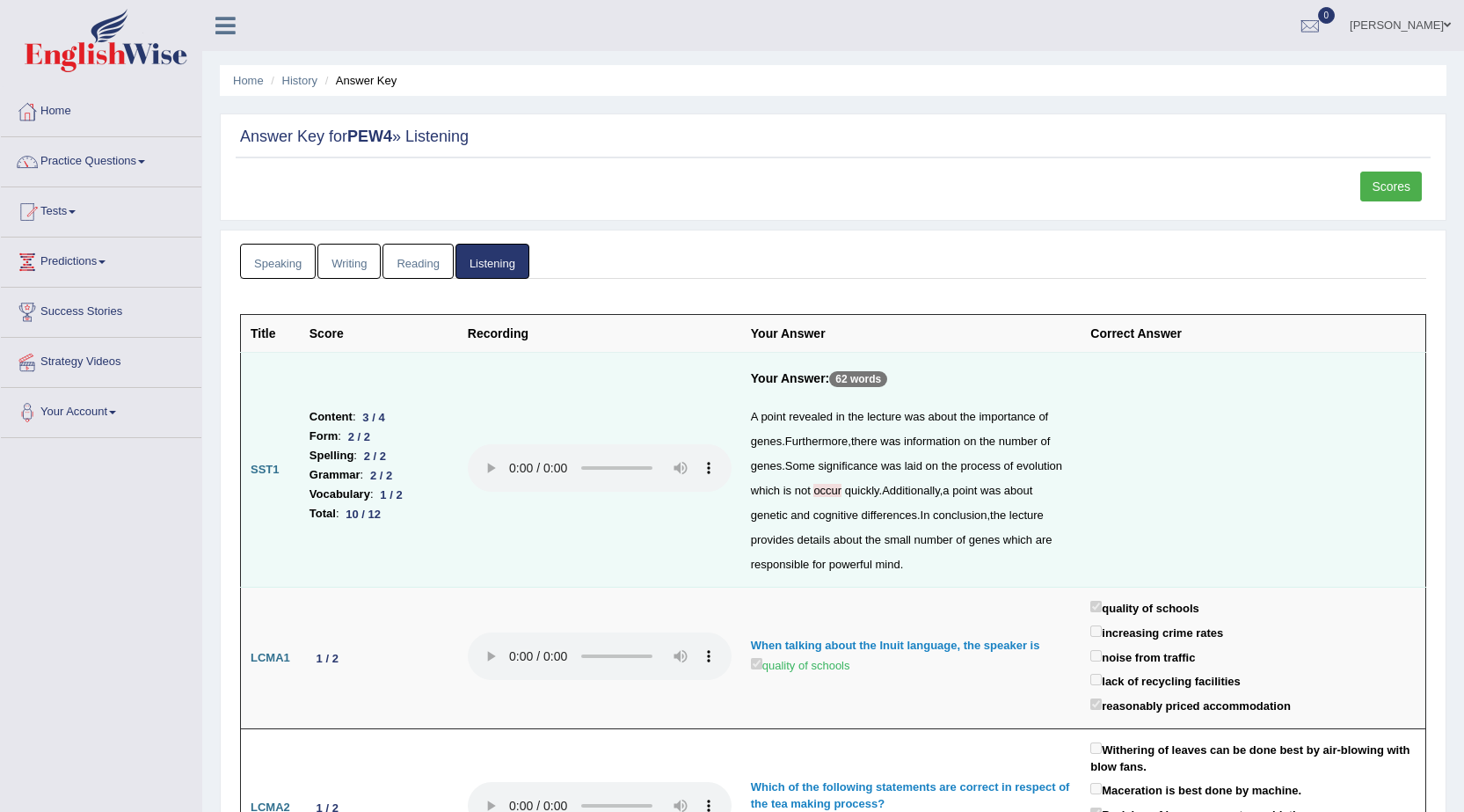
click at [828, 492] on span "occur" at bounding box center [828, 490] width 28 height 13
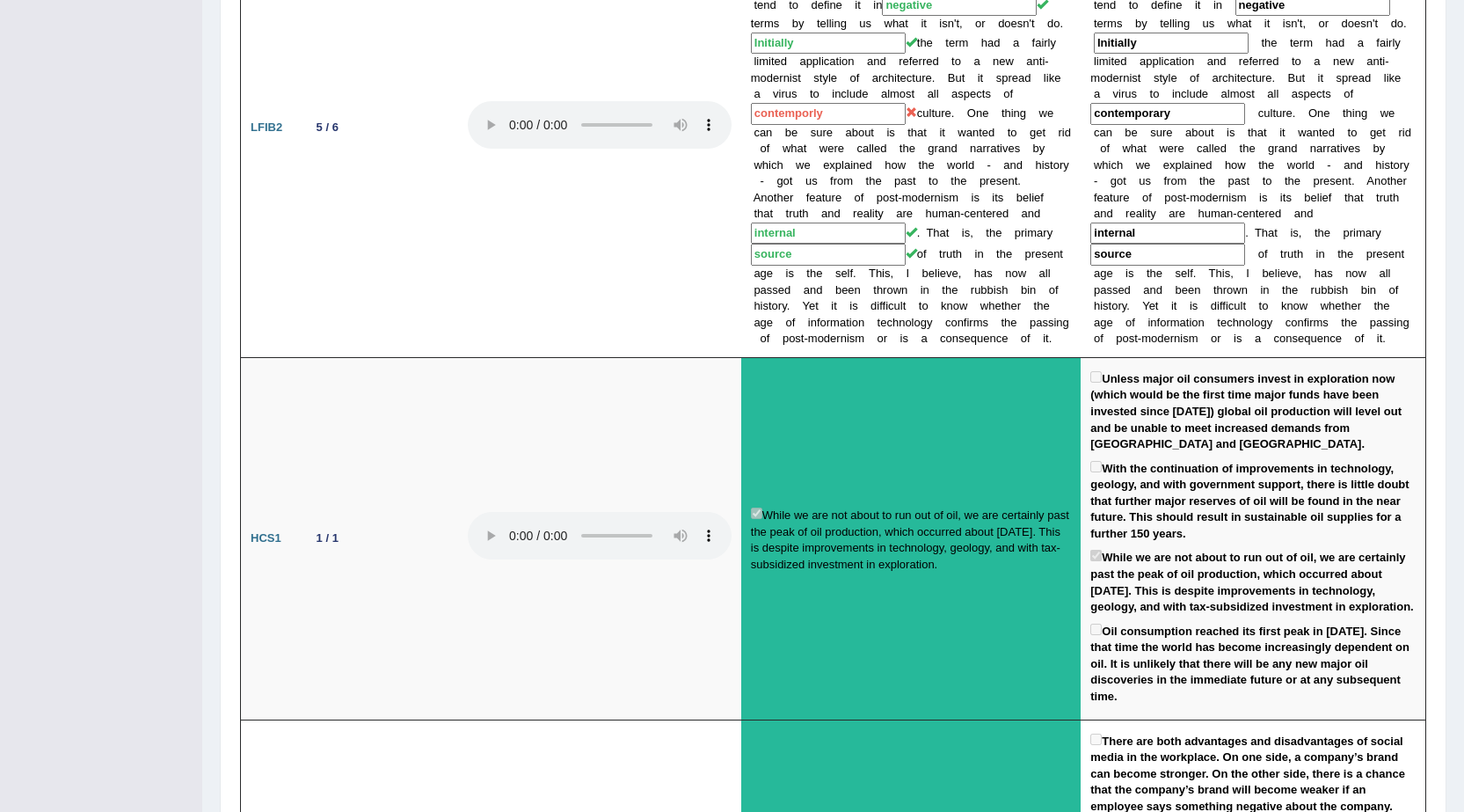
scroll to position [1320, 0]
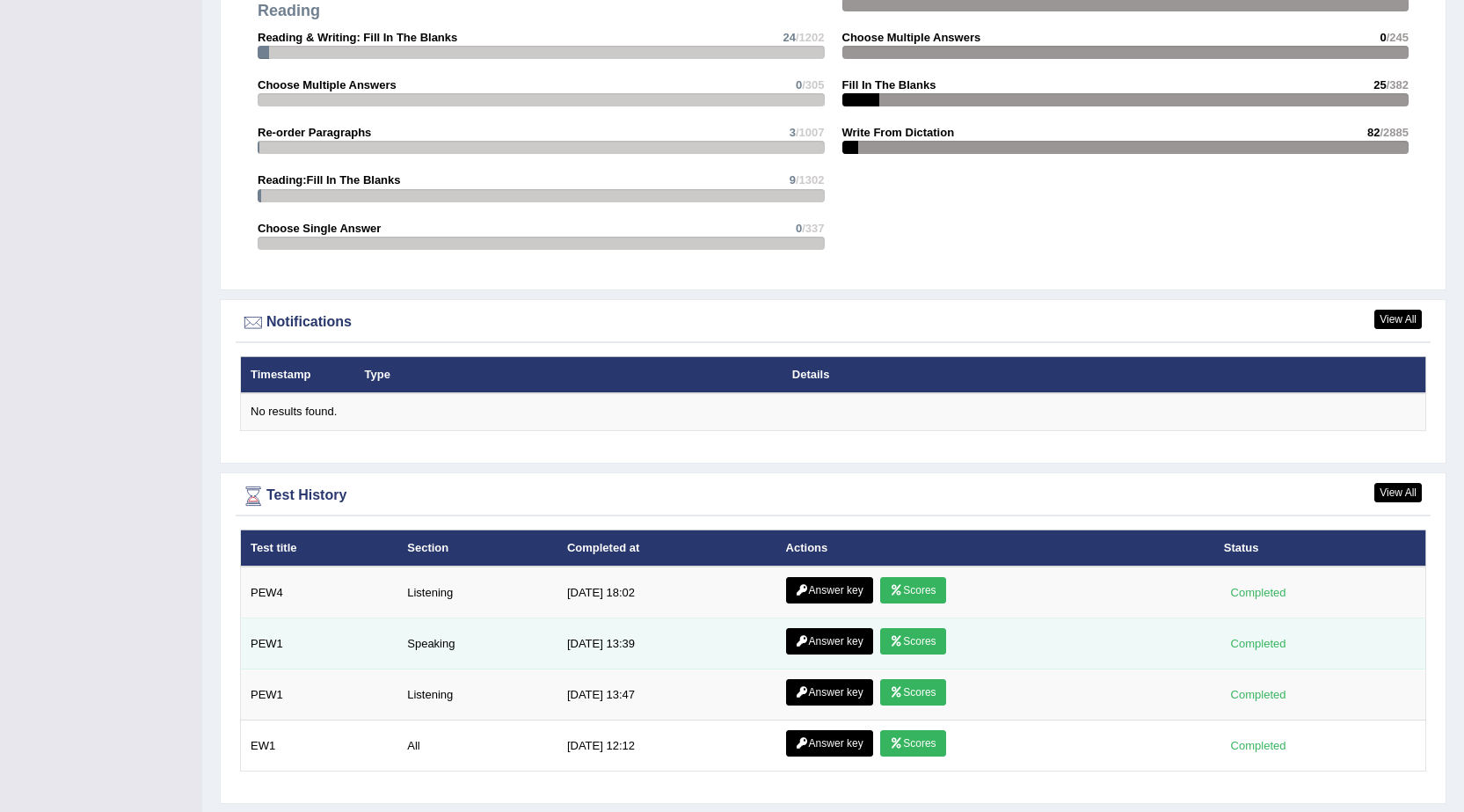
click at [914, 642] on link "Scores" at bounding box center [913, 641] width 65 height 27
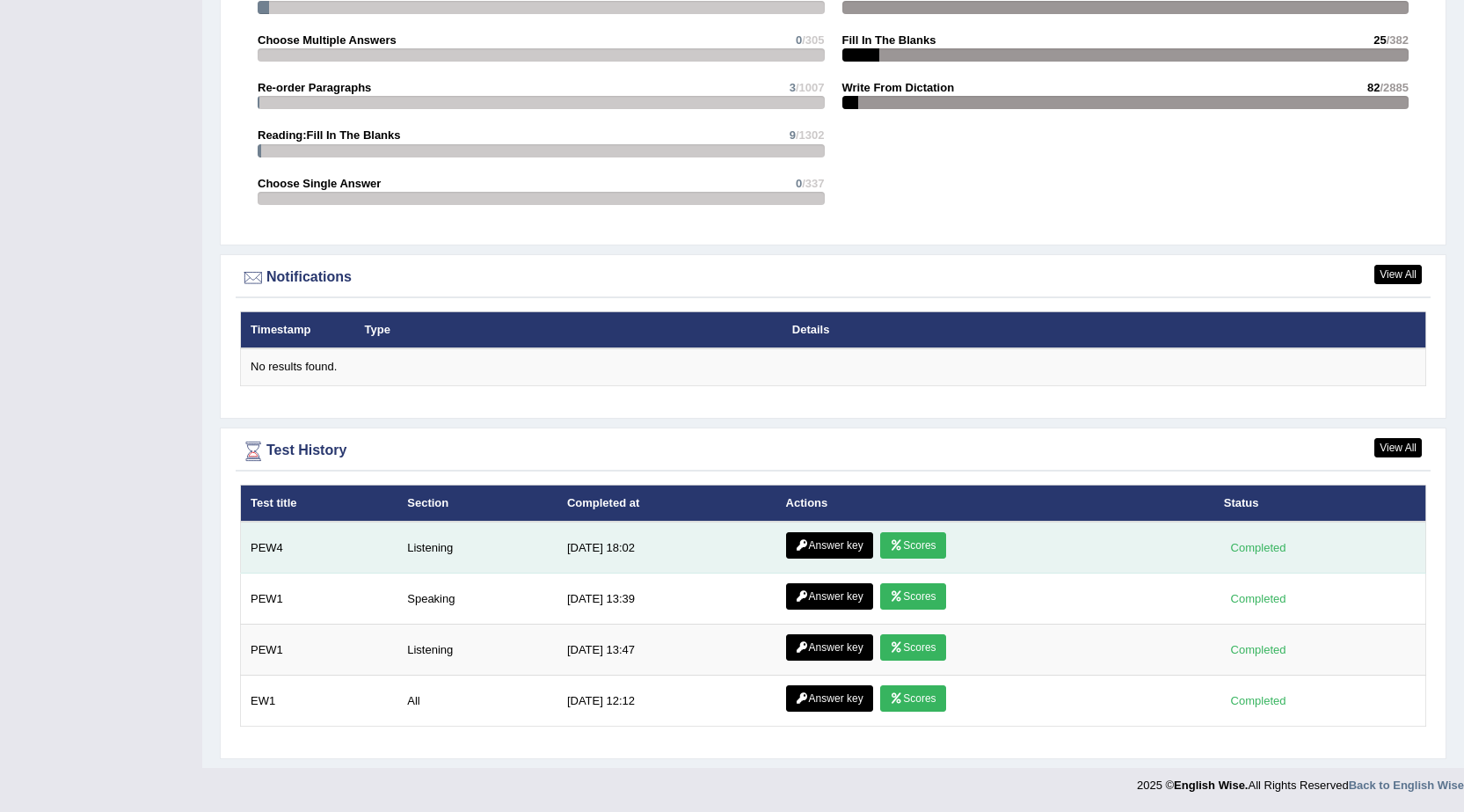
click at [902, 548] on link "Scores" at bounding box center [913, 545] width 65 height 27
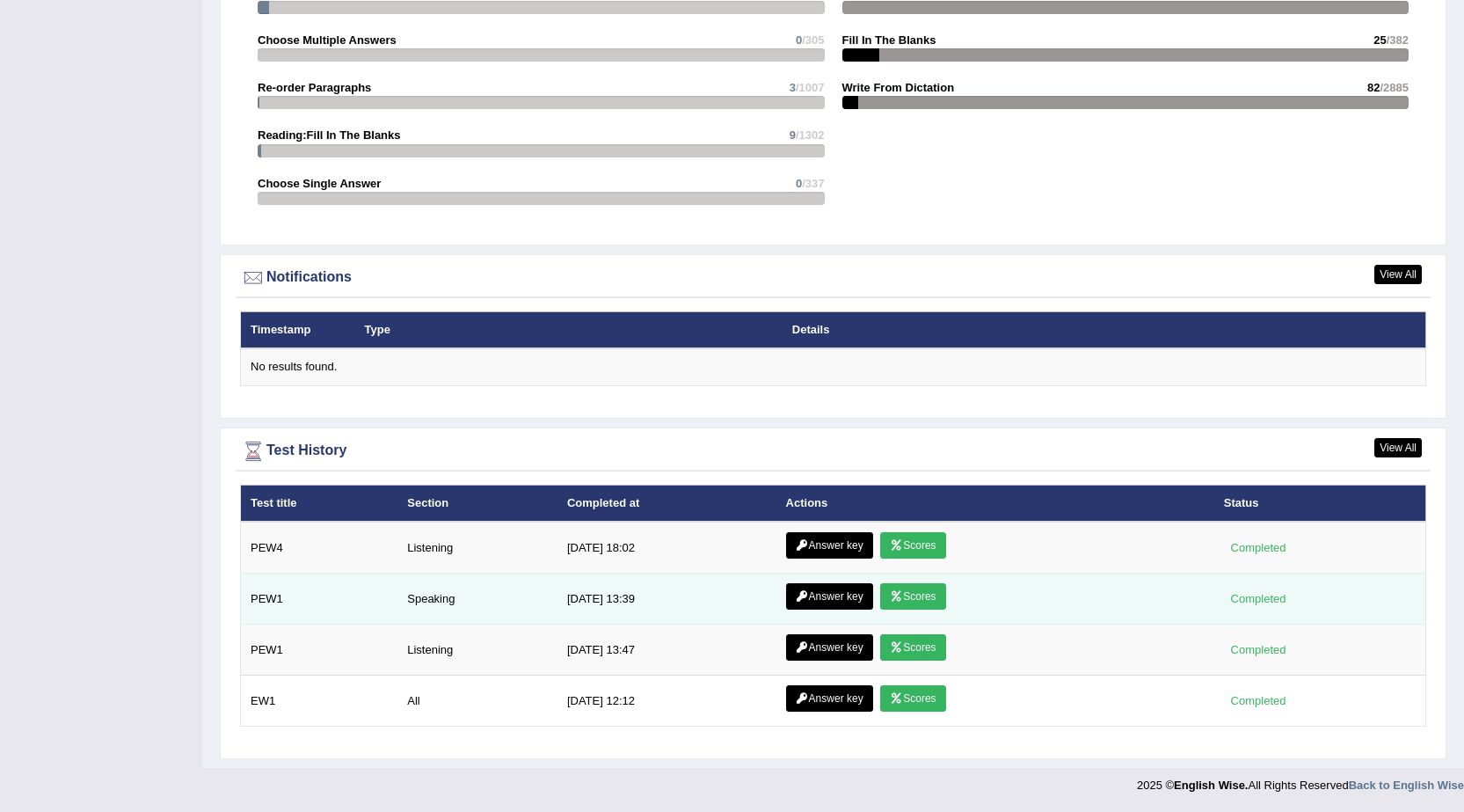
click at [817, 597] on link "Answer key" at bounding box center [829, 596] width 87 height 27
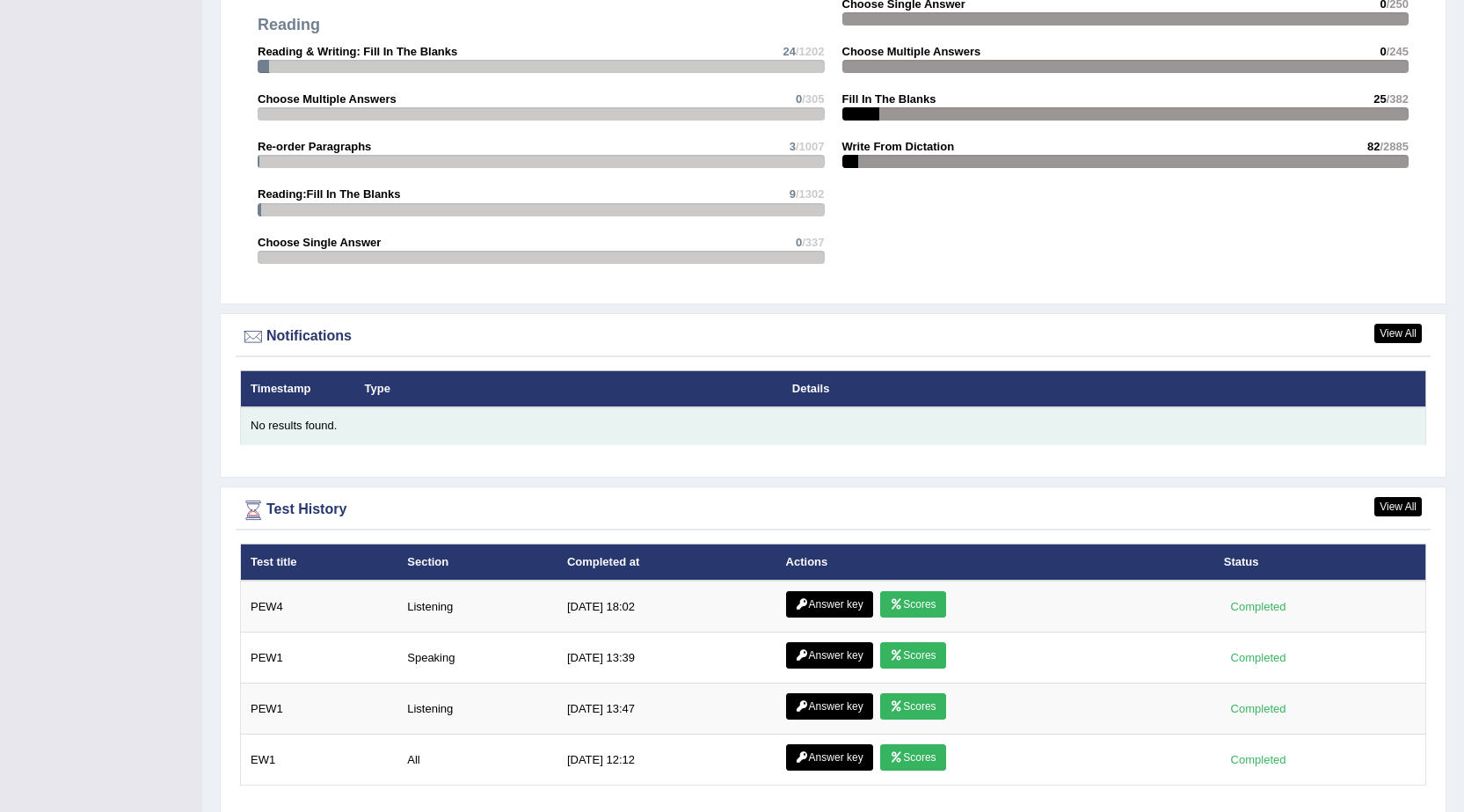
scroll to position [1899, 0]
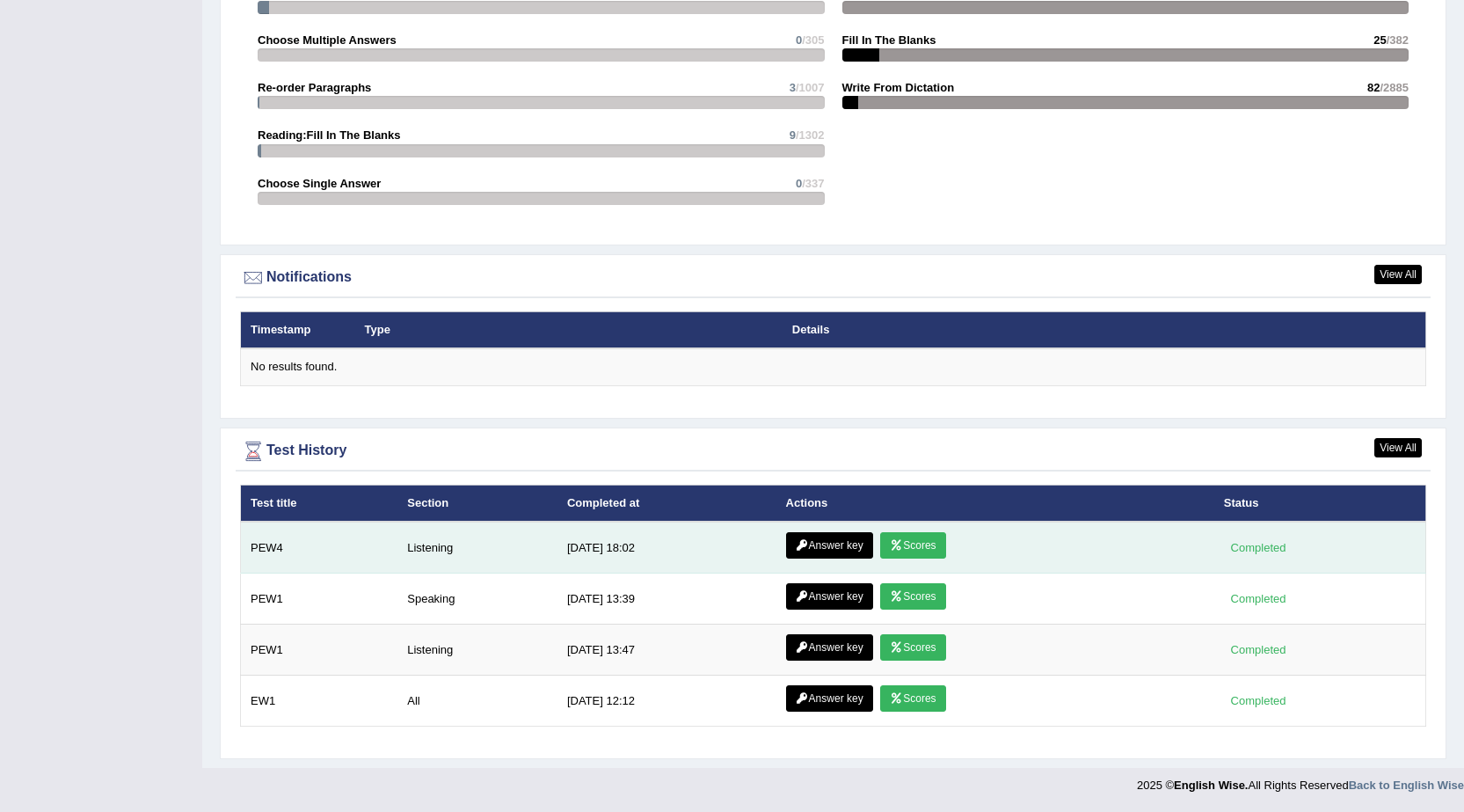
drag, startPoint x: 921, startPoint y: 593, endPoint x: 854, endPoint y: 560, distance: 74.7
click at [921, 592] on link "Scores" at bounding box center [913, 596] width 65 height 27
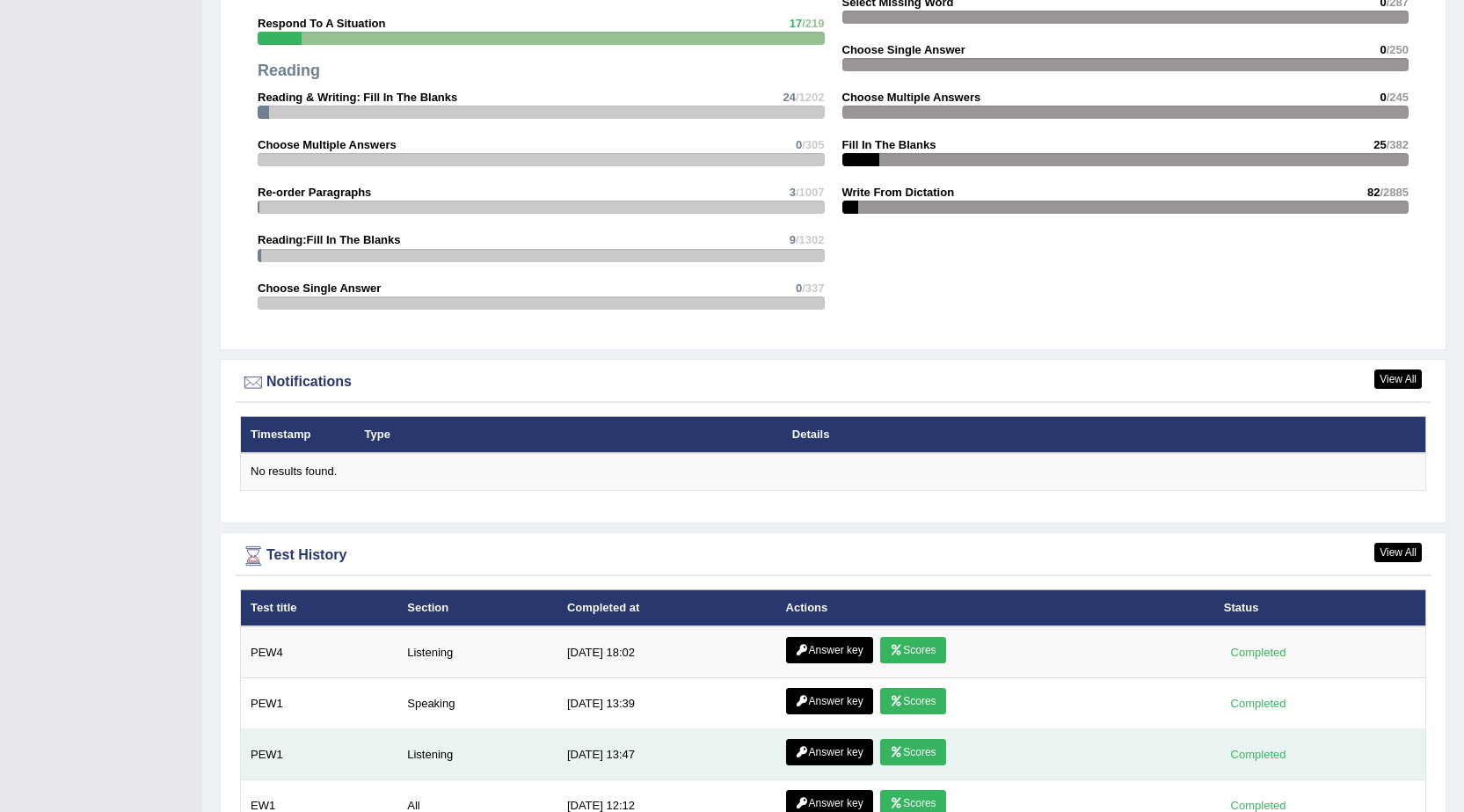
scroll to position [1899, 0]
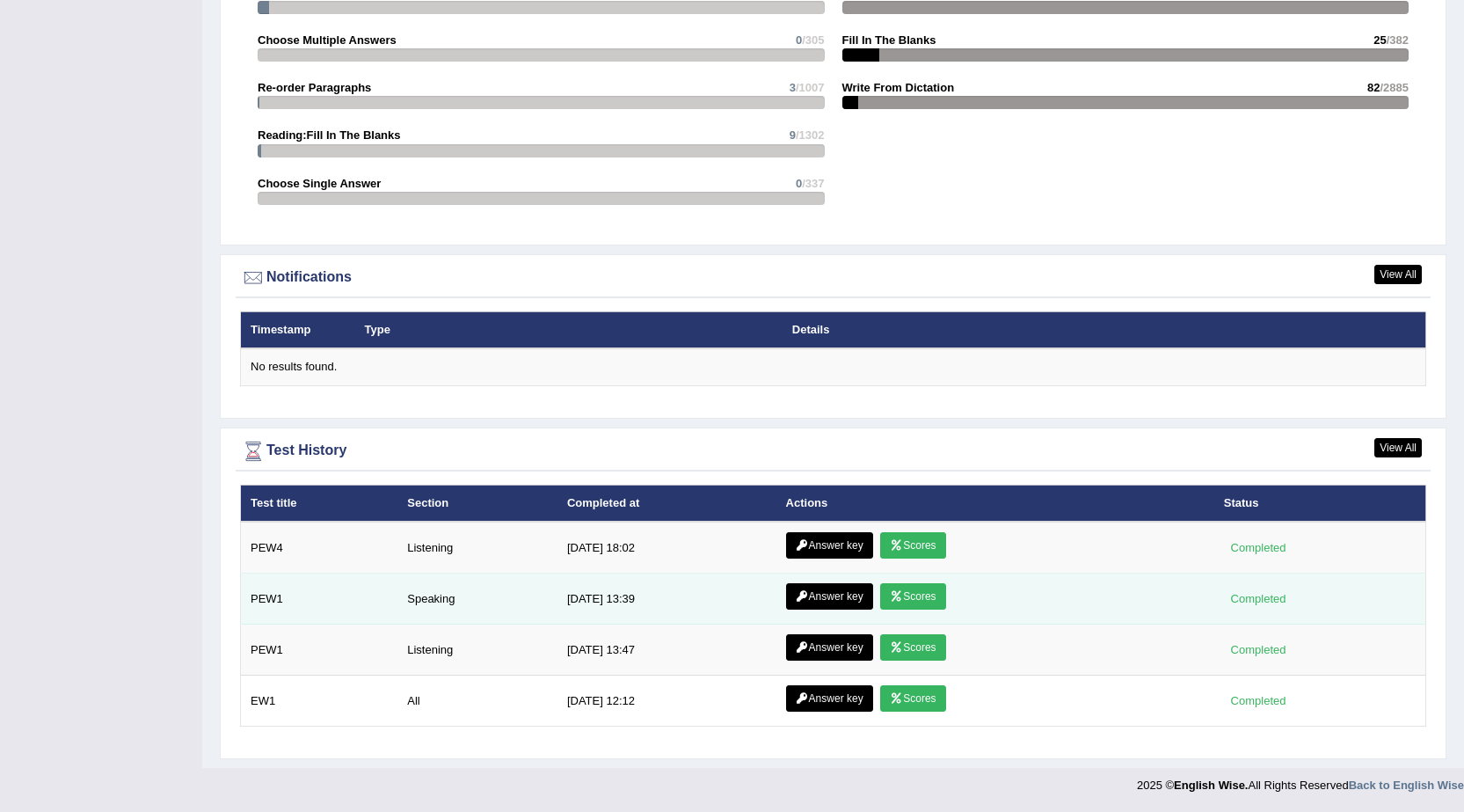
click at [823, 598] on link "Answer key" at bounding box center [829, 596] width 87 height 27
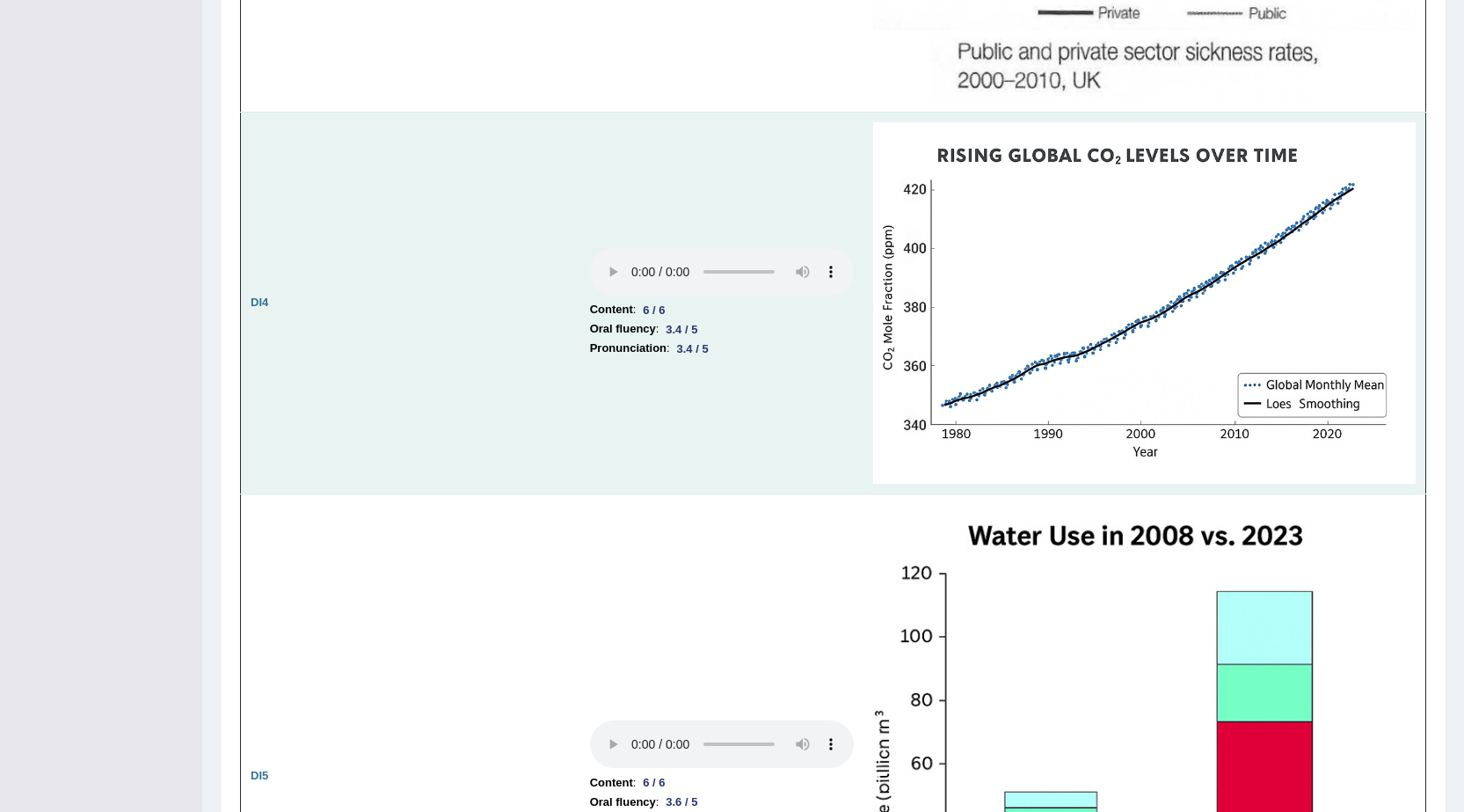
scroll to position [3480, 0]
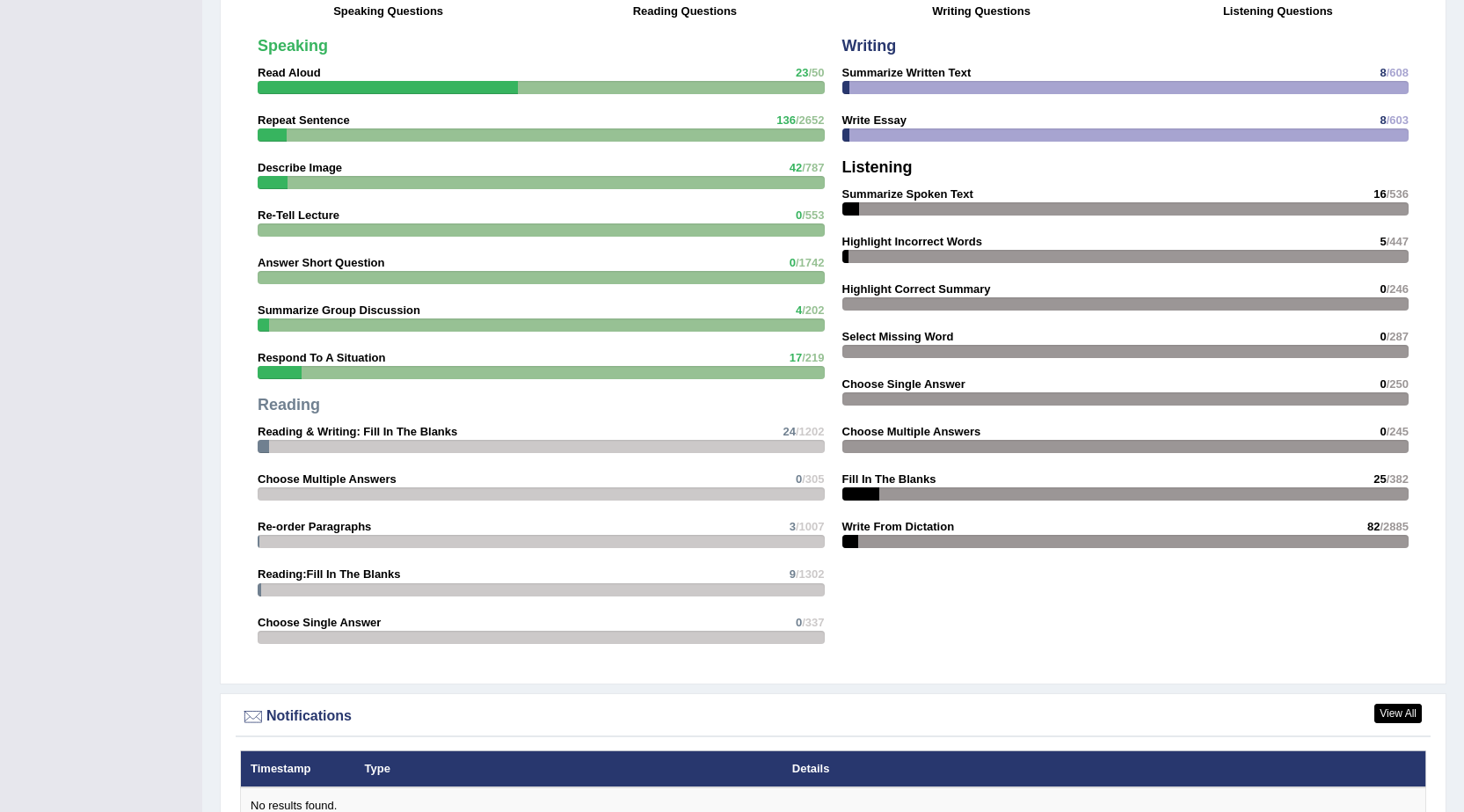
scroll to position [1195, 0]
